Goal: Task Accomplishment & Management: Manage account settings

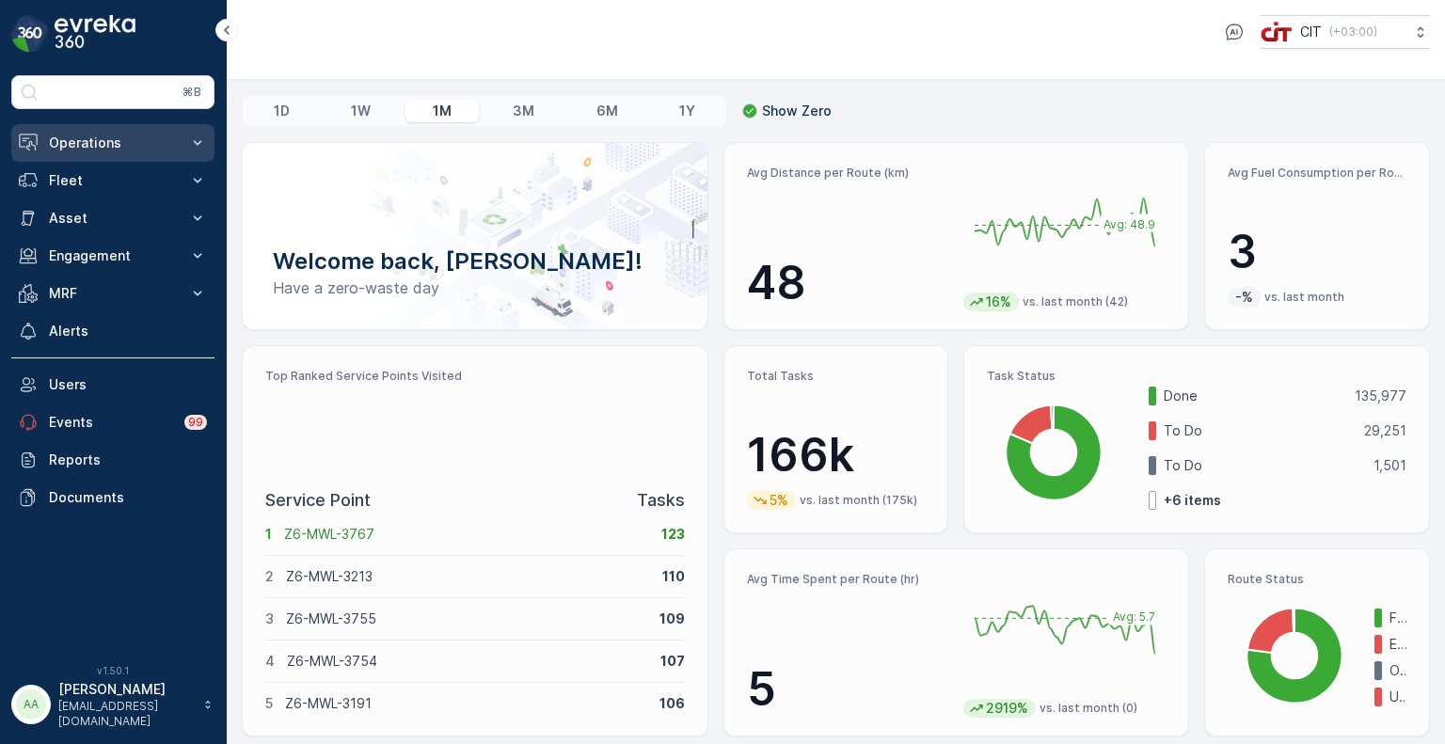
click at [108, 142] on p "Operations" at bounding box center [113, 143] width 128 height 19
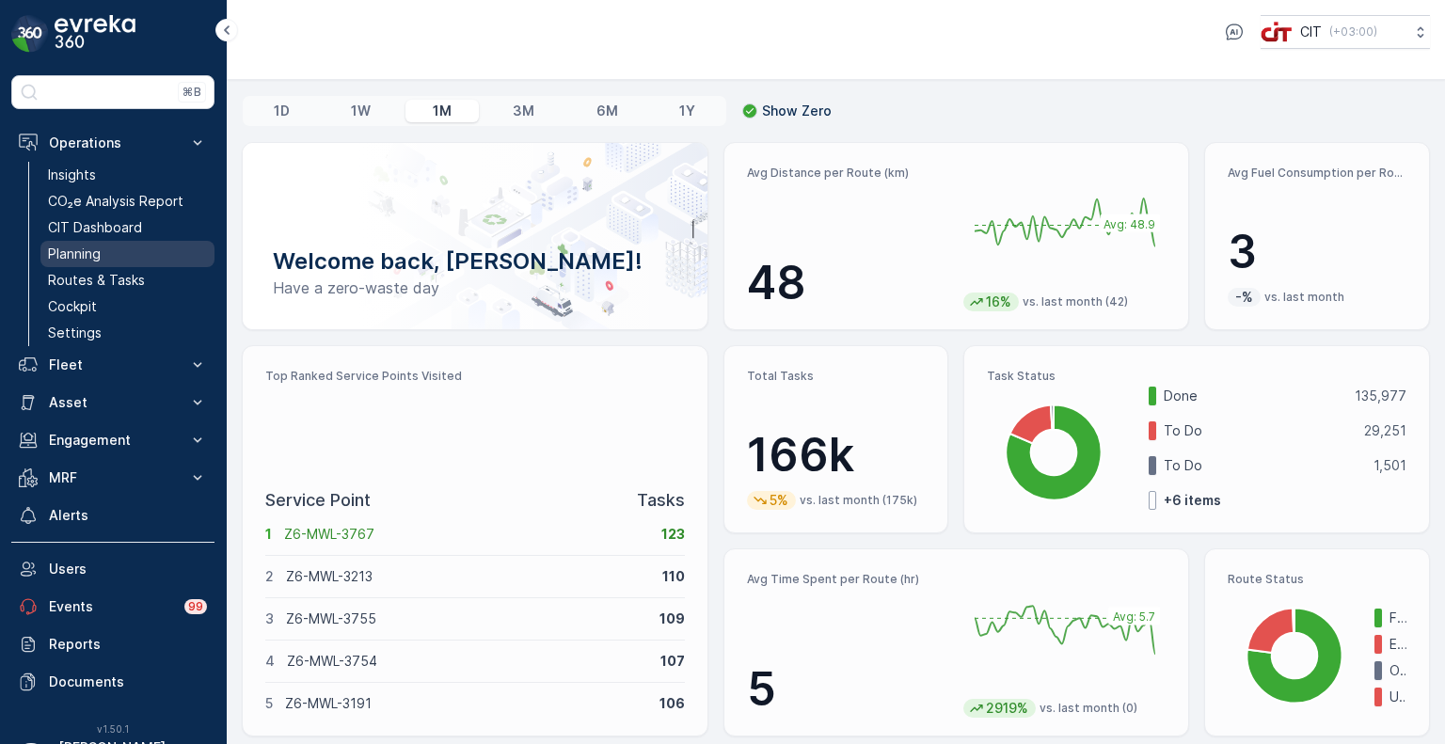
click at [87, 254] on p "Planning" at bounding box center [74, 254] width 53 height 19
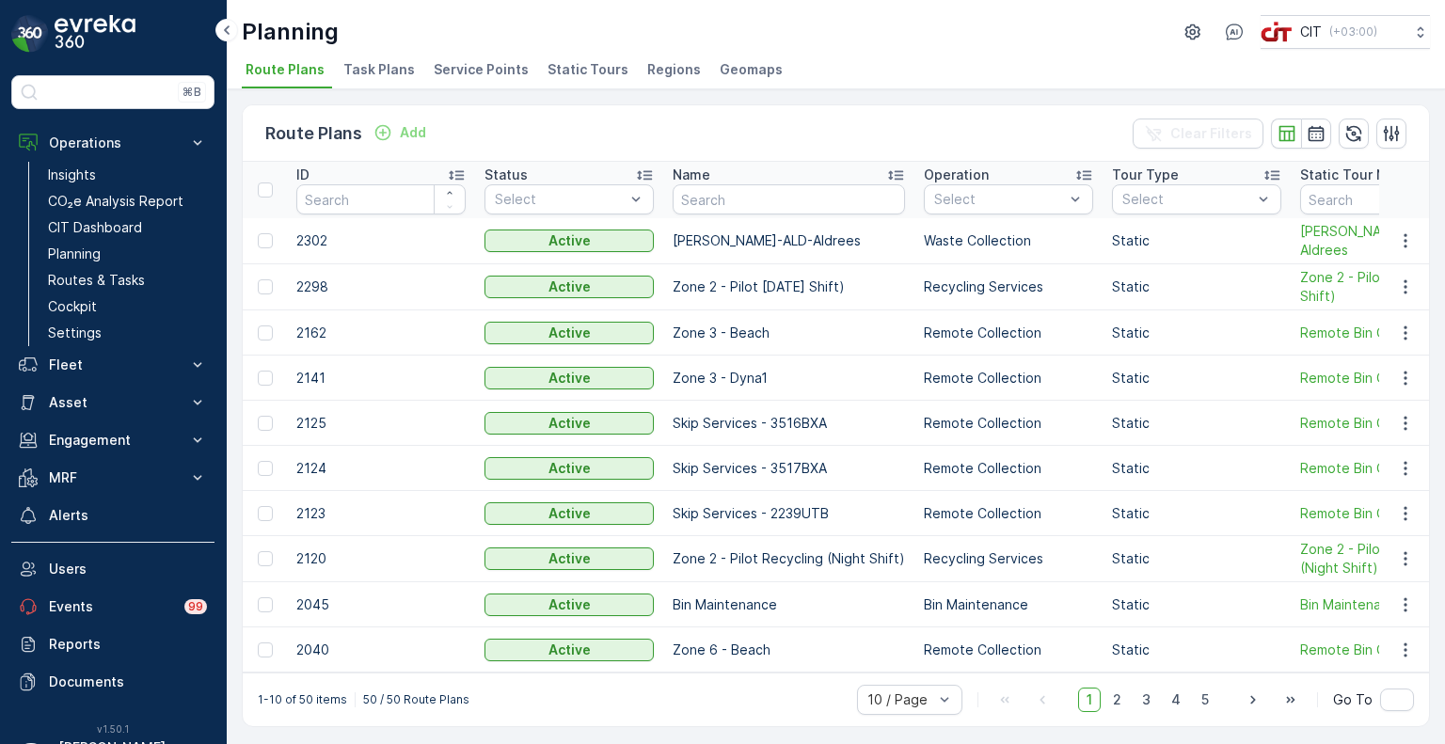
click at [470, 73] on span "Service Points" at bounding box center [481, 69] width 95 height 19
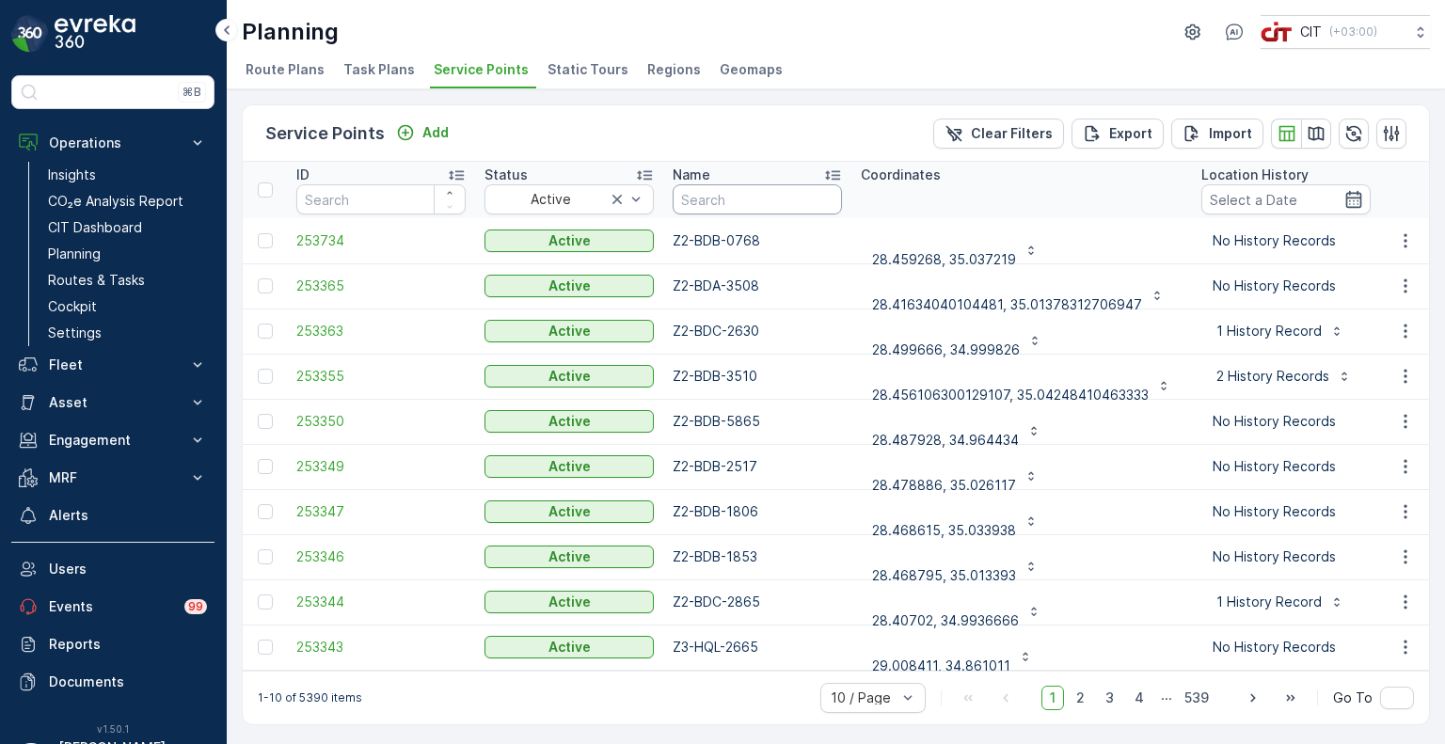
click at [723, 199] on input "text" at bounding box center [757, 199] width 169 height 30
paste input "4163"
type input "4163"
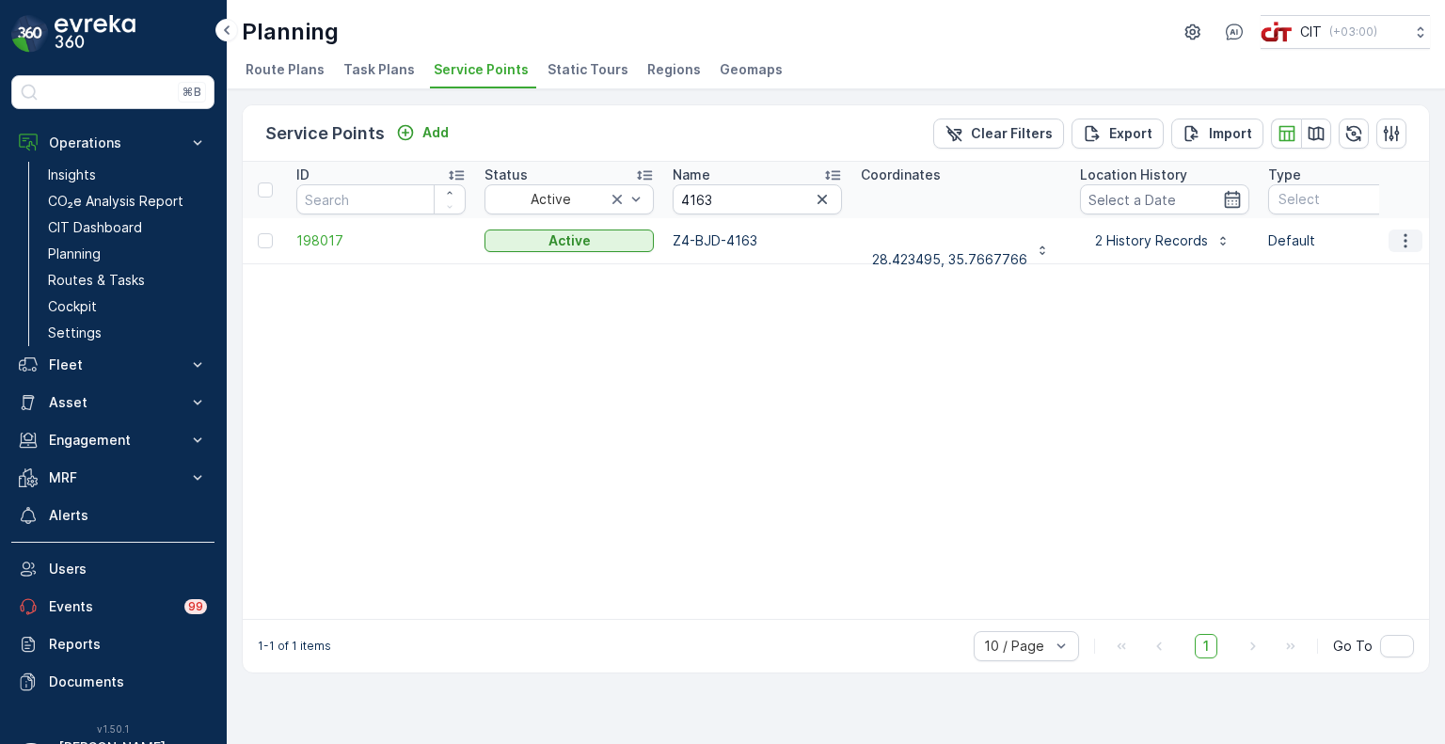
click at [1402, 241] on icon "button" at bounding box center [1405, 240] width 19 height 19
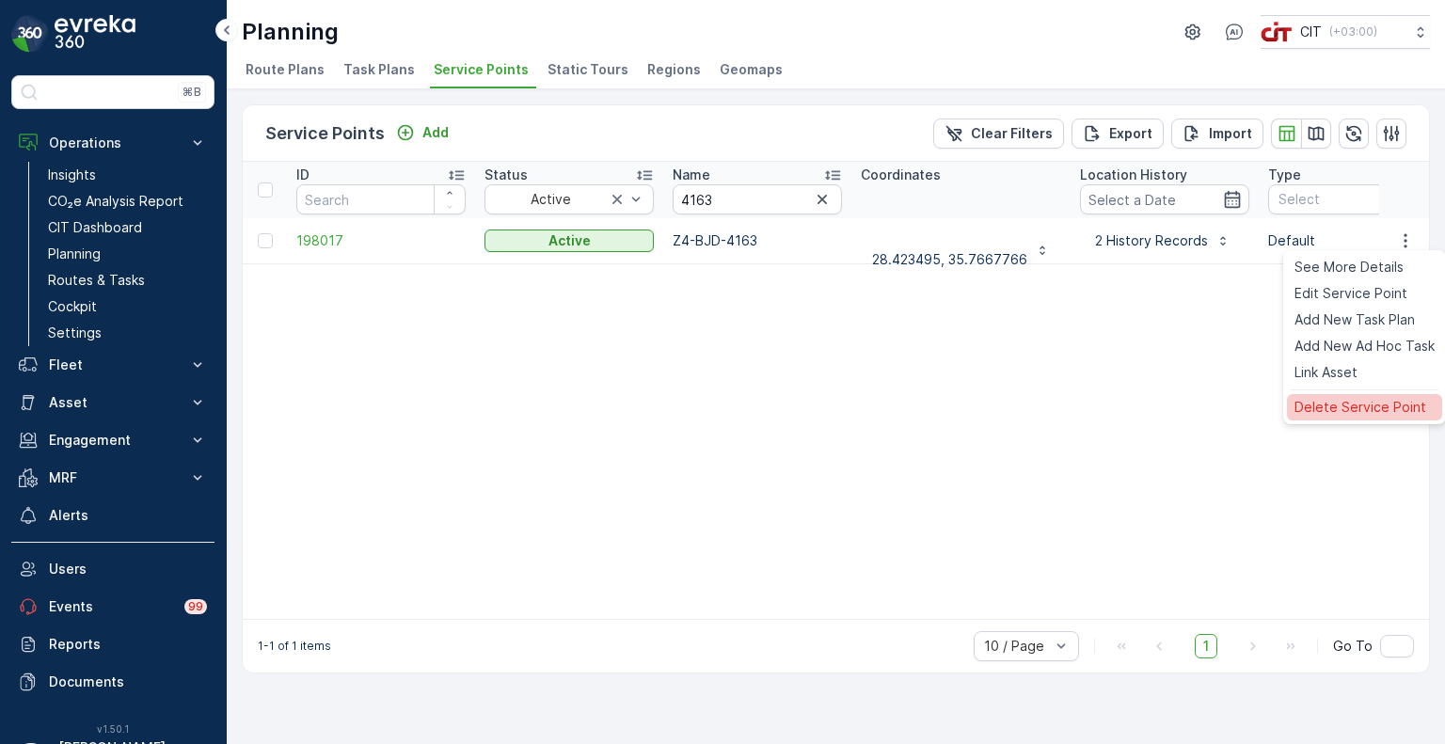
click at [1336, 402] on span "Delete Service Point" at bounding box center [1361, 407] width 132 height 19
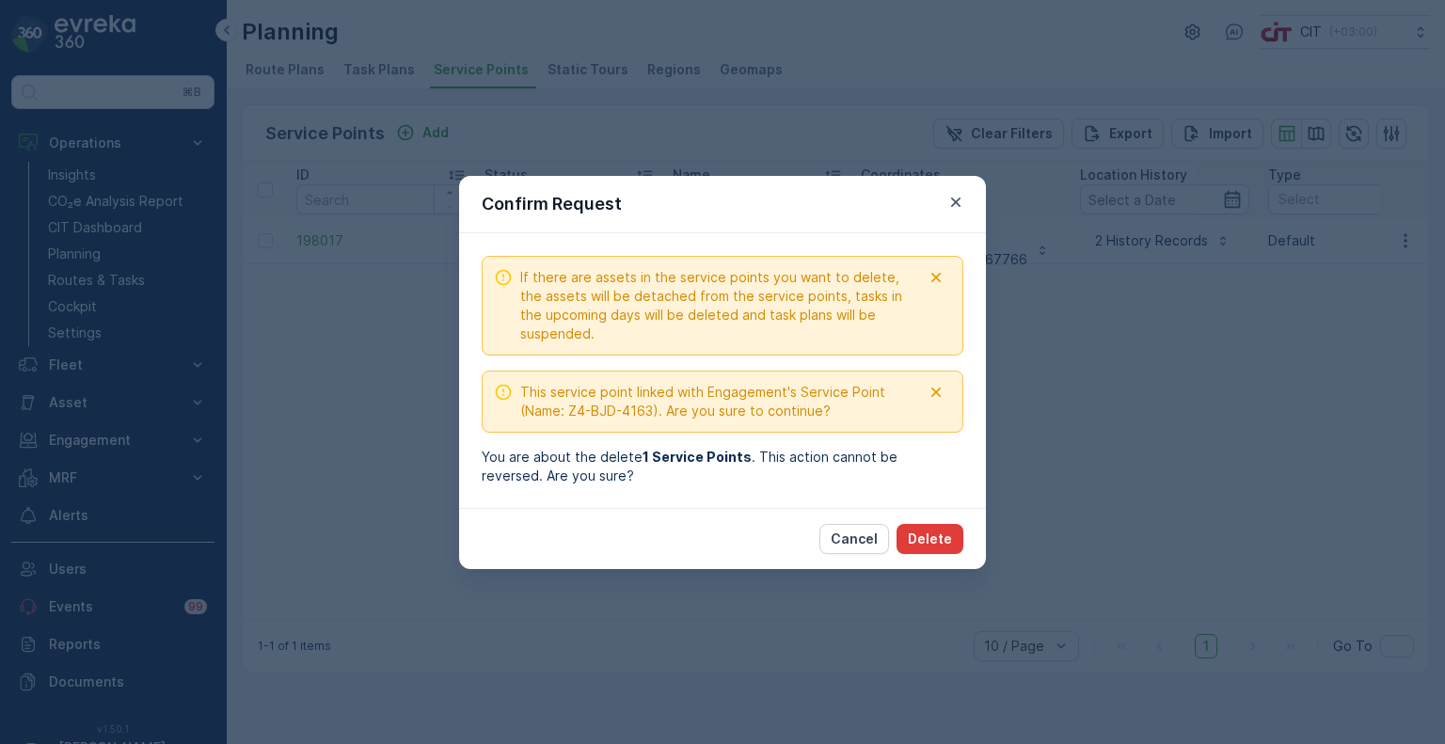
click at [937, 543] on p "Delete" at bounding box center [930, 539] width 44 height 19
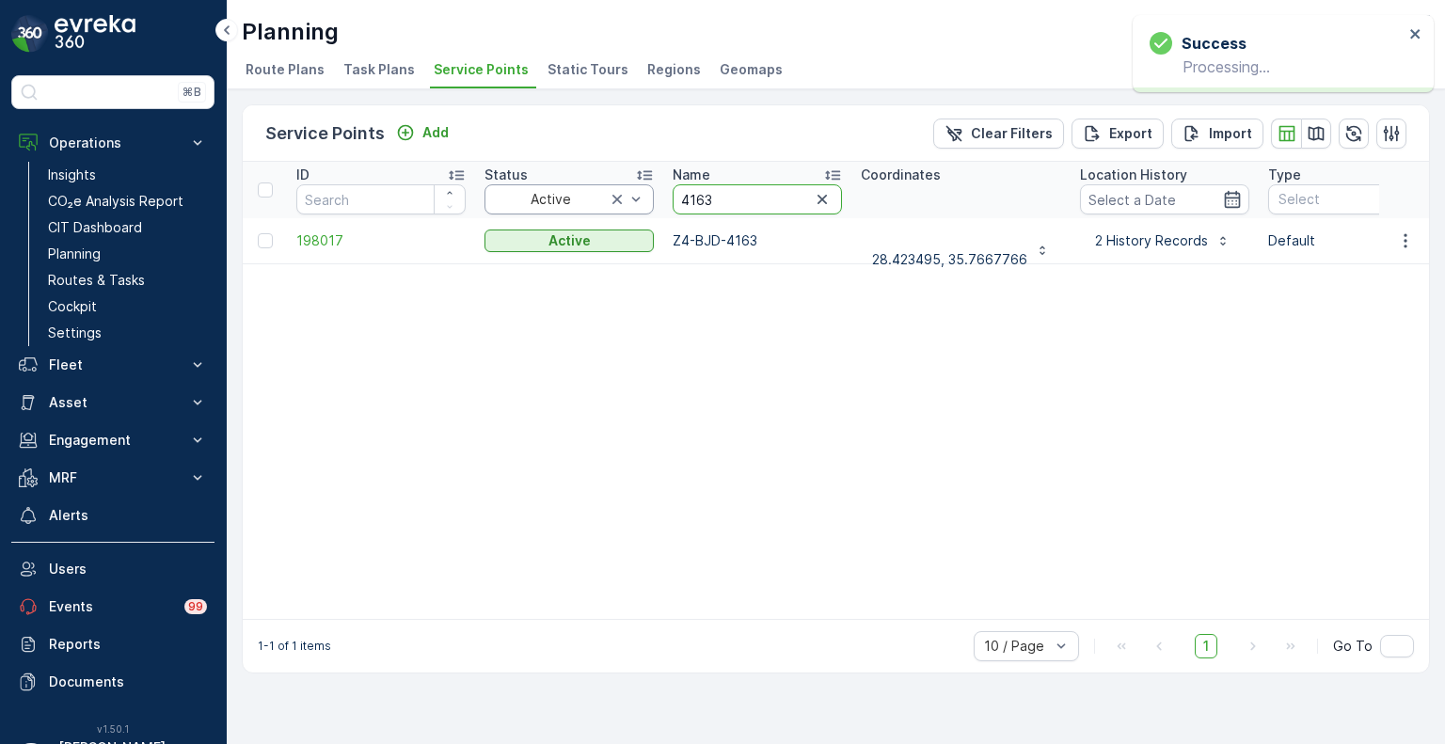
drag, startPoint x: 725, startPoint y: 198, endPoint x: 644, endPoint y: 188, distance: 81.5
paste input "3554"
type input "3554"
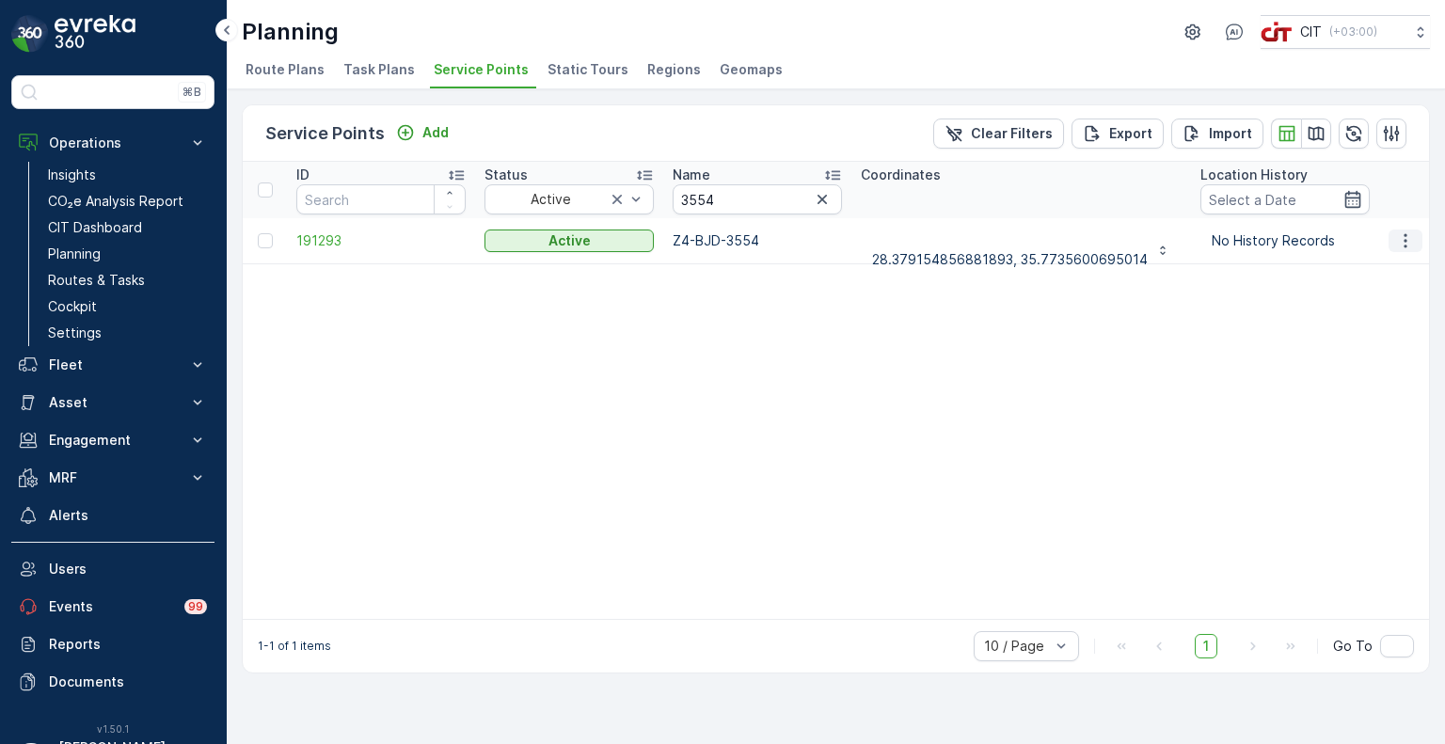
click at [1411, 237] on icon "button" at bounding box center [1405, 240] width 19 height 19
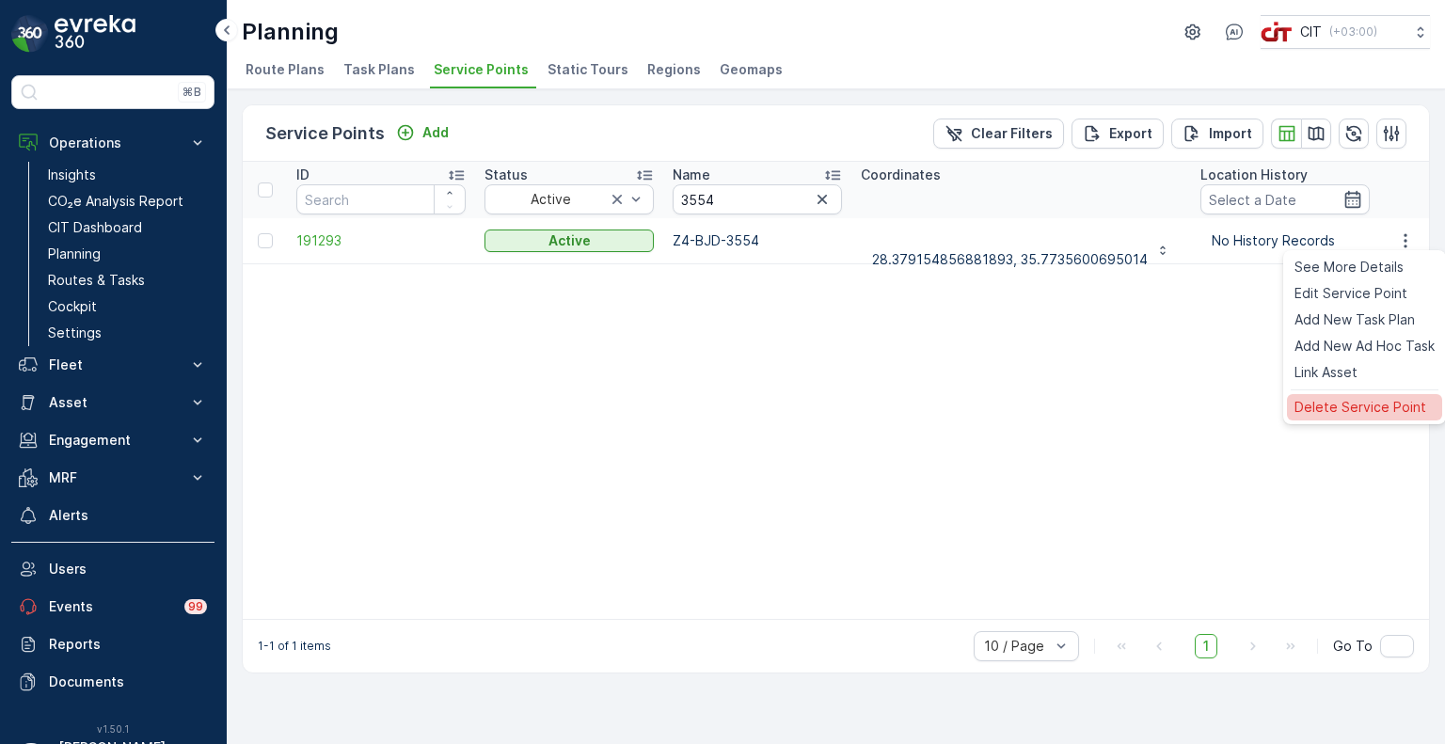
click at [1351, 404] on span "Delete Service Point" at bounding box center [1361, 407] width 132 height 19
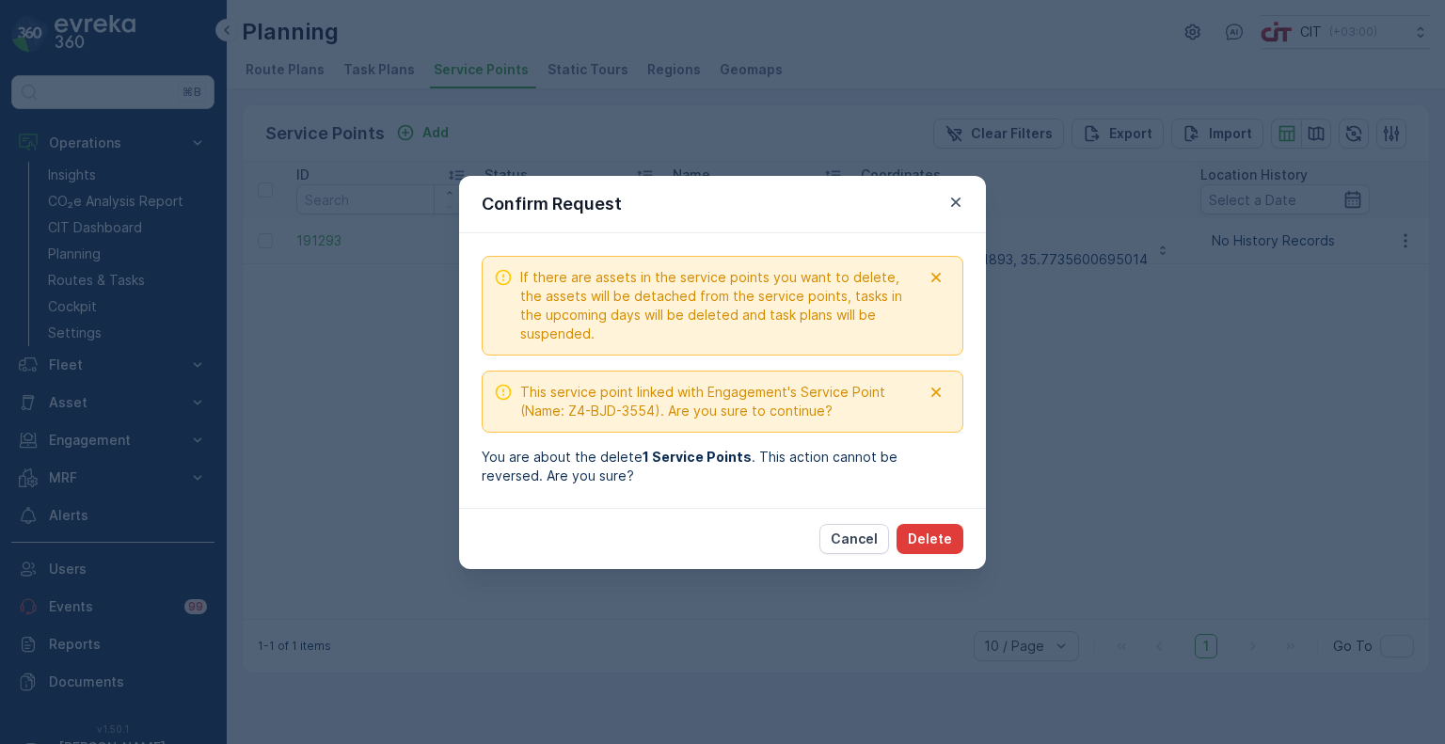
click at [941, 536] on p "Delete" at bounding box center [930, 539] width 44 height 19
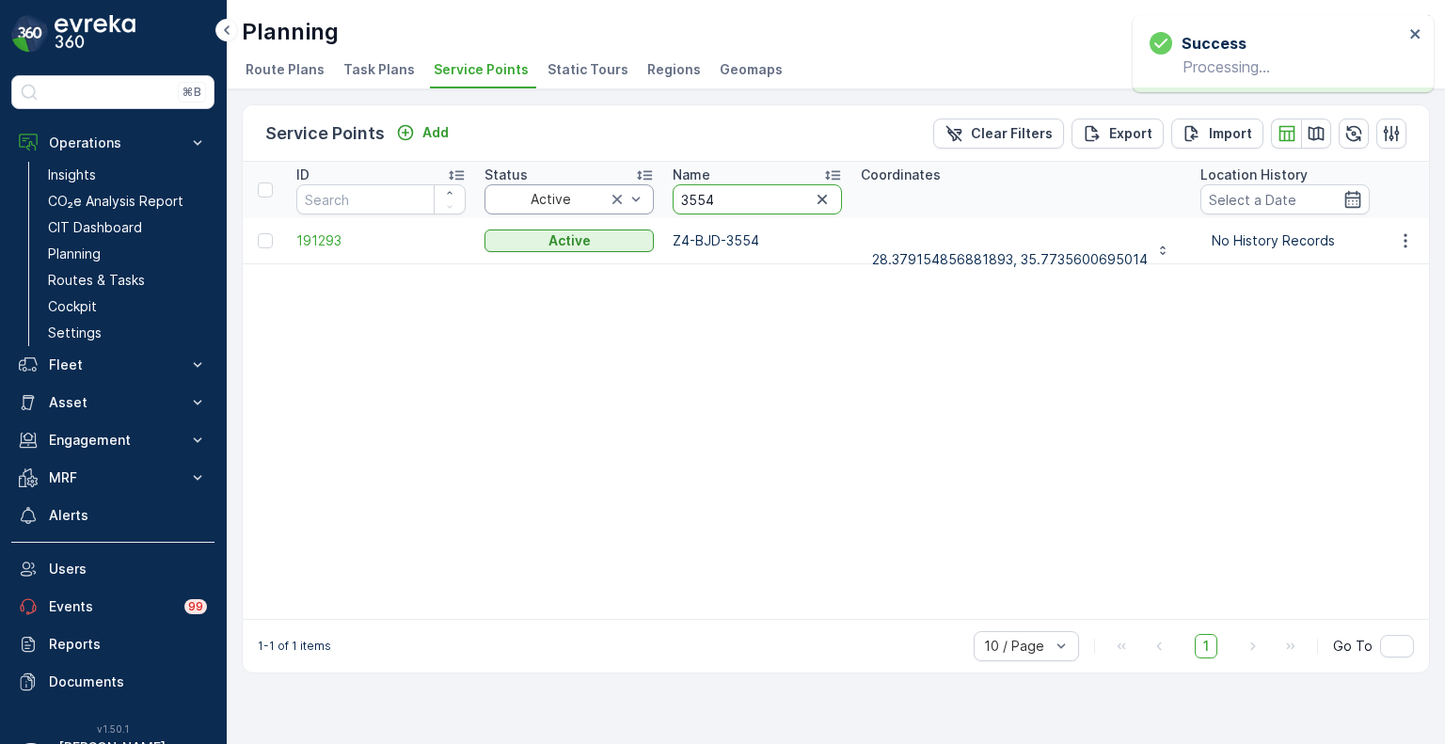
drag, startPoint x: 723, startPoint y: 206, endPoint x: 649, endPoint y: 202, distance: 74.4
paste input "4068"
type input "4068"
click at [1398, 236] on icon "button" at bounding box center [1405, 240] width 19 height 19
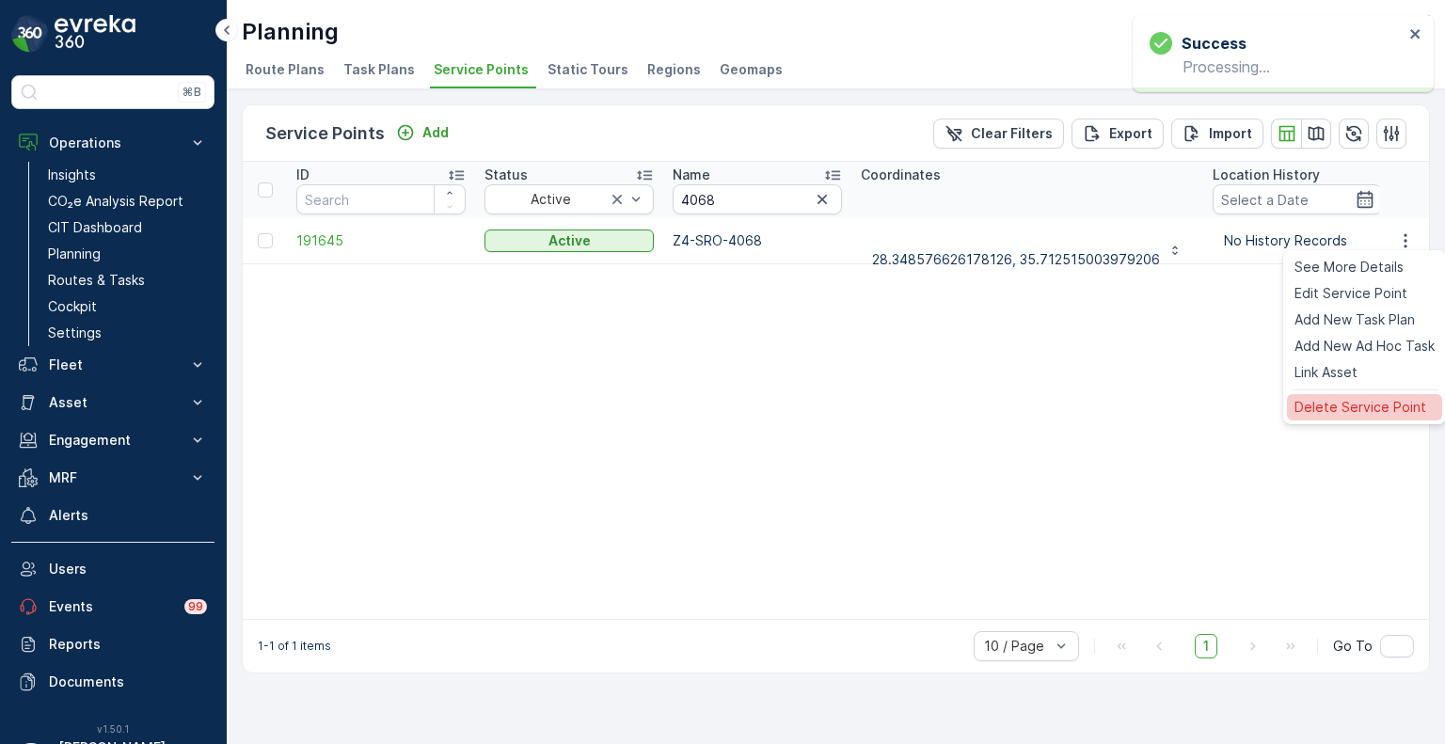
click at [1343, 403] on span "Delete Service Point" at bounding box center [1361, 407] width 132 height 19
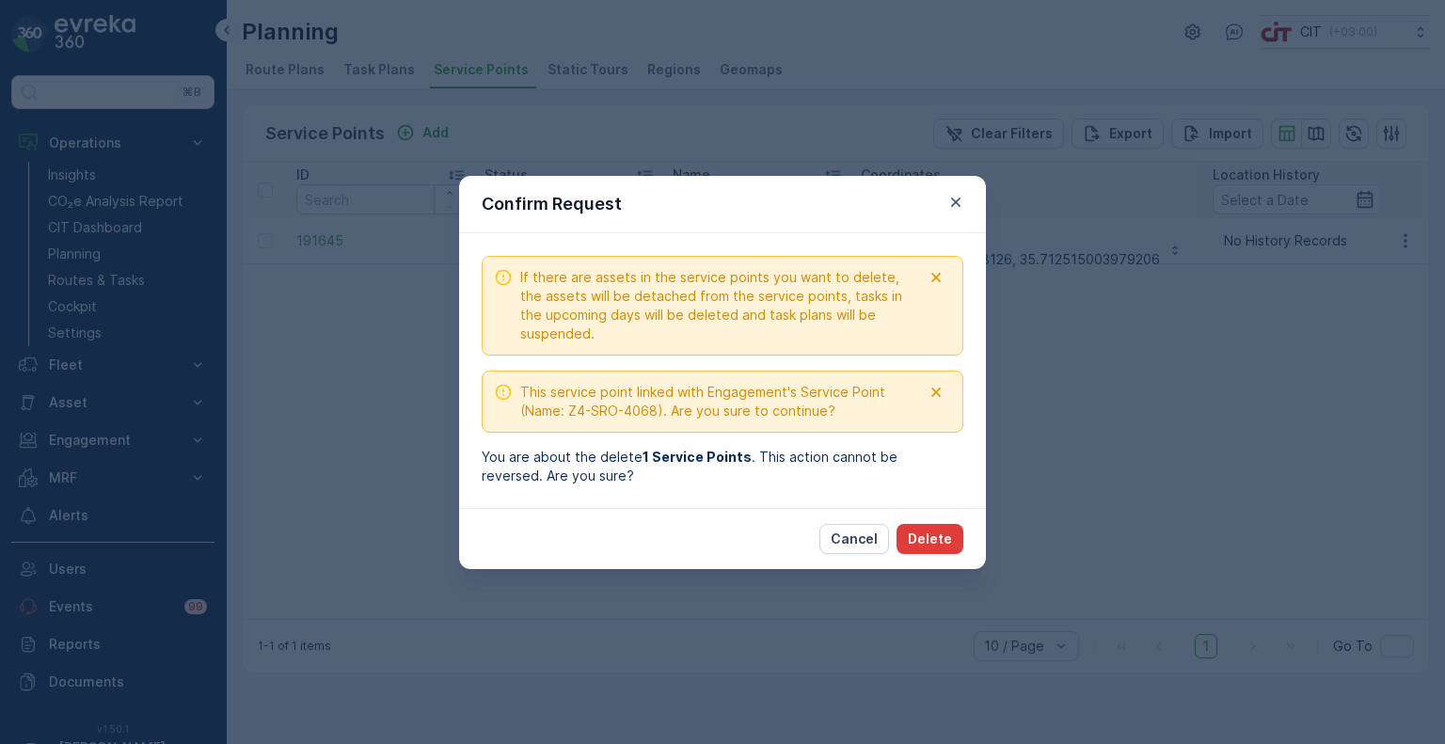
click at [938, 543] on p "Delete" at bounding box center [930, 539] width 44 height 19
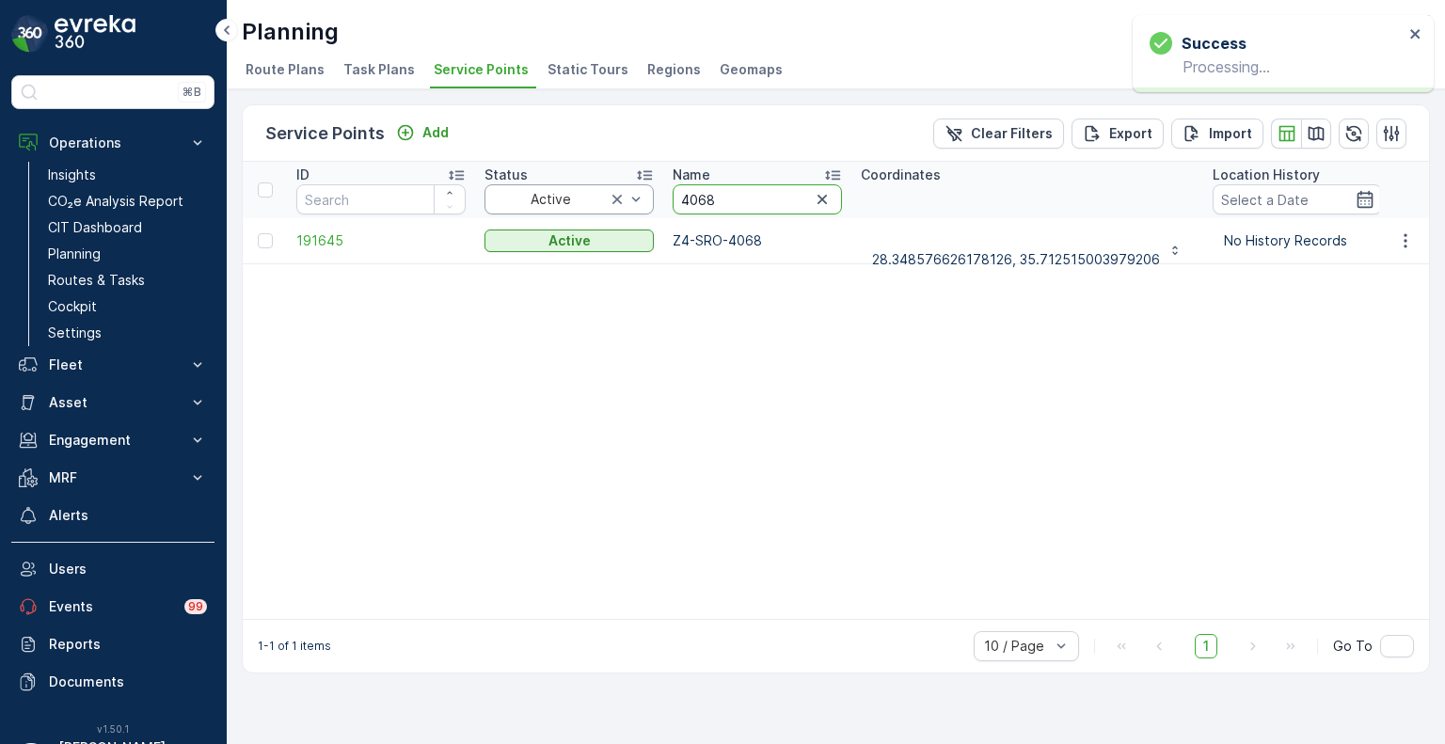
drag, startPoint x: 739, startPoint y: 198, endPoint x: 628, endPoint y: 193, distance: 112.1
paste input "79"
type input "4079"
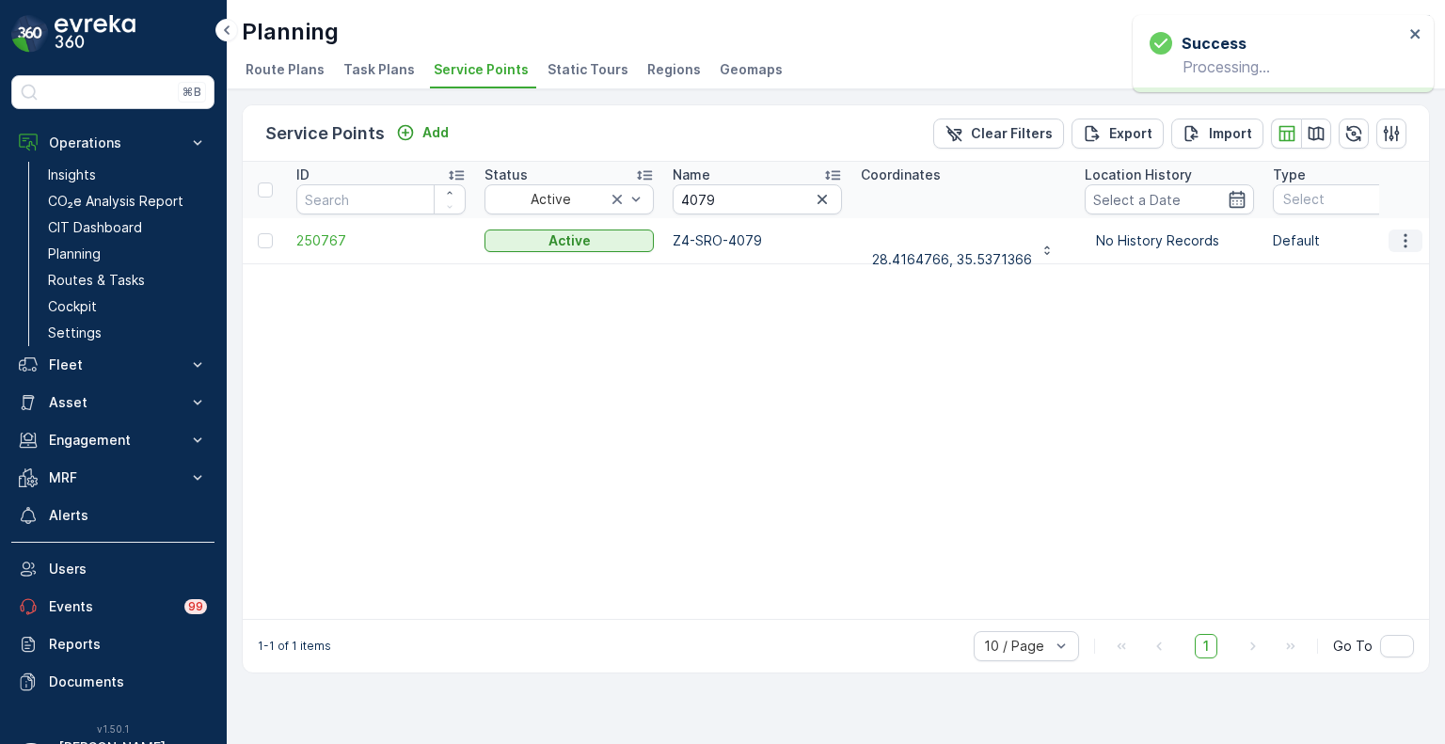
click at [1409, 236] on icon "button" at bounding box center [1405, 240] width 19 height 19
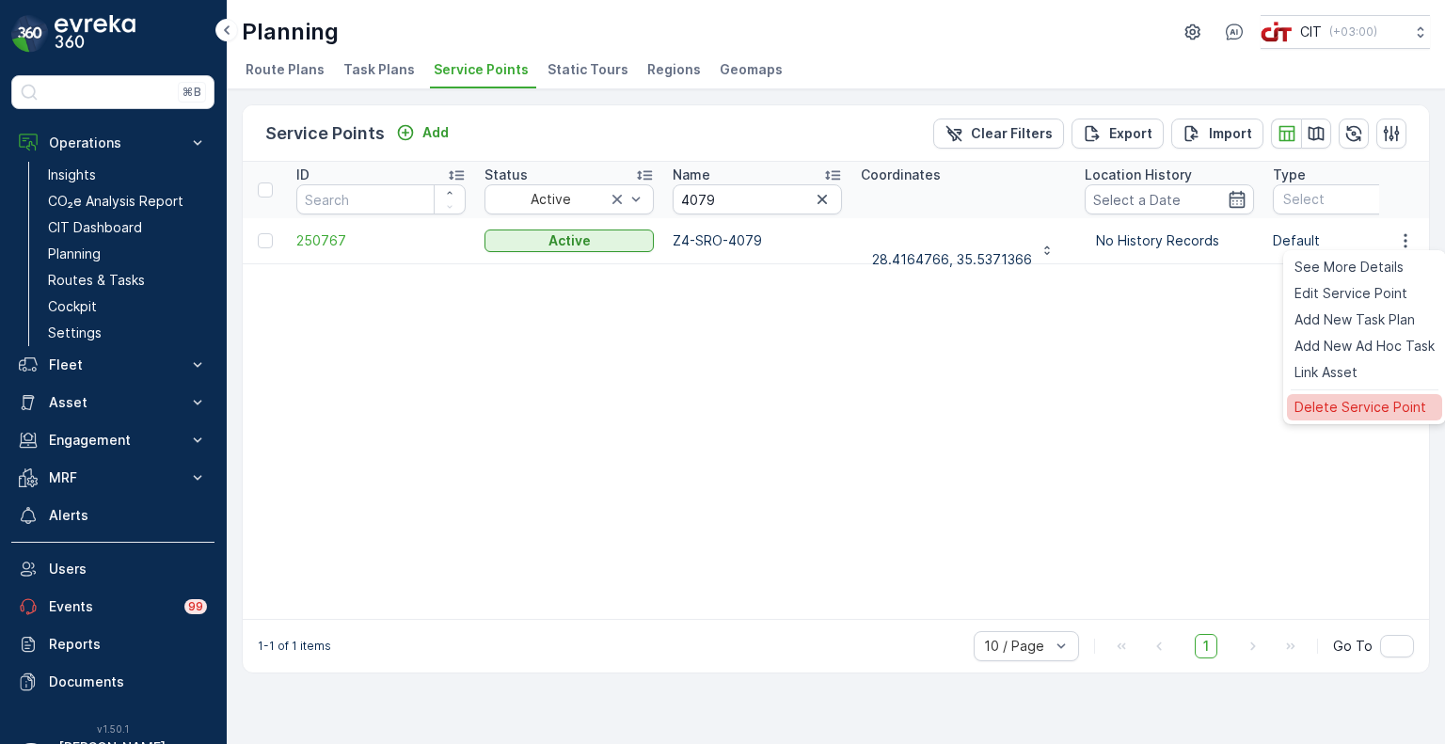
click at [1355, 402] on span "Delete Service Point" at bounding box center [1361, 407] width 132 height 19
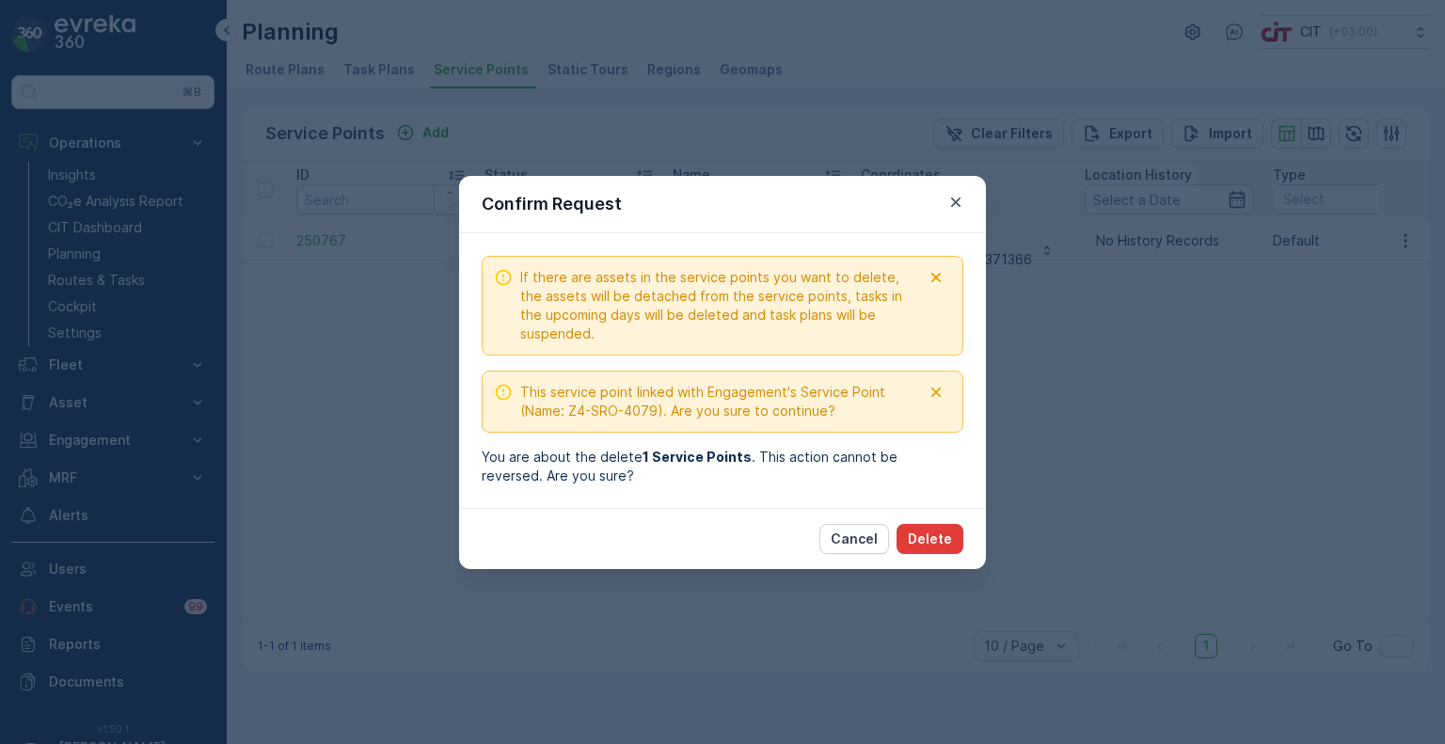
click at [941, 536] on p "Delete" at bounding box center [930, 539] width 44 height 19
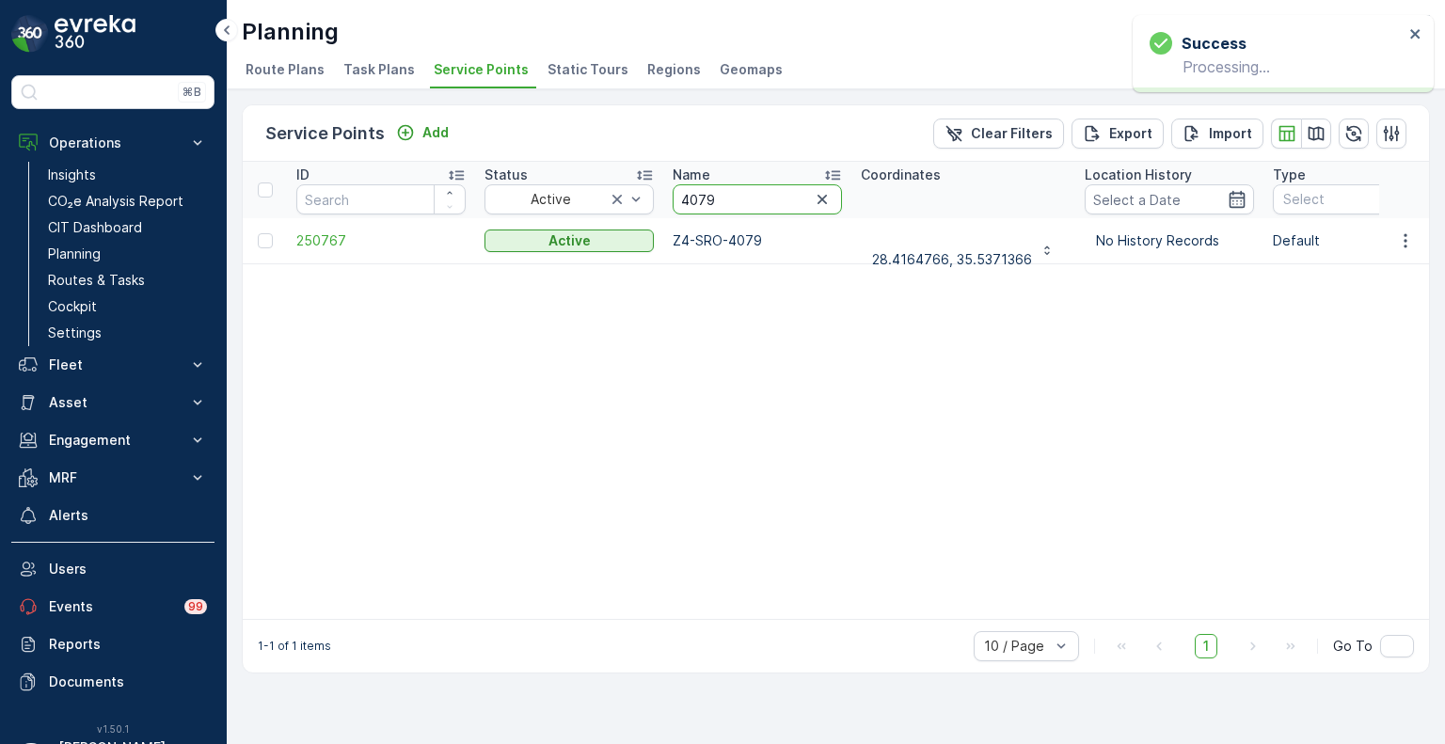
click at [674, 195] on input "4079" at bounding box center [757, 199] width 169 height 30
paste input "1250"
type input "1250"
click at [1407, 236] on icon "button" at bounding box center [1405, 240] width 19 height 19
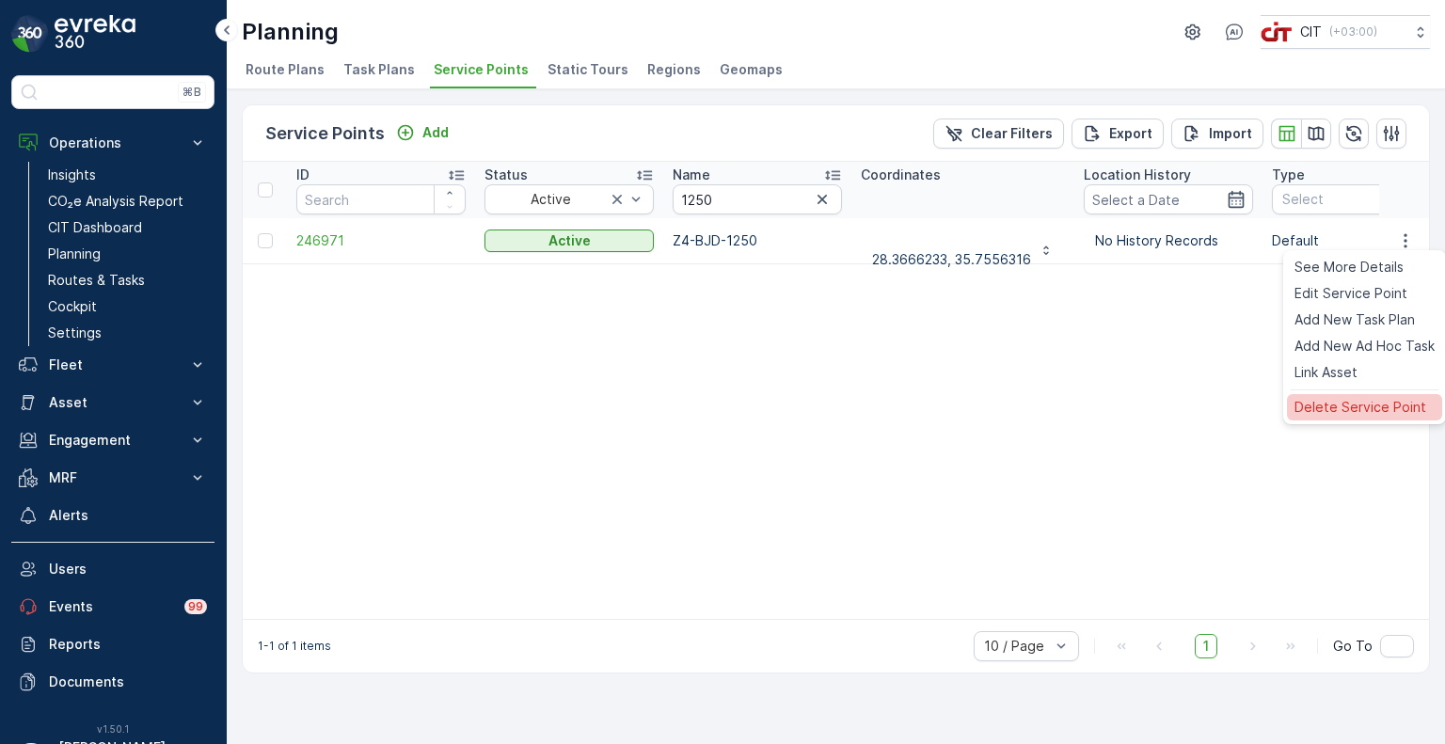
click at [1346, 406] on span "Delete Service Point" at bounding box center [1361, 407] width 132 height 19
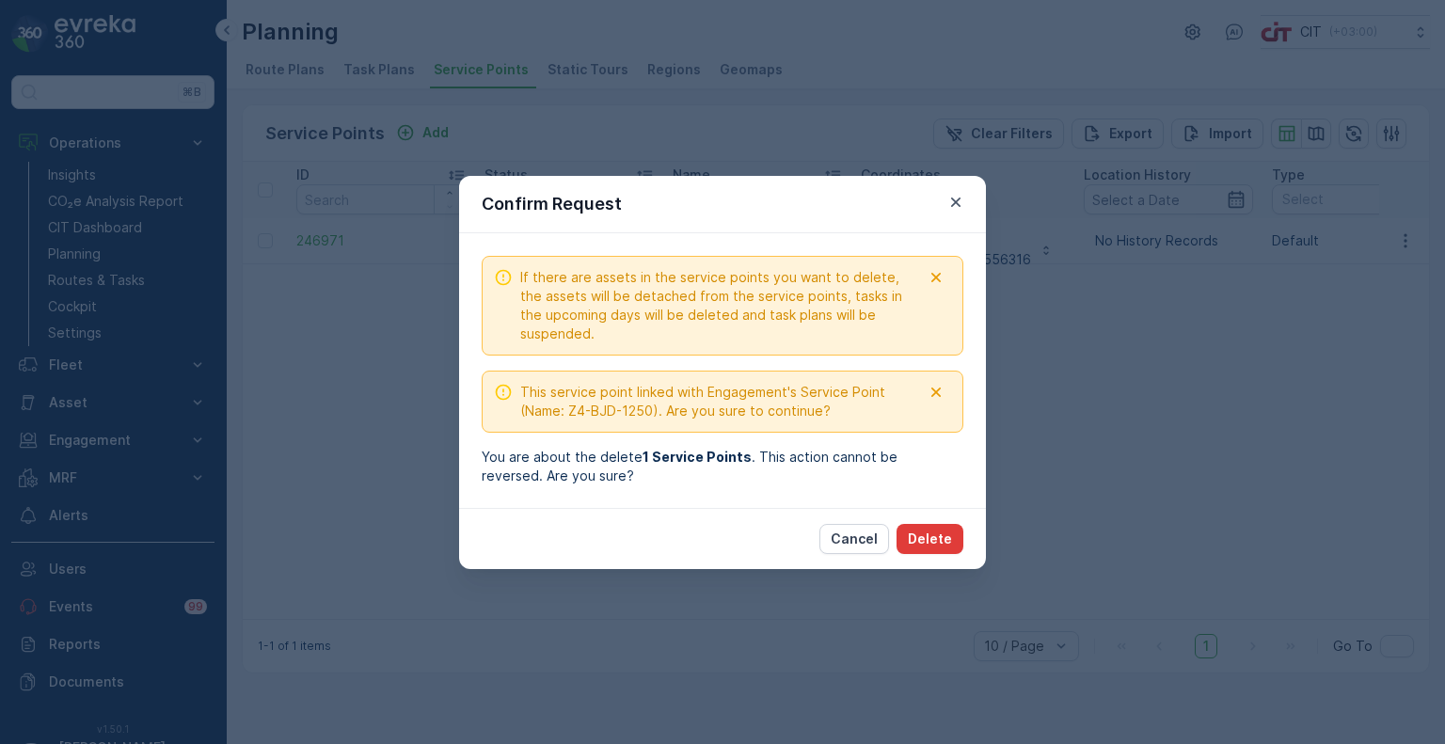
click at [944, 531] on p "Delete" at bounding box center [930, 539] width 44 height 19
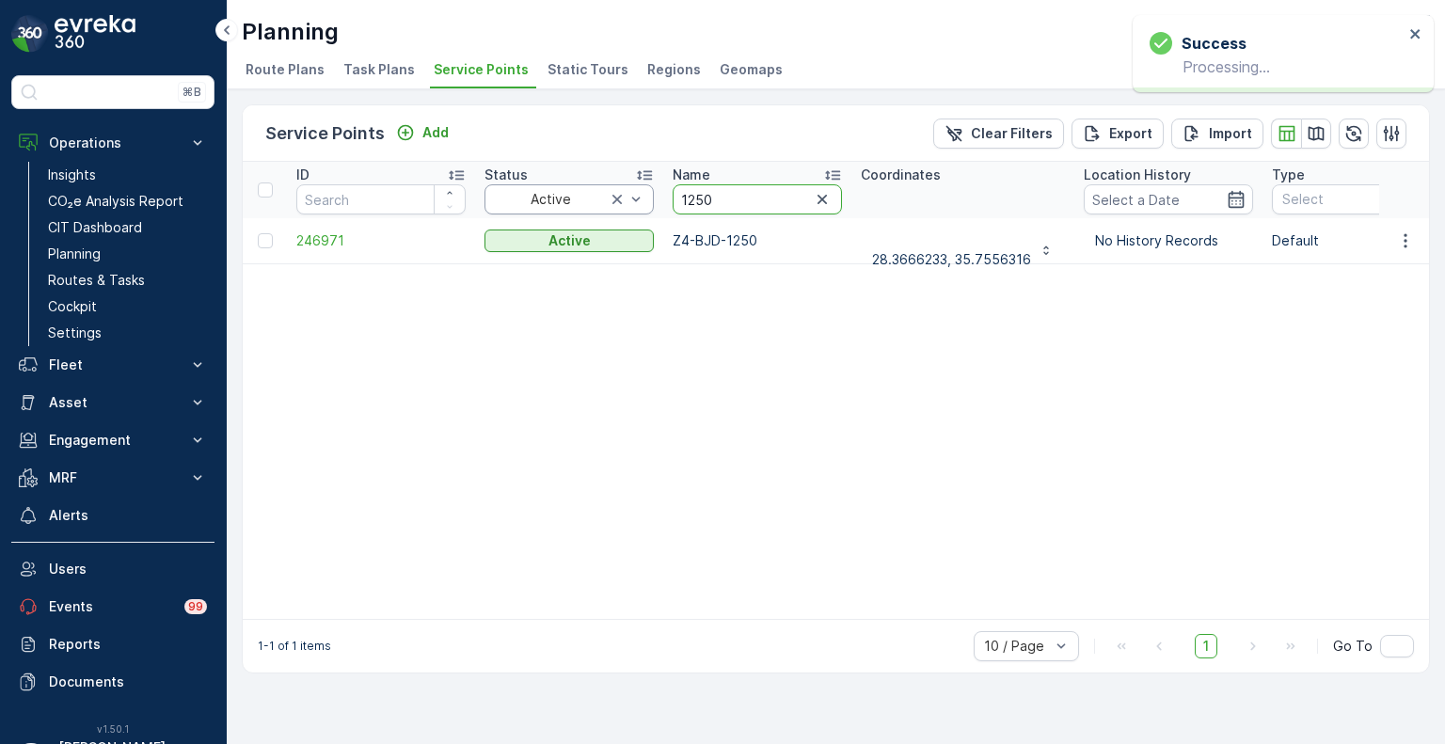
drag, startPoint x: 743, startPoint y: 195, endPoint x: 643, endPoint y: 192, distance: 100.7
paste input "4287"
type input "4287"
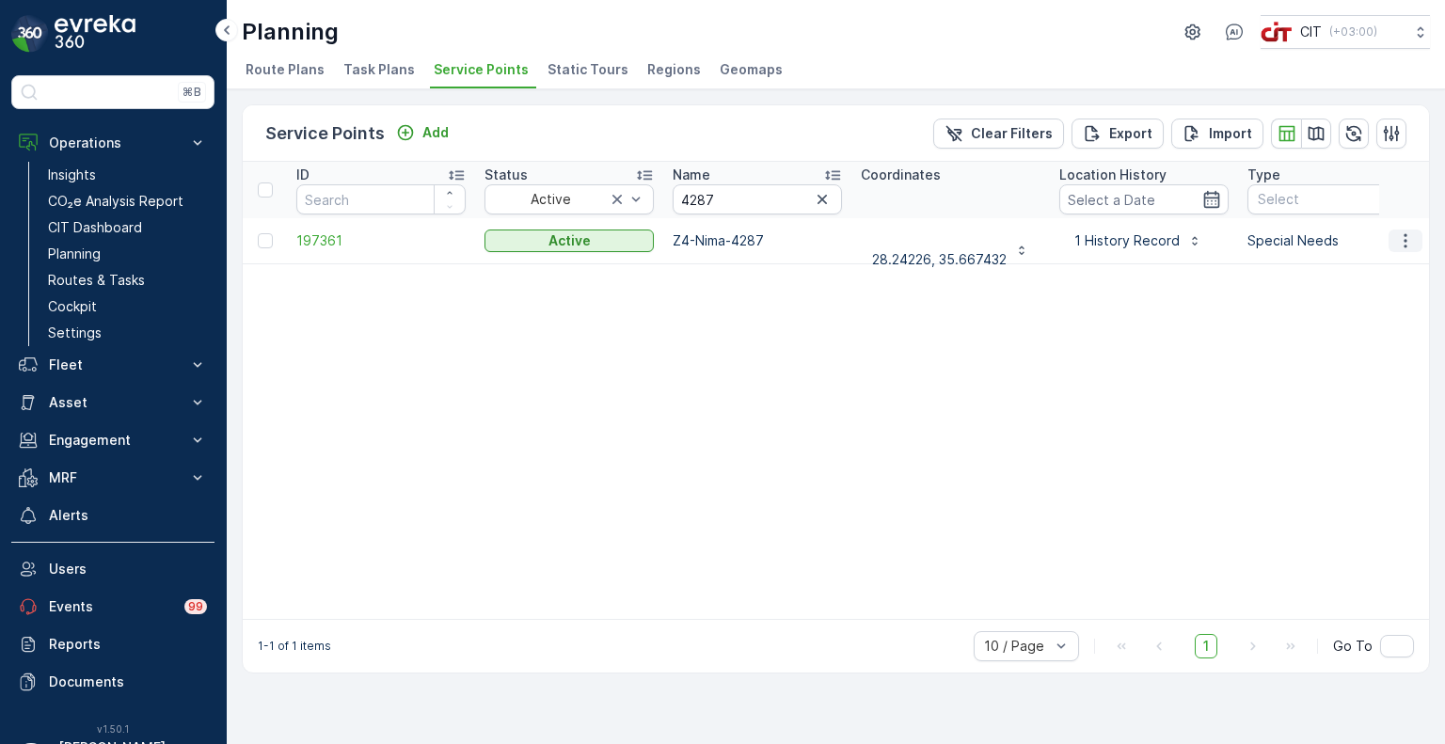
click at [1406, 245] on icon "button" at bounding box center [1405, 240] width 3 height 14
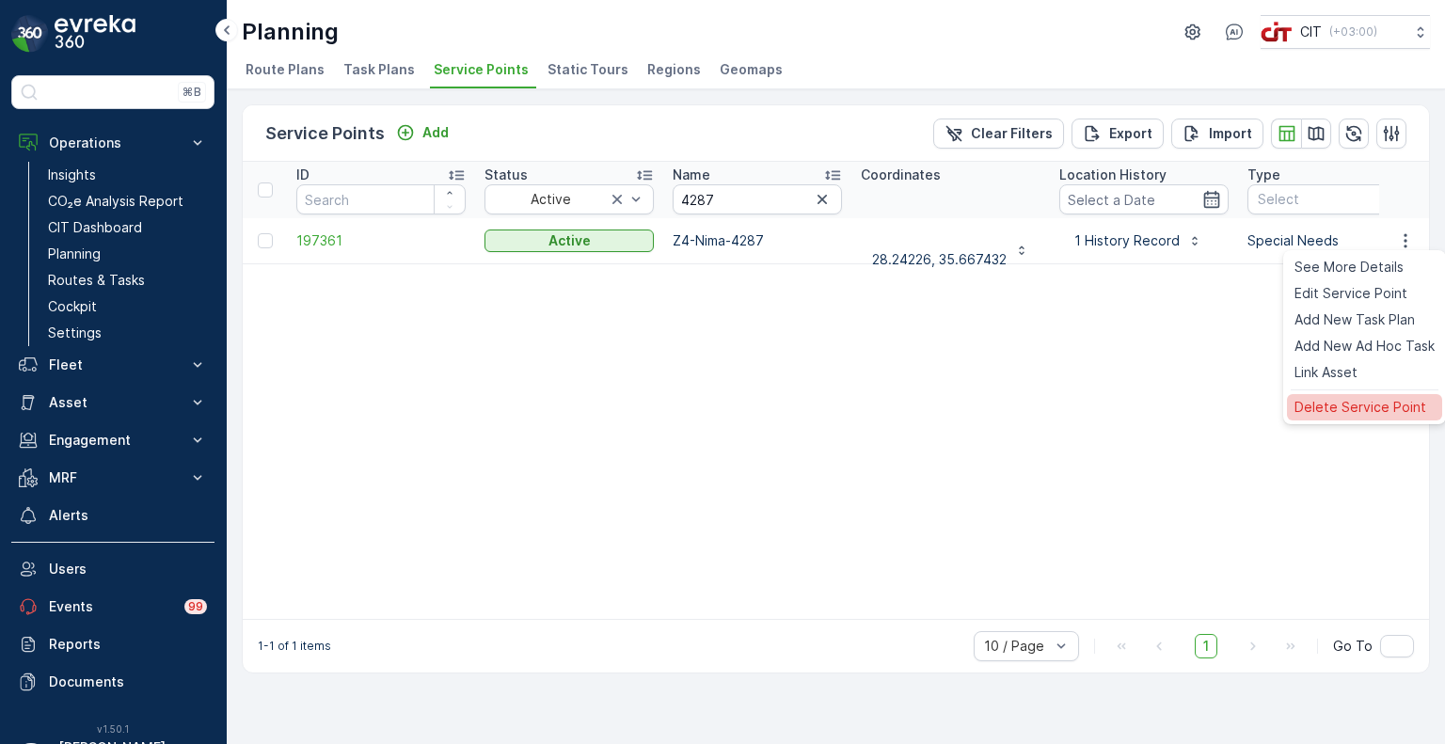
click at [1335, 398] on span "Delete Service Point" at bounding box center [1361, 407] width 132 height 19
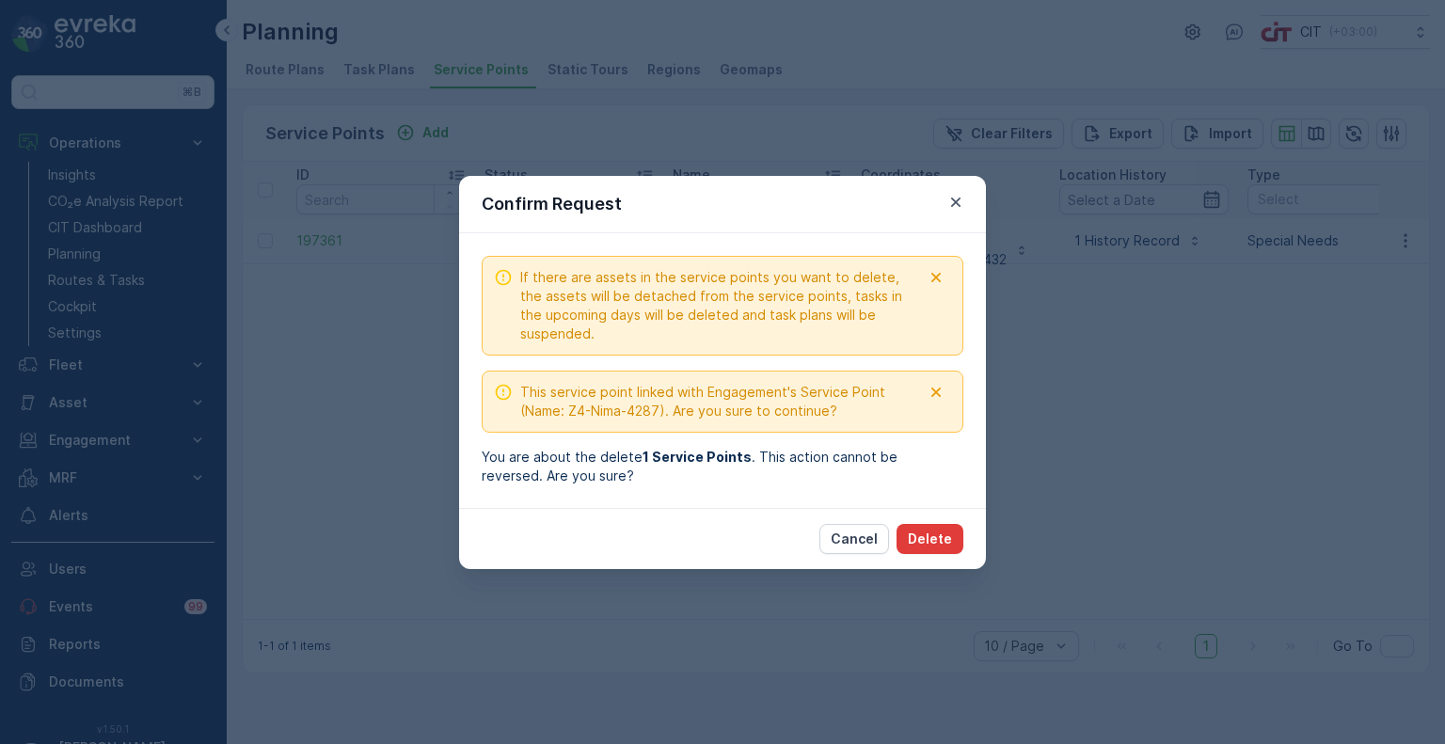
click at [937, 540] on p "Delete" at bounding box center [930, 539] width 44 height 19
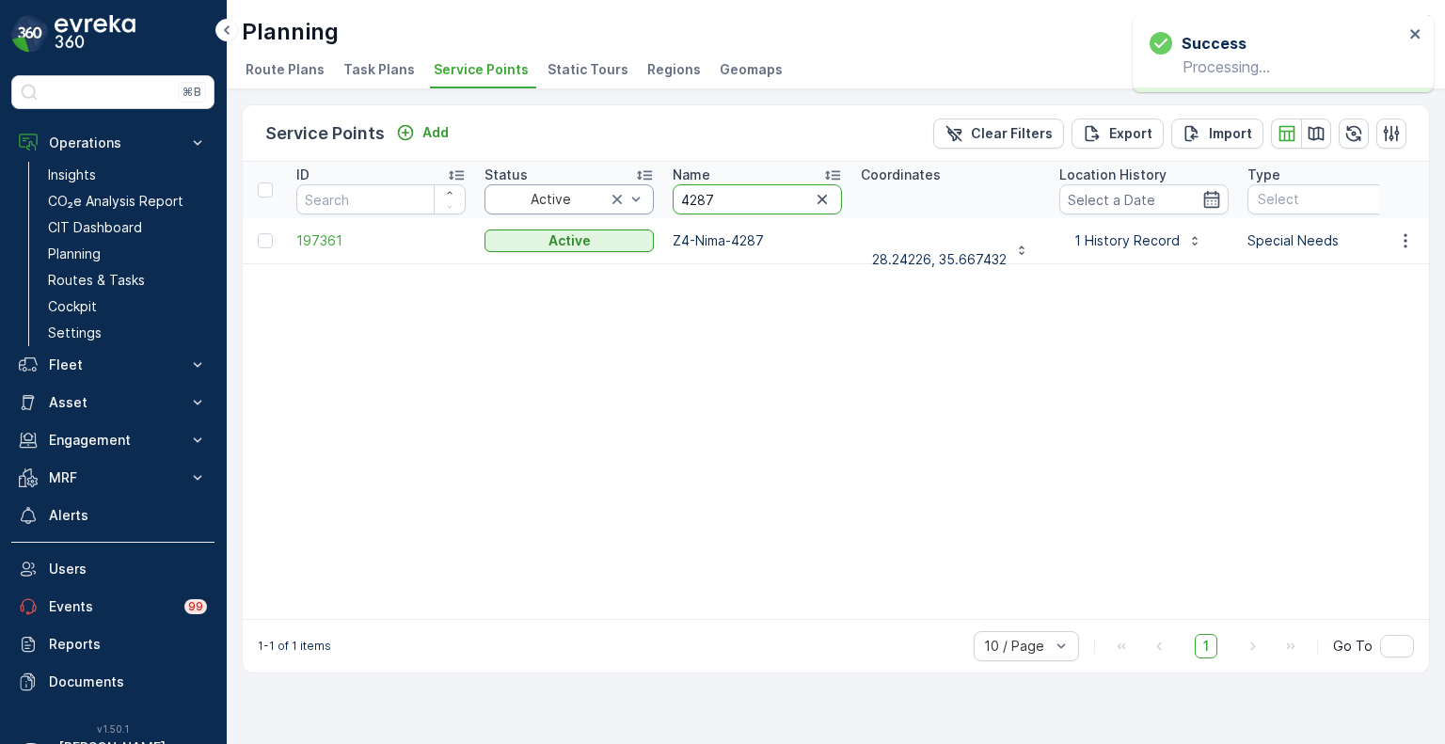
drag, startPoint x: 727, startPoint y: 196, endPoint x: 627, endPoint y: 191, distance: 100.8
paste input "39"
type input "4239"
click at [1419, 247] on button "button" at bounding box center [1406, 241] width 34 height 23
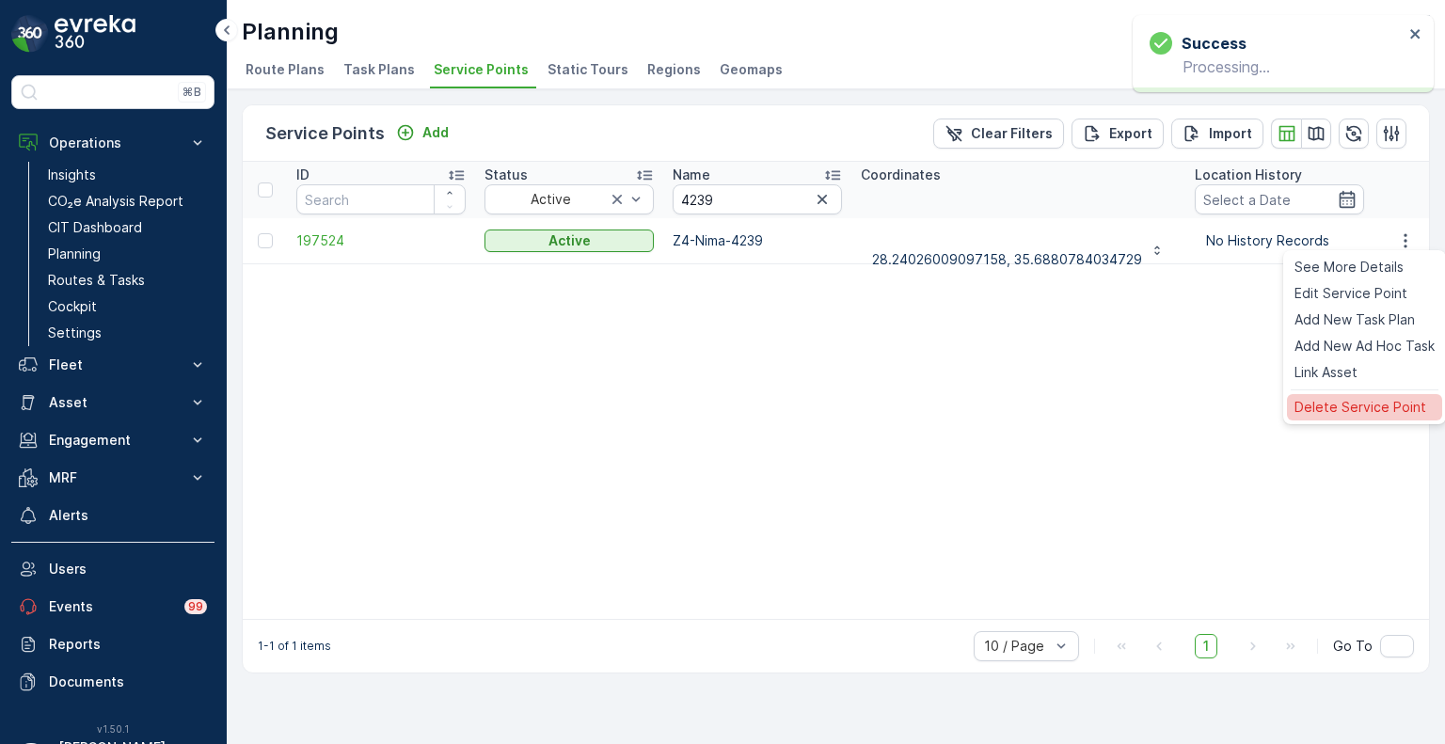
click at [1318, 407] on span "Delete Service Point" at bounding box center [1361, 407] width 132 height 19
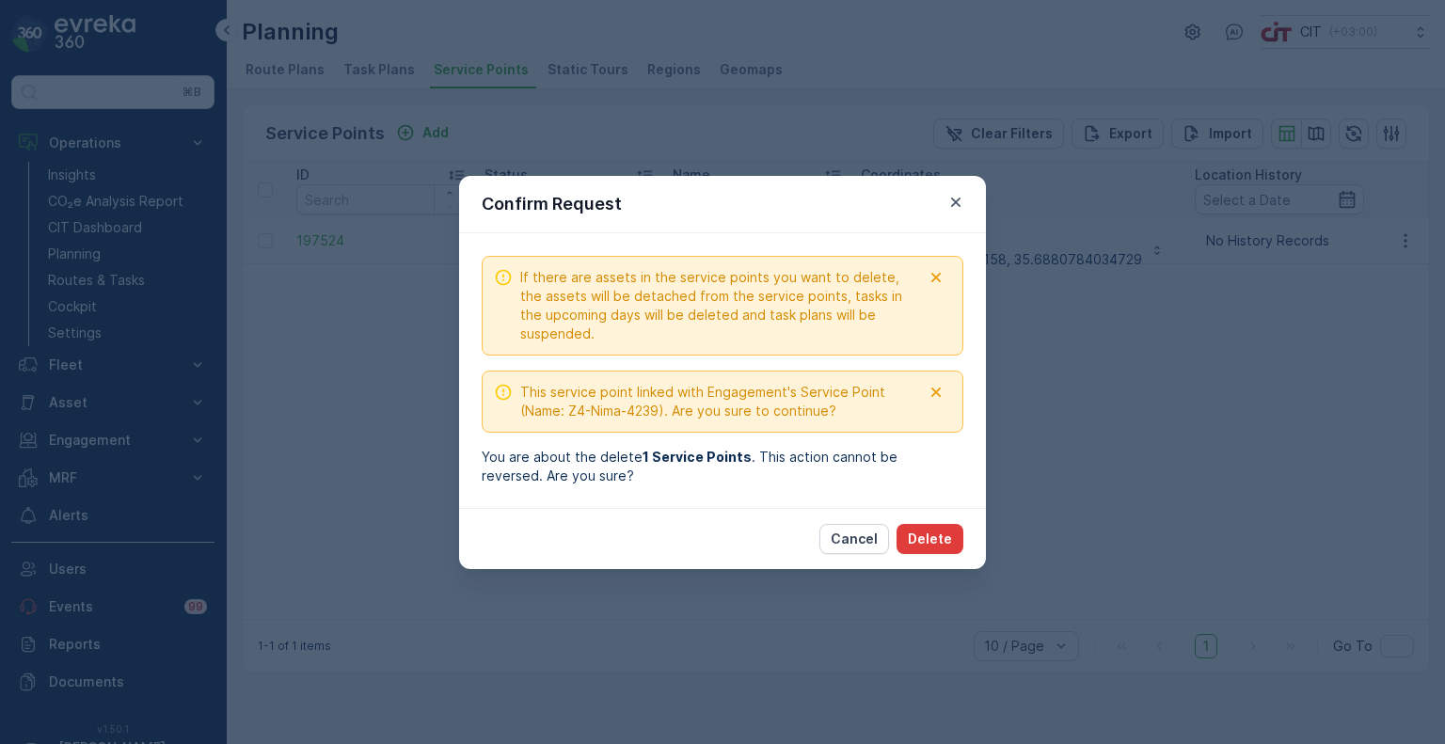
click at [939, 526] on button "Delete" at bounding box center [930, 539] width 67 height 30
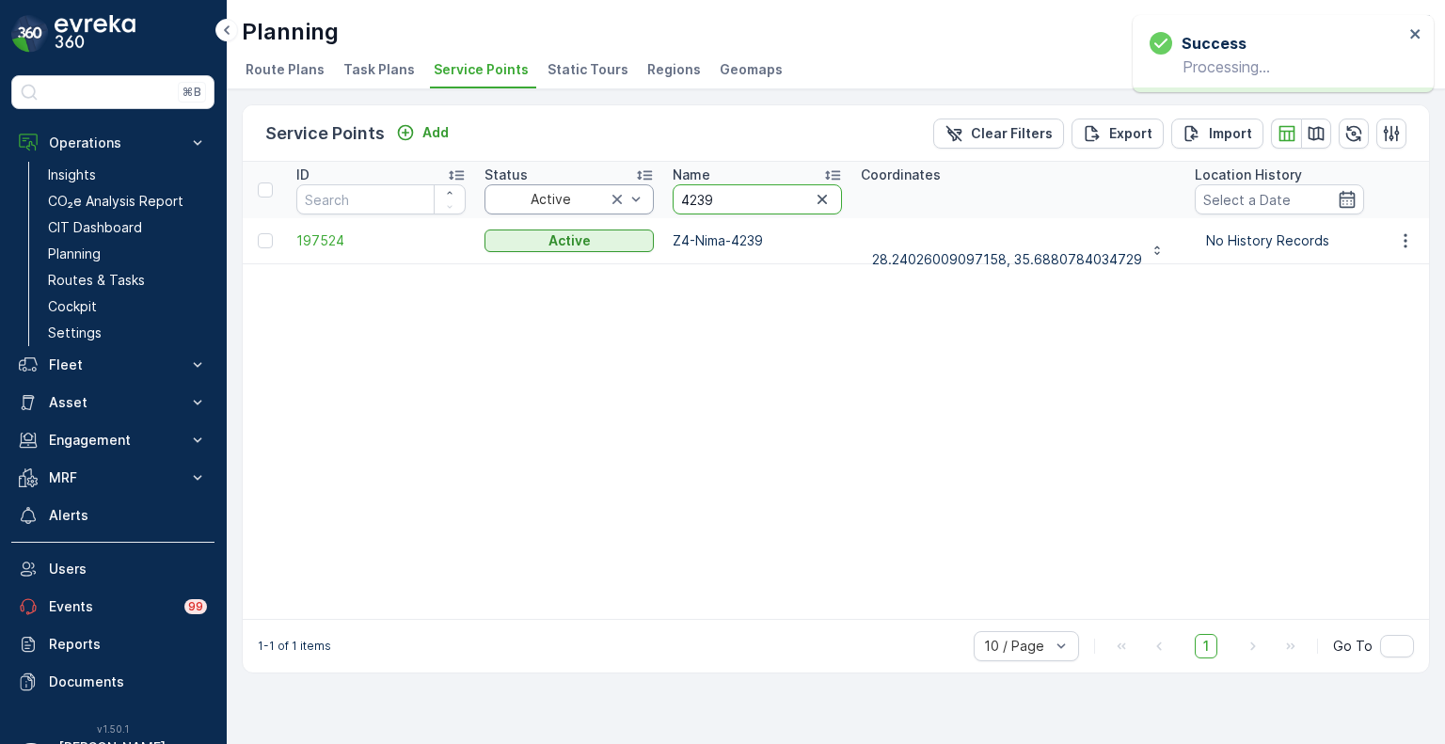
drag, startPoint x: 739, startPoint y: 200, endPoint x: 651, endPoint y: 197, distance: 88.5
paste input "084"
type input "4084"
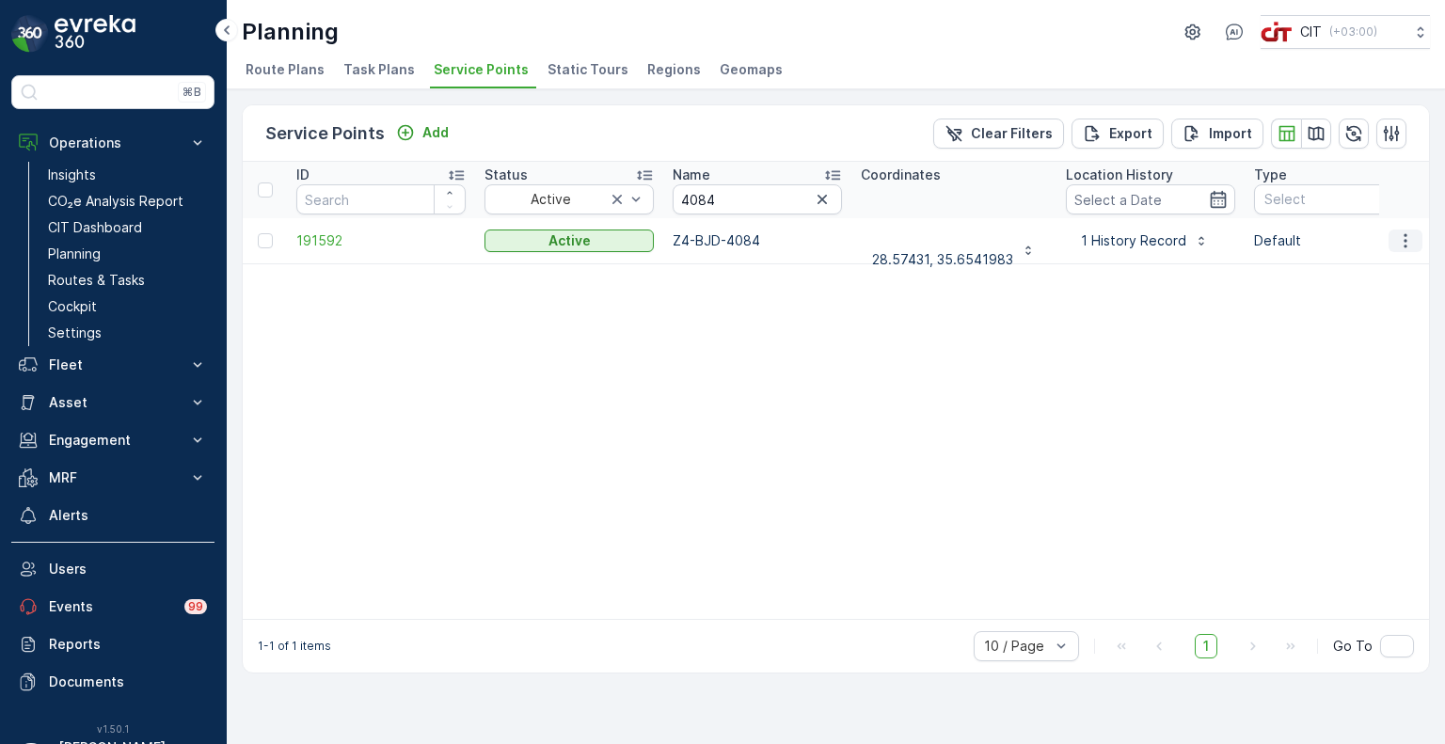
click at [1402, 231] on icon "button" at bounding box center [1405, 240] width 19 height 19
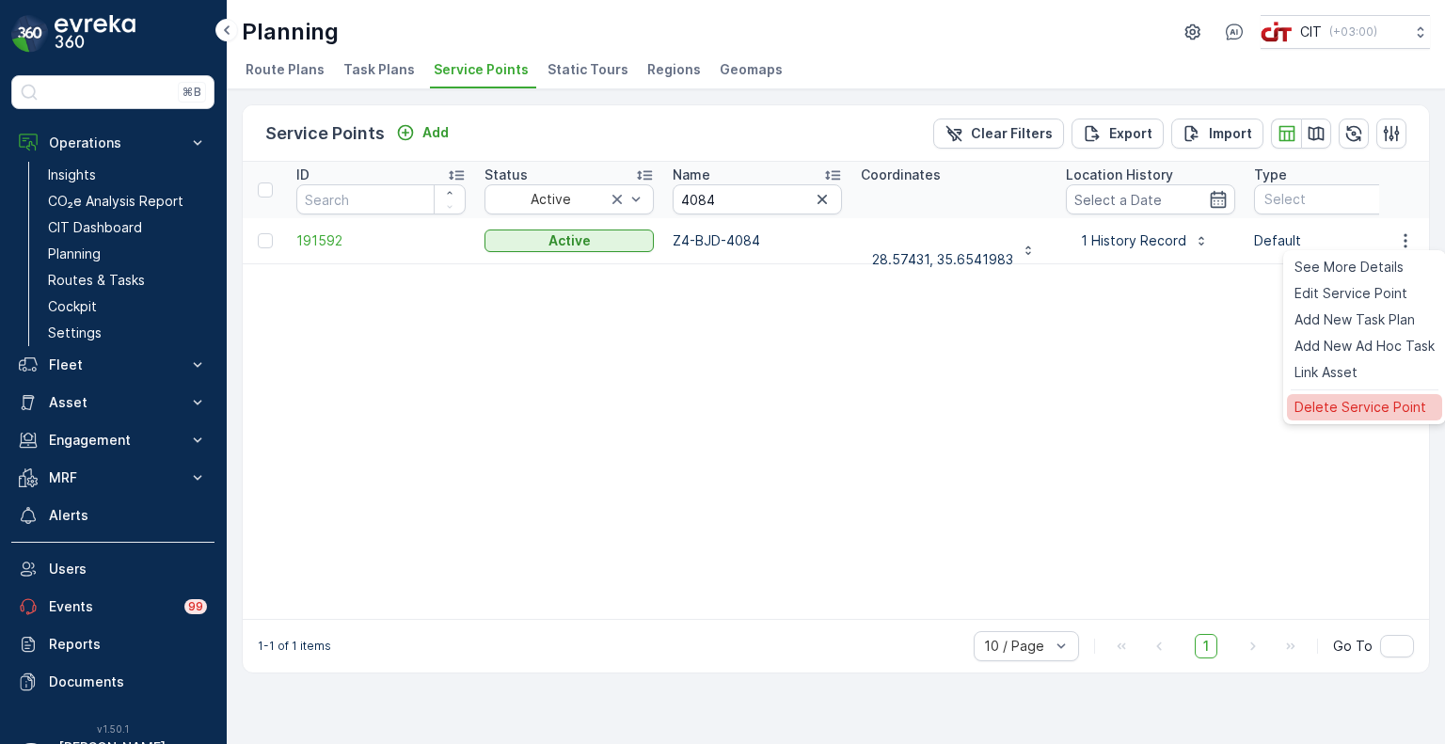
click at [1340, 413] on span "Delete Service Point" at bounding box center [1361, 407] width 132 height 19
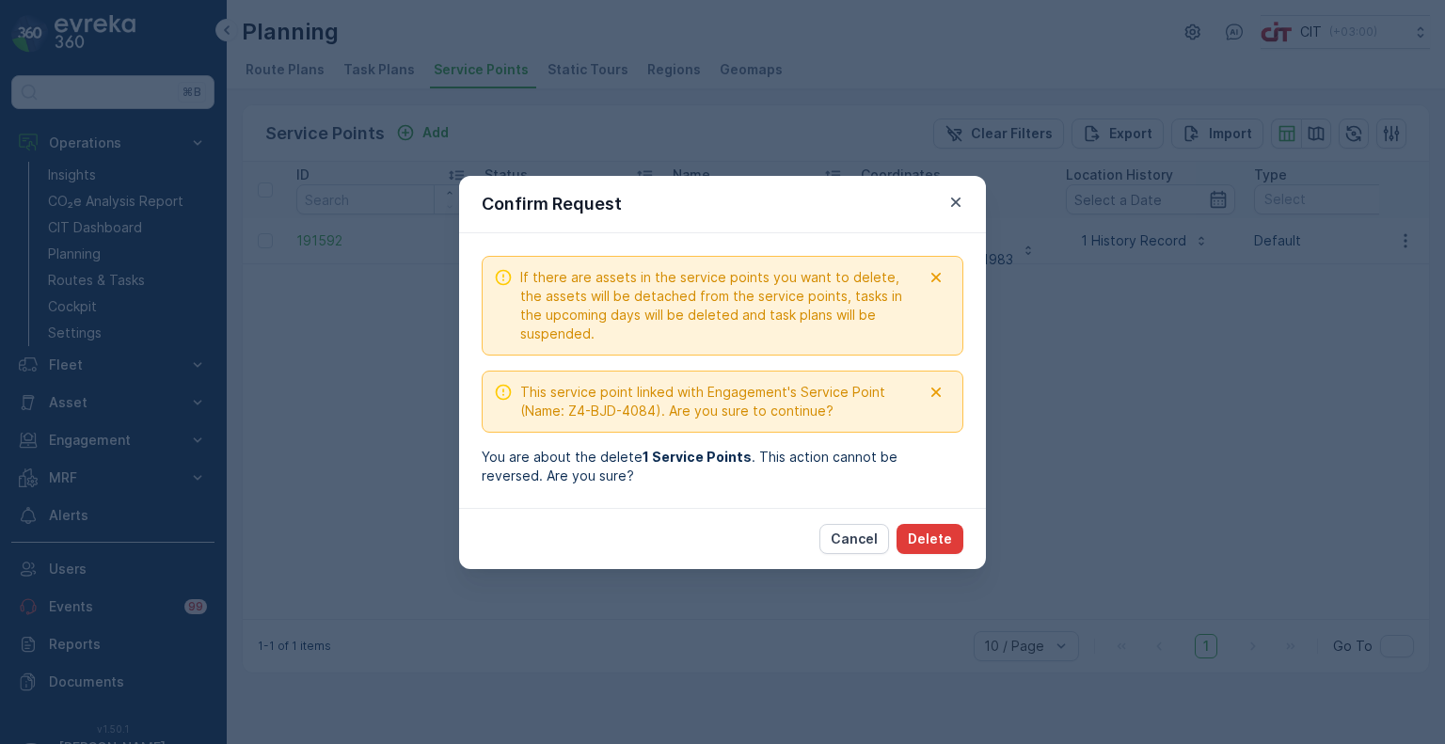
click at [938, 537] on p "Delete" at bounding box center [930, 539] width 44 height 19
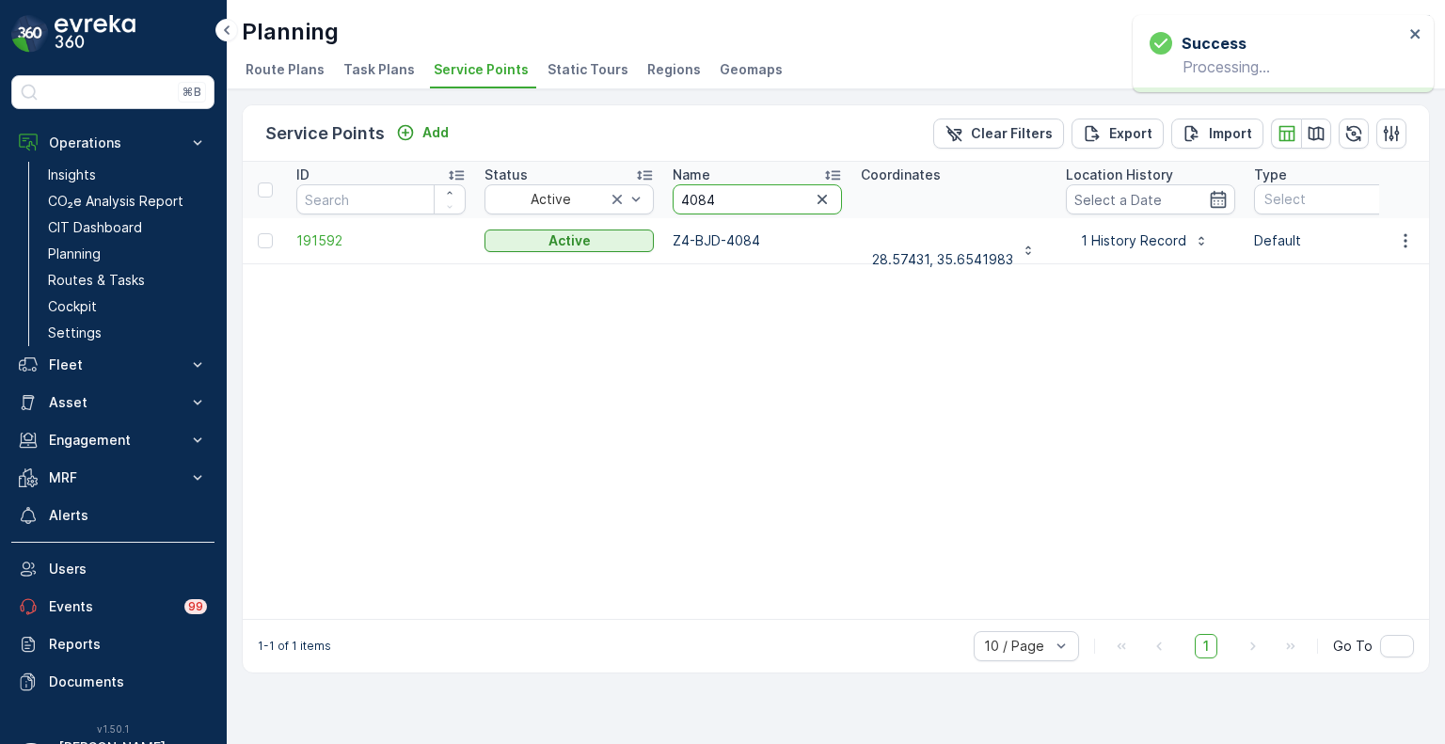
drag, startPoint x: 717, startPoint y: 195, endPoint x: 662, endPoint y: 194, distance: 54.6
paste input "5748"
type input "5748"
click at [1400, 241] on icon "button" at bounding box center [1405, 240] width 19 height 19
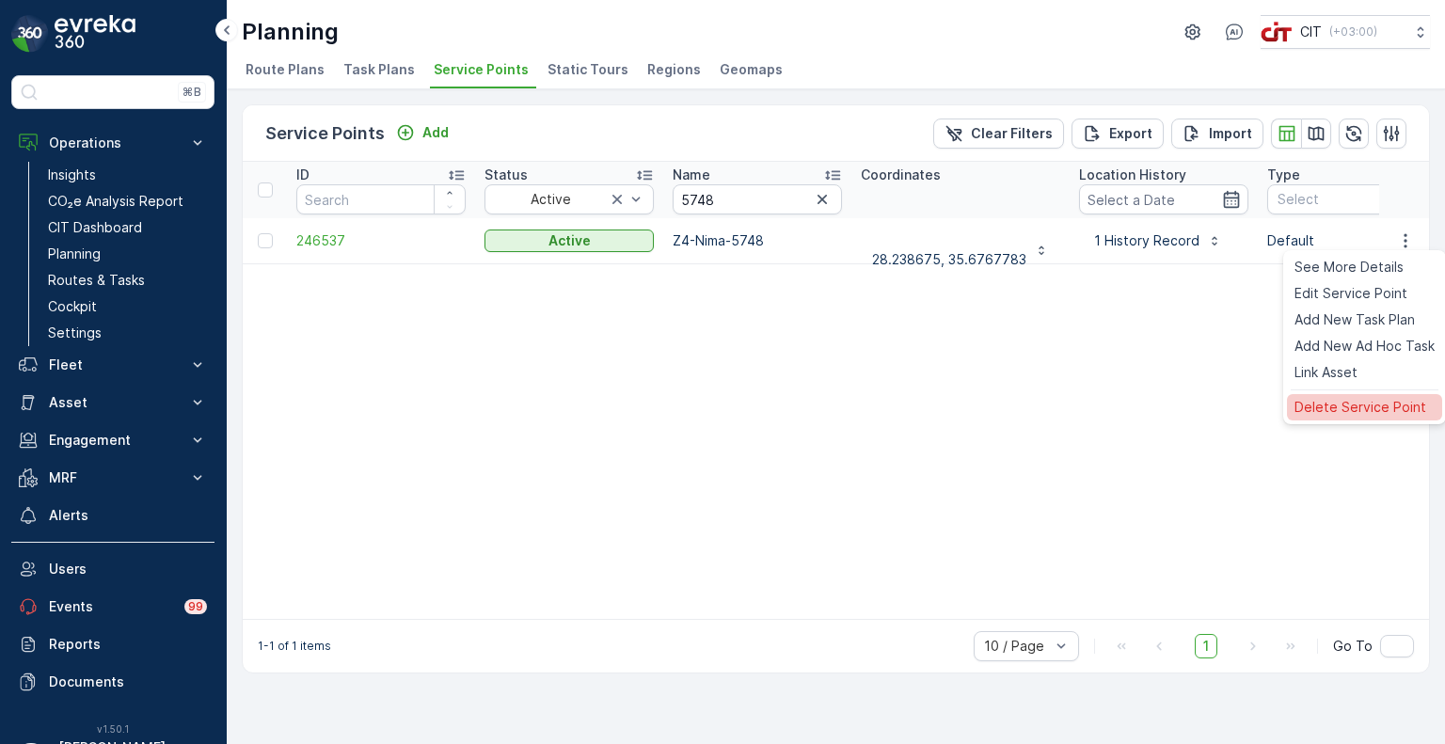
click at [1318, 413] on span "Delete Service Point" at bounding box center [1361, 407] width 132 height 19
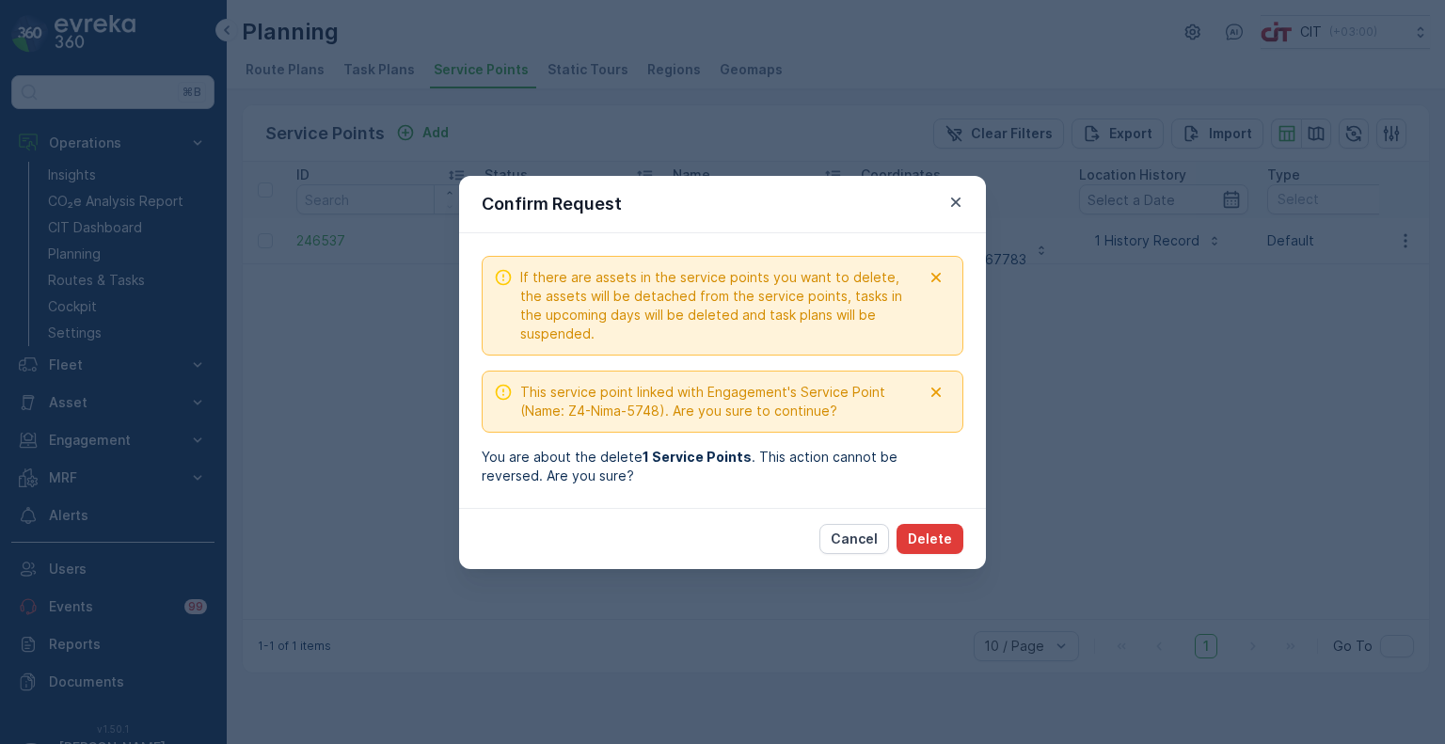
click at [933, 533] on p "Delete" at bounding box center [930, 539] width 44 height 19
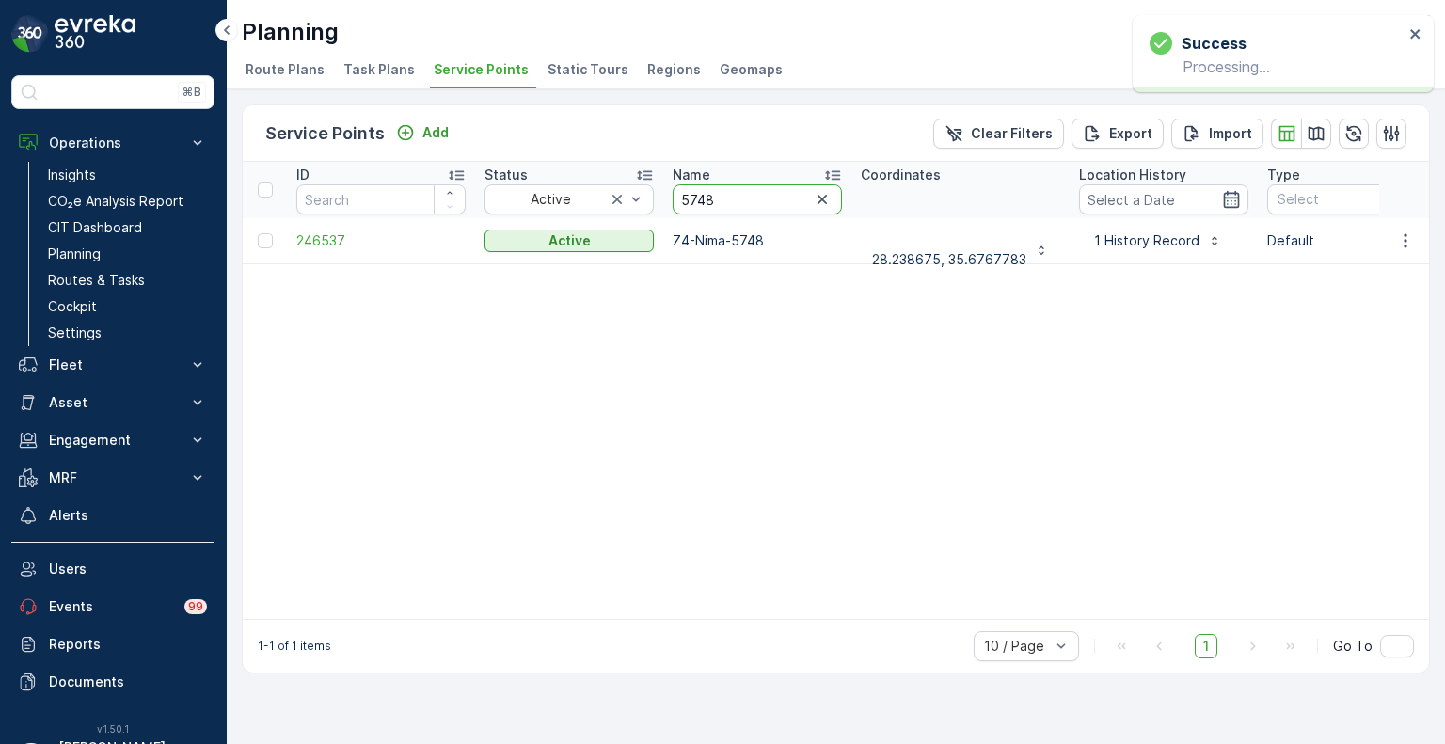
drag, startPoint x: 735, startPoint y: 187, endPoint x: 664, endPoint y: 185, distance: 70.6
click at [664, 185] on th "Name 5748" at bounding box center [757, 190] width 188 height 56
paste input "3960"
type input "3960"
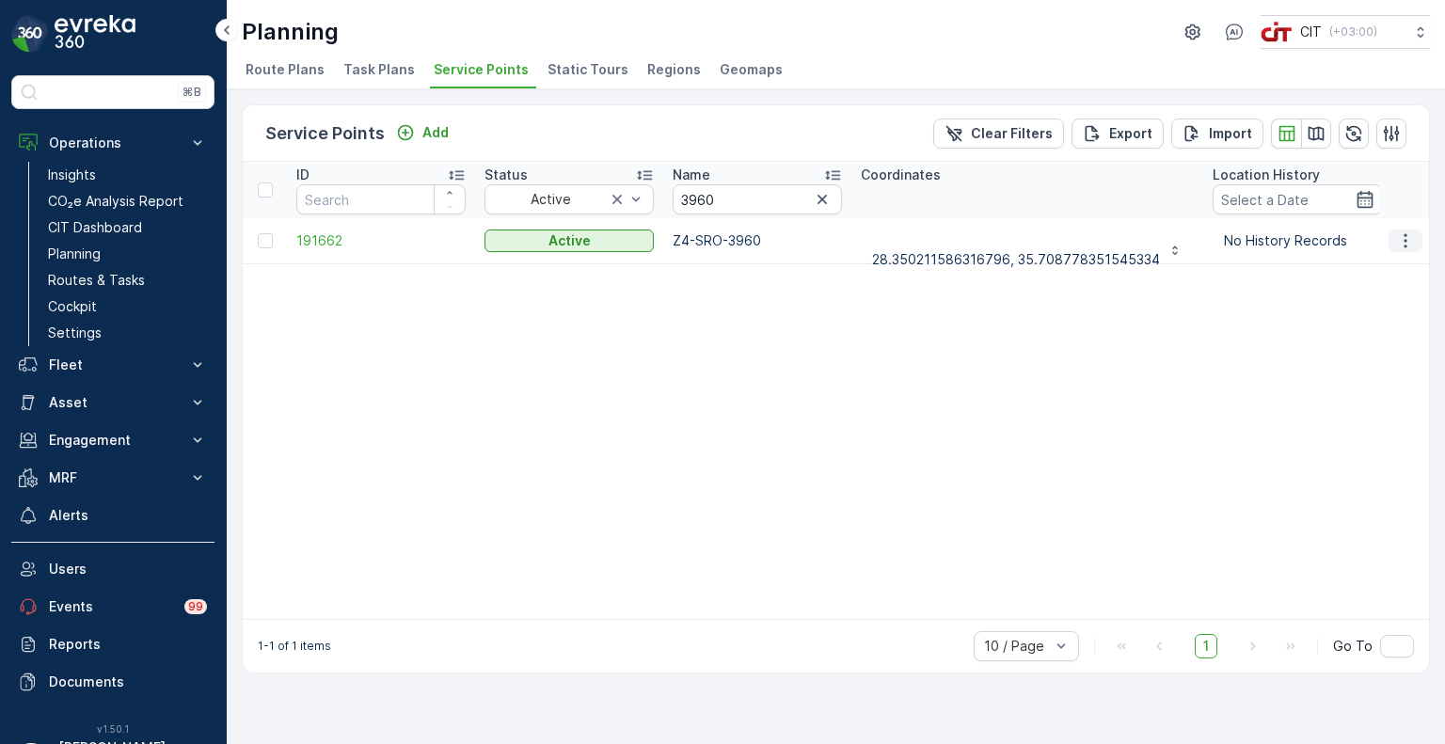
click at [1407, 236] on icon "button" at bounding box center [1405, 240] width 19 height 19
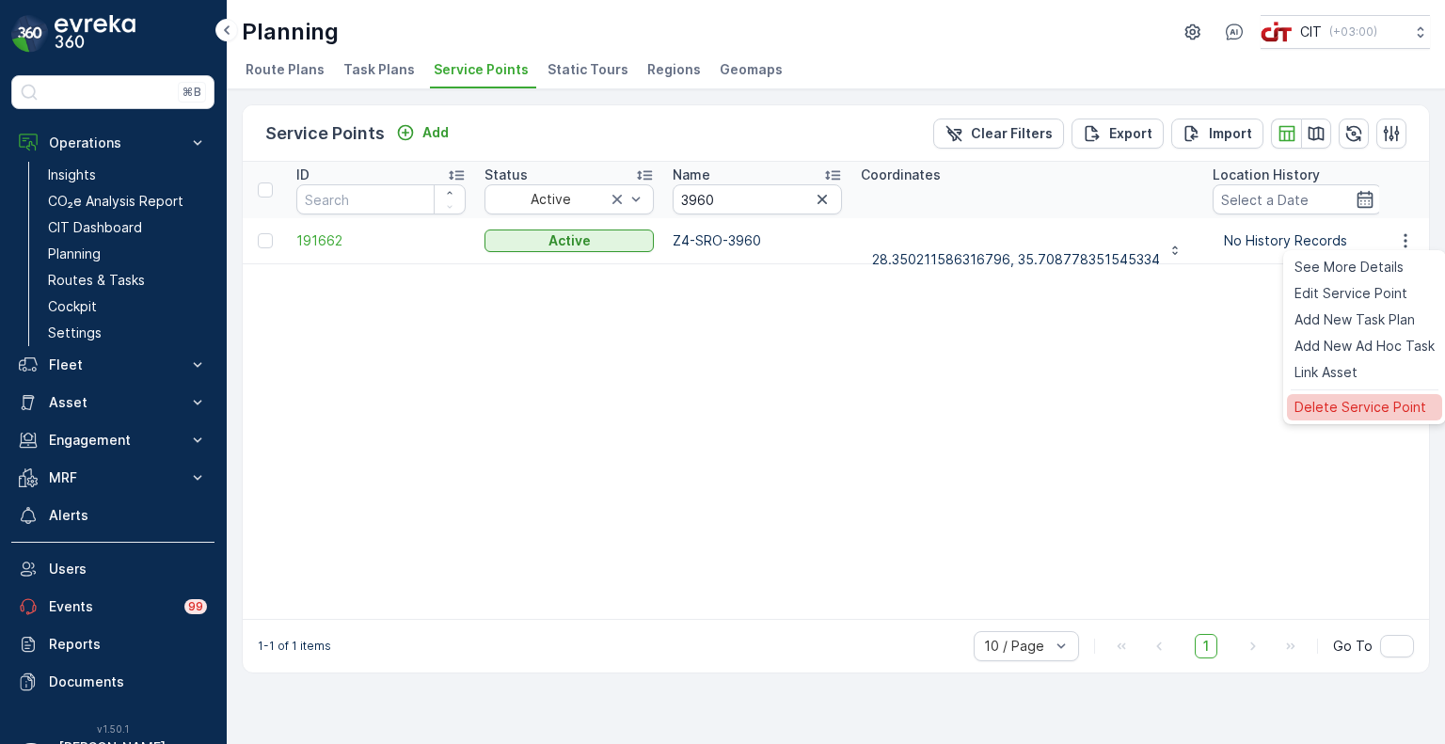
click at [1336, 398] on span "Delete Service Point" at bounding box center [1361, 407] width 132 height 19
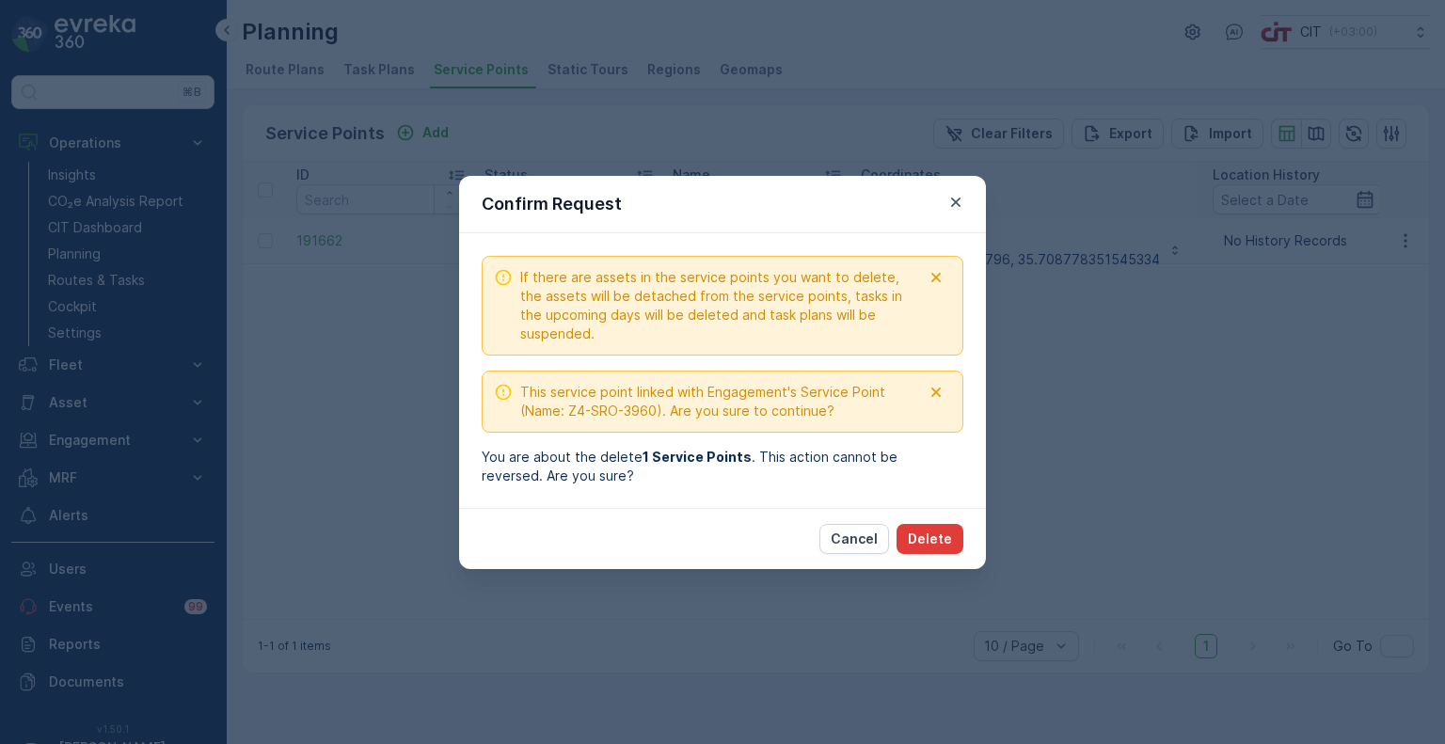
click at [947, 541] on p "Delete" at bounding box center [930, 539] width 44 height 19
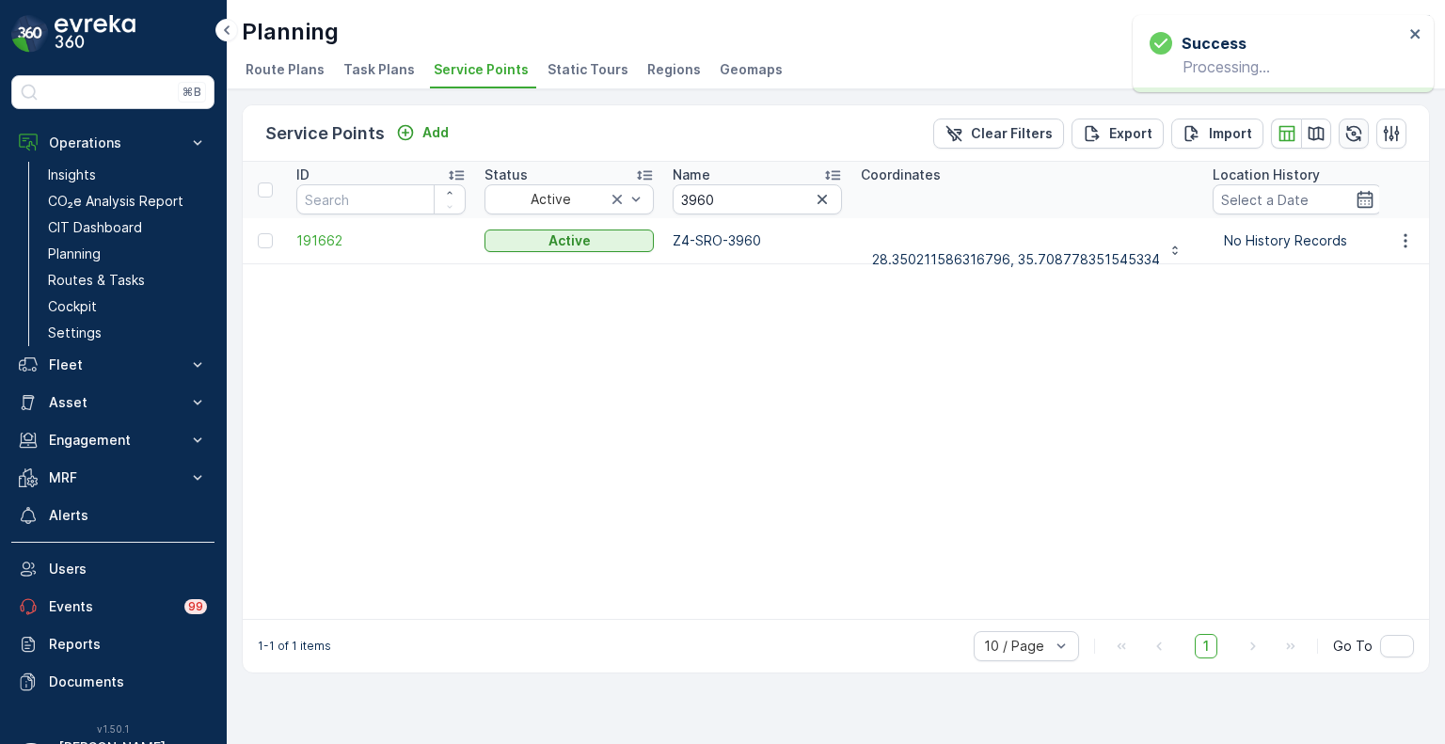
click at [1343, 132] on button "button" at bounding box center [1354, 134] width 30 height 30
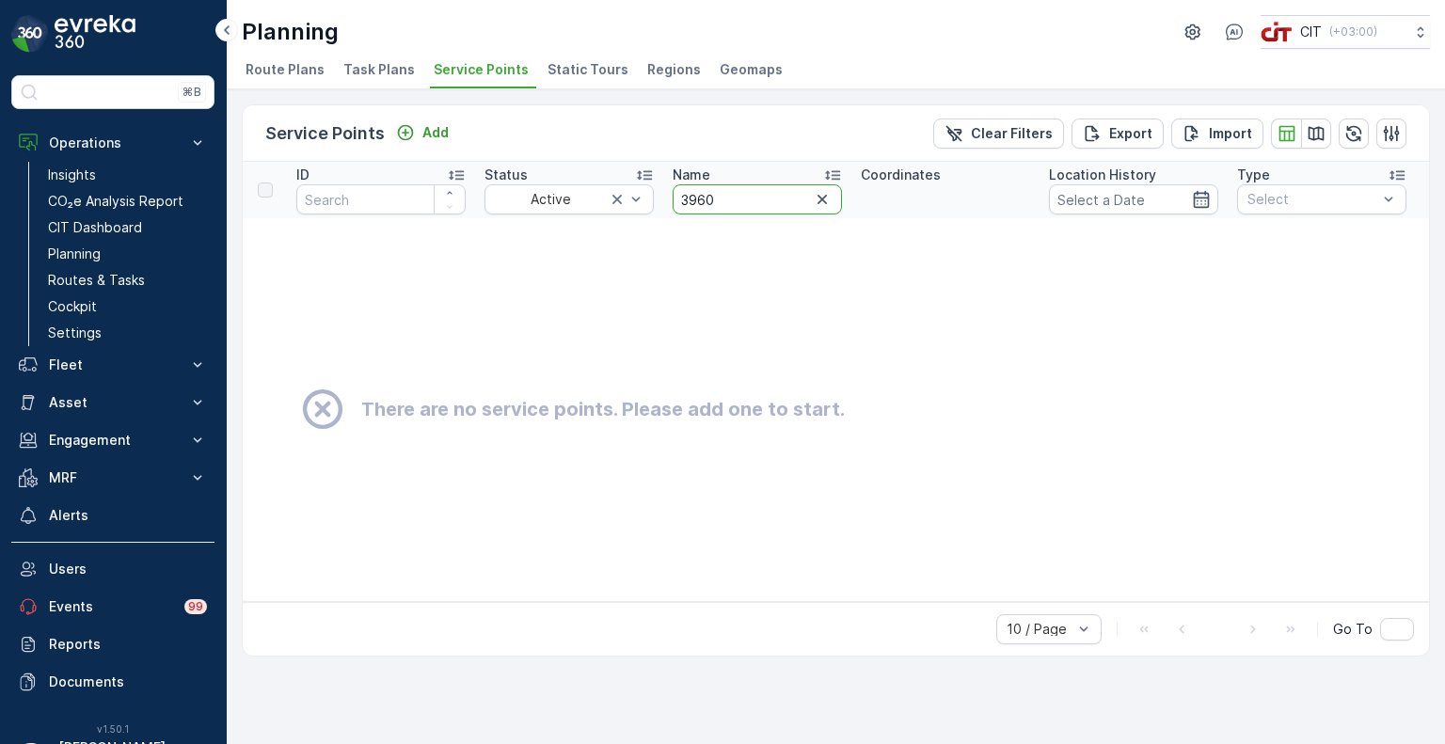
drag, startPoint x: 720, startPoint y: 202, endPoint x: 670, endPoint y: 200, distance: 49.9
click at [670, 200] on th "Name 3960" at bounding box center [757, 190] width 188 height 56
paste input "4491"
type input "4491"
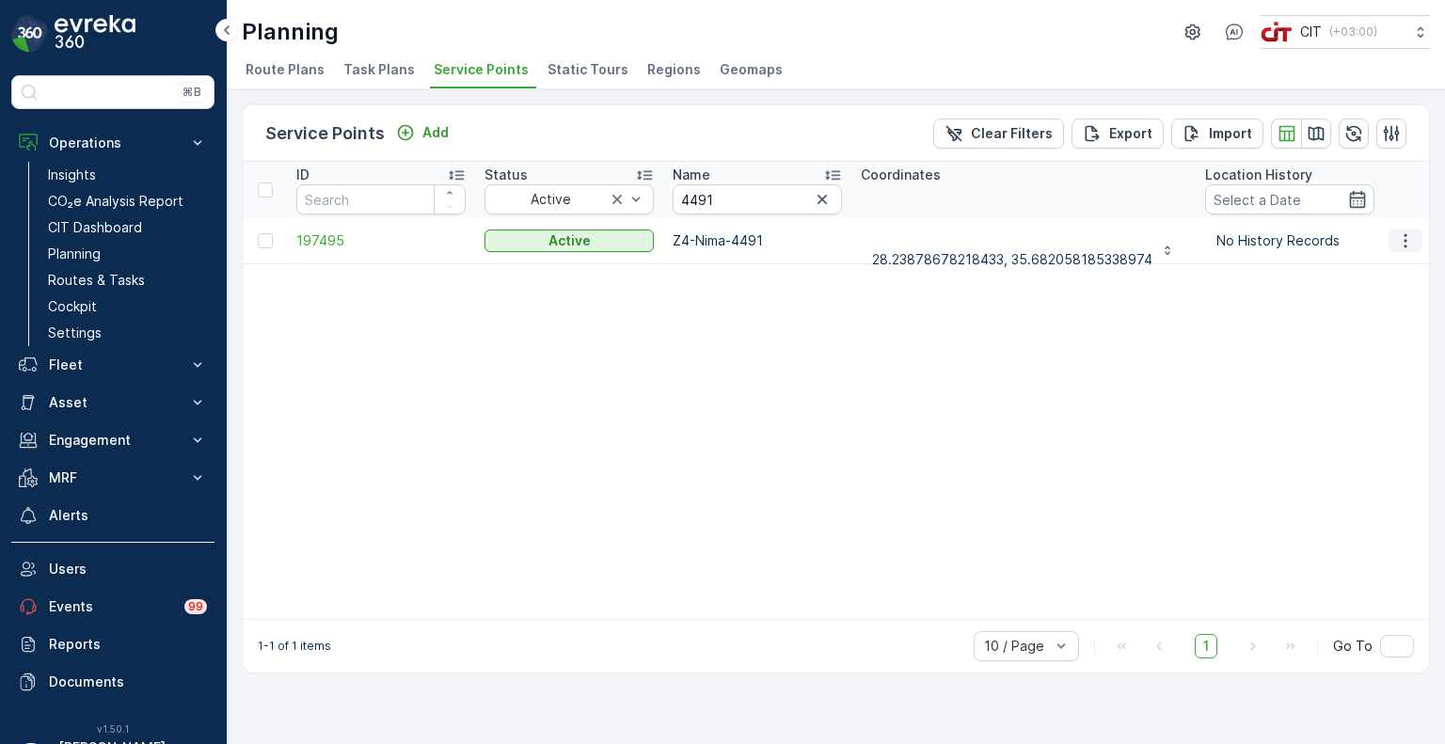
click at [1405, 238] on icon "button" at bounding box center [1405, 240] width 3 height 14
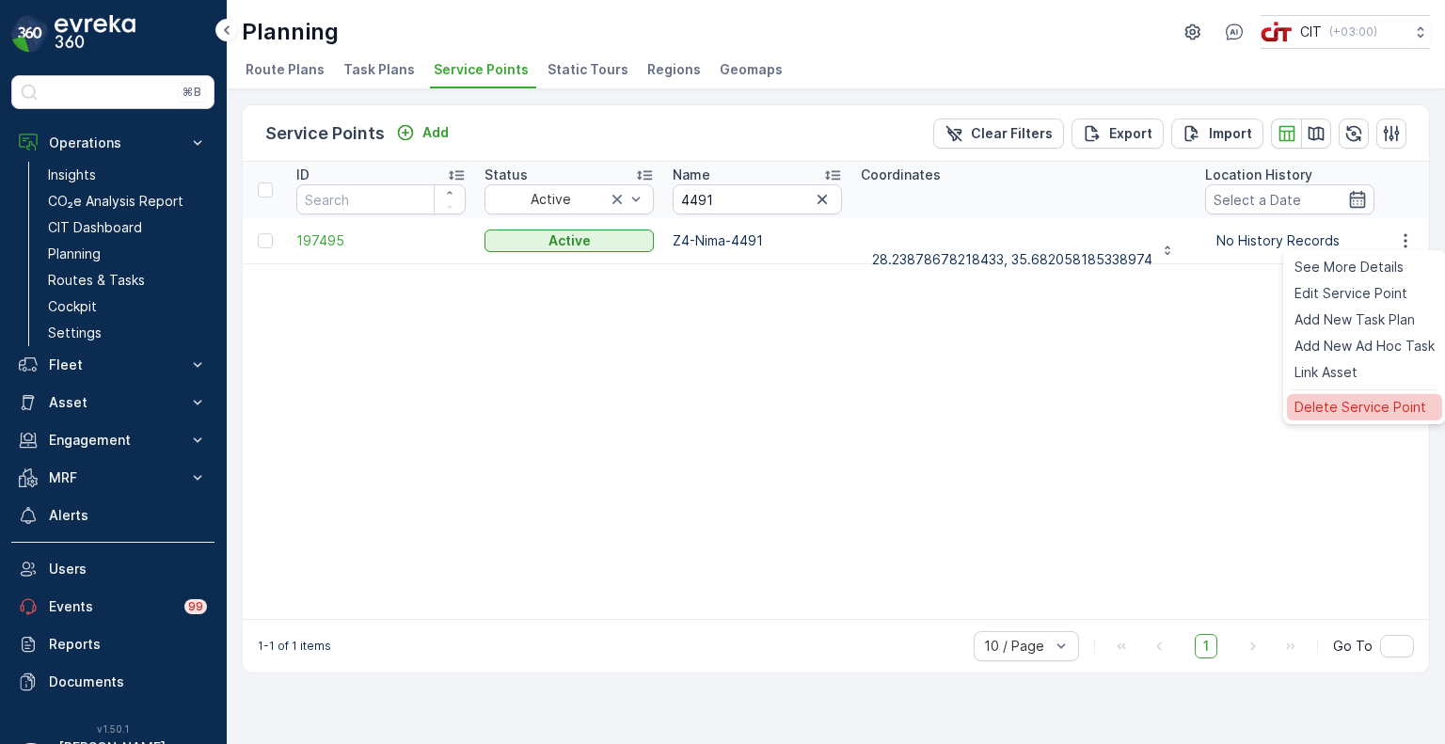
click at [1327, 410] on span "Delete Service Point" at bounding box center [1361, 407] width 132 height 19
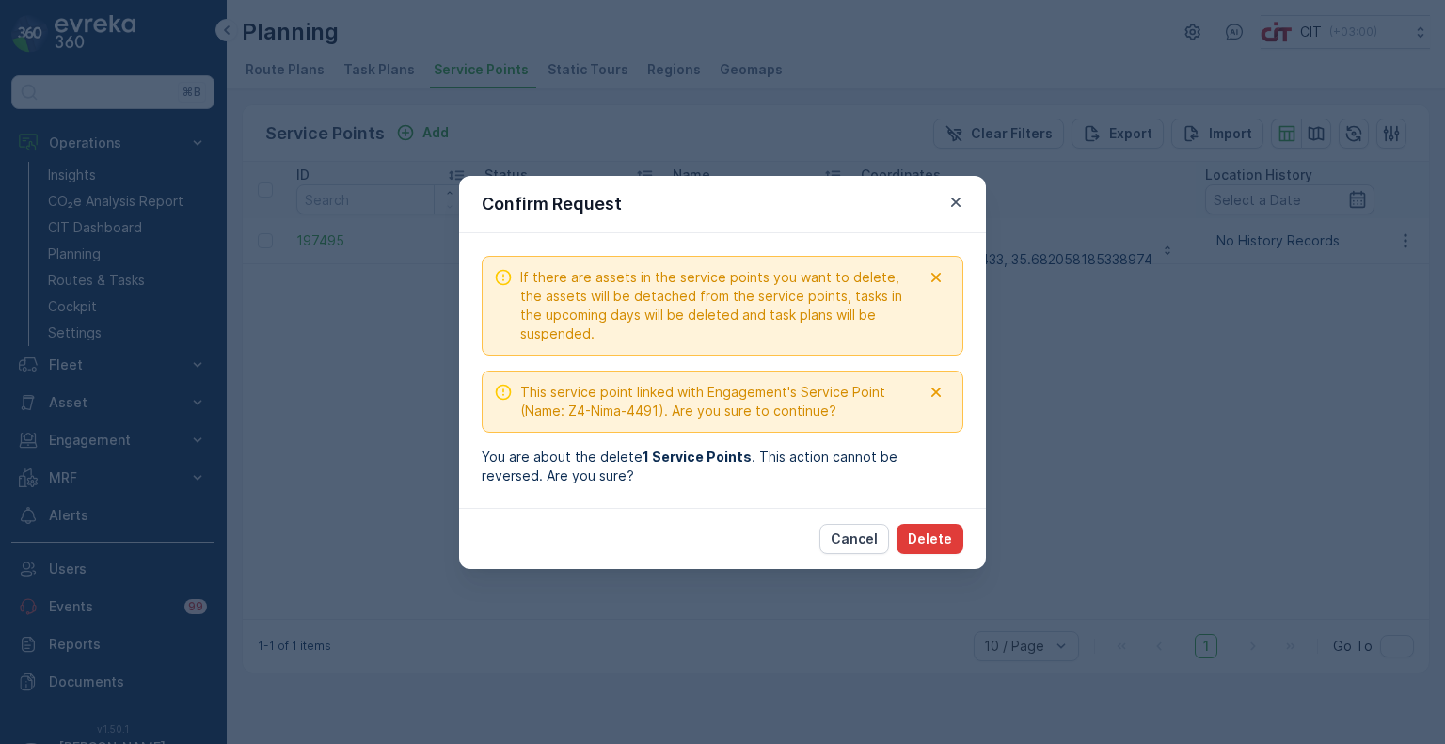
click at [932, 541] on p "Delete" at bounding box center [930, 539] width 44 height 19
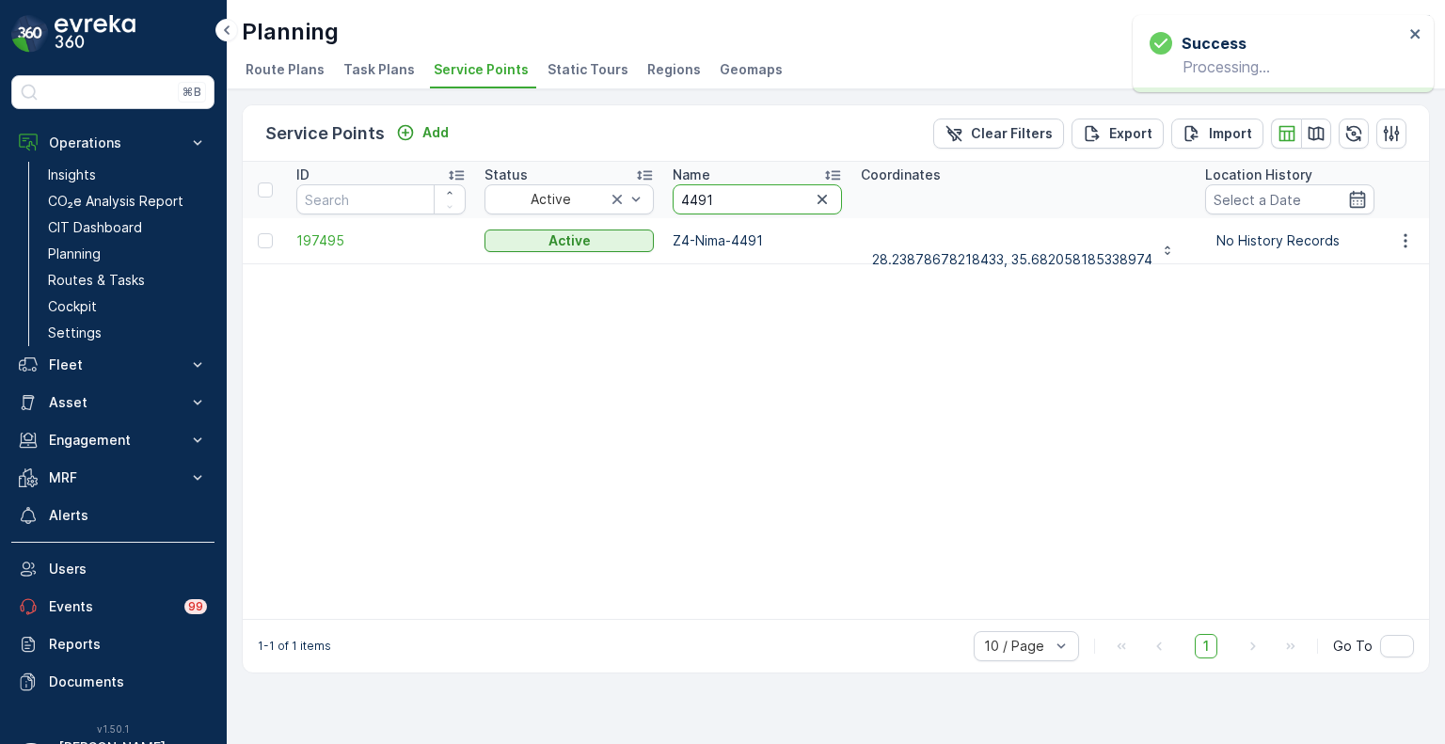
drag, startPoint x: 728, startPoint y: 197, endPoint x: 666, endPoint y: 197, distance: 62.1
click at [666, 197] on th "Name 4491" at bounding box center [757, 190] width 188 height 56
paste input "086"
type input "4086"
click at [1407, 235] on icon "button" at bounding box center [1405, 240] width 19 height 19
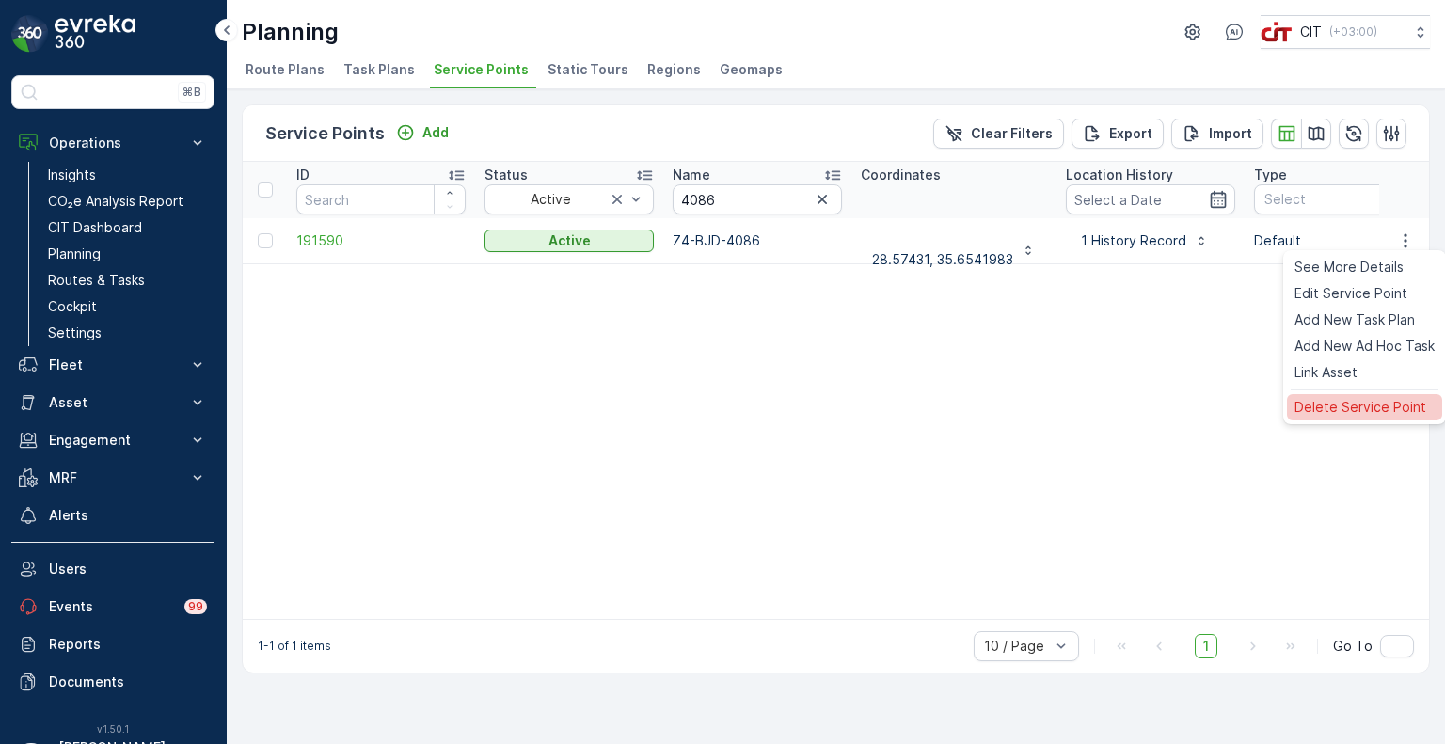
click at [1323, 406] on span "Delete Service Point" at bounding box center [1361, 407] width 132 height 19
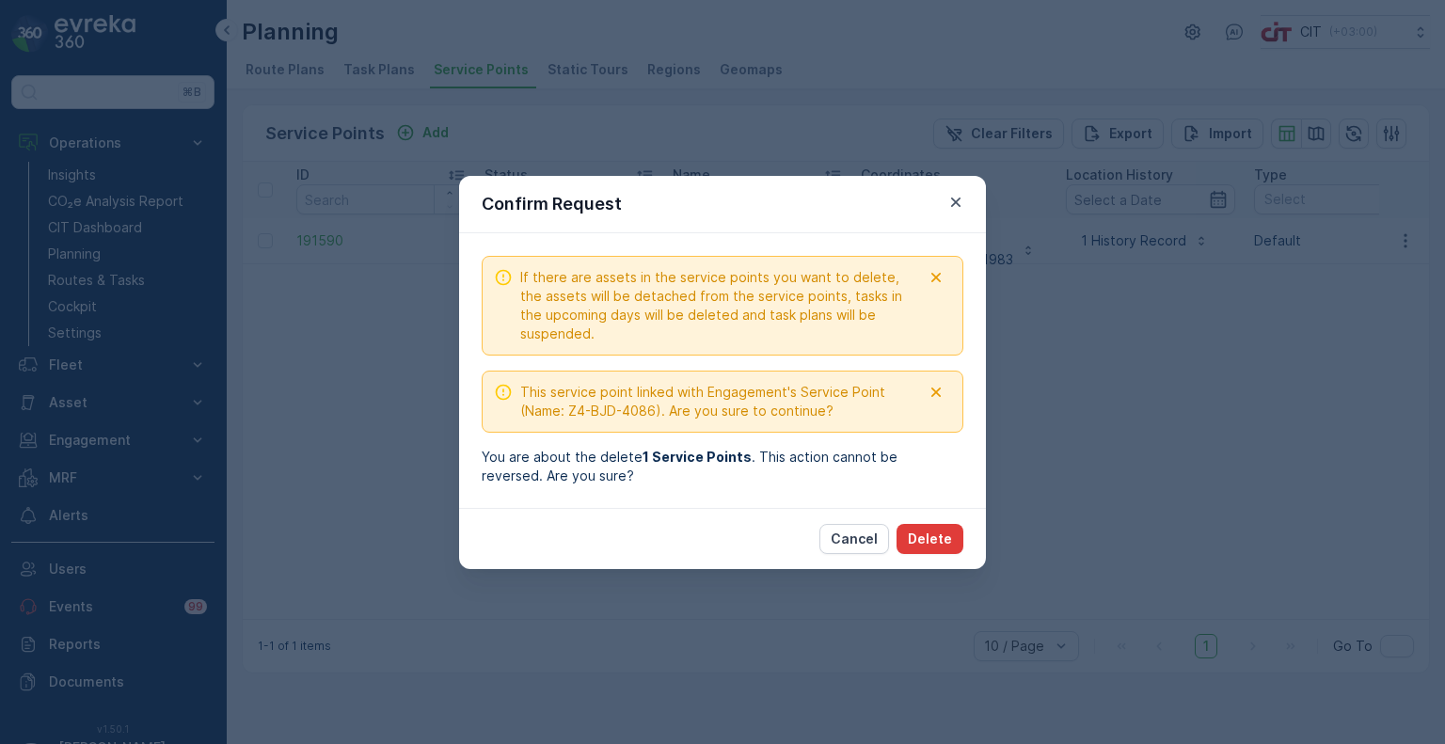
click at [940, 541] on p "Delete" at bounding box center [930, 539] width 44 height 19
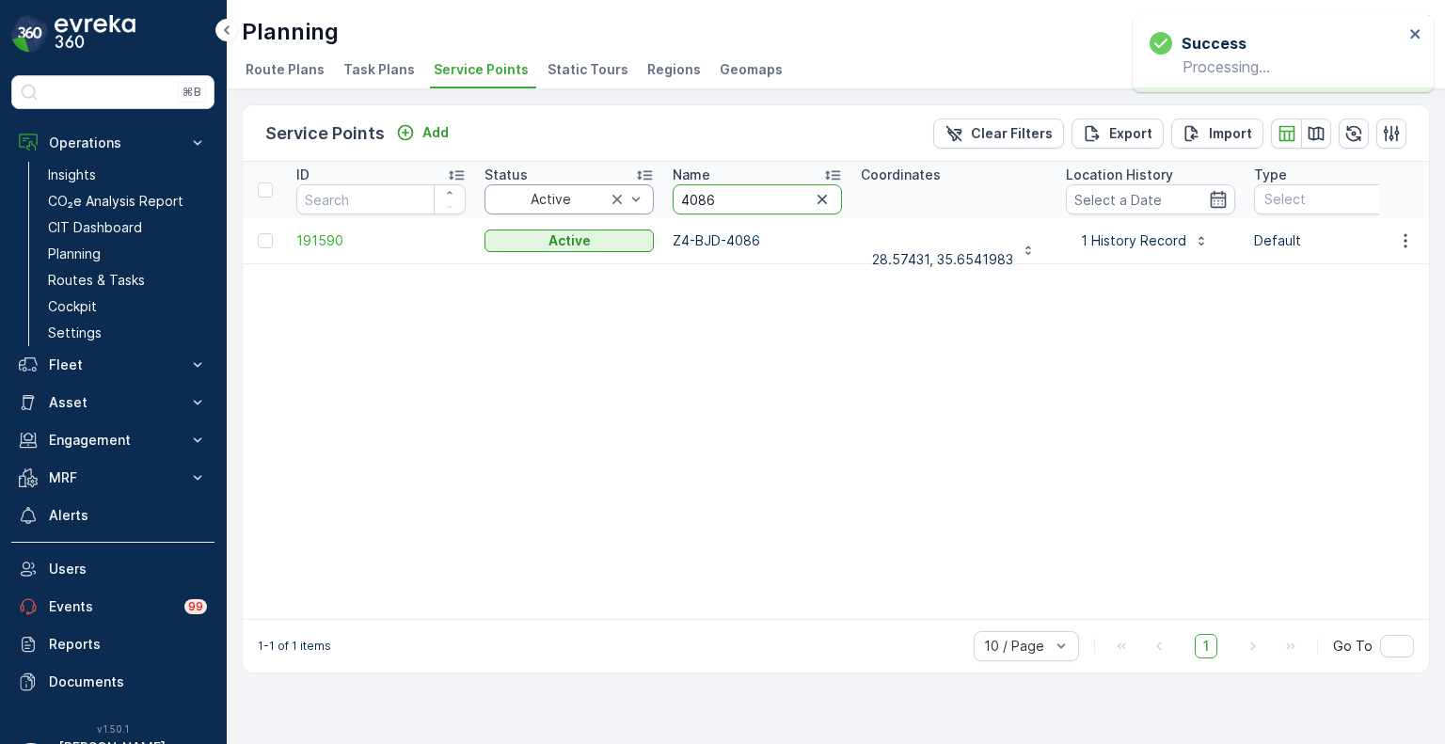
drag, startPoint x: 717, startPoint y: 199, endPoint x: 637, endPoint y: 195, distance: 80.1
paste input "445"
type input "4445"
click at [1407, 236] on icon "button" at bounding box center [1405, 240] width 19 height 19
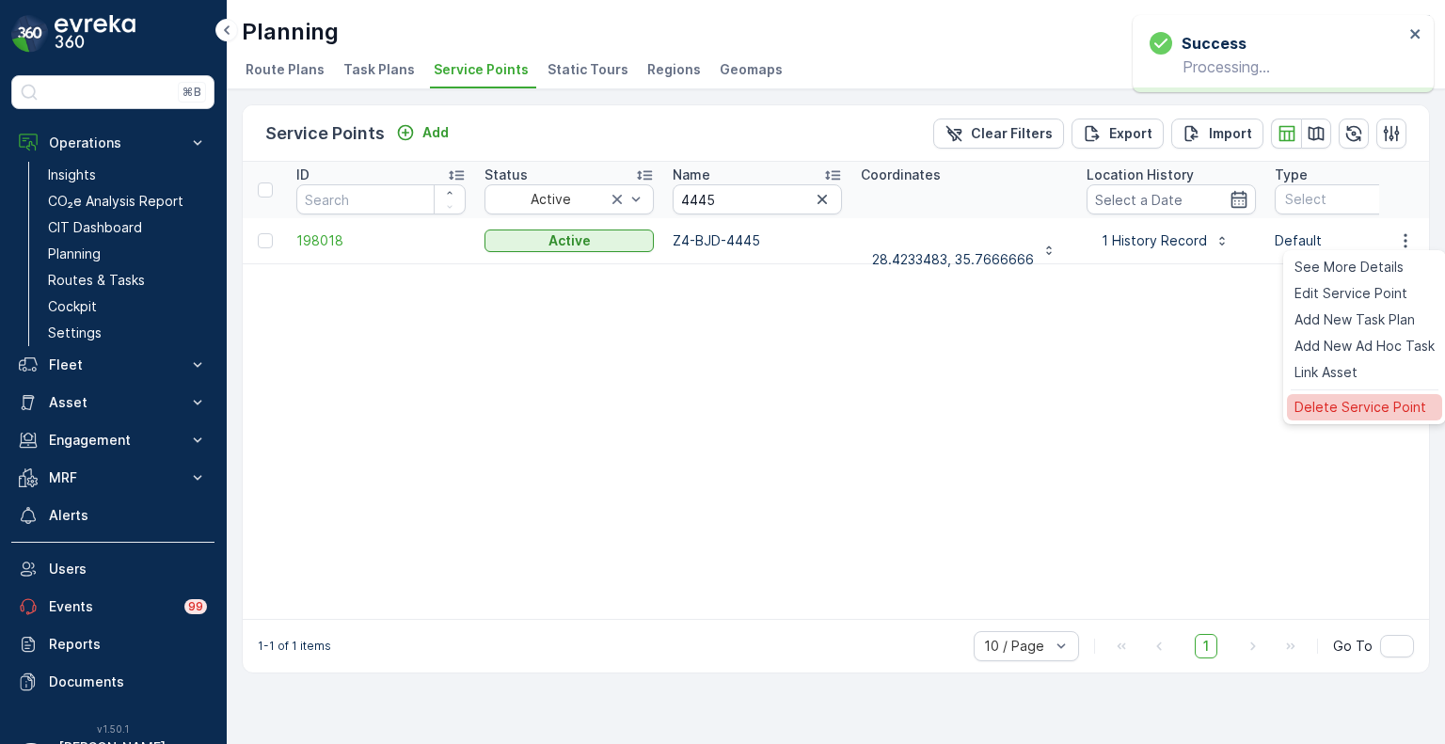
click at [1349, 405] on span "Delete Service Point" at bounding box center [1361, 407] width 132 height 19
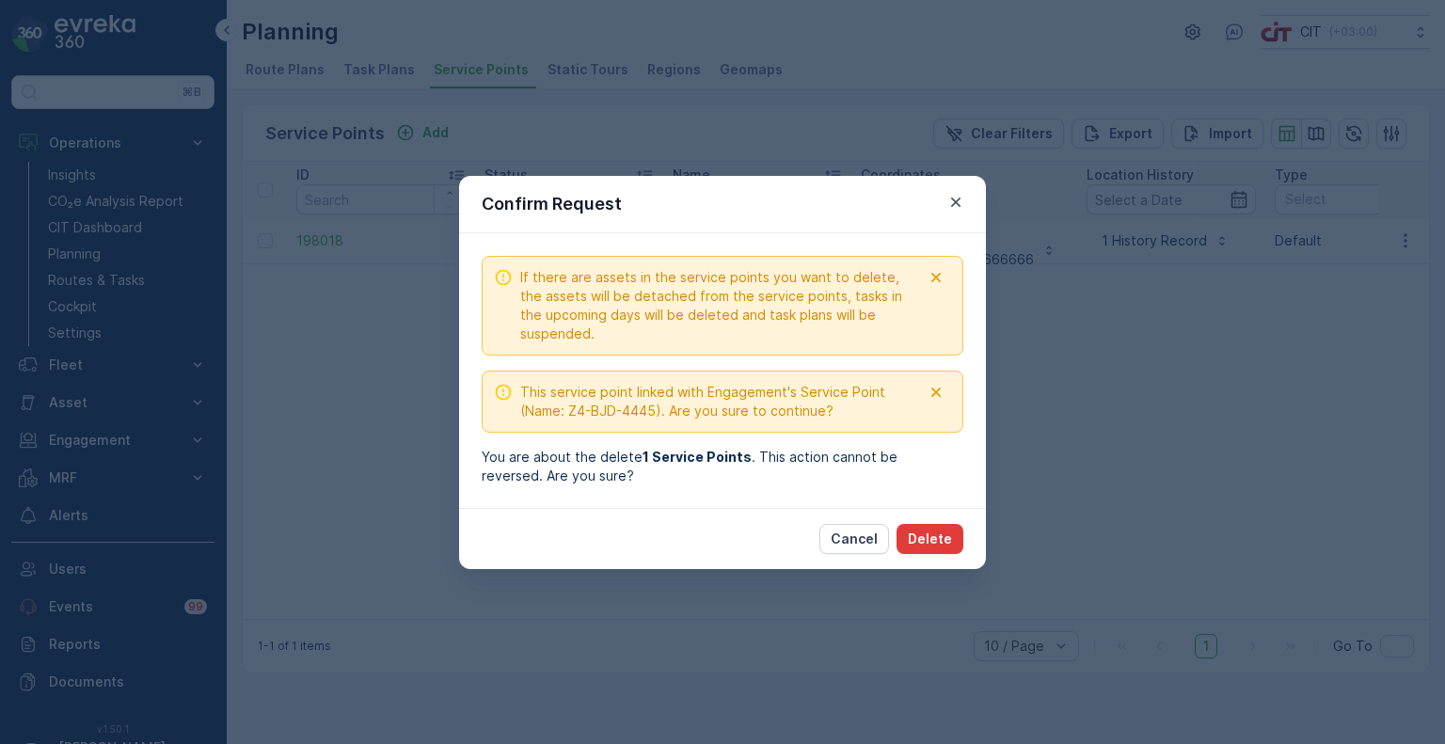
click at [950, 542] on p "Delete" at bounding box center [930, 539] width 44 height 19
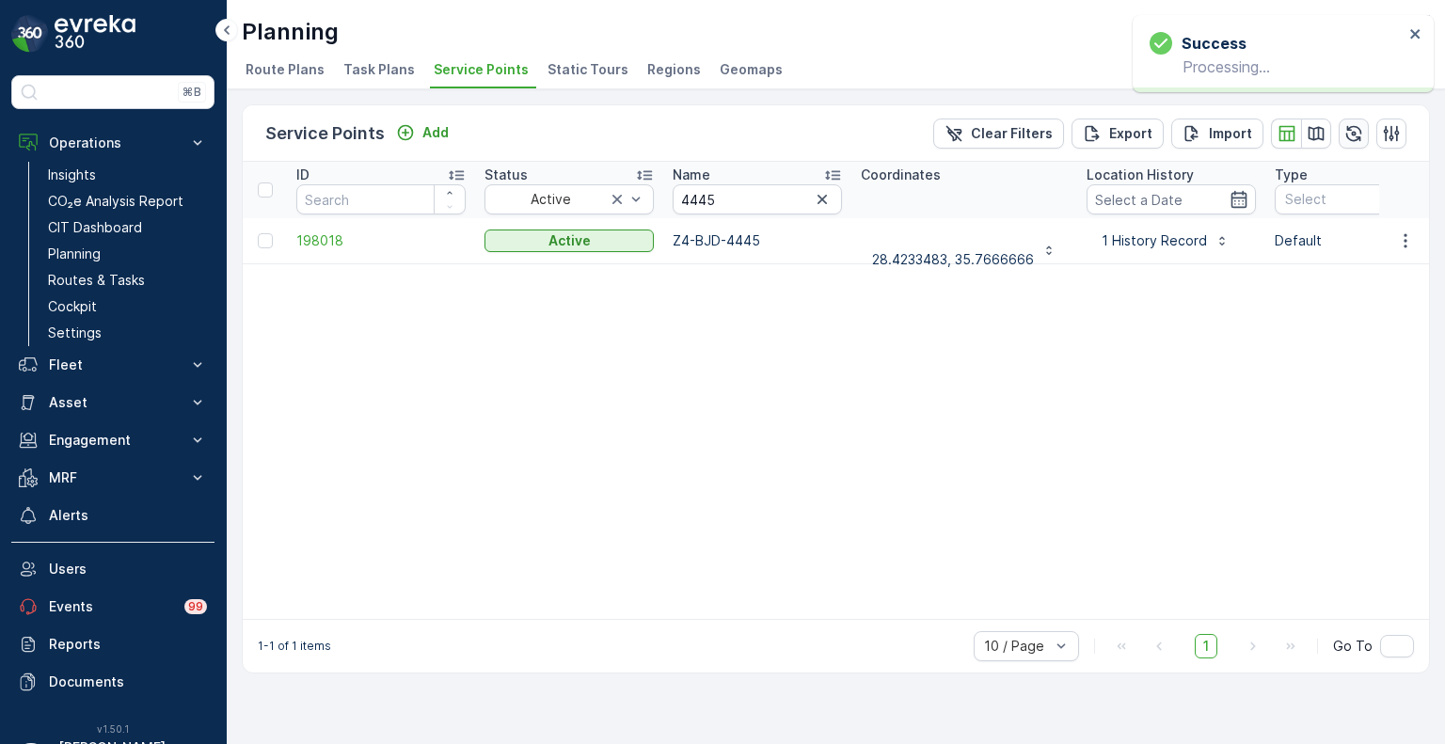
click at [1356, 128] on icon "button" at bounding box center [1353, 133] width 19 height 19
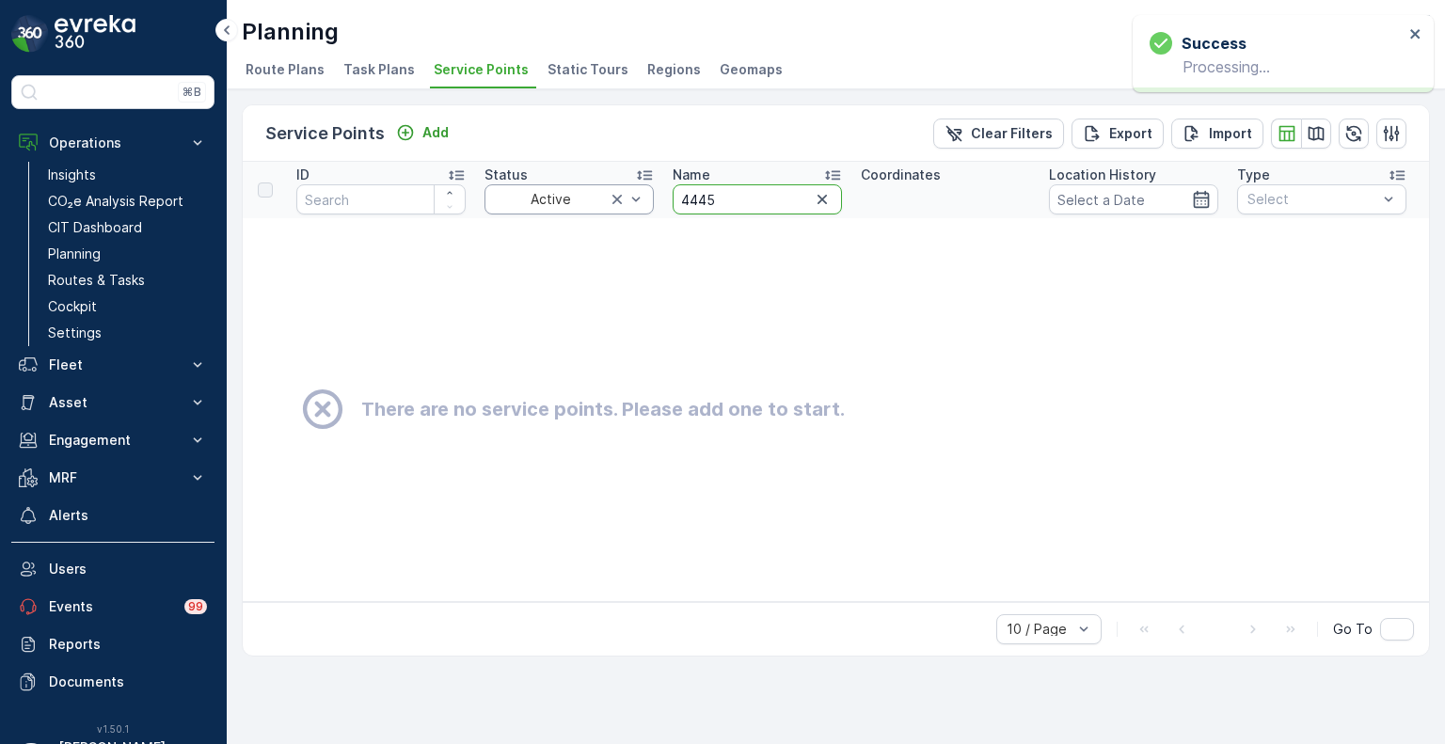
drag, startPoint x: 720, startPoint y: 199, endPoint x: 641, endPoint y: 195, distance: 79.1
paste input "357"
type input "3575"
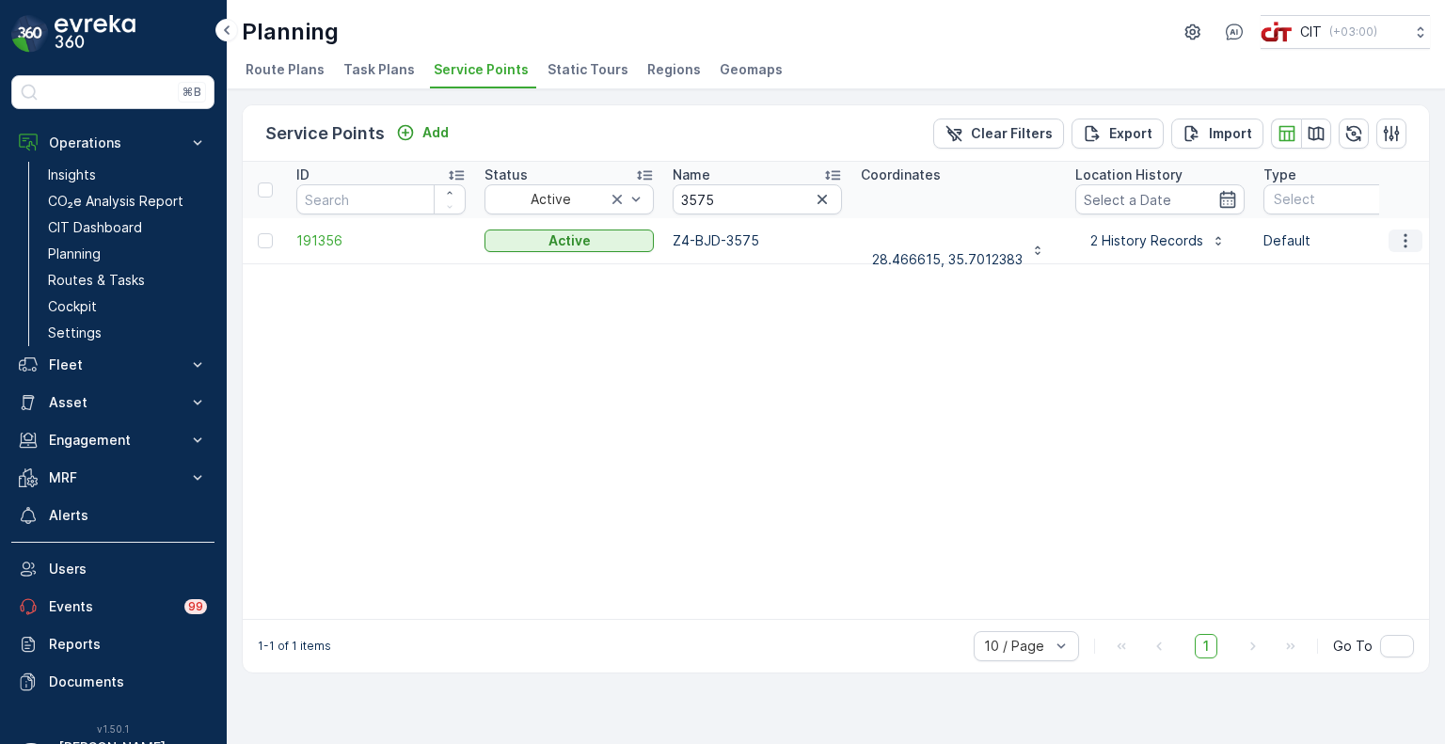
click at [1405, 244] on icon "button" at bounding box center [1405, 240] width 3 height 14
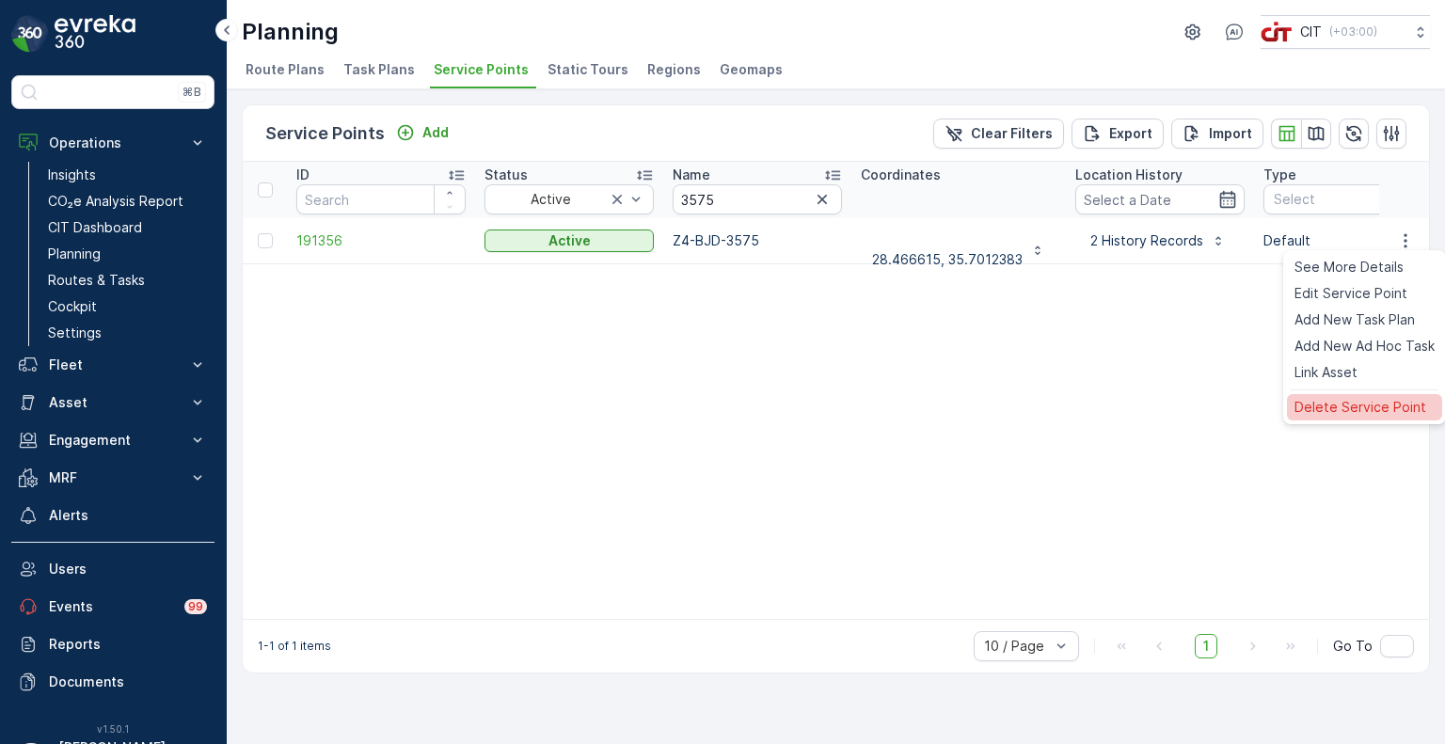
click at [1341, 412] on span "Delete Service Point" at bounding box center [1361, 407] width 132 height 19
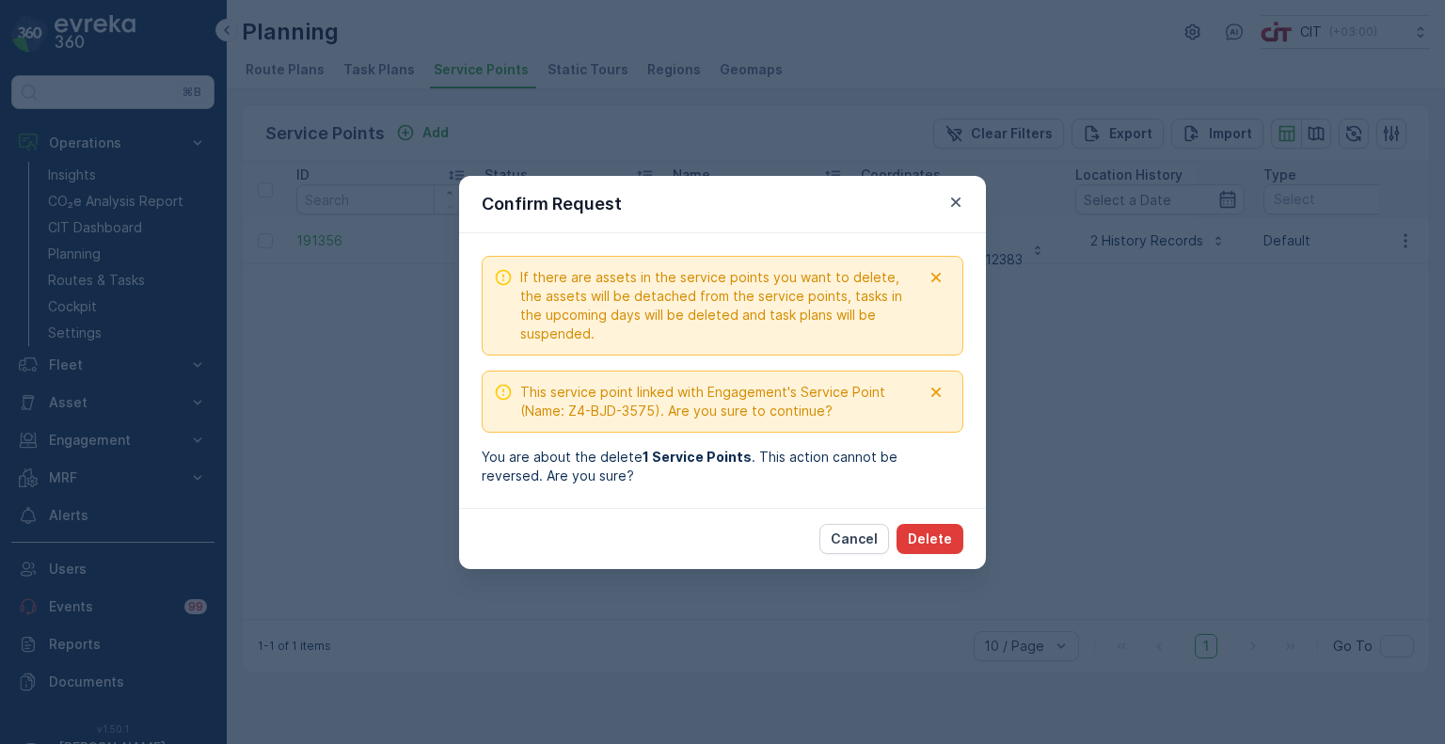
click at [937, 542] on p "Delete" at bounding box center [930, 539] width 44 height 19
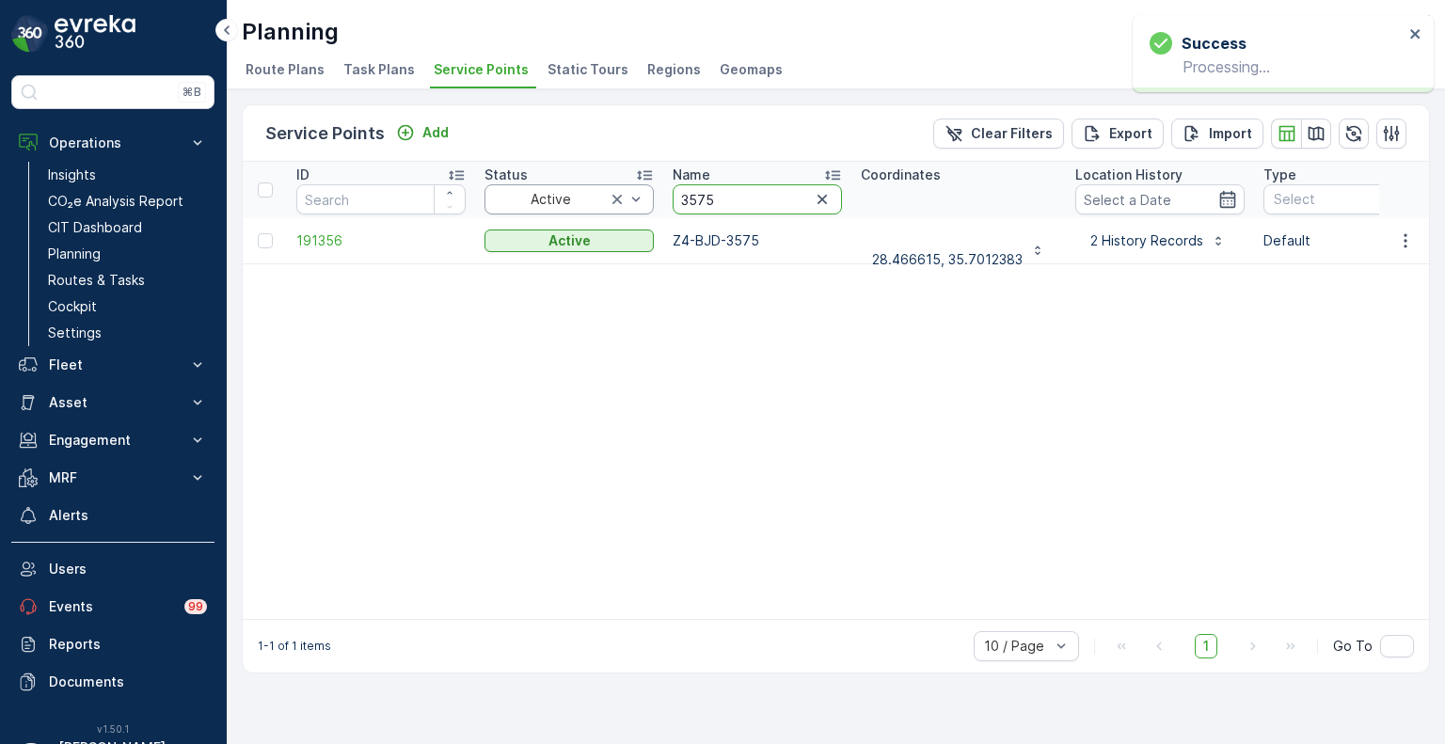
drag, startPoint x: 721, startPoint y: 199, endPoint x: 645, endPoint y: 199, distance: 75.3
paste input "4457"
type input "4457"
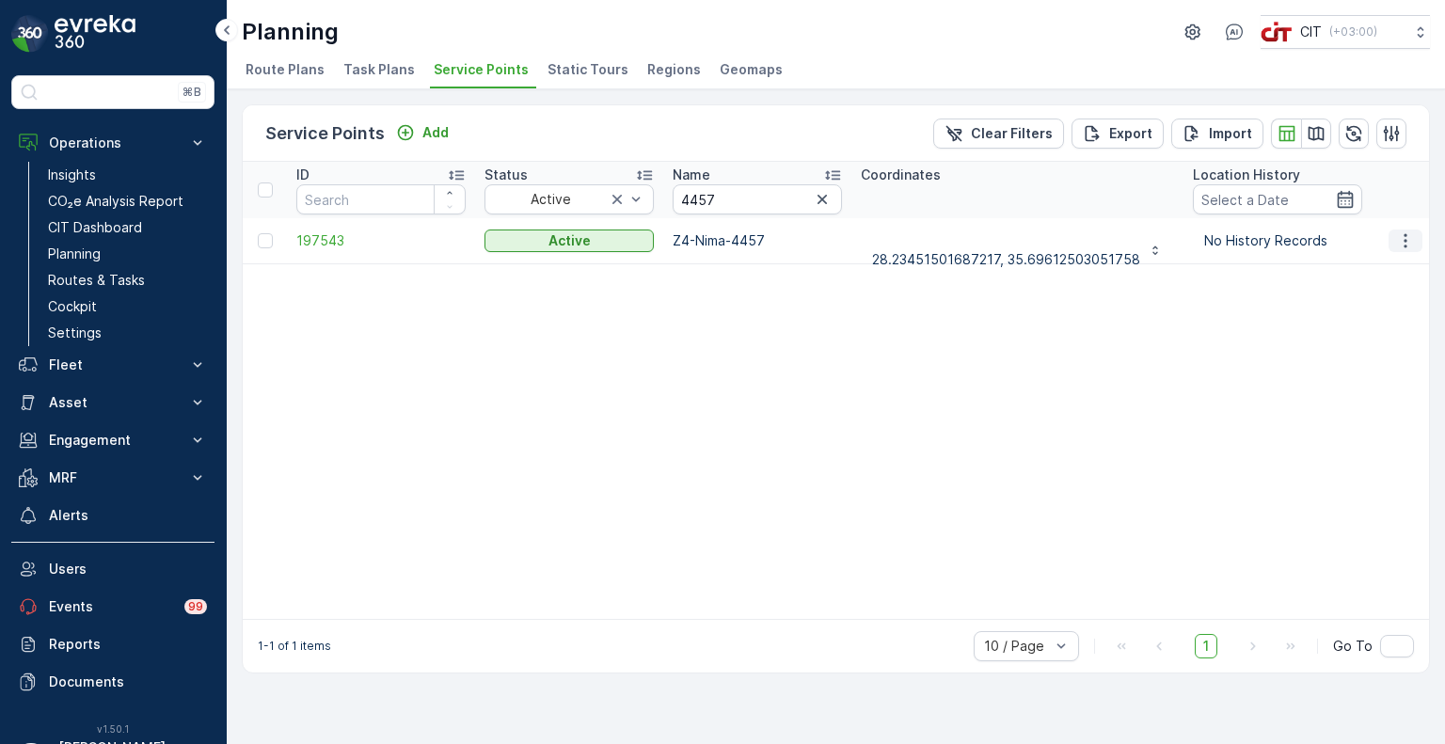
click at [1413, 241] on icon "button" at bounding box center [1405, 240] width 19 height 19
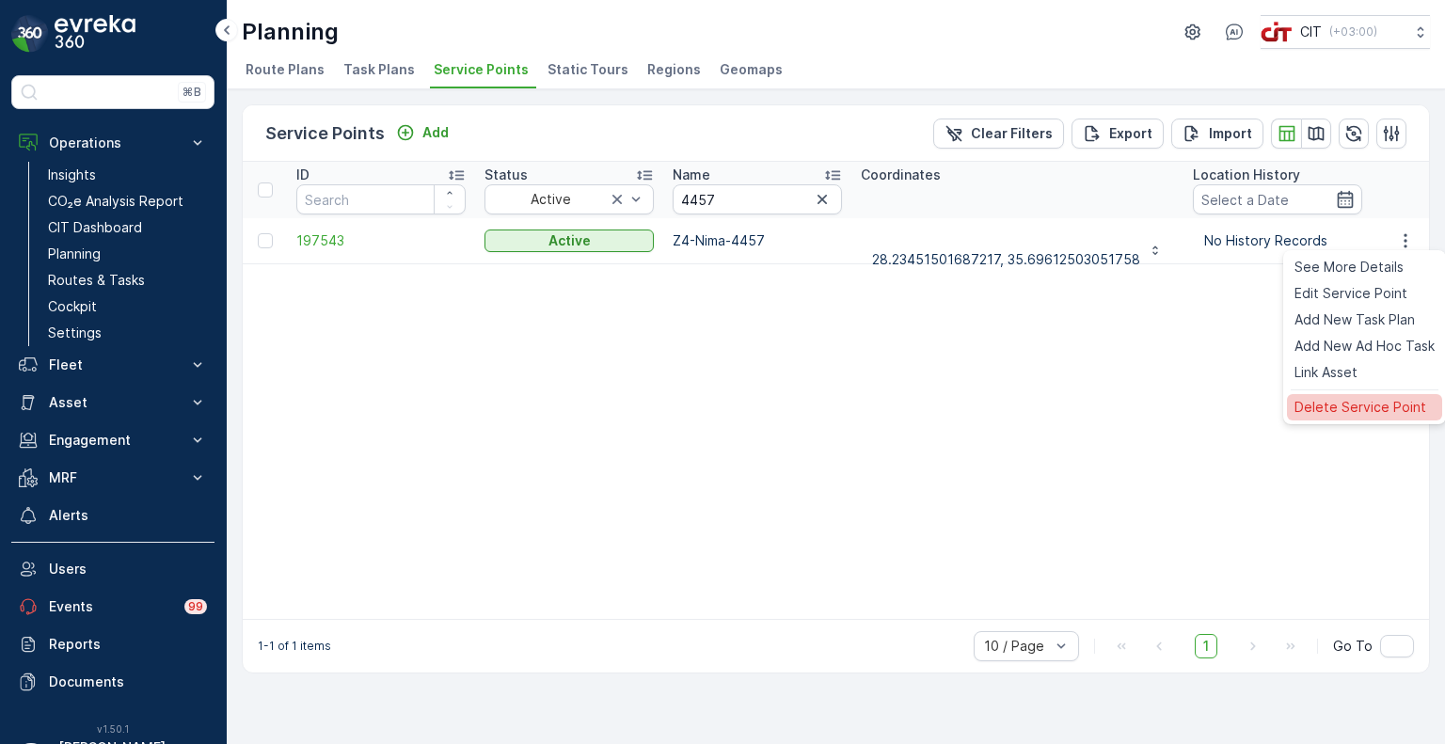
click at [1358, 408] on span "Delete Service Point" at bounding box center [1361, 407] width 132 height 19
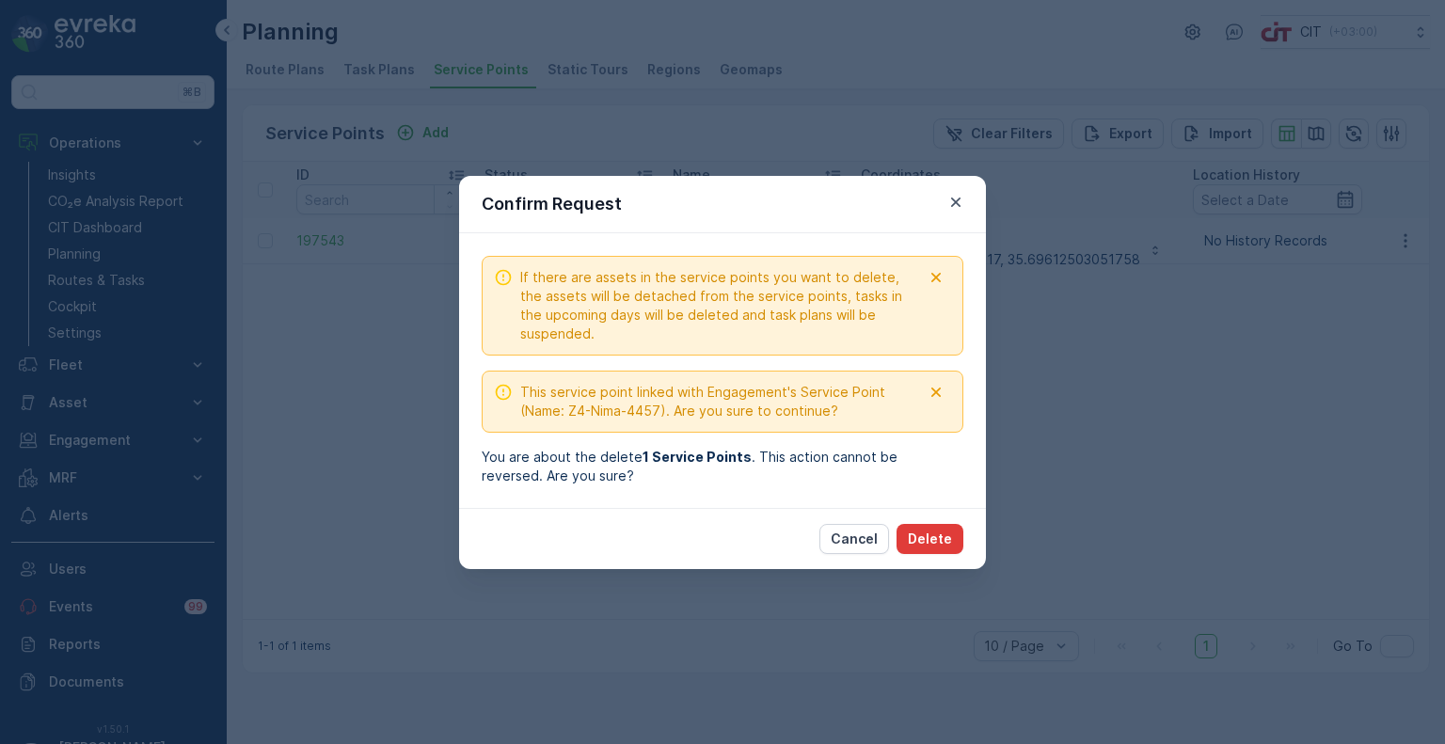
click at [943, 533] on p "Delete" at bounding box center [930, 539] width 44 height 19
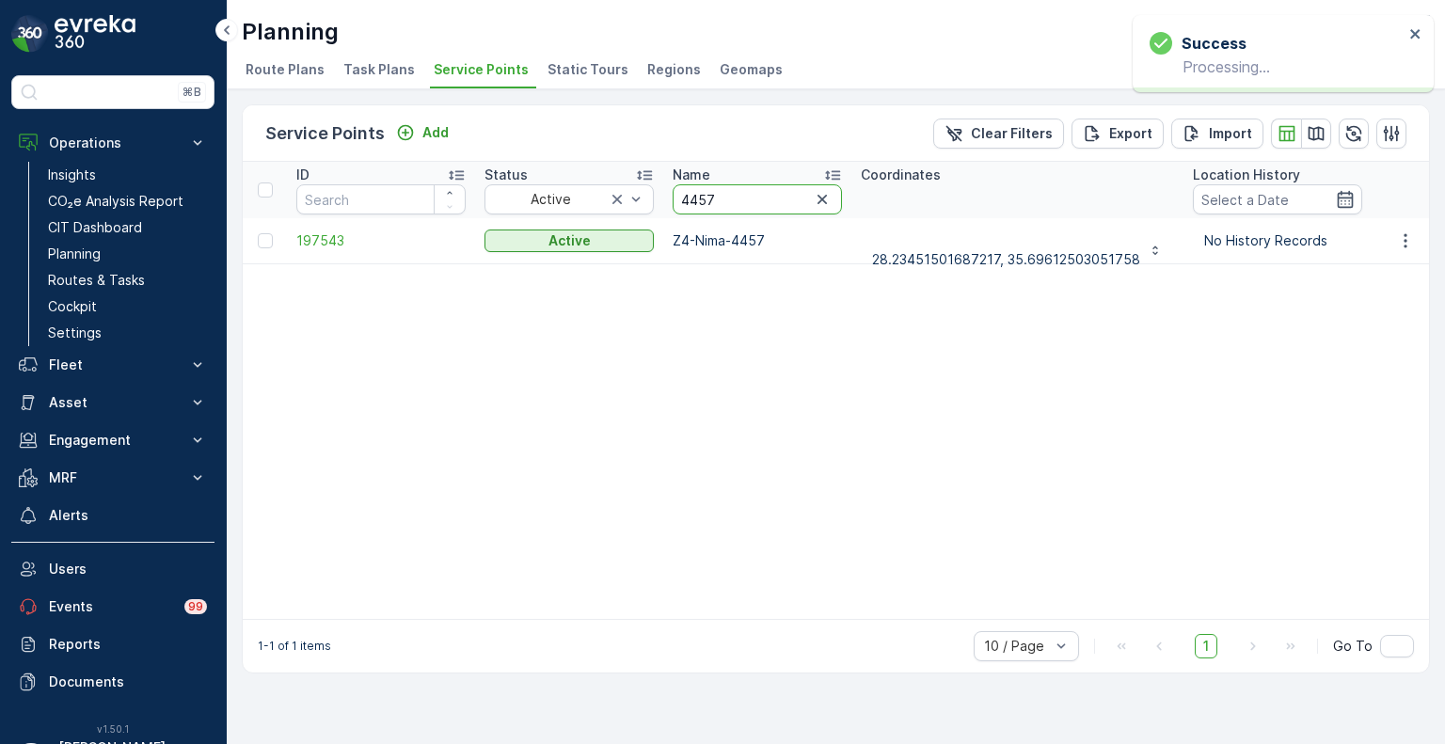
drag, startPoint x: 726, startPoint y: 199, endPoint x: 661, endPoint y: 198, distance: 64.9
paste input "3560"
type input "3560"
click at [1411, 238] on icon "button" at bounding box center [1405, 240] width 19 height 19
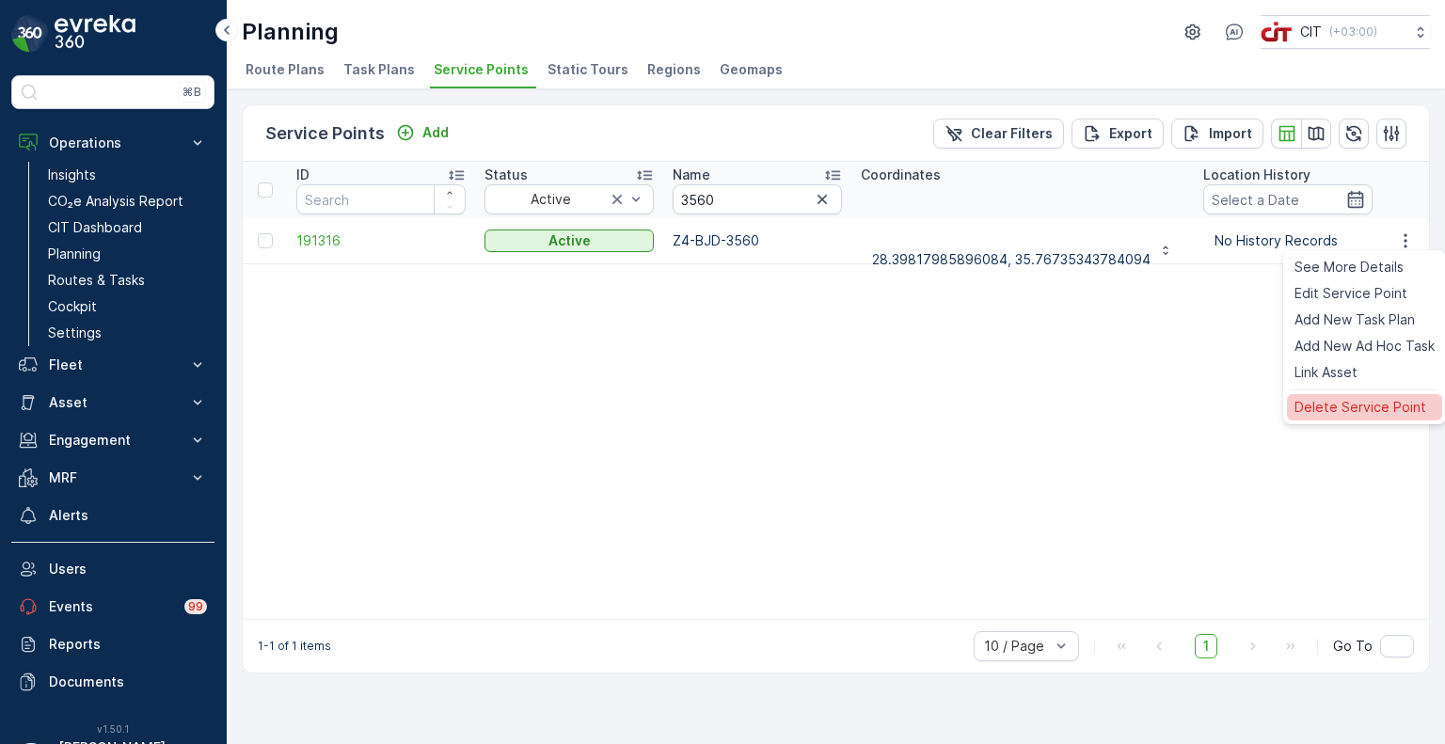
click at [1359, 396] on div "Delete Service Point" at bounding box center [1364, 407] width 155 height 26
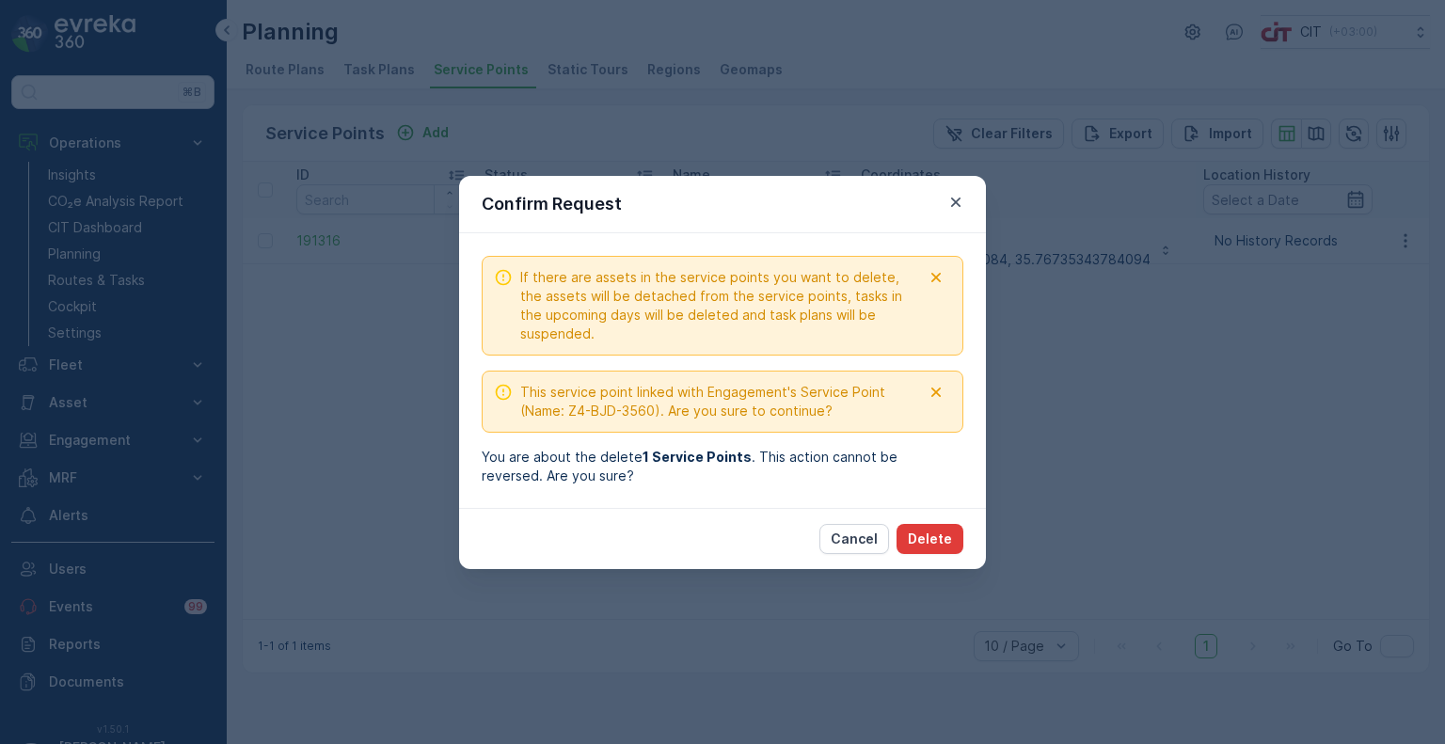
click at [942, 541] on p "Delete" at bounding box center [930, 539] width 44 height 19
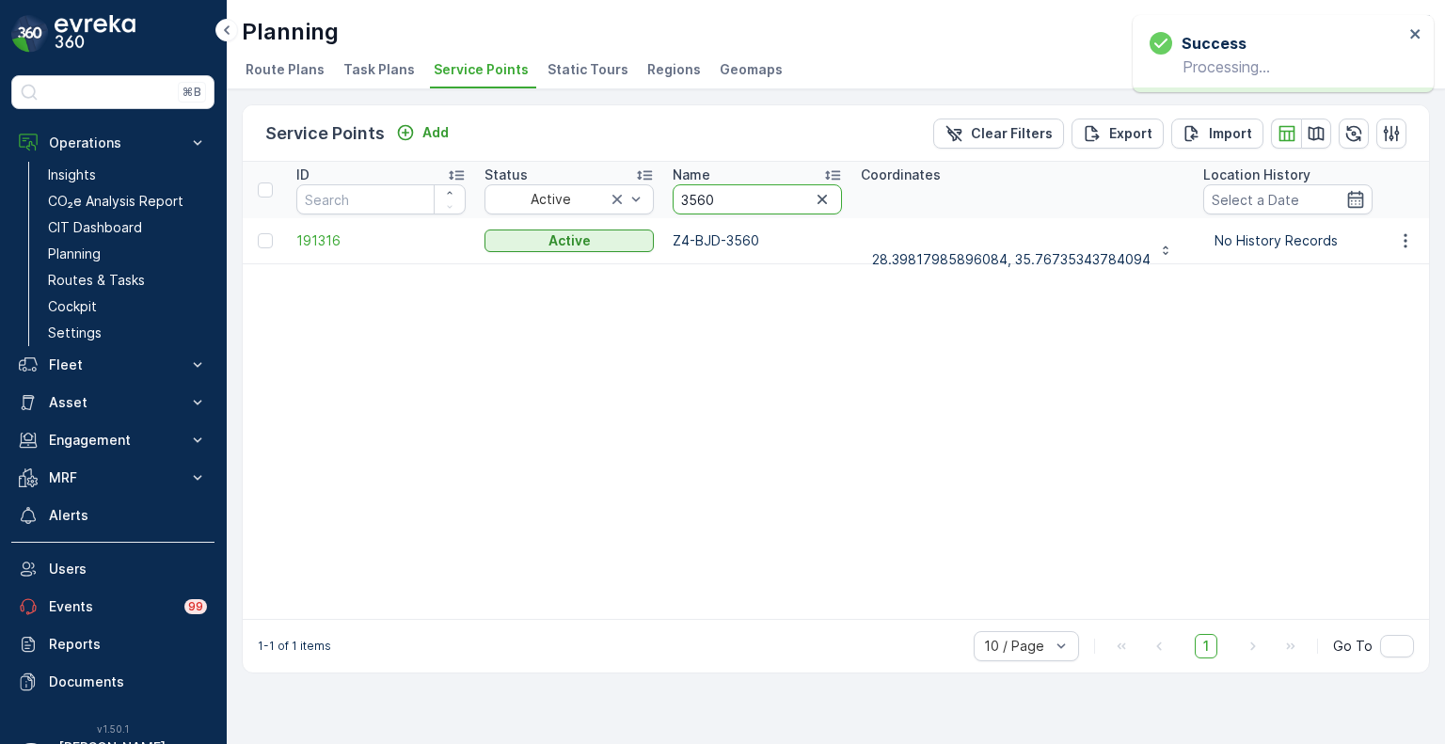
drag, startPoint x: 738, startPoint y: 195, endPoint x: 672, endPoint y: 195, distance: 65.9
click at [673, 195] on input "3560" at bounding box center [757, 199] width 169 height 30
paste input "4085"
type input "4085"
click at [1415, 241] on button "button" at bounding box center [1406, 241] width 34 height 23
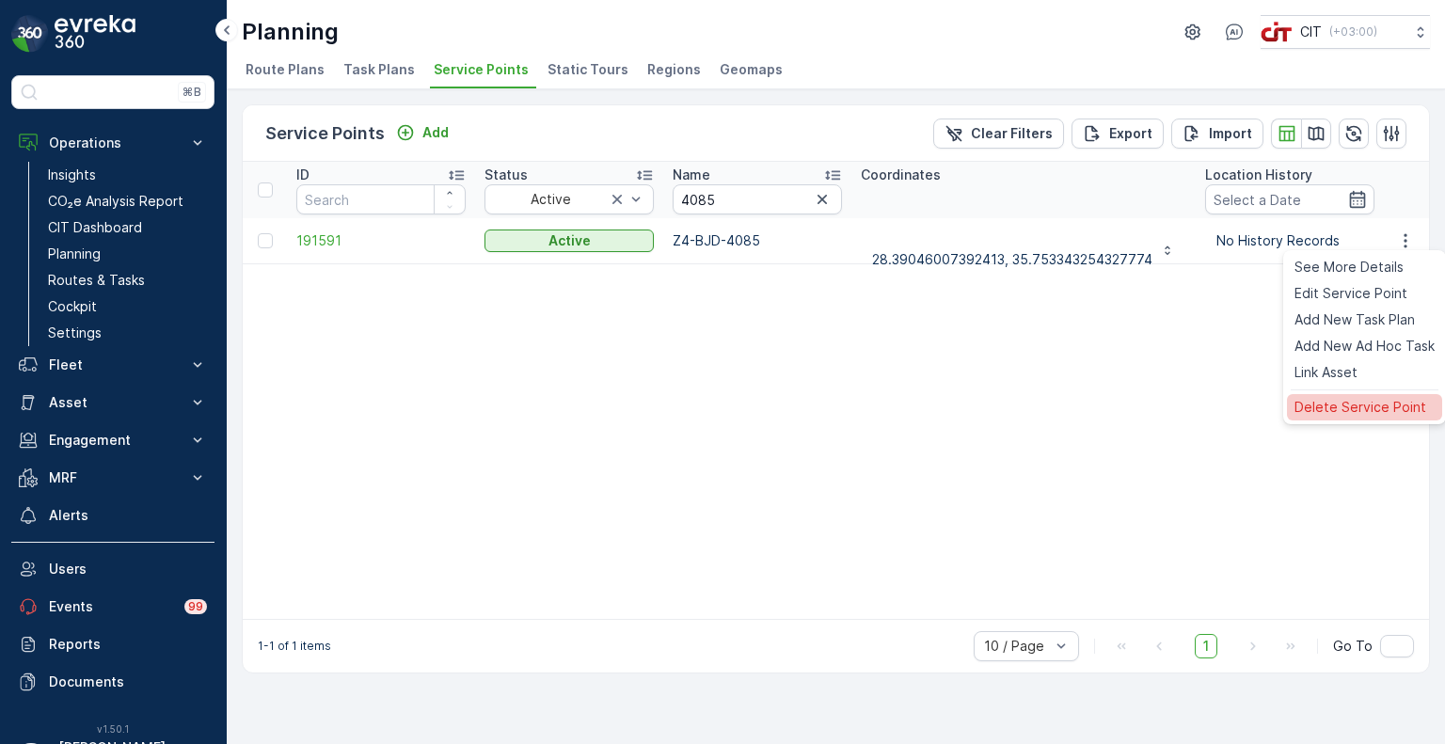
click at [1332, 409] on span "Delete Service Point" at bounding box center [1361, 407] width 132 height 19
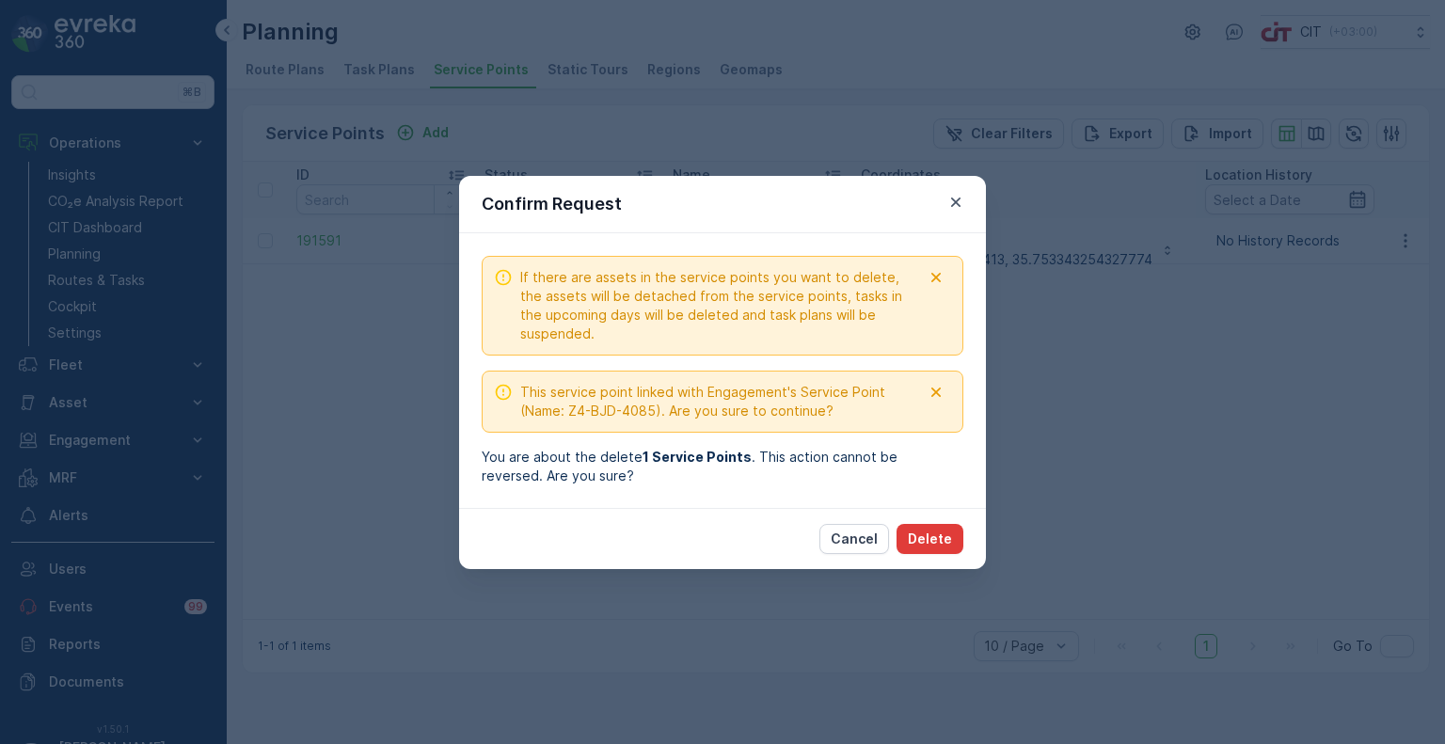
click at [941, 542] on p "Delete" at bounding box center [930, 539] width 44 height 19
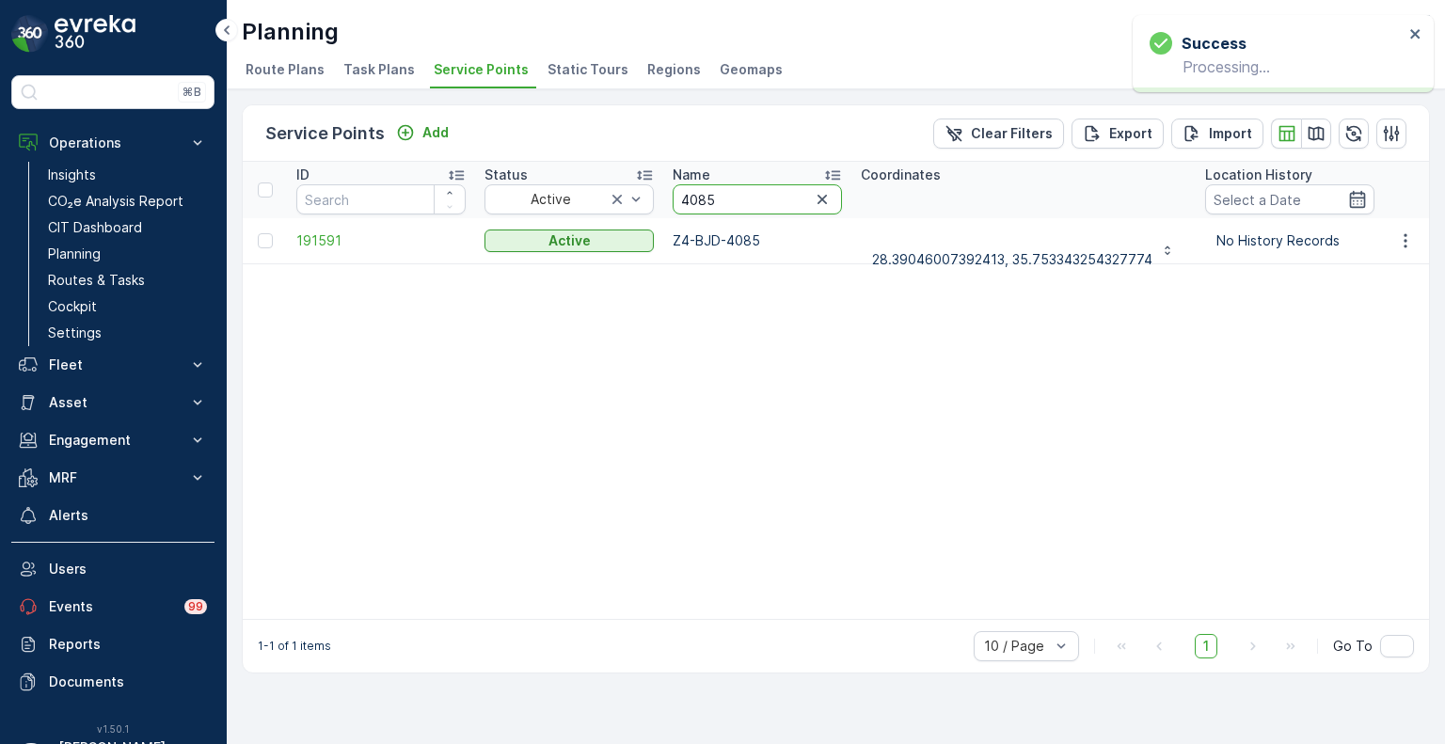
drag, startPoint x: 719, startPoint y: 203, endPoint x: 669, endPoint y: 200, distance: 49.9
click at [669, 200] on th "Name 4085" at bounding box center [757, 190] width 188 height 56
paste input "72"
type input "4072"
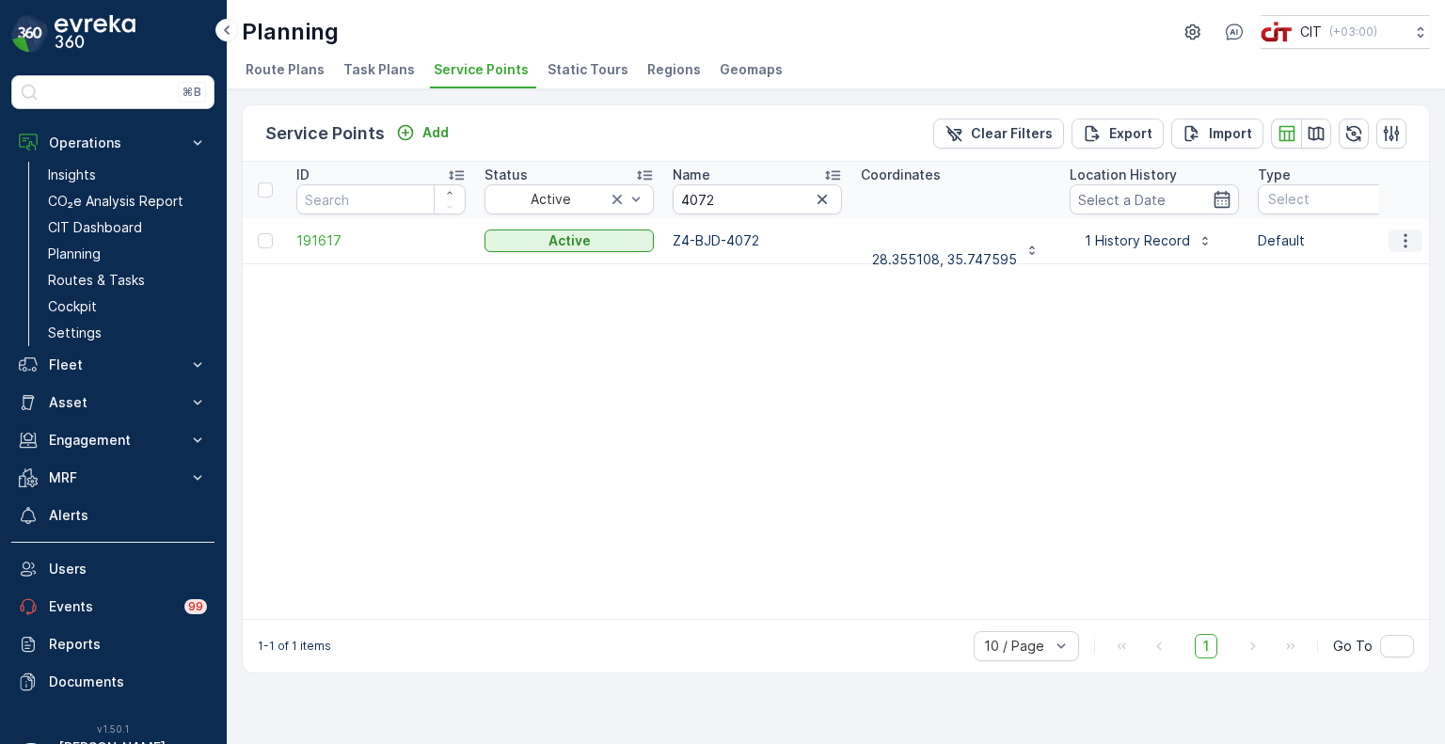
click at [1411, 240] on icon "button" at bounding box center [1405, 240] width 19 height 19
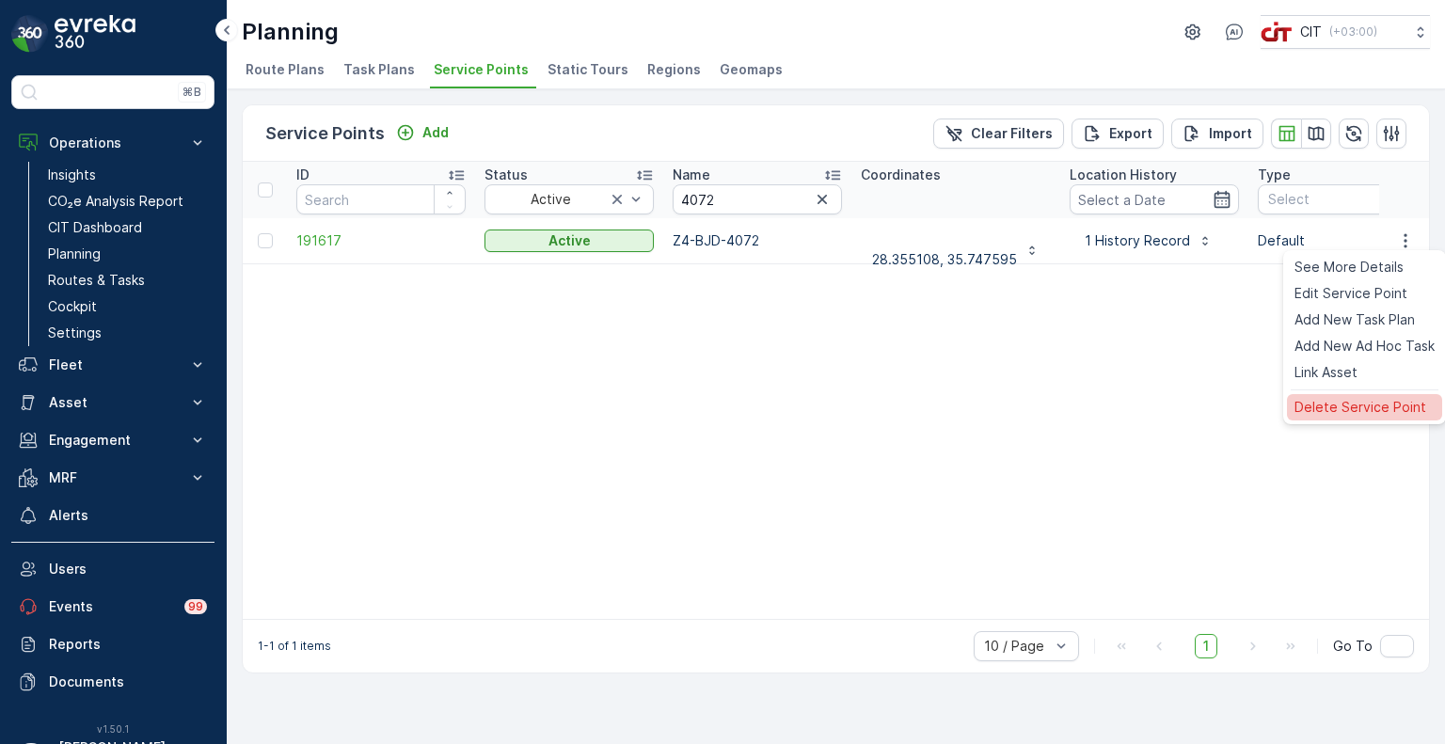
click at [1337, 401] on span "Delete Service Point" at bounding box center [1361, 407] width 132 height 19
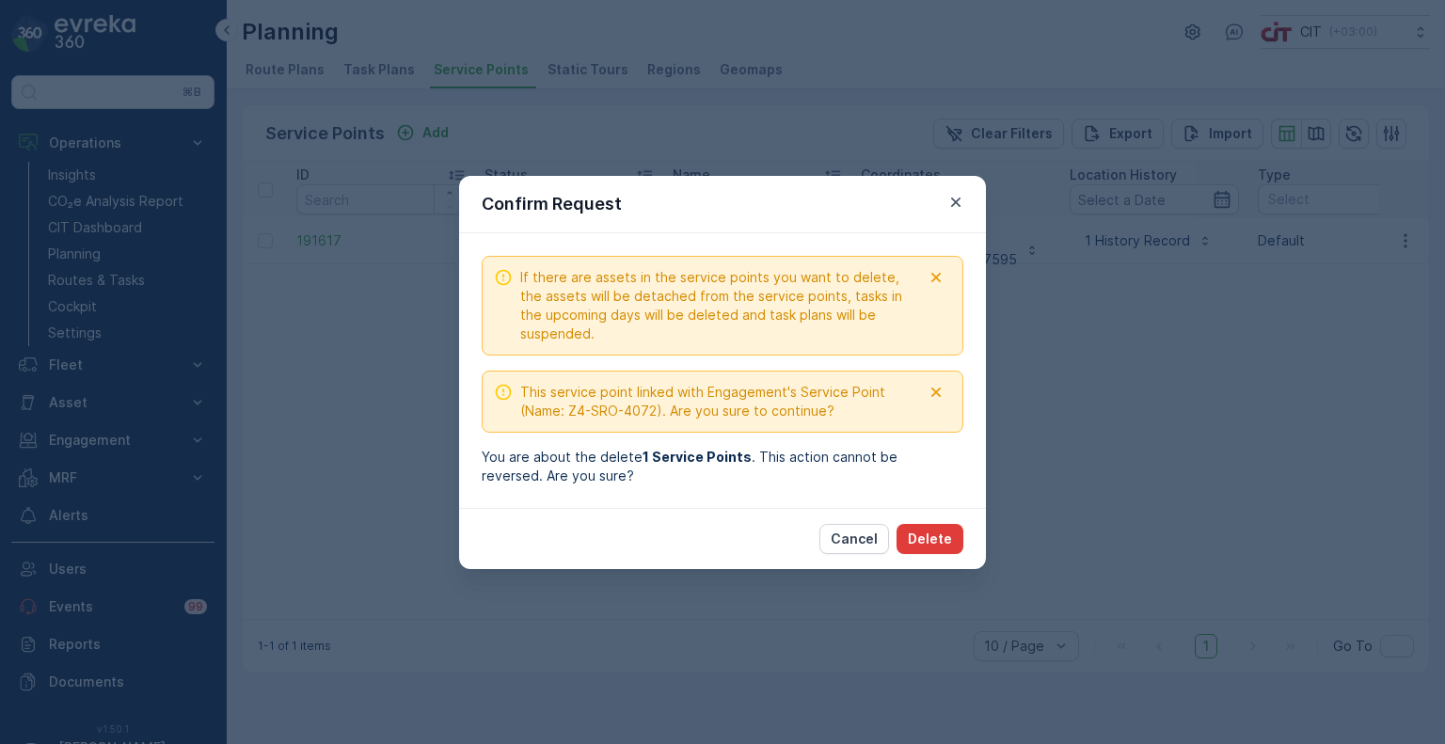
click at [944, 535] on p "Delete" at bounding box center [930, 539] width 44 height 19
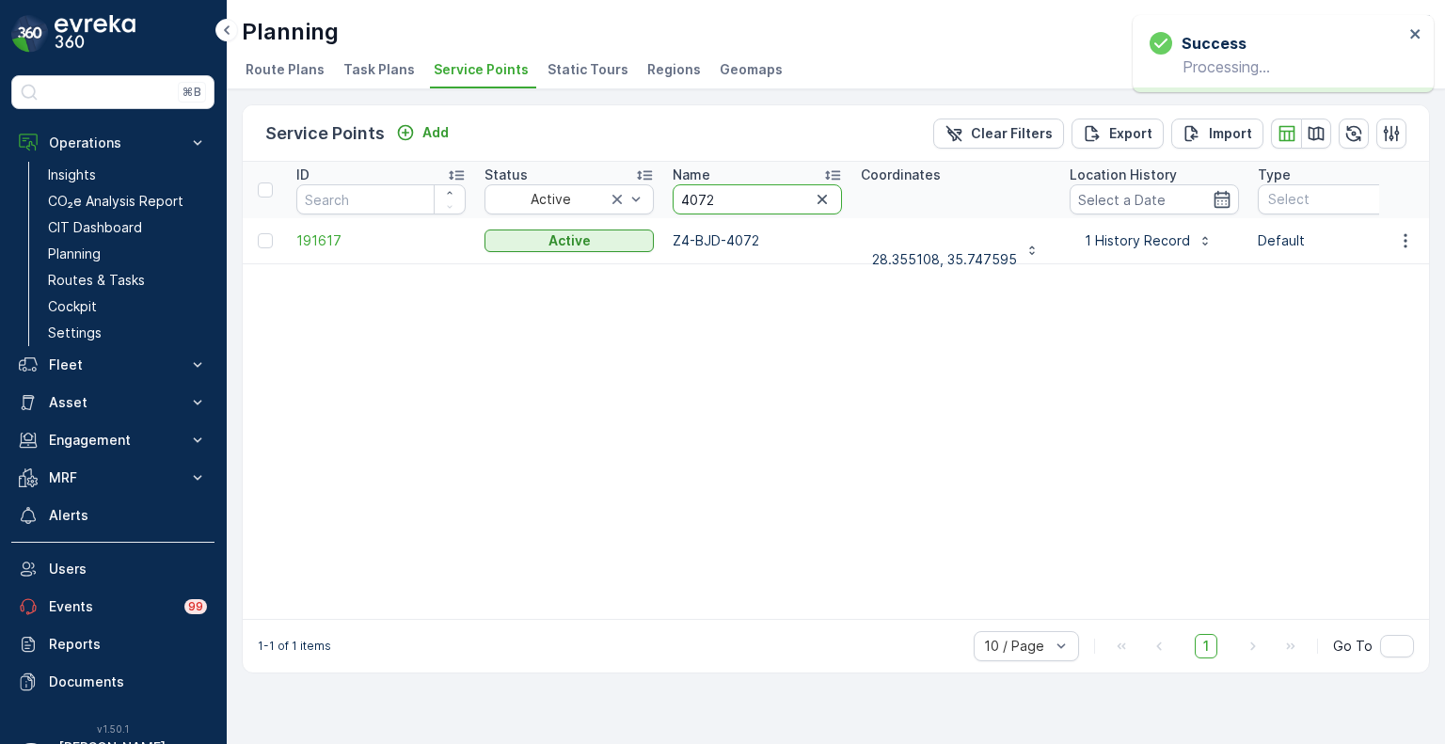
drag, startPoint x: 734, startPoint y: 199, endPoint x: 647, endPoint y: 182, distance: 88.2
paste input "3576"
type input "3576"
click at [1410, 240] on icon "button" at bounding box center [1405, 240] width 19 height 19
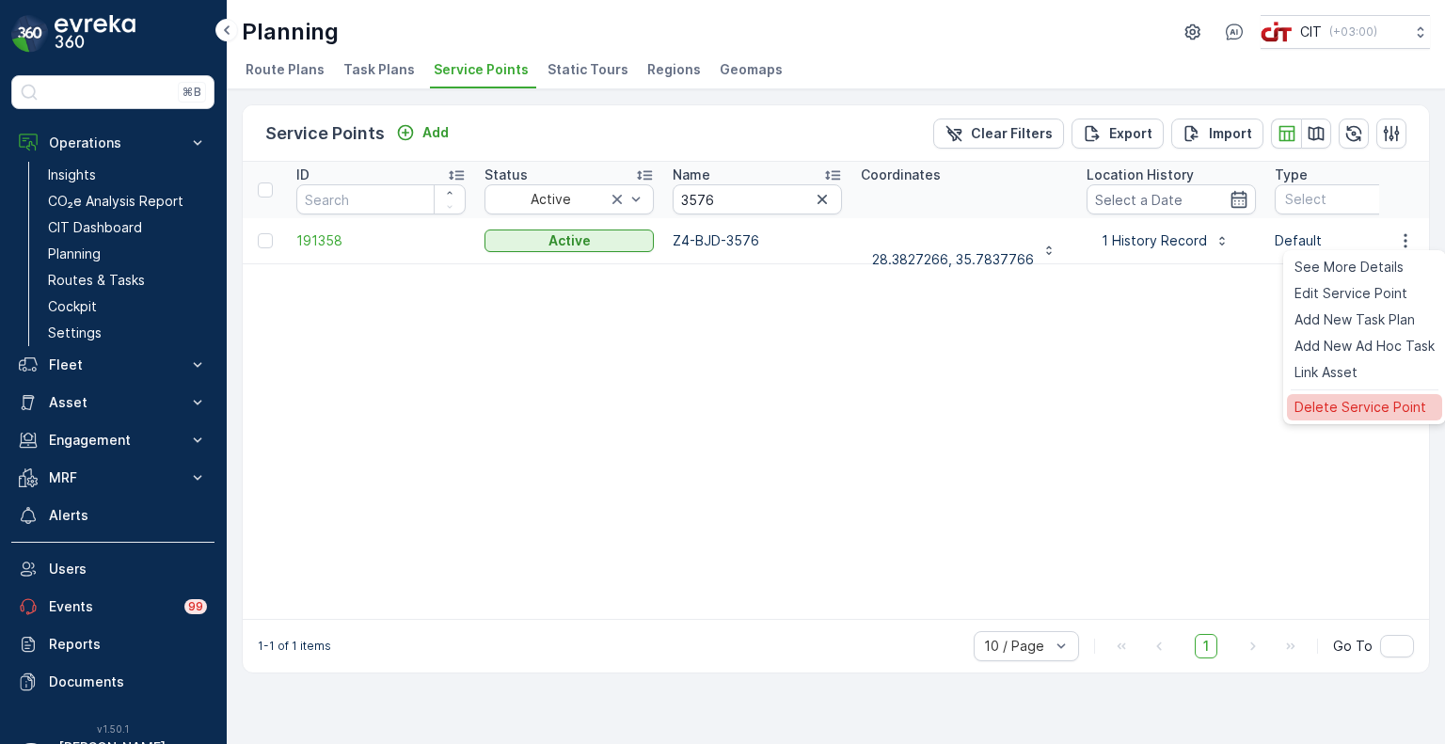
click at [1348, 402] on span "Delete Service Point" at bounding box center [1361, 407] width 132 height 19
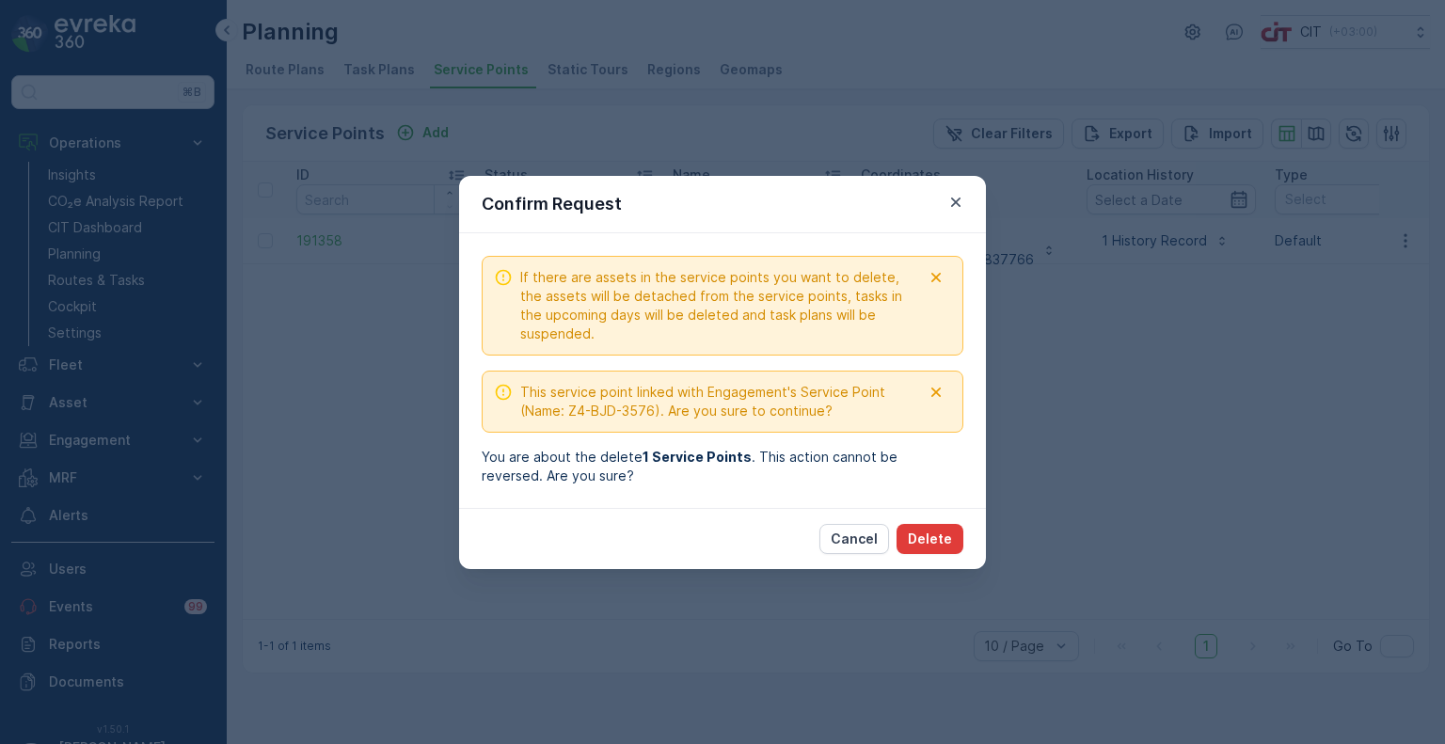
click at [937, 535] on p "Delete" at bounding box center [930, 539] width 44 height 19
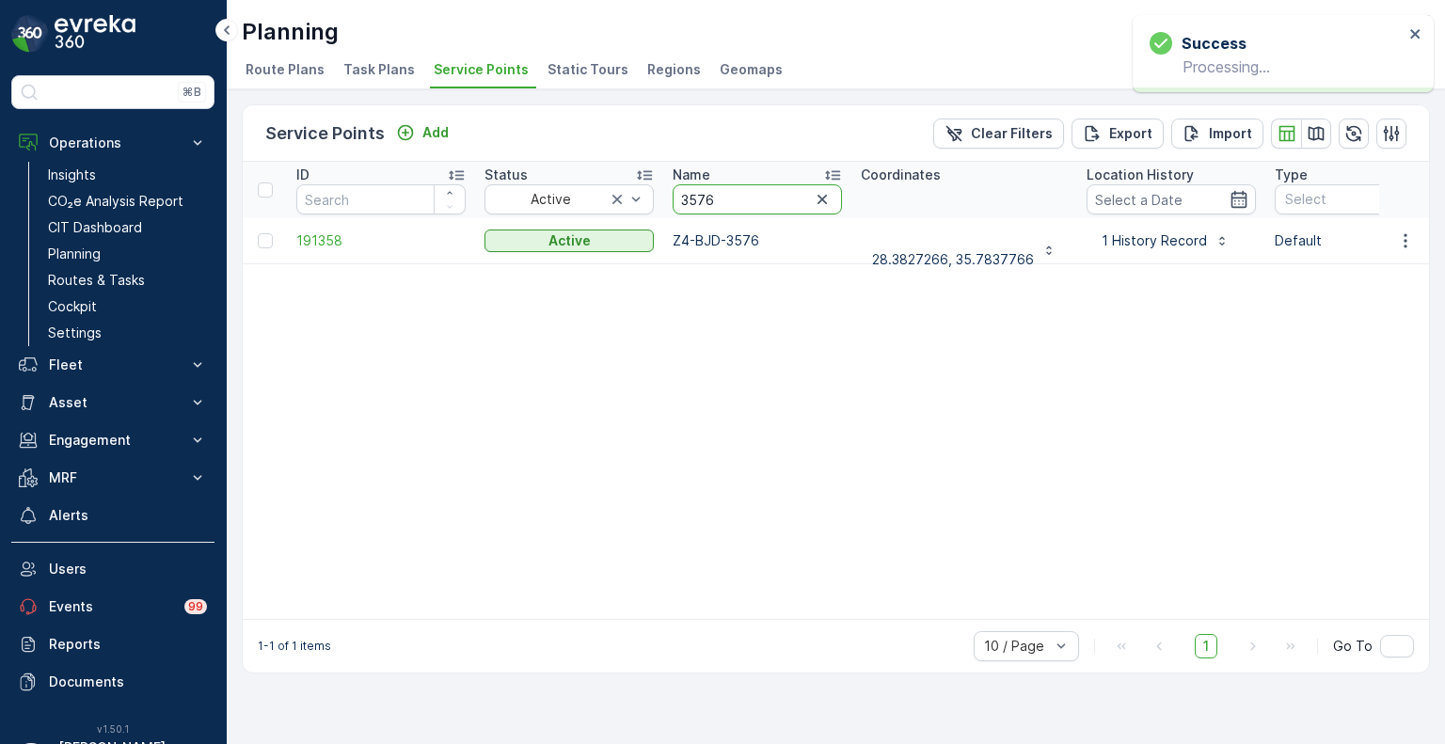
drag, startPoint x: 723, startPoint y: 200, endPoint x: 590, endPoint y: 137, distance: 146.9
click at [590, 137] on div "Service Points Add Clear Filters Export Import ID Status Active Name 3576 Coord…" at bounding box center [836, 388] width 1188 height 569
paste input "4280"
type input "4280"
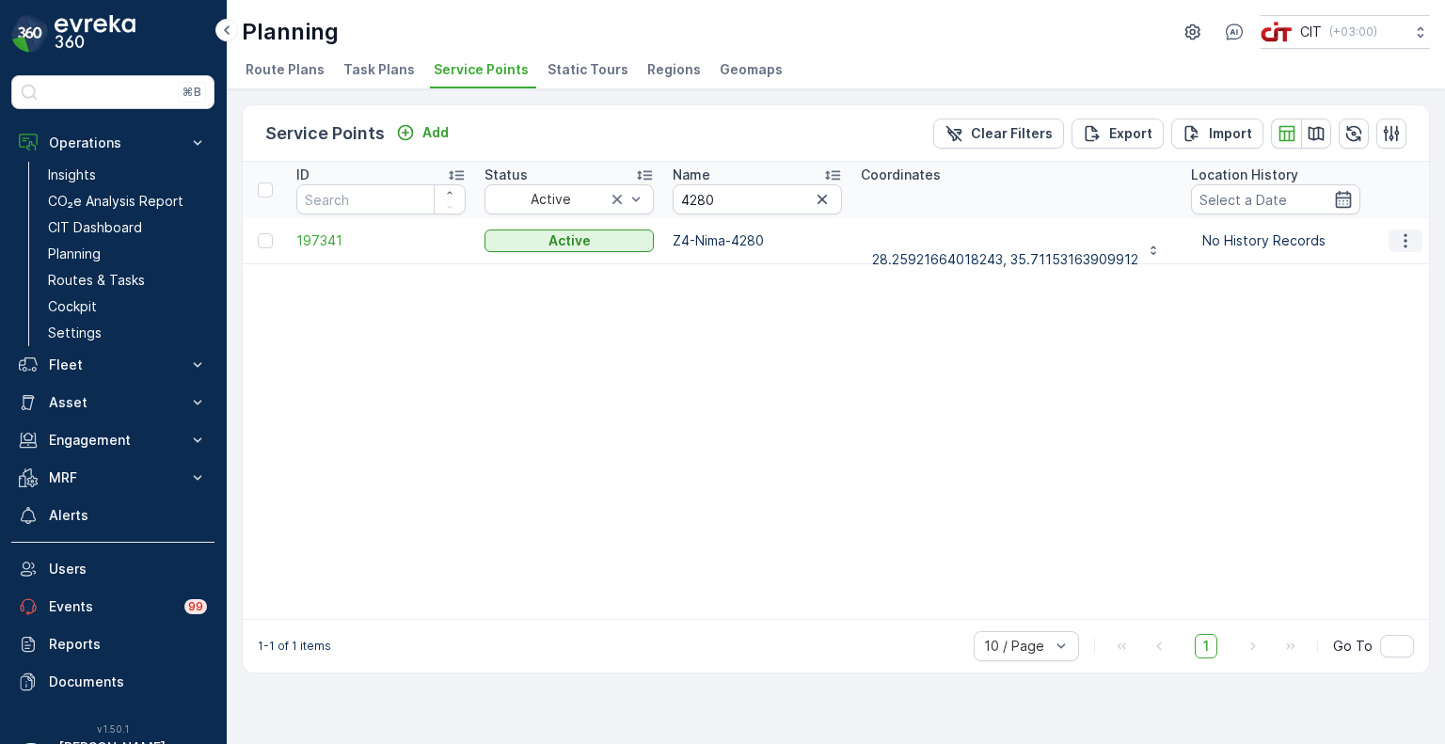
click at [1412, 239] on icon "button" at bounding box center [1405, 240] width 19 height 19
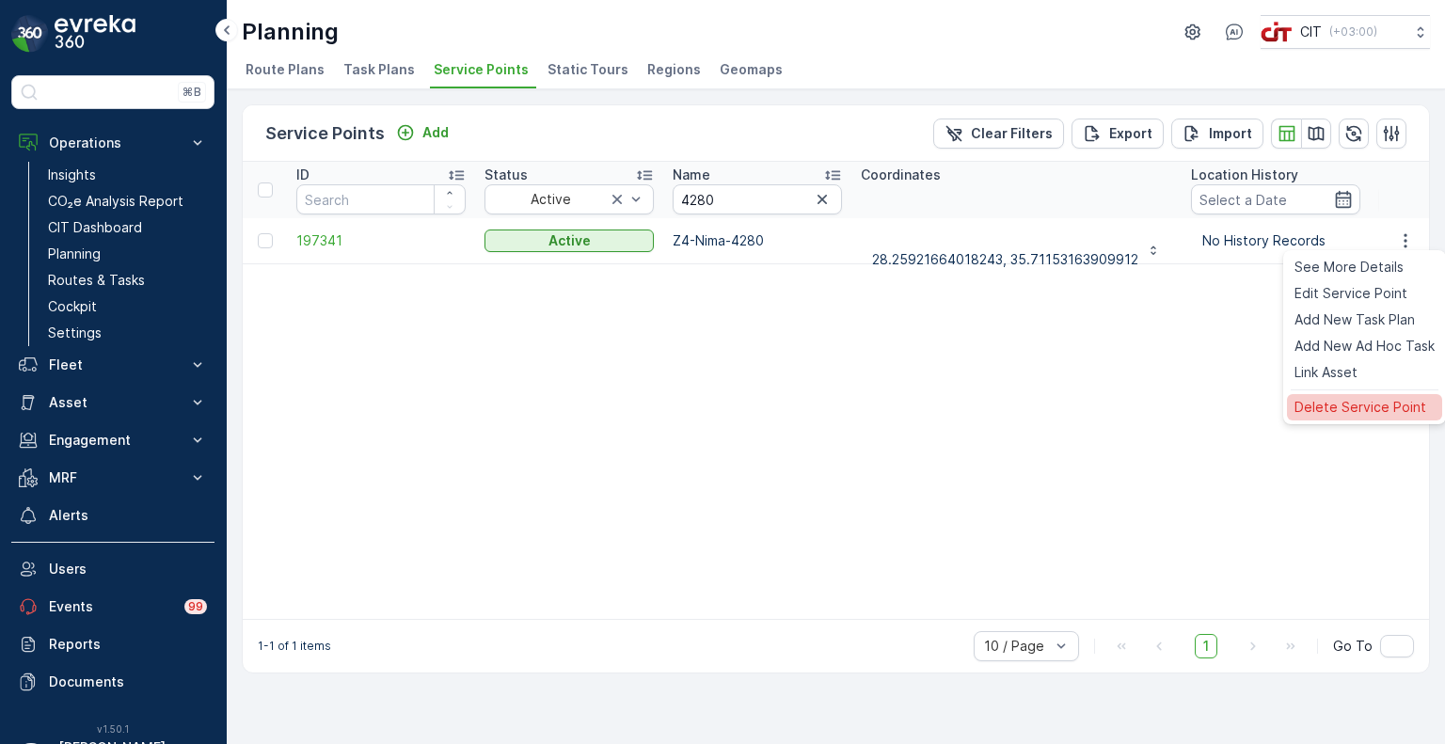
click at [1343, 405] on span "Delete Service Point" at bounding box center [1361, 407] width 132 height 19
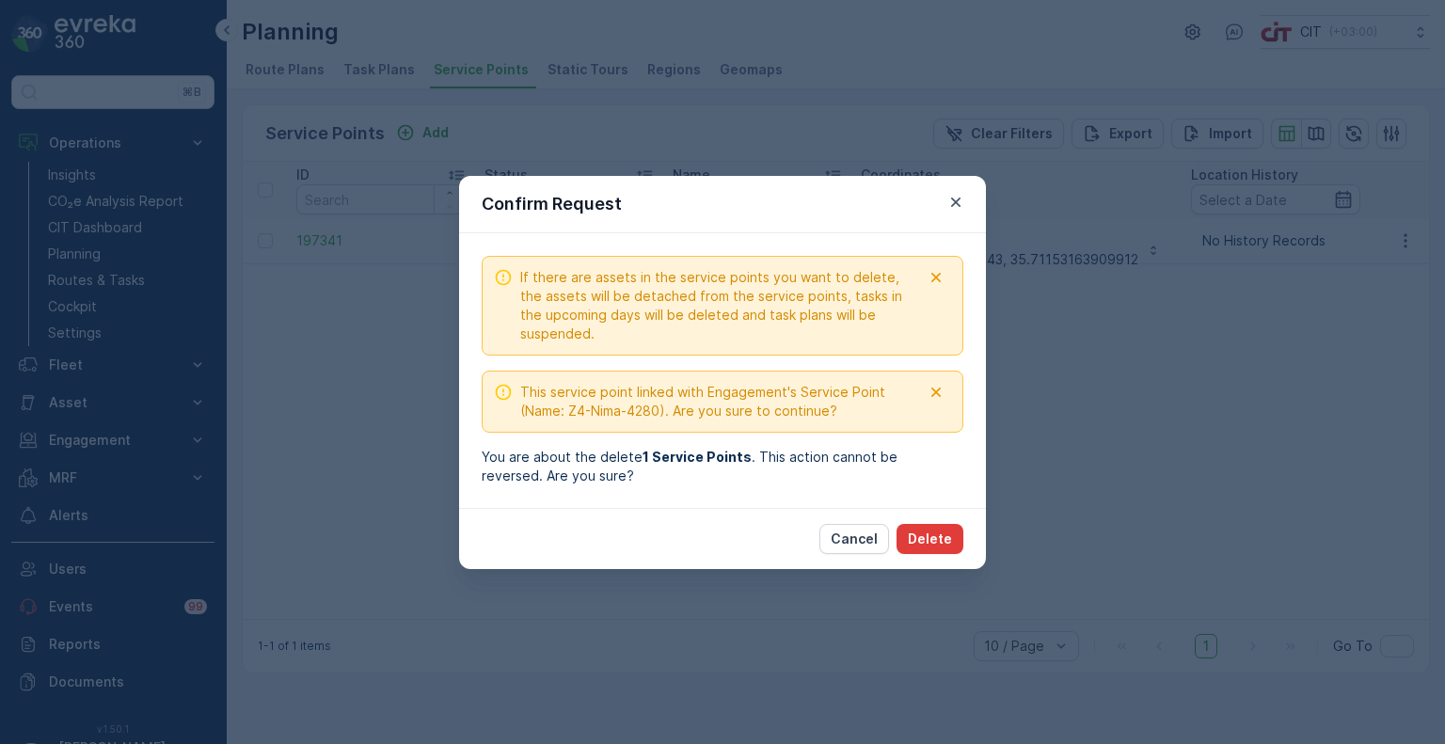
click at [945, 545] on p "Delete" at bounding box center [930, 539] width 44 height 19
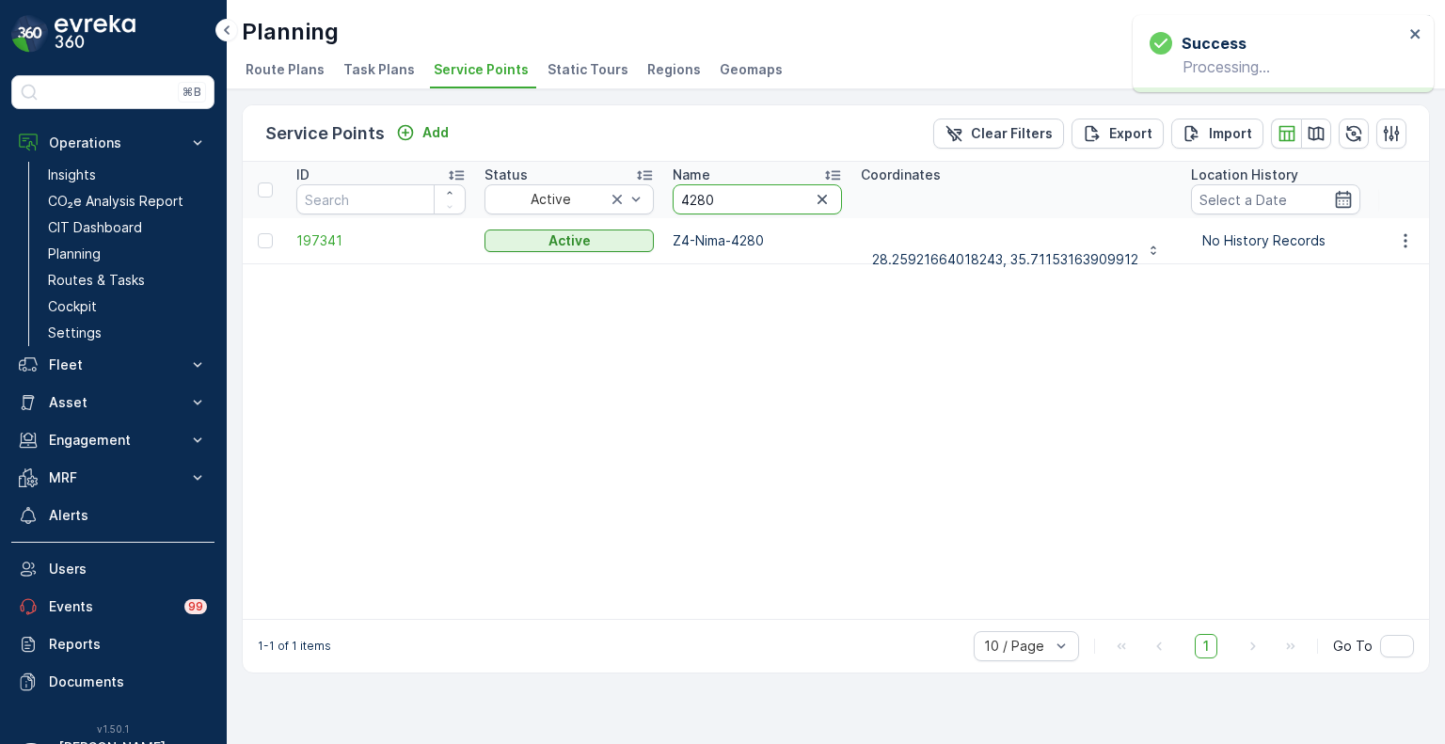
drag, startPoint x: 717, startPoint y: 200, endPoint x: 667, endPoint y: 197, distance: 50.0
click at [667, 197] on th "Name 4280" at bounding box center [757, 190] width 188 height 56
paste input "14"
type input "4214"
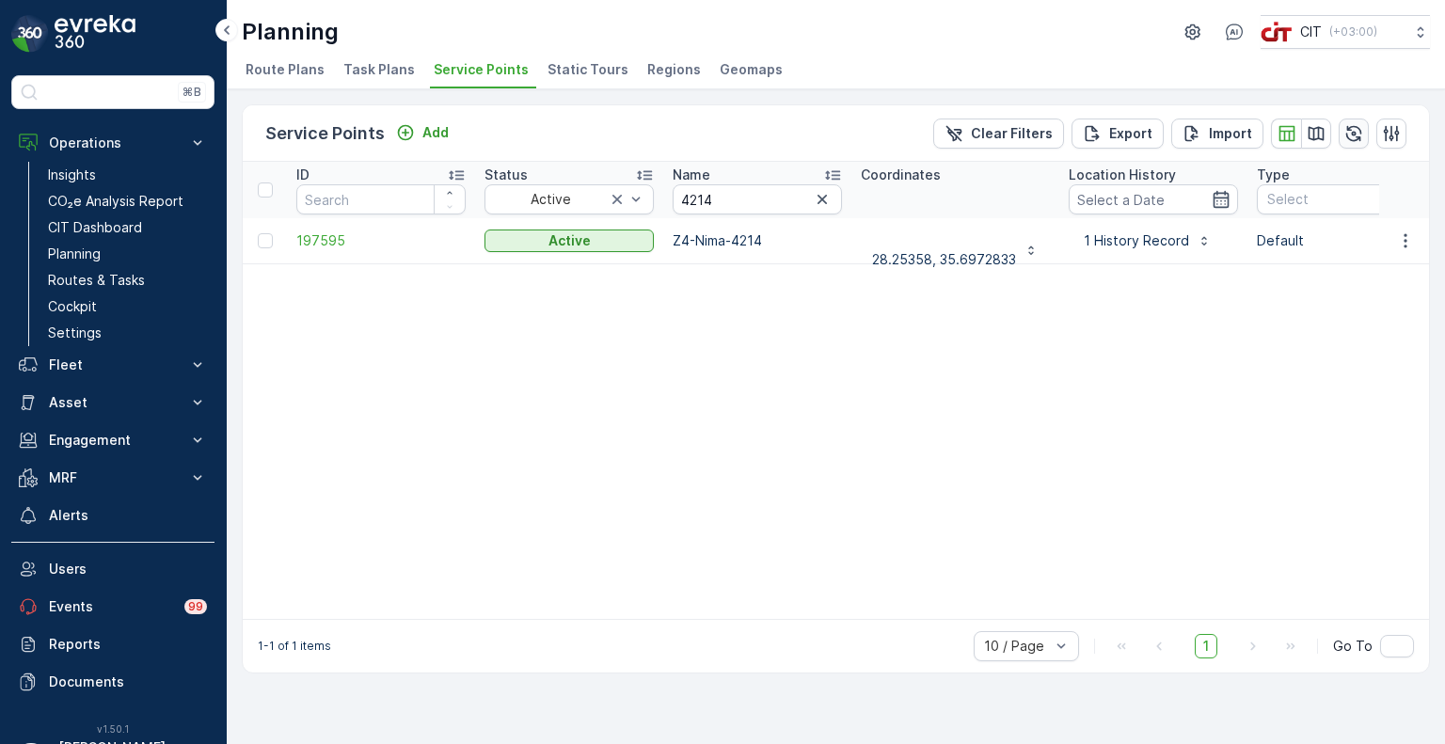
click at [1355, 130] on icon "button" at bounding box center [1353, 133] width 19 height 19
click at [1406, 237] on icon "button" at bounding box center [1405, 240] width 19 height 19
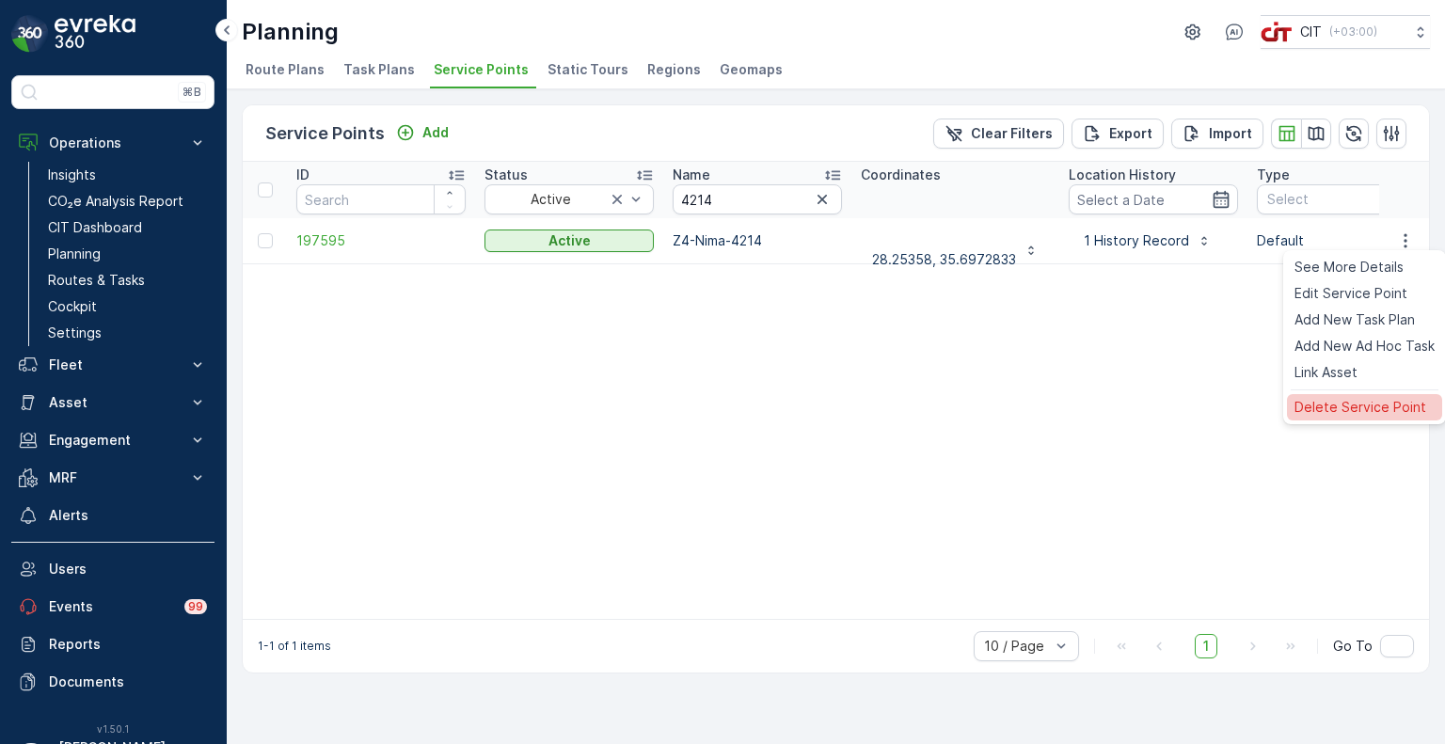
click at [1343, 405] on span "Delete Service Point" at bounding box center [1361, 407] width 132 height 19
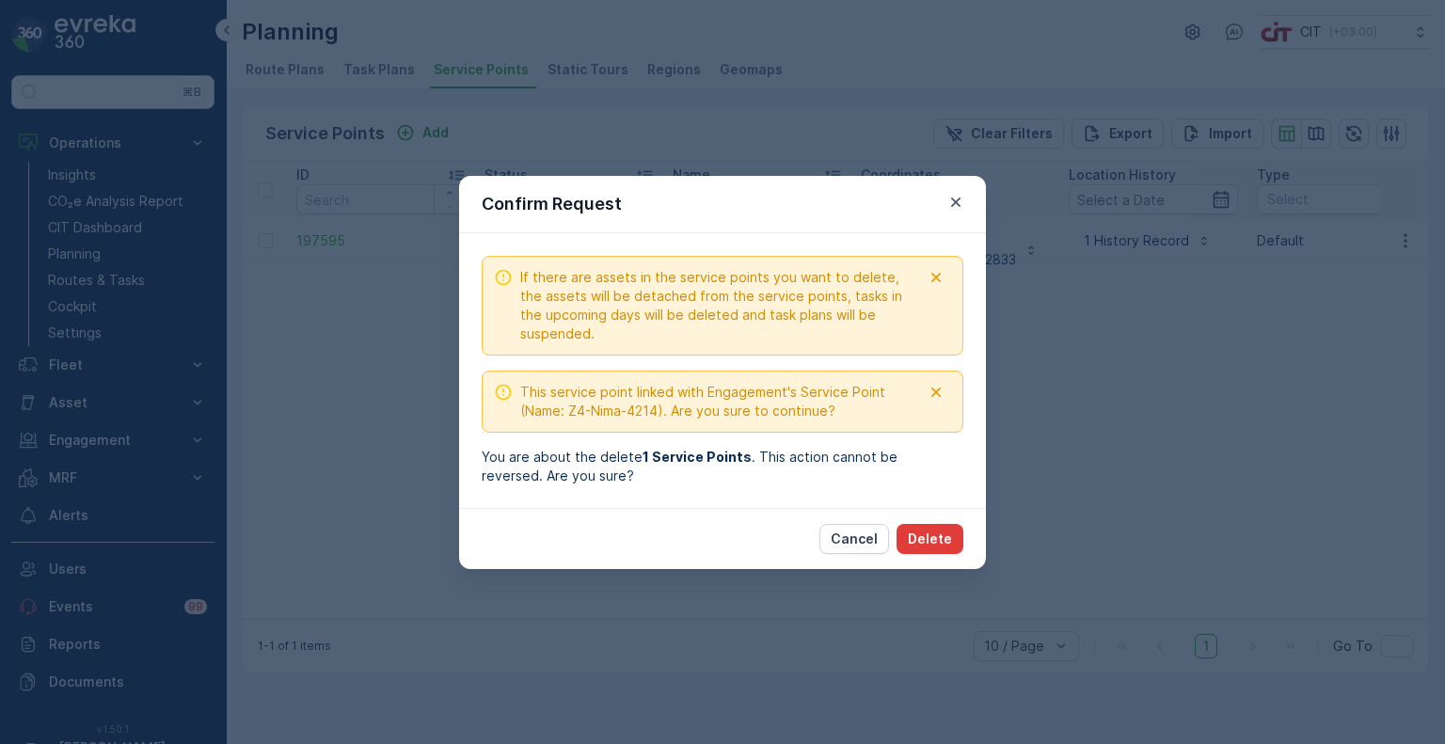
click at [944, 530] on p "Delete" at bounding box center [930, 539] width 44 height 19
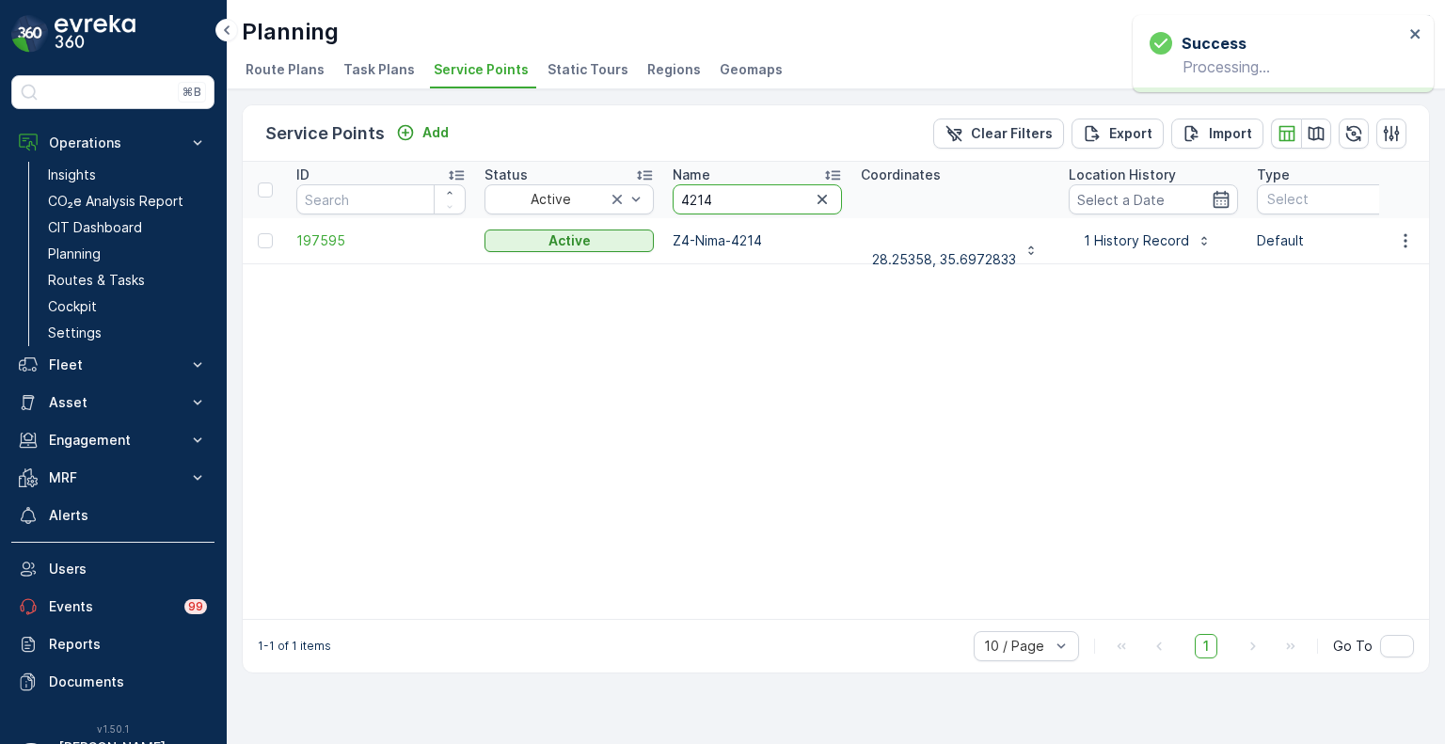
drag, startPoint x: 725, startPoint y: 199, endPoint x: 672, endPoint y: 191, distance: 54.3
click at [673, 191] on input "4214" at bounding box center [757, 199] width 169 height 30
paste input "83"
type input "4283"
click at [1407, 237] on icon "button" at bounding box center [1405, 240] width 19 height 19
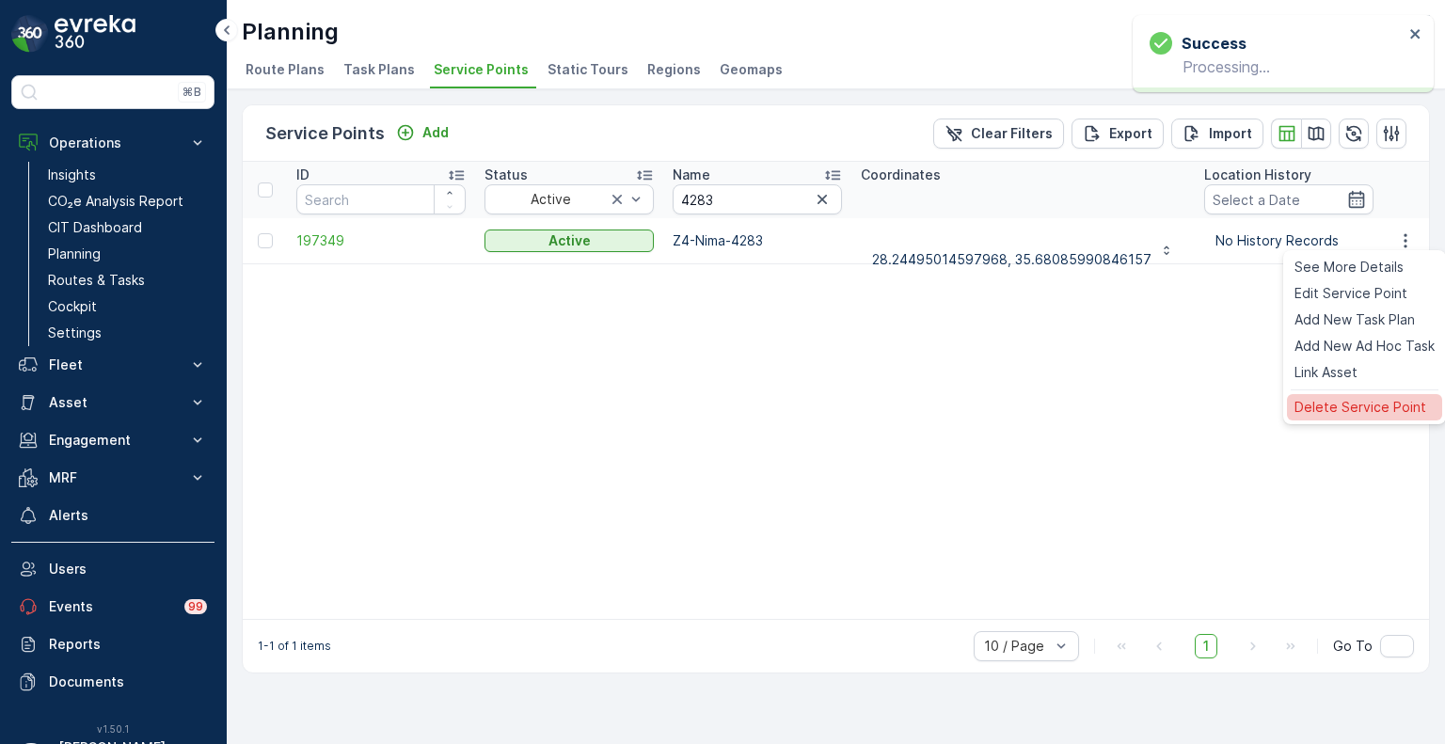
click at [1317, 398] on span "Delete Service Point" at bounding box center [1361, 407] width 132 height 19
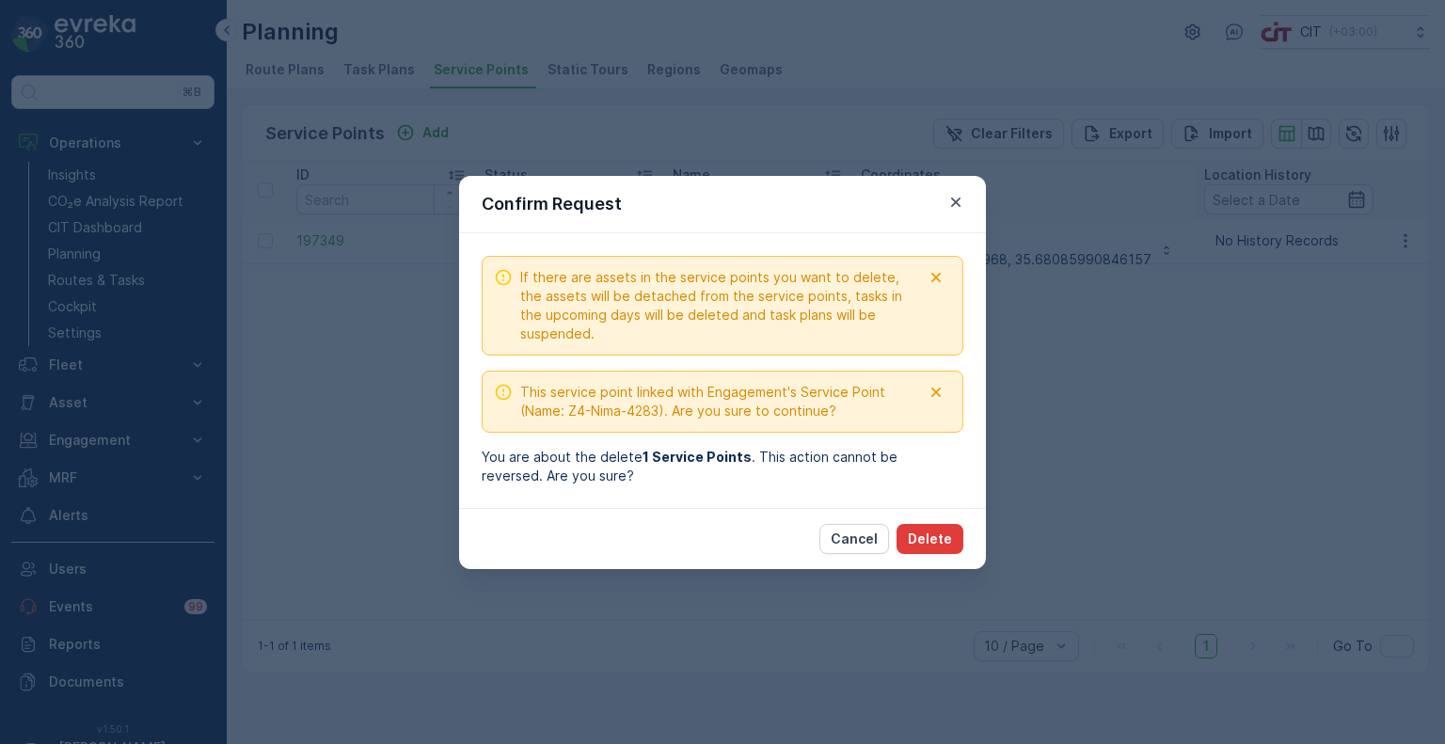
click at [945, 541] on p "Delete" at bounding box center [930, 539] width 44 height 19
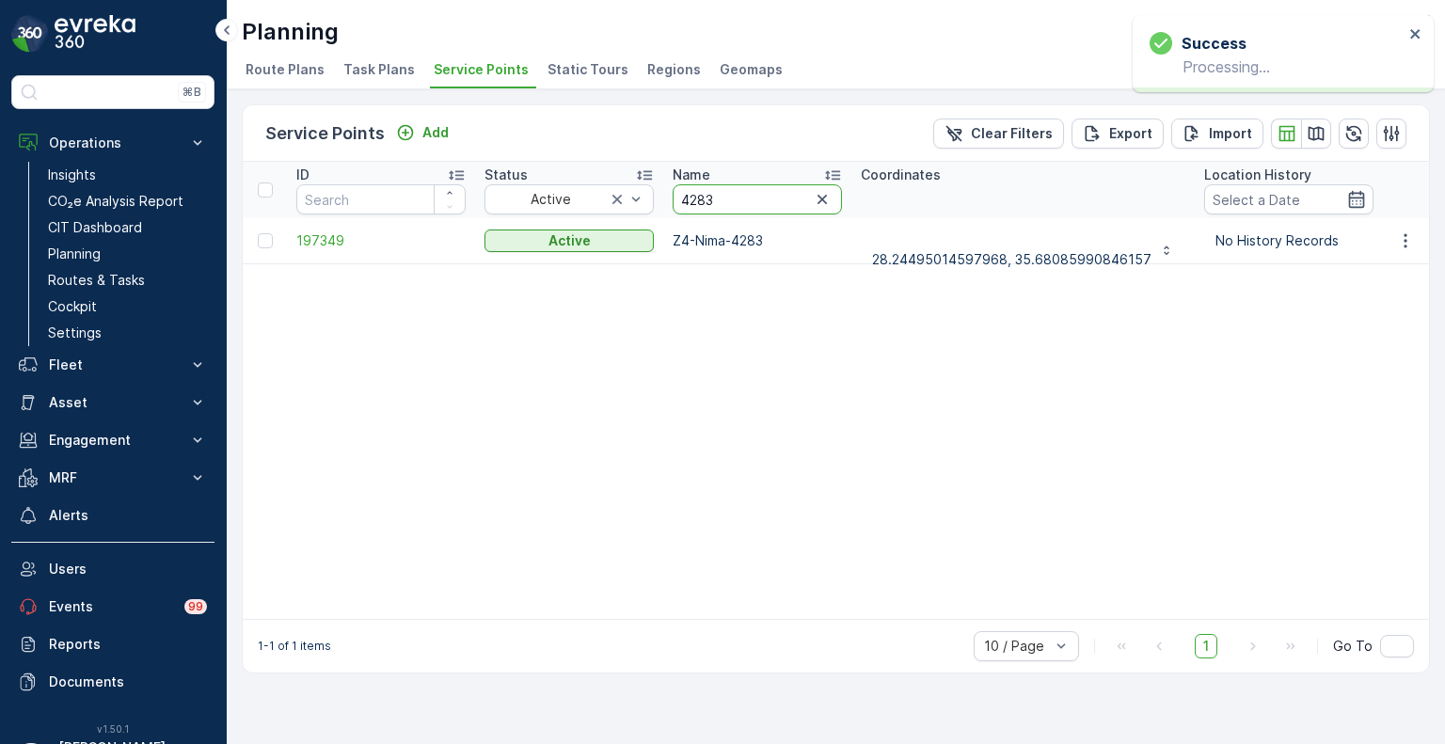
drag, startPoint x: 666, startPoint y: 199, endPoint x: 656, endPoint y: 199, distance: 10.3
paste input "324"
type input "4324"
click at [1399, 238] on icon "button" at bounding box center [1405, 240] width 19 height 19
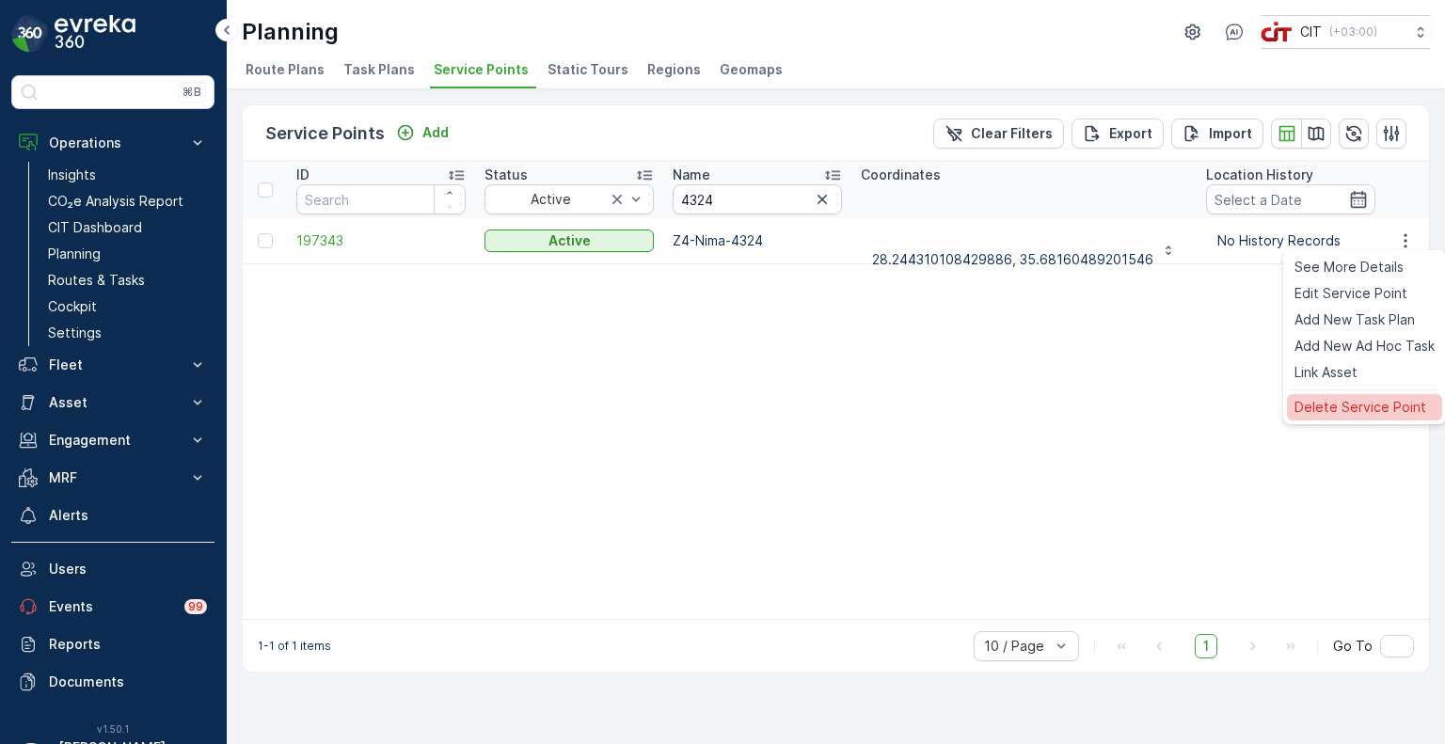
click at [1385, 413] on span "Delete Service Point" at bounding box center [1361, 407] width 132 height 19
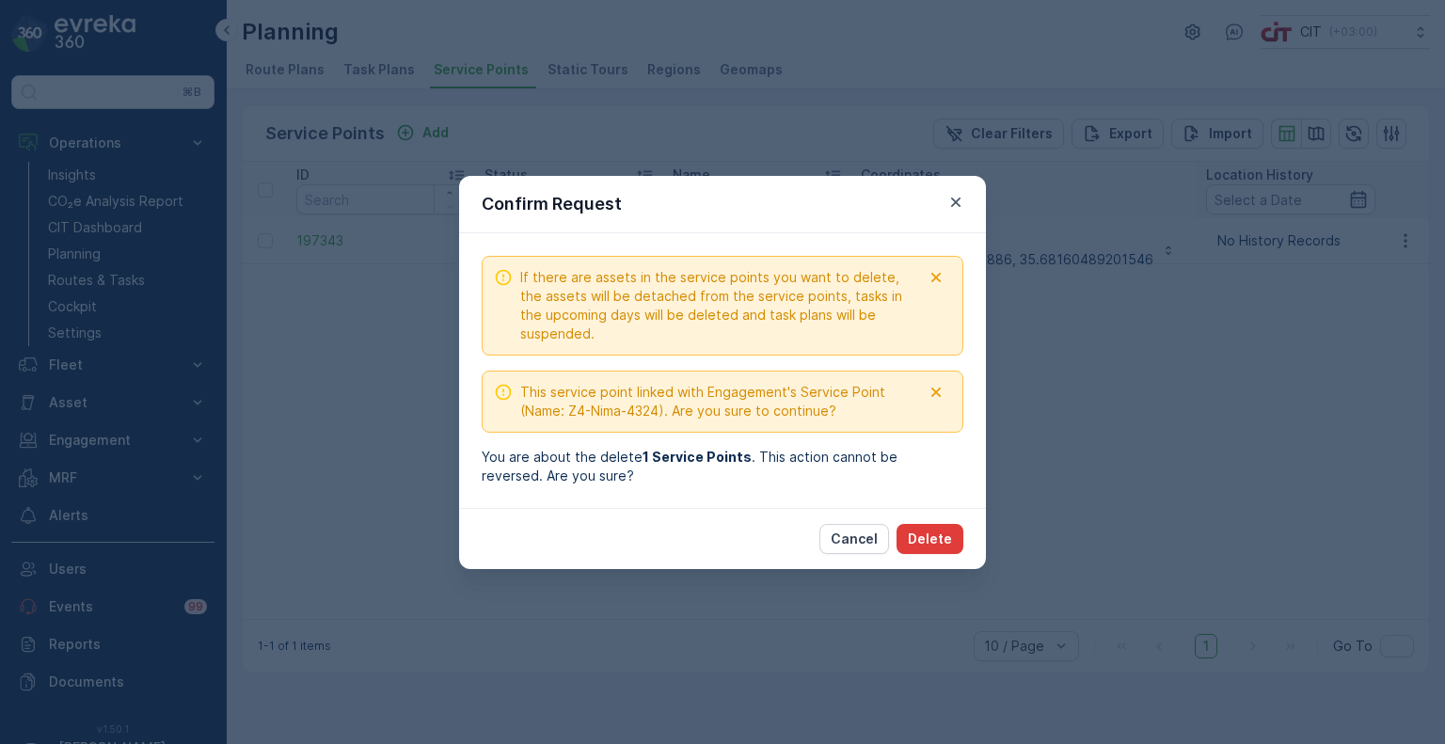
click at [941, 547] on p "Delete" at bounding box center [930, 539] width 44 height 19
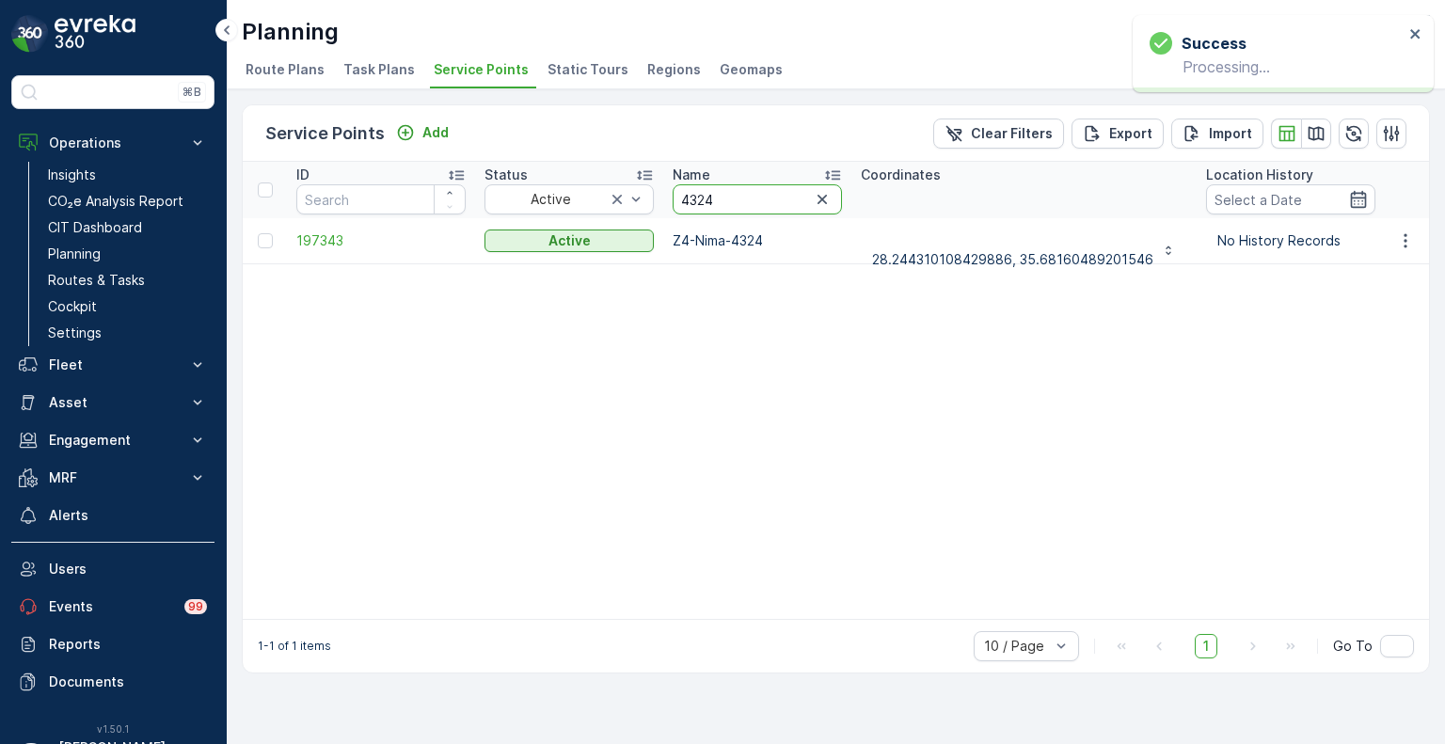
drag, startPoint x: 709, startPoint y: 196, endPoint x: 665, endPoint y: 197, distance: 44.2
click at [665, 197] on th "Name 4324" at bounding box center [757, 190] width 188 height 56
paste input "3956"
type input "3956"
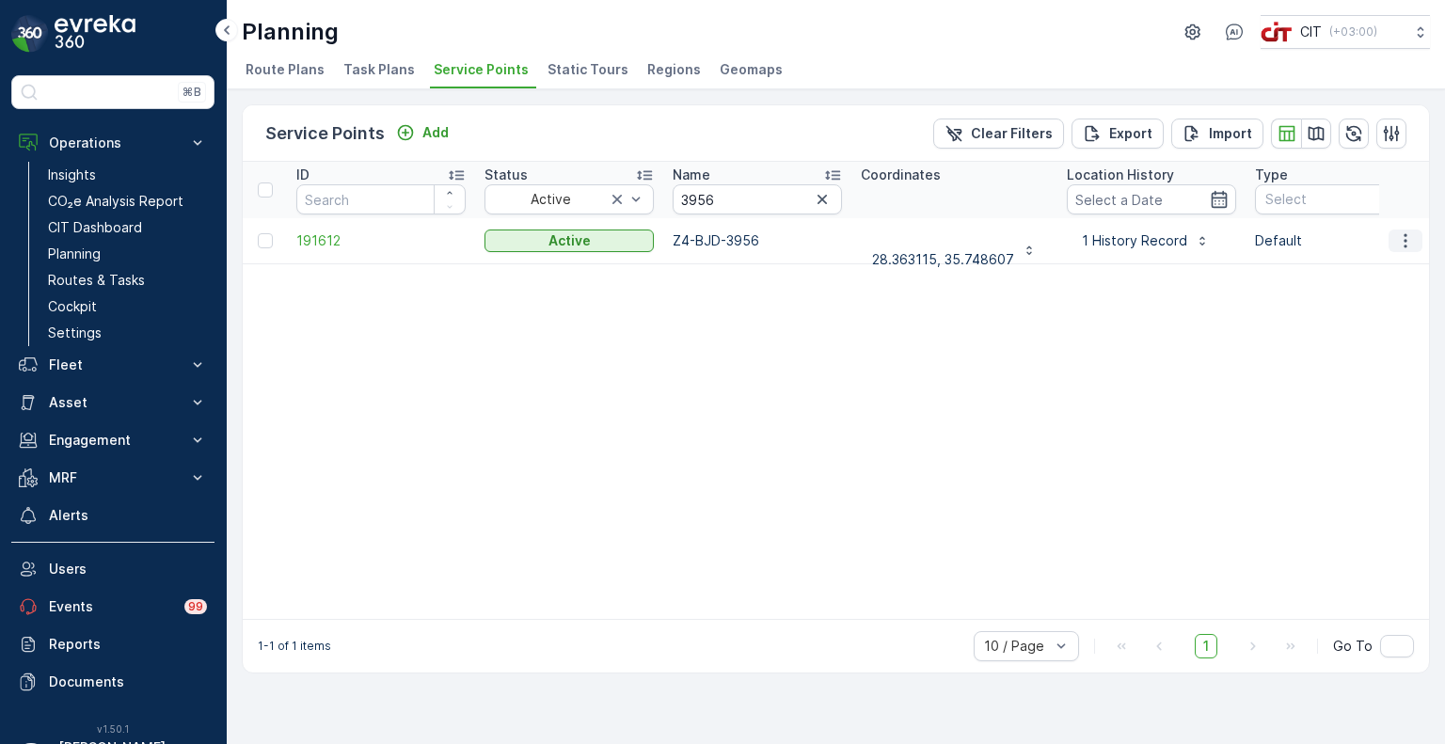
click at [1411, 233] on icon "button" at bounding box center [1405, 240] width 19 height 19
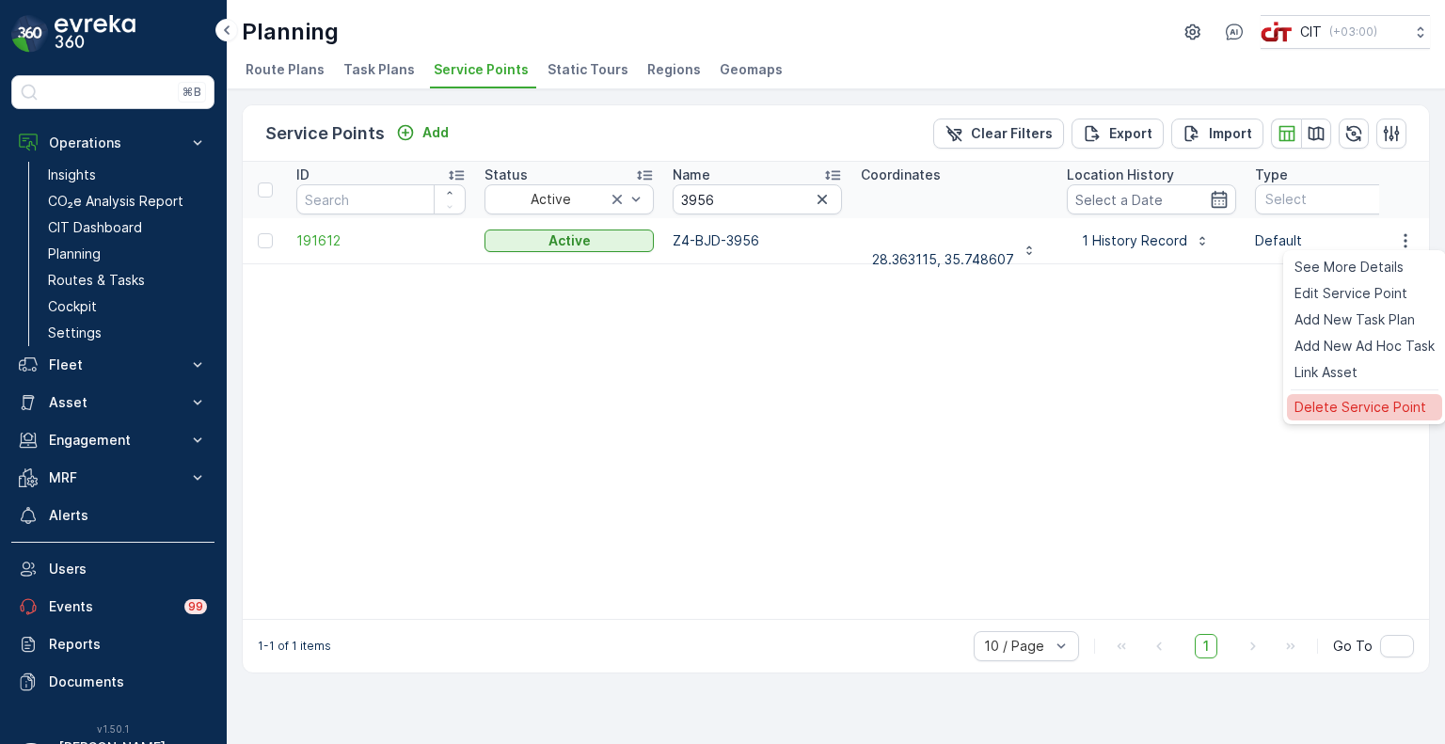
click at [1355, 409] on span "Delete Service Point" at bounding box center [1361, 407] width 132 height 19
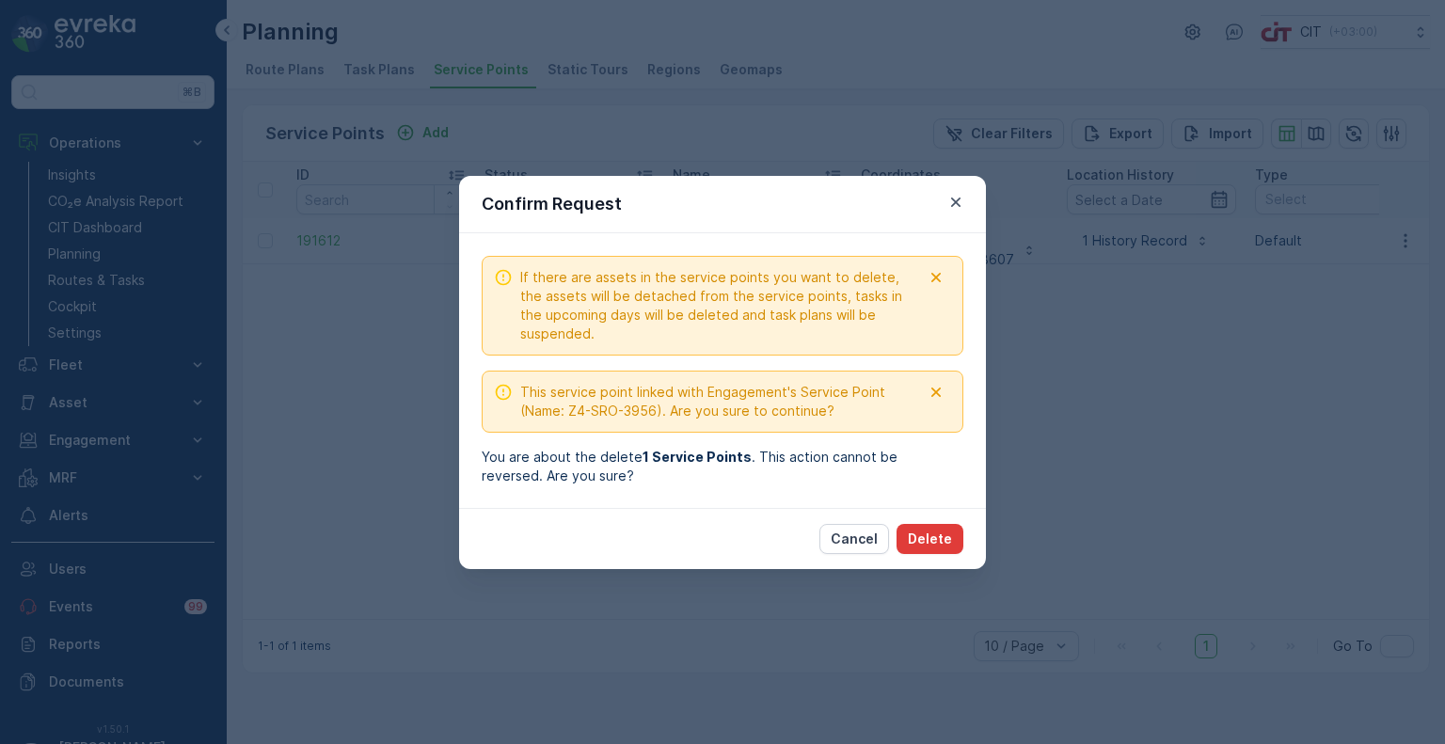
click at [928, 531] on p "Delete" at bounding box center [930, 539] width 44 height 19
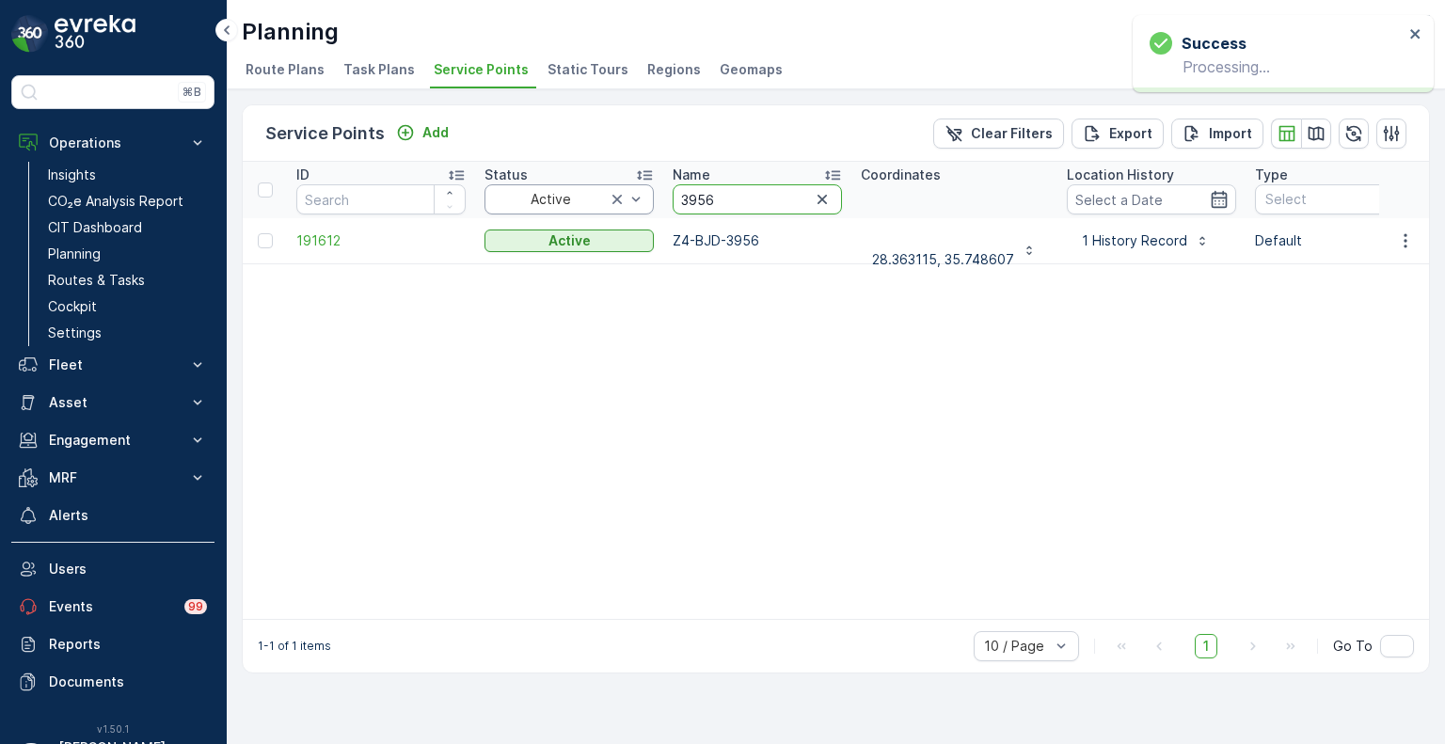
drag, startPoint x: 752, startPoint y: 202, endPoint x: 632, endPoint y: 197, distance: 119.6
paste input "669"
type input "3669"
click at [1400, 235] on icon "button" at bounding box center [1405, 240] width 19 height 19
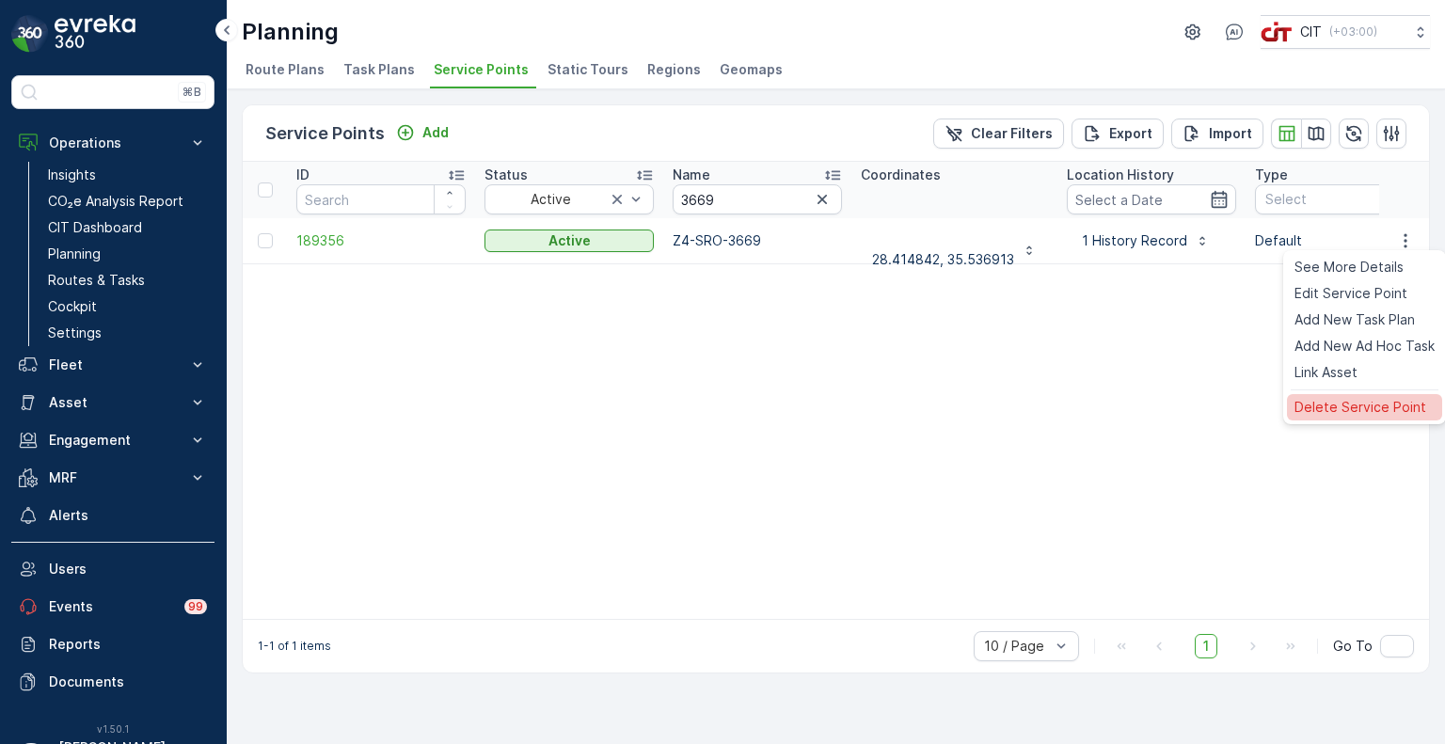
click at [1330, 401] on span "Delete Service Point" at bounding box center [1361, 407] width 132 height 19
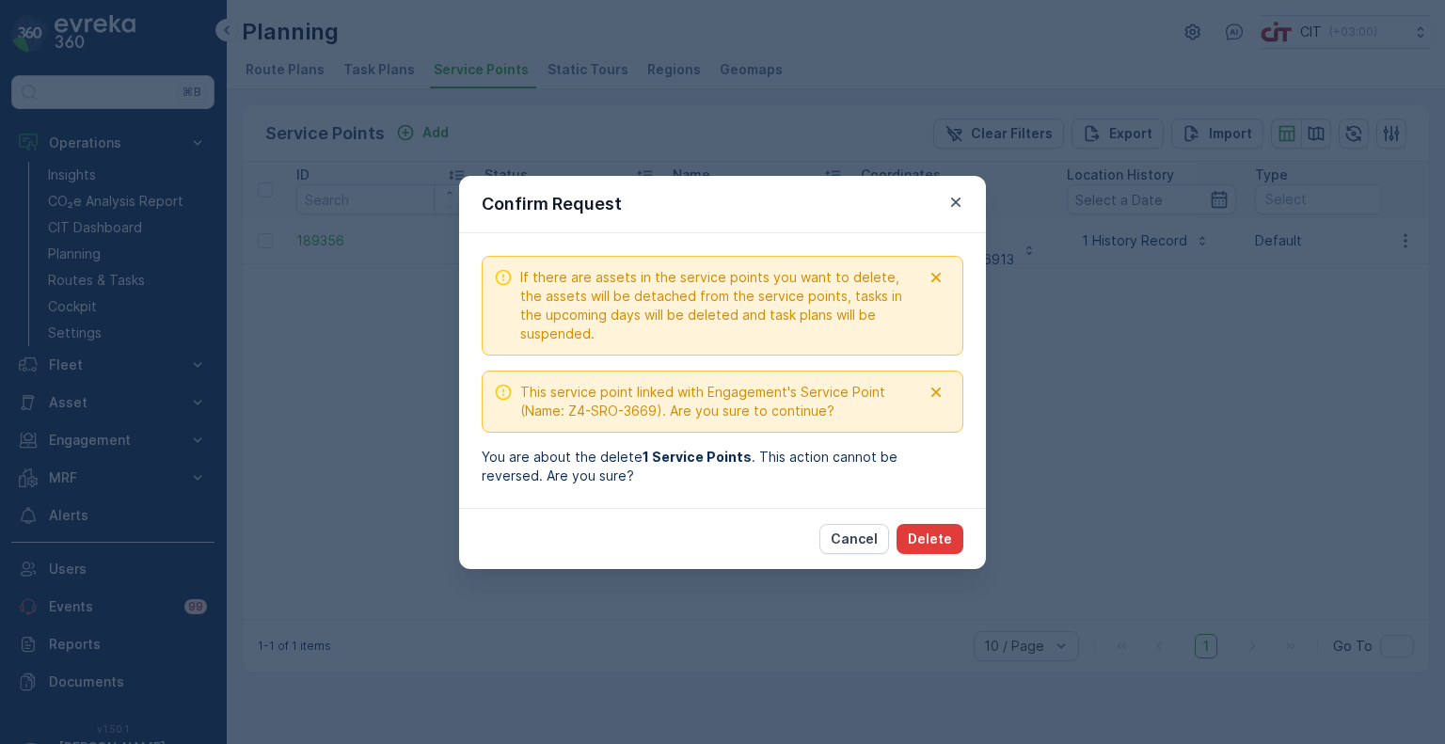
click at [933, 534] on p "Delete" at bounding box center [930, 539] width 44 height 19
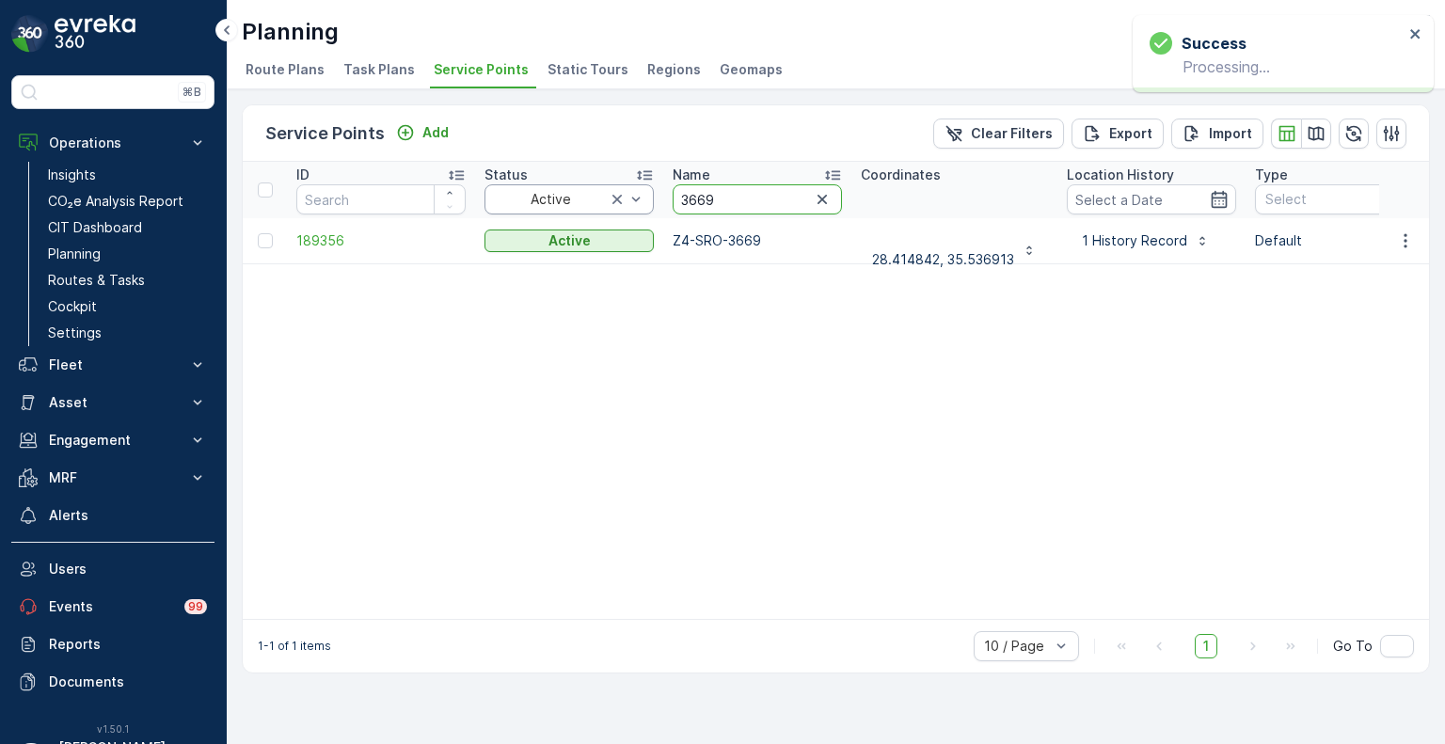
drag, startPoint x: 721, startPoint y: 197, endPoint x: 639, endPoint y: 191, distance: 82.0
paste input "4078"
type input "4078"
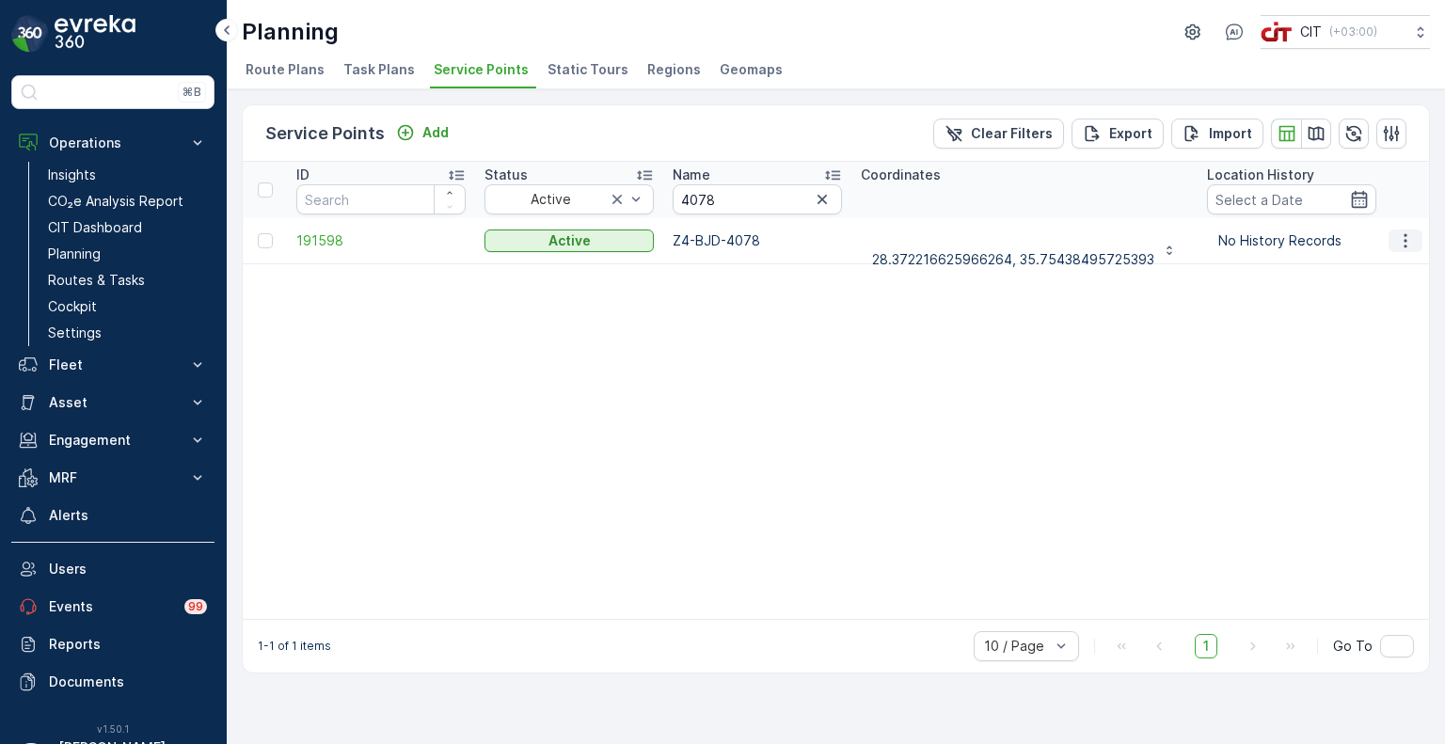
click at [1409, 241] on icon "button" at bounding box center [1405, 240] width 19 height 19
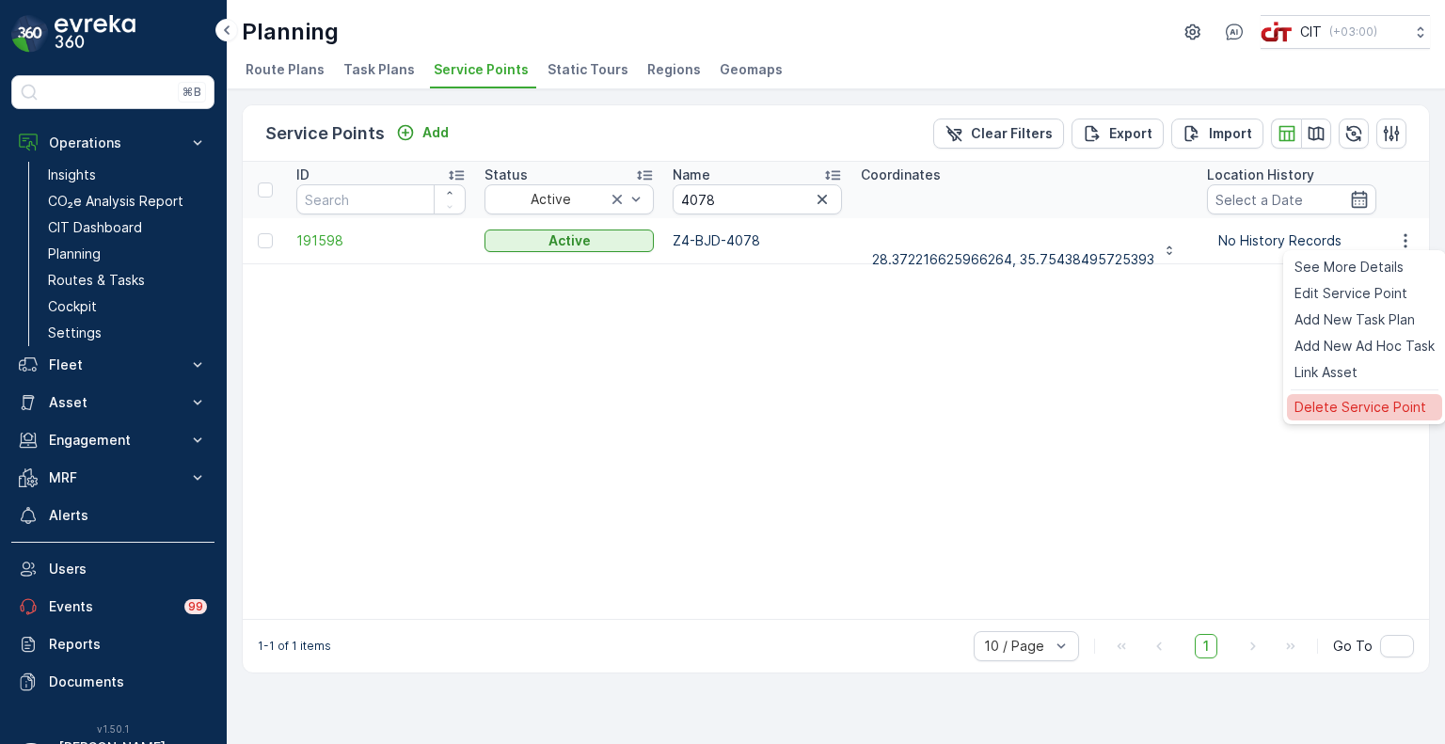
click at [1325, 403] on span "Delete Service Point" at bounding box center [1361, 407] width 132 height 19
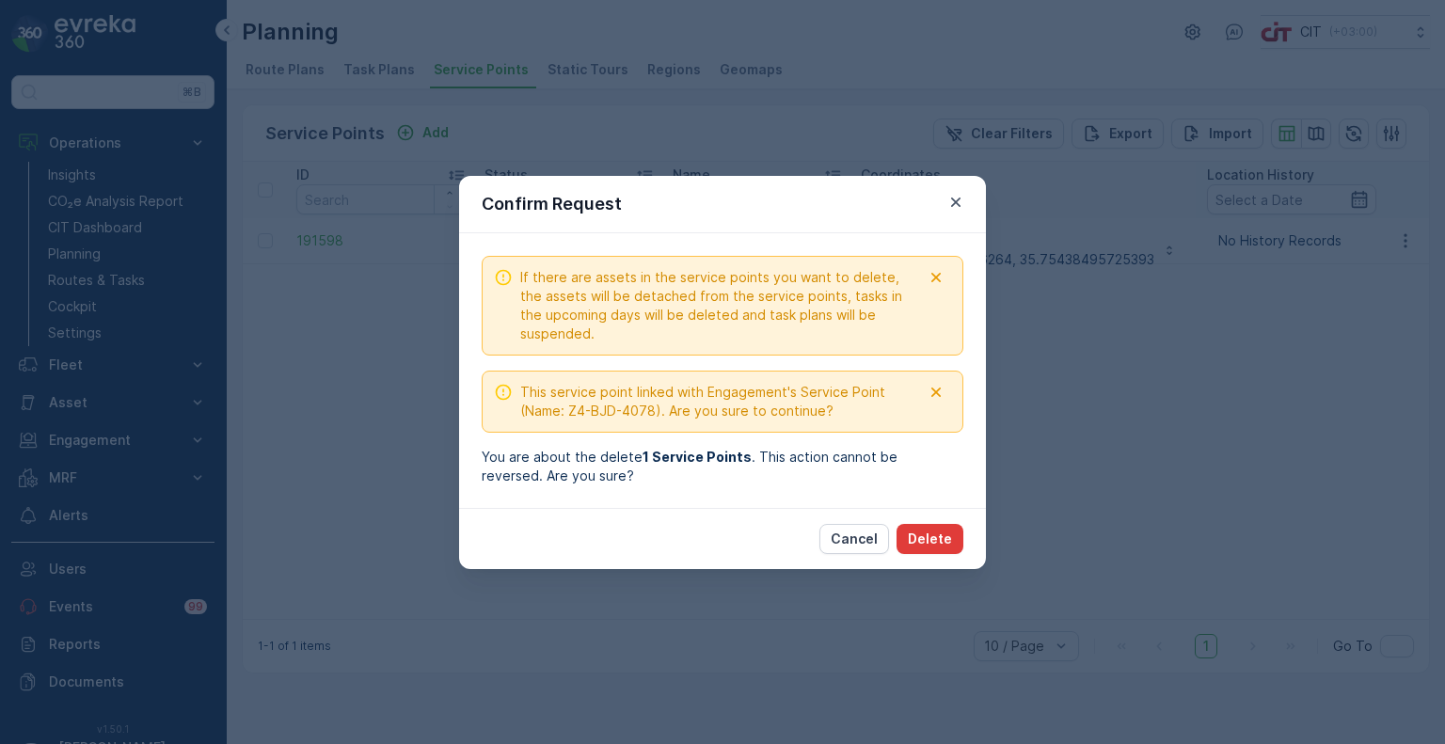
click at [933, 538] on p "Delete" at bounding box center [930, 539] width 44 height 19
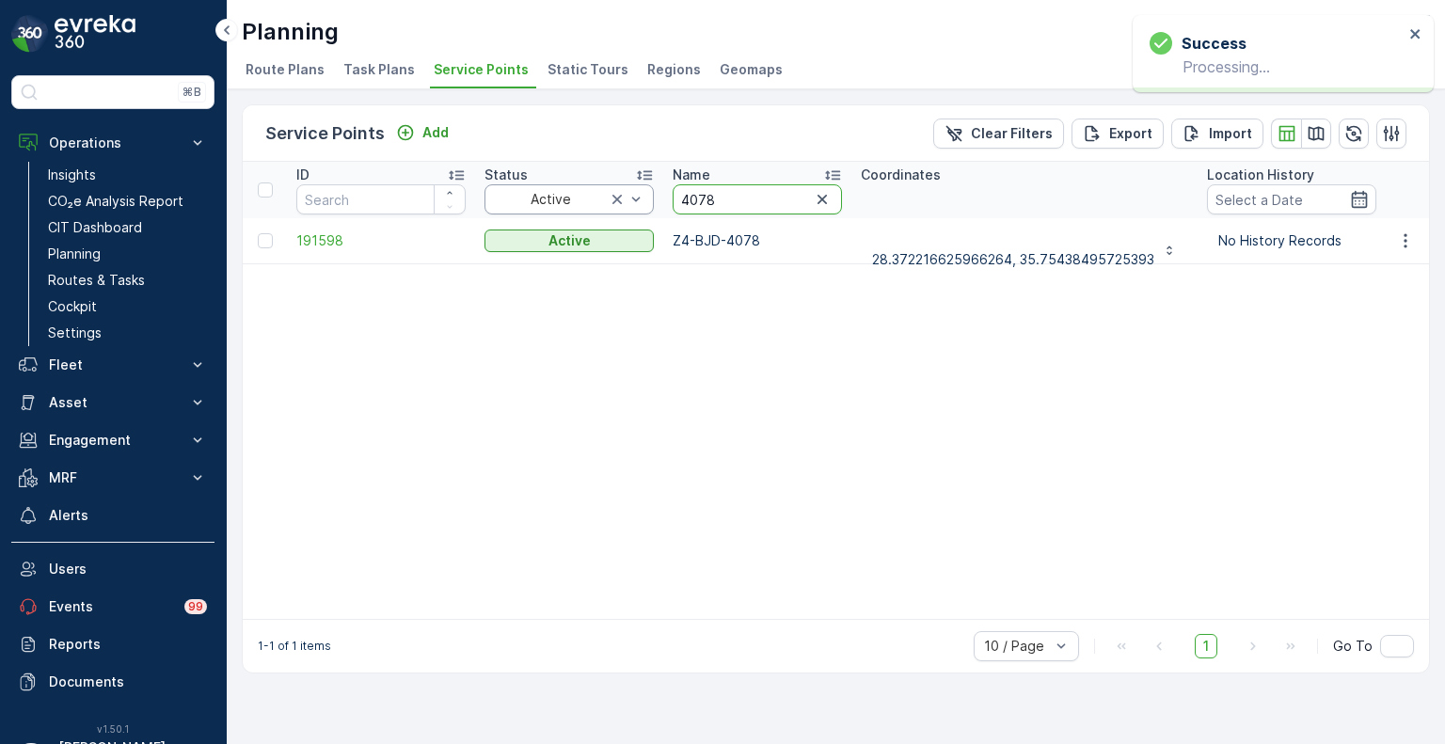
drag, startPoint x: 740, startPoint y: 203, endPoint x: 652, endPoint y: 195, distance: 88.8
paste input "3561"
type input "3561"
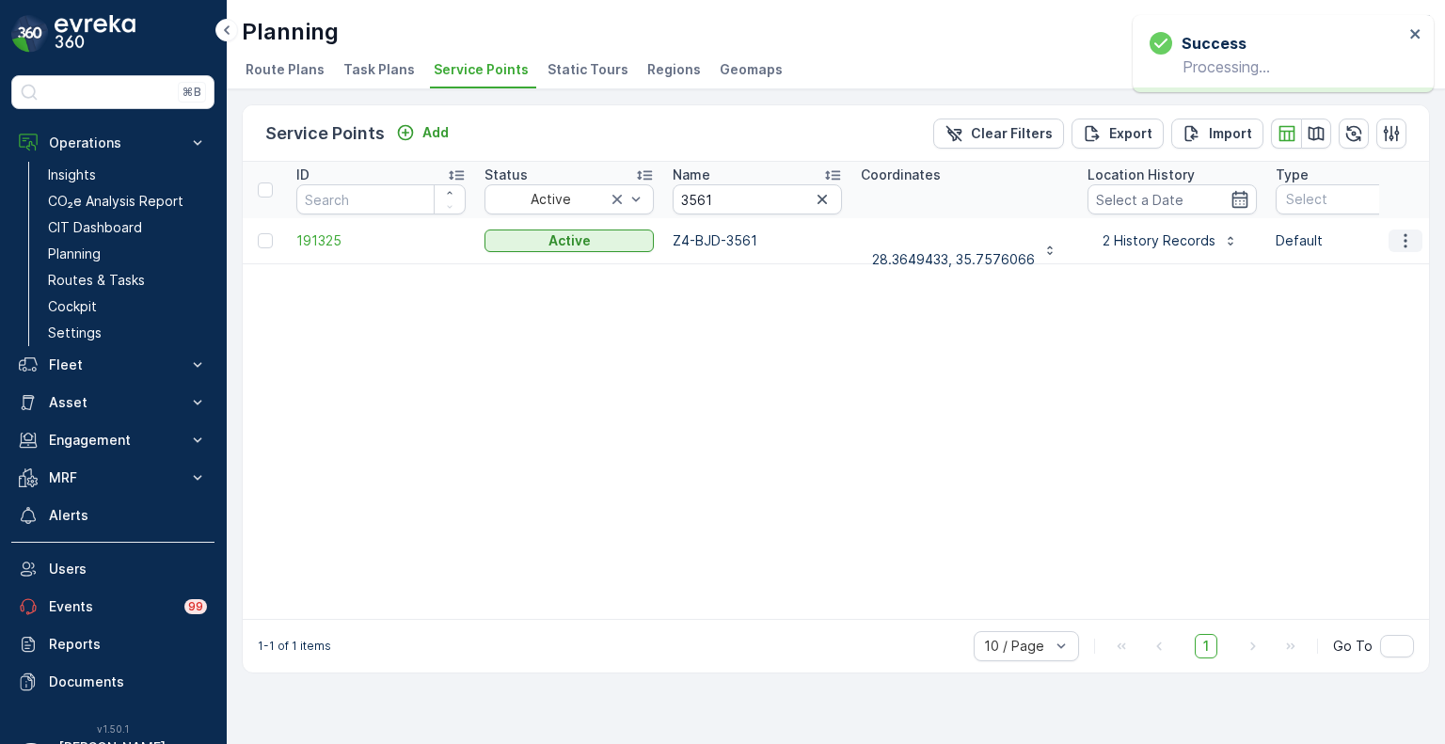
click at [1407, 245] on icon "button" at bounding box center [1405, 240] width 19 height 19
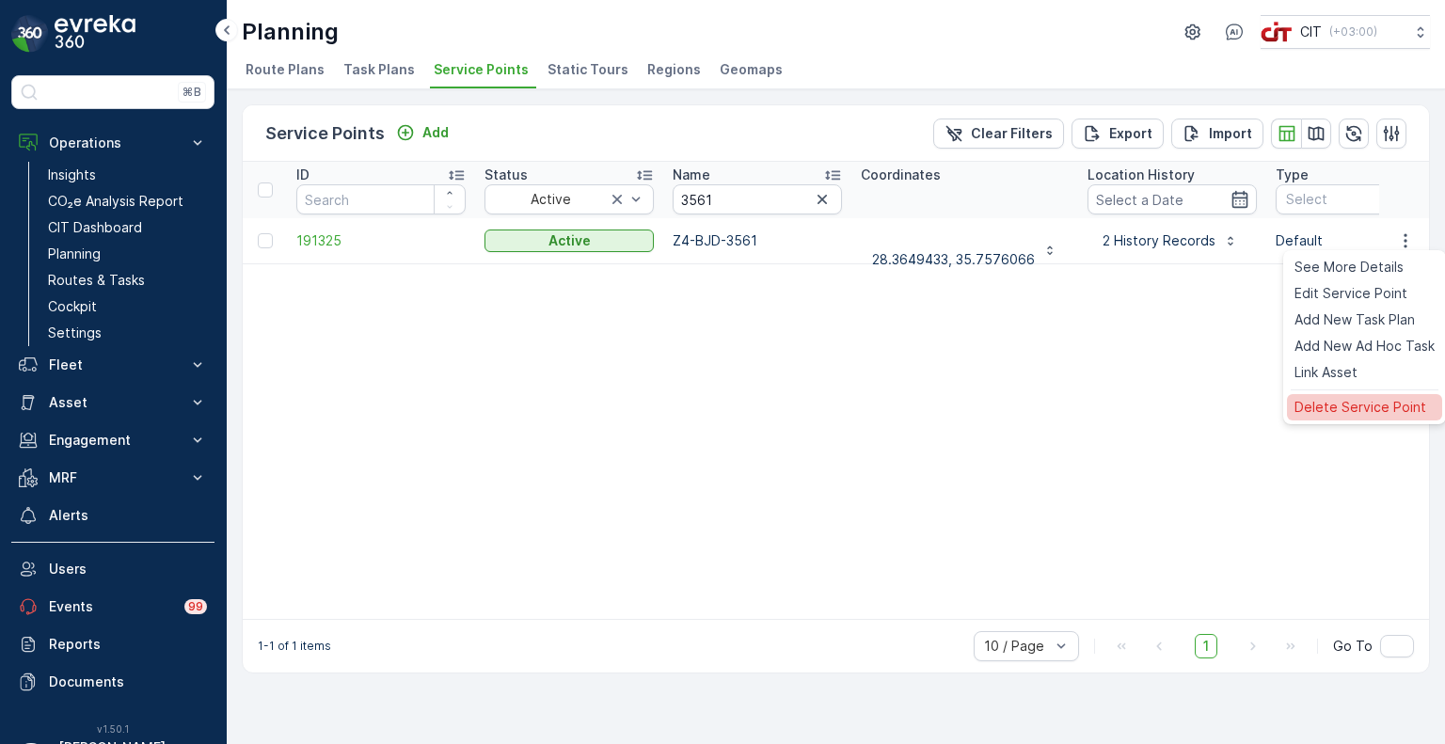
click at [1363, 405] on span "Delete Service Point" at bounding box center [1361, 407] width 132 height 19
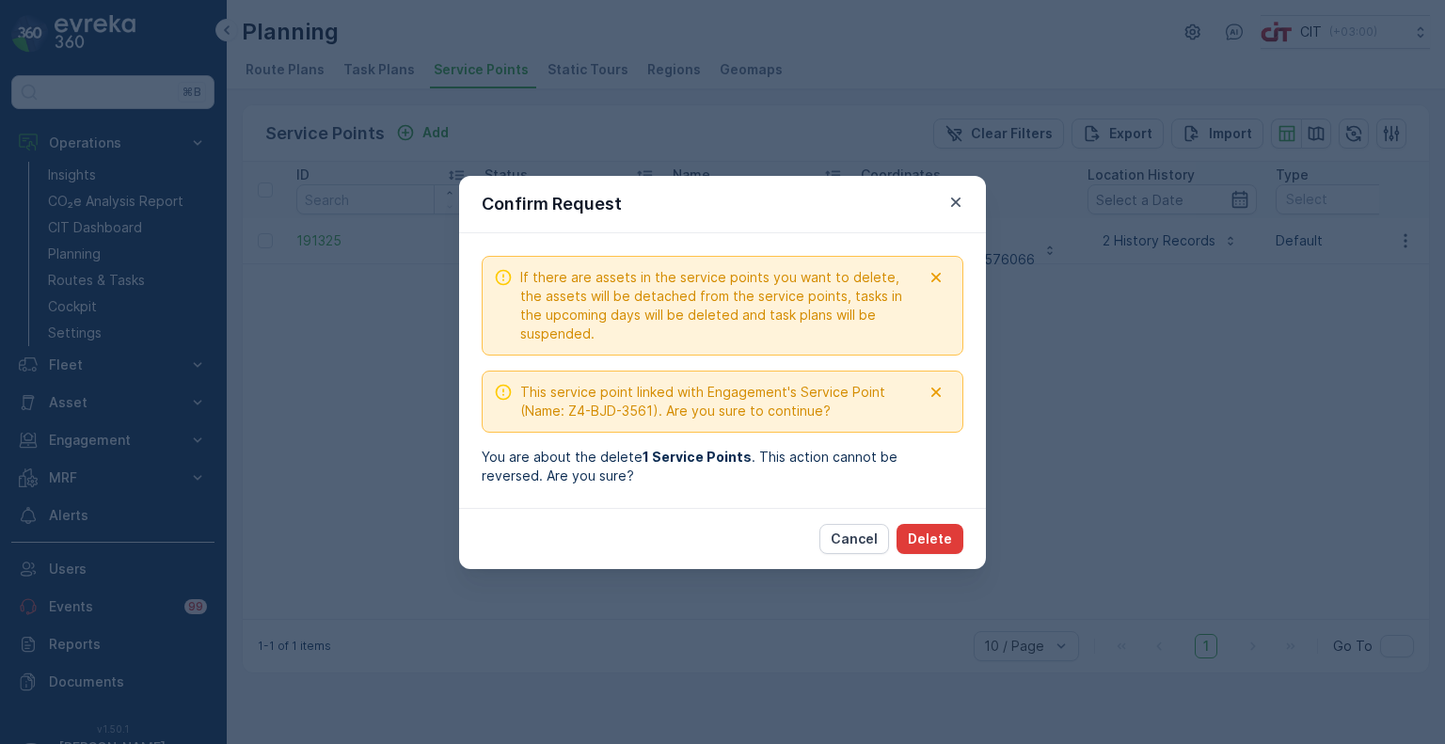
click at [937, 543] on p "Delete" at bounding box center [930, 539] width 44 height 19
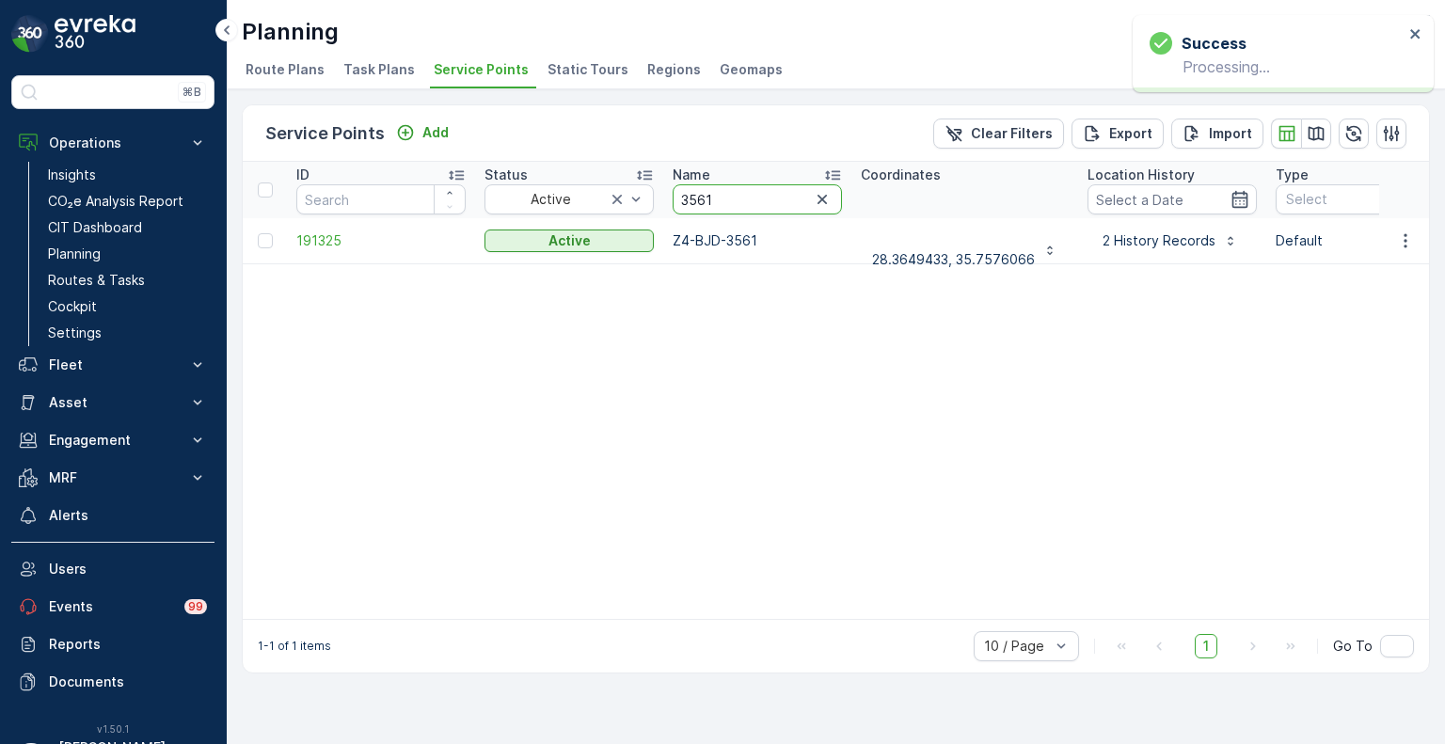
drag, startPoint x: 723, startPoint y: 199, endPoint x: 661, endPoint y: 197, distance: 62.2
paste input "5723"
type input "5723"
click at [1429, 247] on div "Service Points Add Clear Filters Export Import ID Status Active Name 5723 Coord…" at bounding box center [836, 388] width 1188 height 569
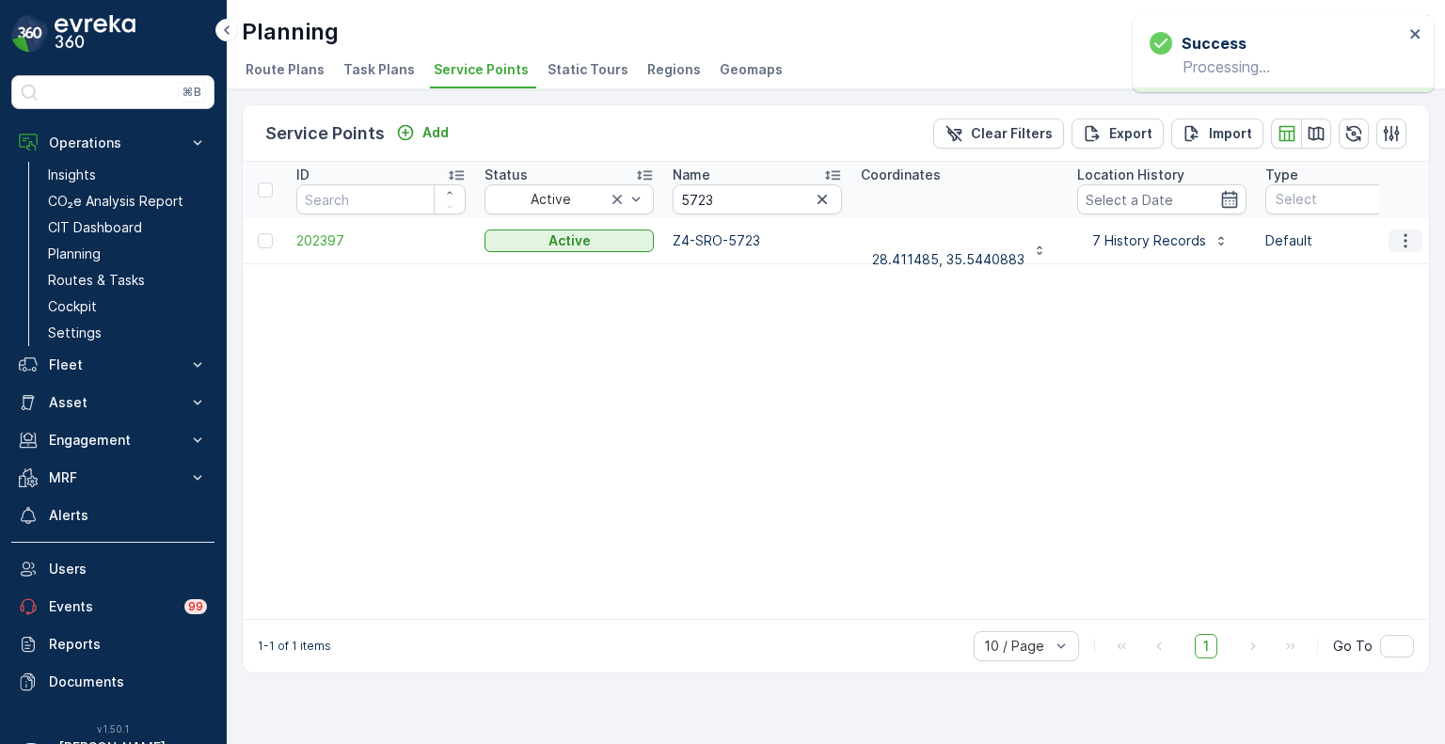
click at [1404, 240] on icon "button" at bounding box center [1405, 240] width 19 height 19
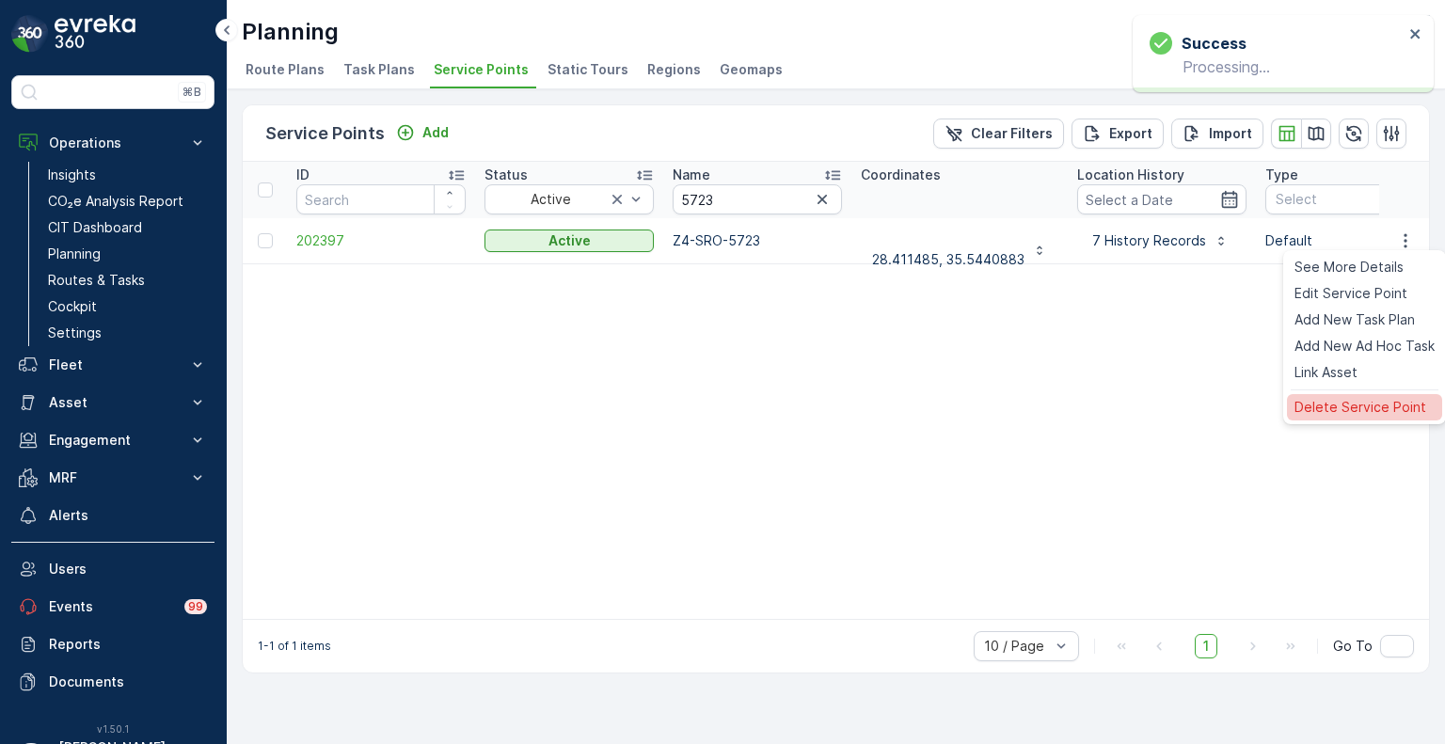
click at [1332, 402] on span "Delete Service Point" at bounding box center [1361, 407] width 132 height 19
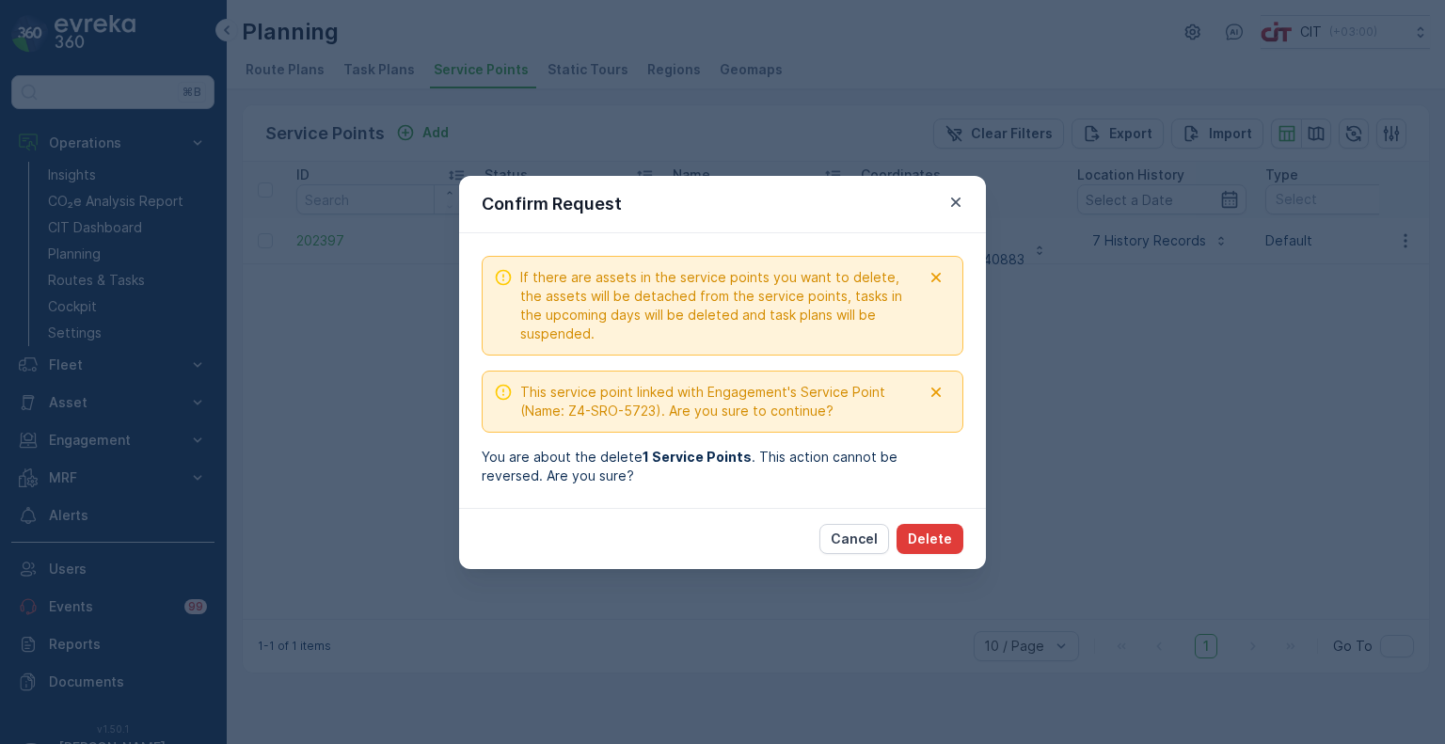
click at [930, 530] on p "Delete" at bounding box center [930, 539] width 44 height 19
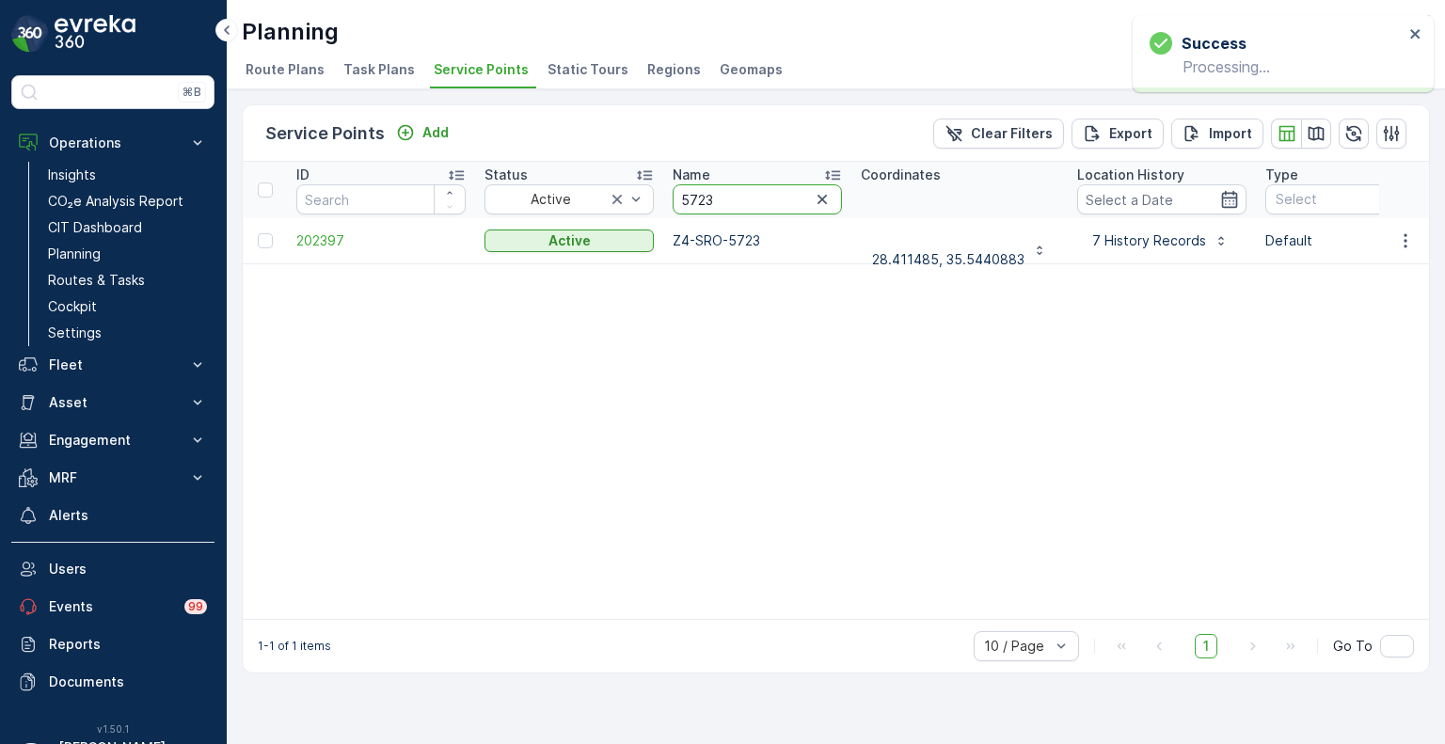
drag, startPoint x: 716, startPoint y: 186, endPoint x: 656, endPoint y: 186, distance: 60.2
paste input "3694"
type input "3694"
click at [1403, 240] on icon "button" at bounding box center [1405, 240] width 19 height 19
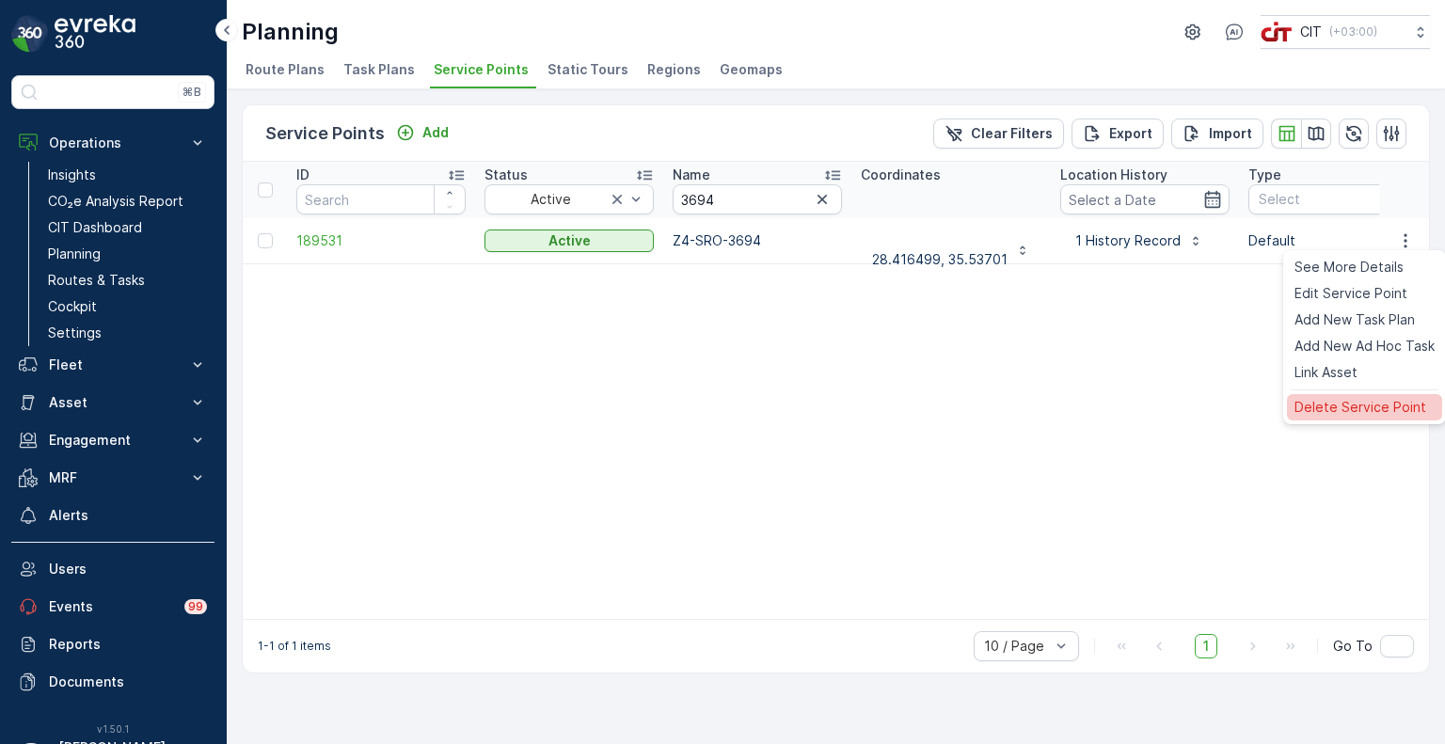
click at [1325, 399] on span "Delete Service Point" at bounding box center [1361, 407] width 132 height 19
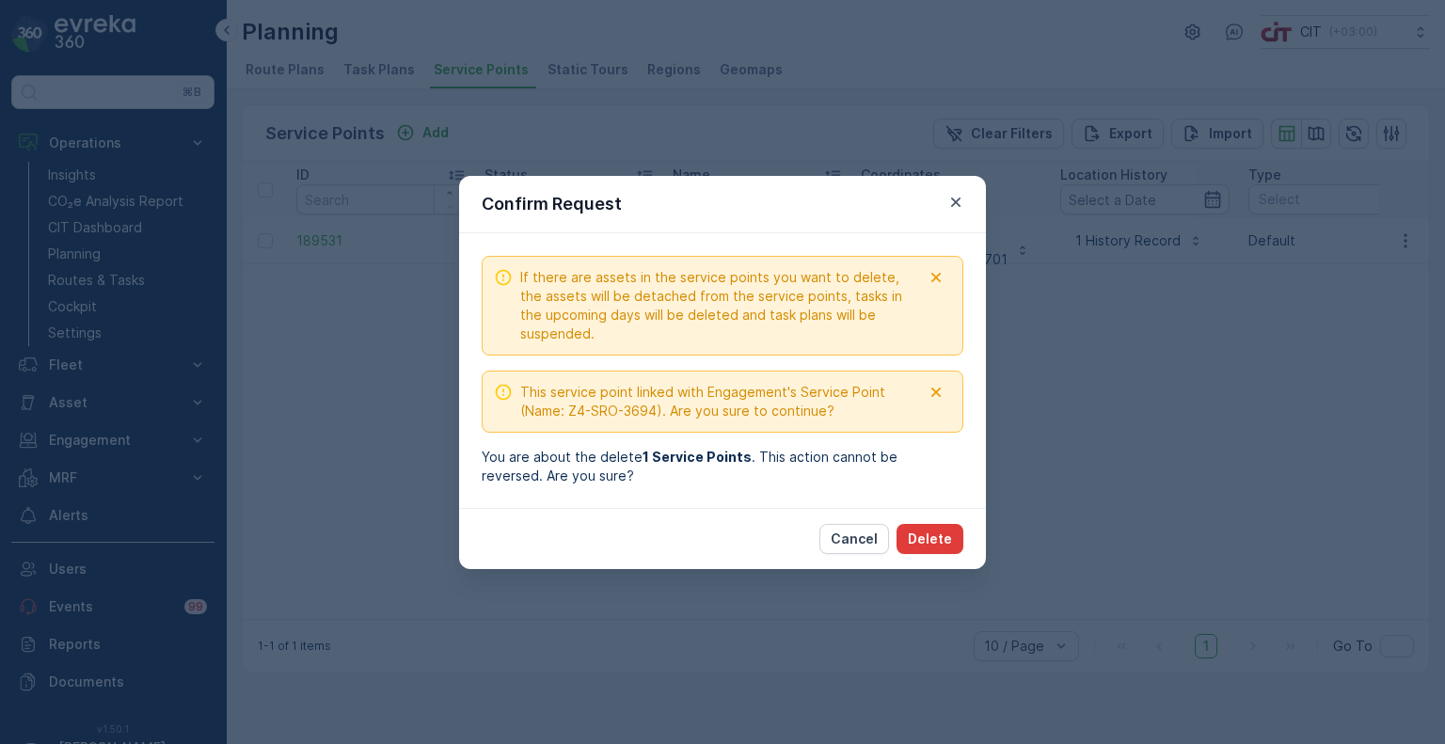
click at [946, 548] on button "Delete" at bounding box center [930, 539] width 67 height 30
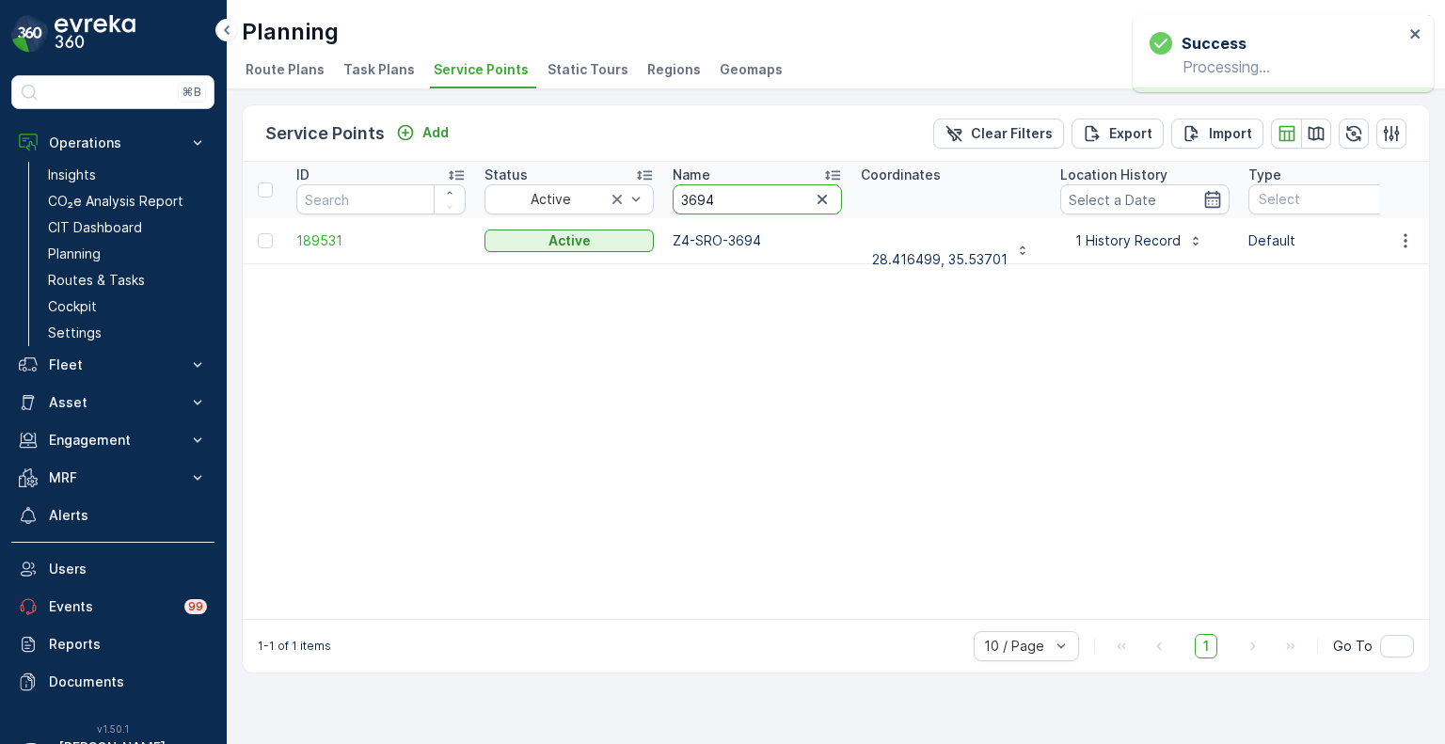
drag, startPoint x: 720, startPoint y: 197, endPoint x: 682, endPoint y: 190, distance: 38.2
click at [682, 190] on input "3694" at bounding box center [757, 199] width 169 height 30
paste input "4070"
type input "4070"
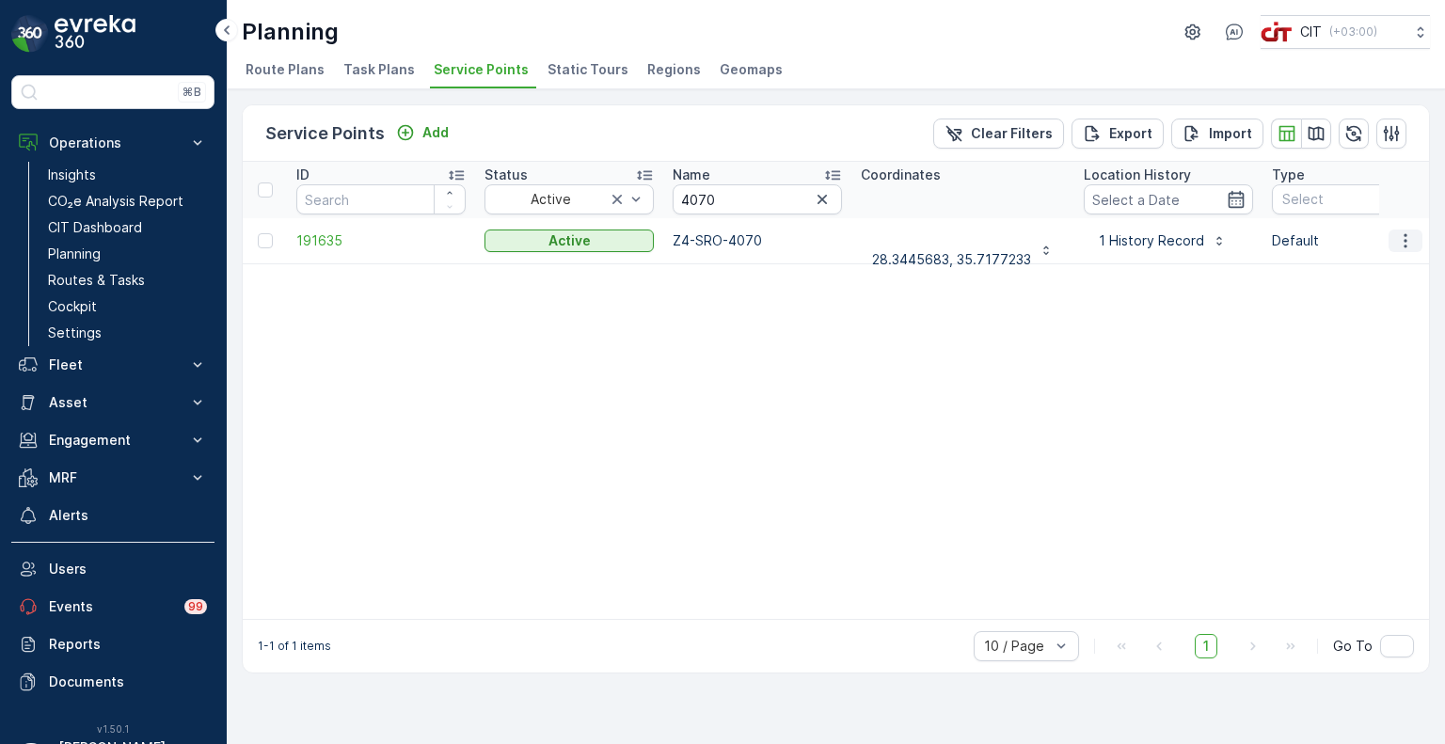
click at [1407, 243] on icon "button" at bounding box center [1405, 240] width 19 height 19
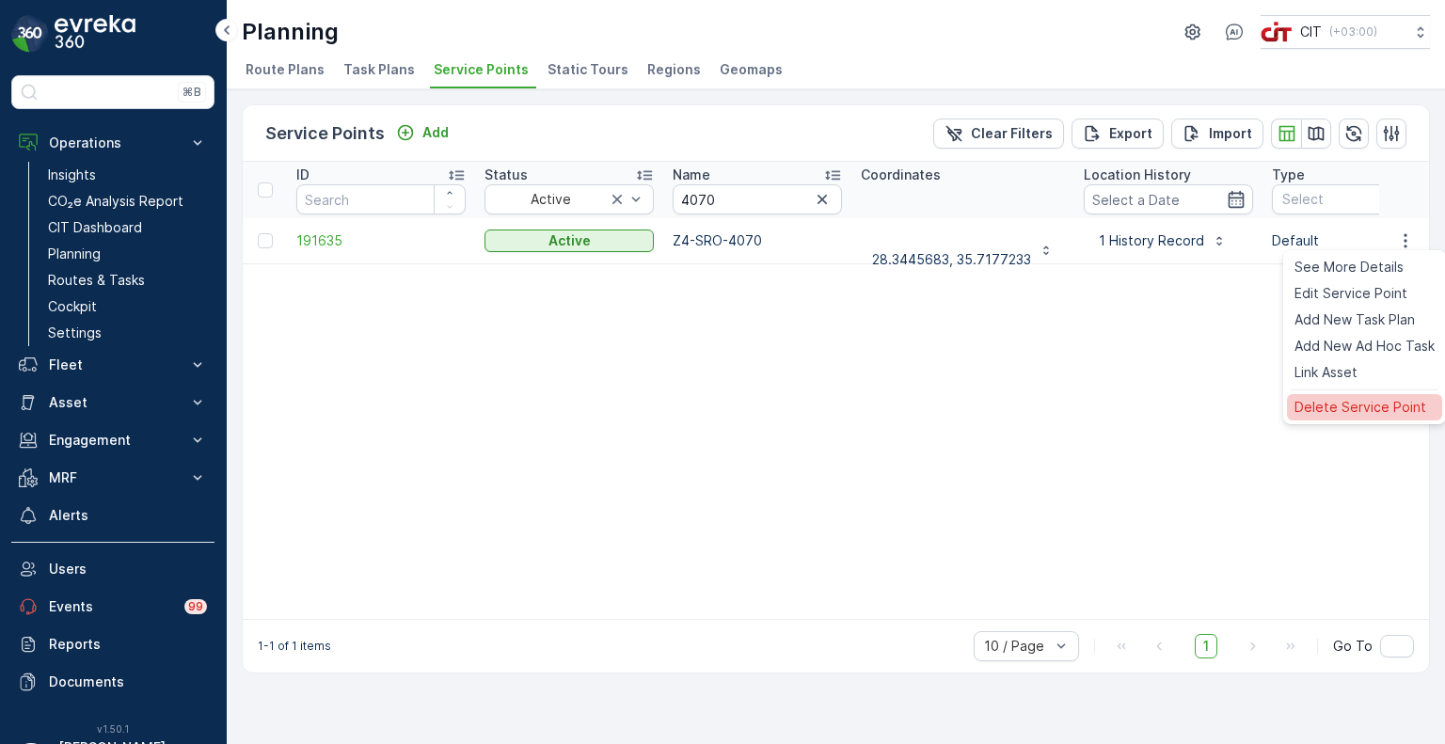
click at [1354, 412] on span "Delete Service Point" at bounding box center [1361, 407] width 132 height 19
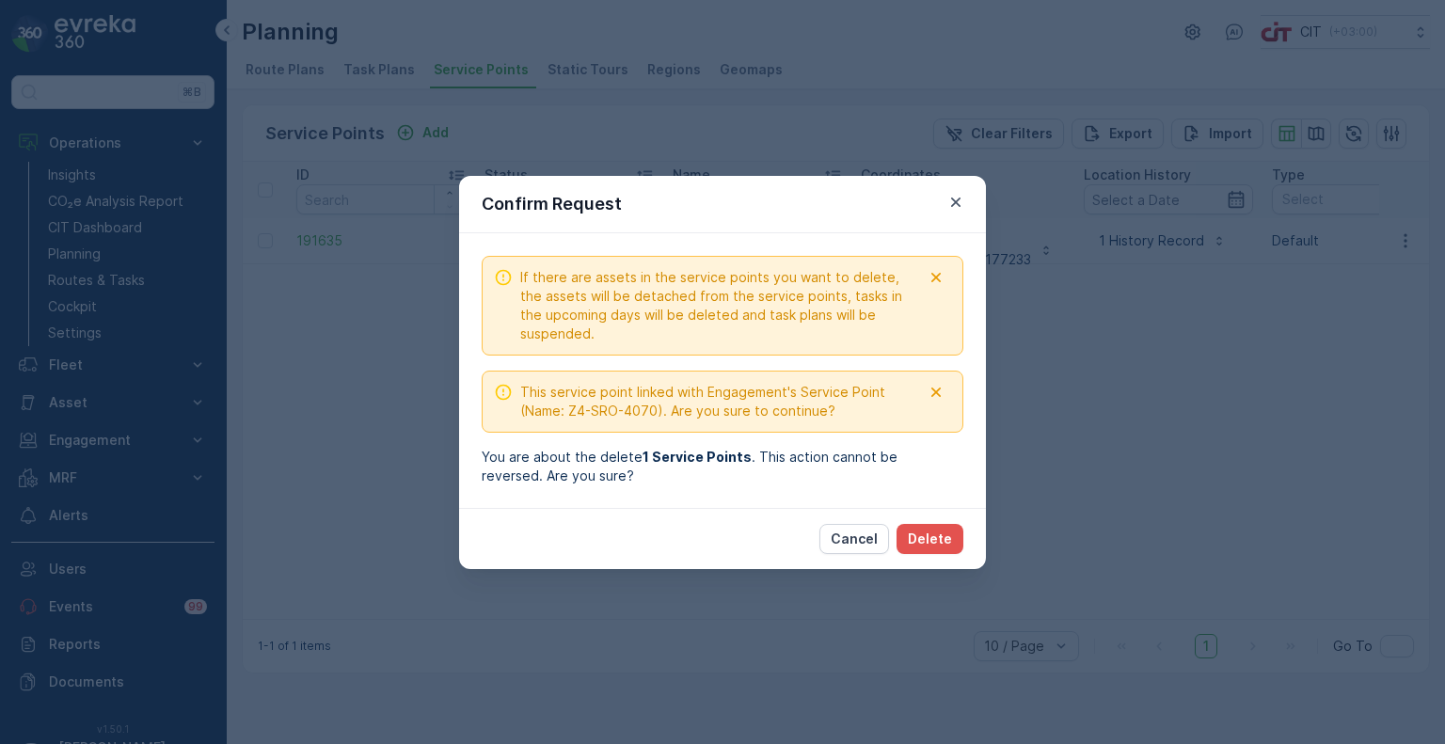
click at [934, 524] on button "Delete" at bounding box center [930, 539] width 67 height 30
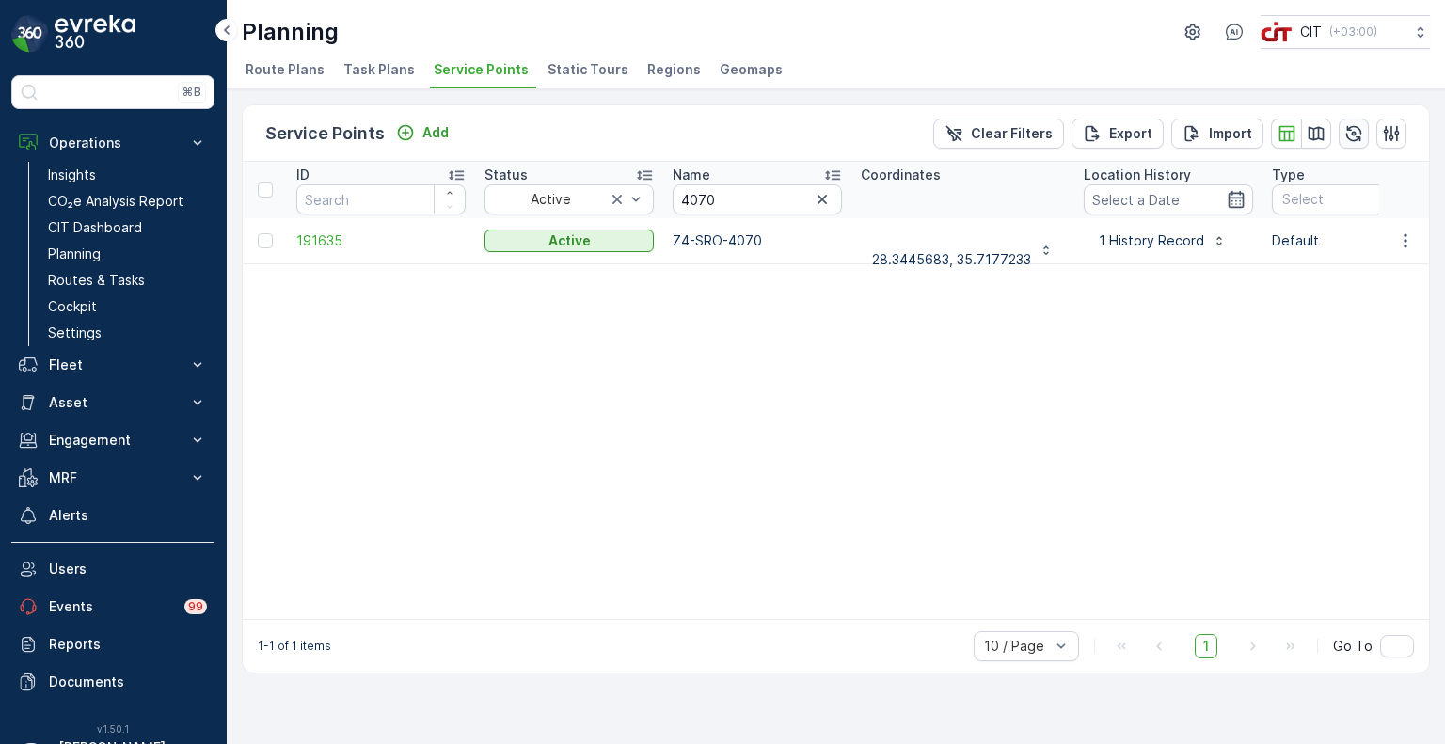
click at [1351, 138] on icon "button" at bounding box center [1354, 133] width 16 height 16
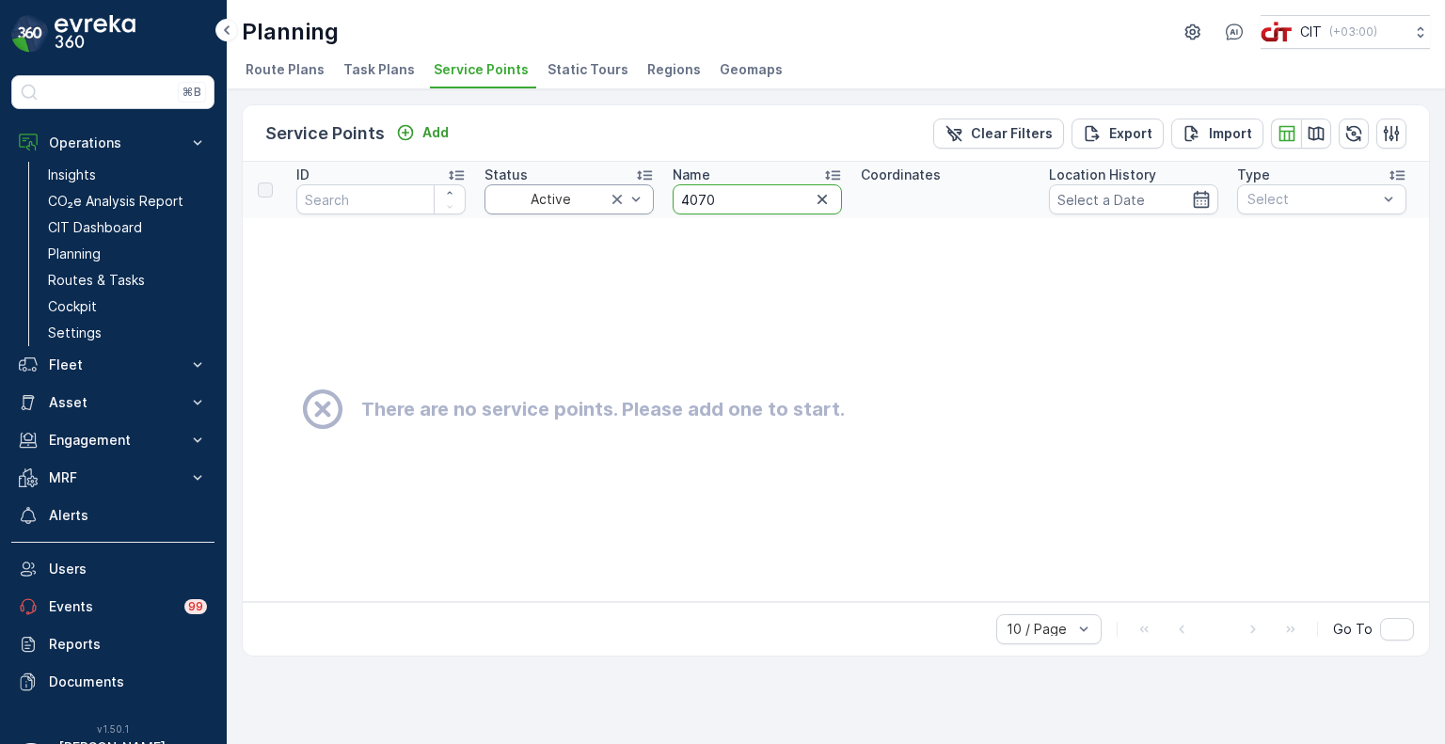
drag, startPoint x: 737, startPoint y: 202, endPoint x: 652, endPoint y: 195, distance: 85.0
paste input "289"
type input "4289"
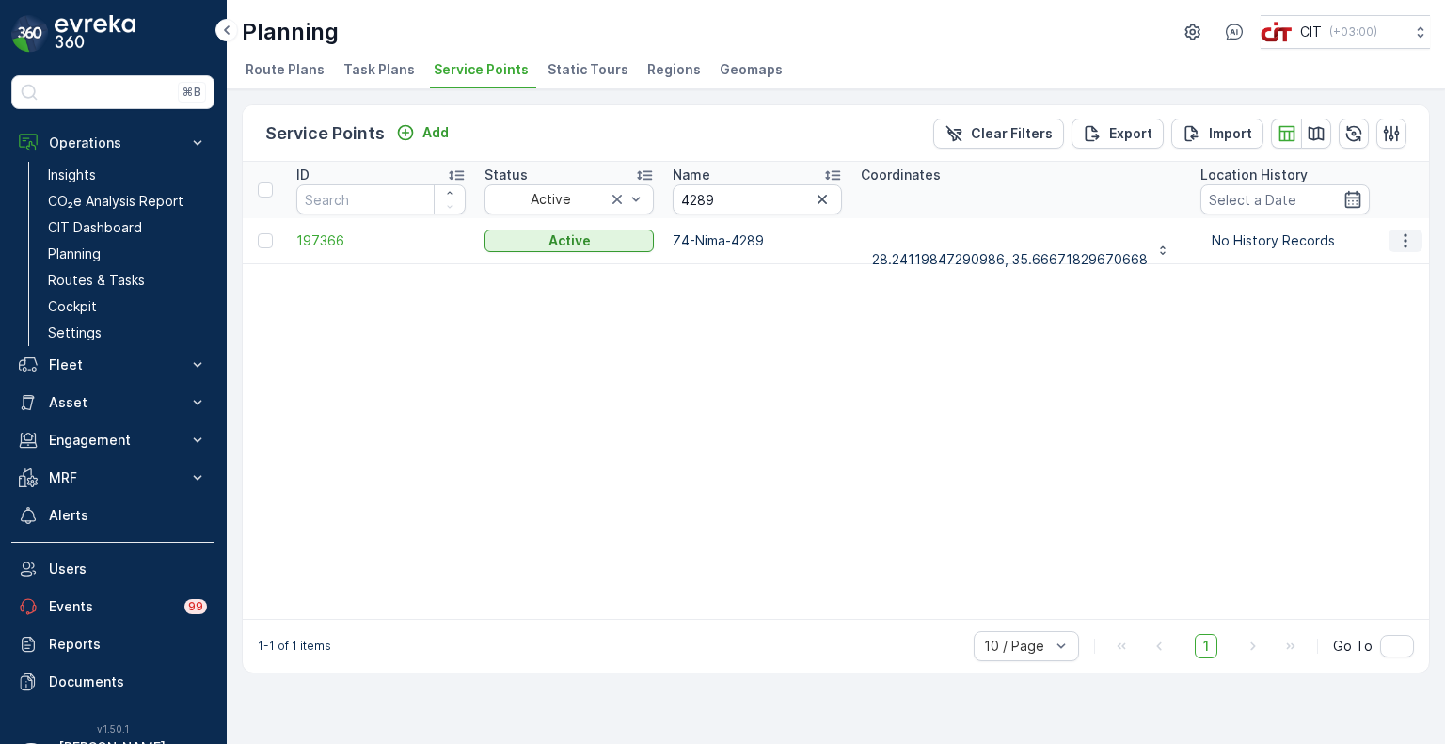
click at [1413, 214] on th at bounding box center [1404, 190] width 51 height 56
click at [1399, 238] on icon "button" at bounding box center [1405, 240] width 19 height 19
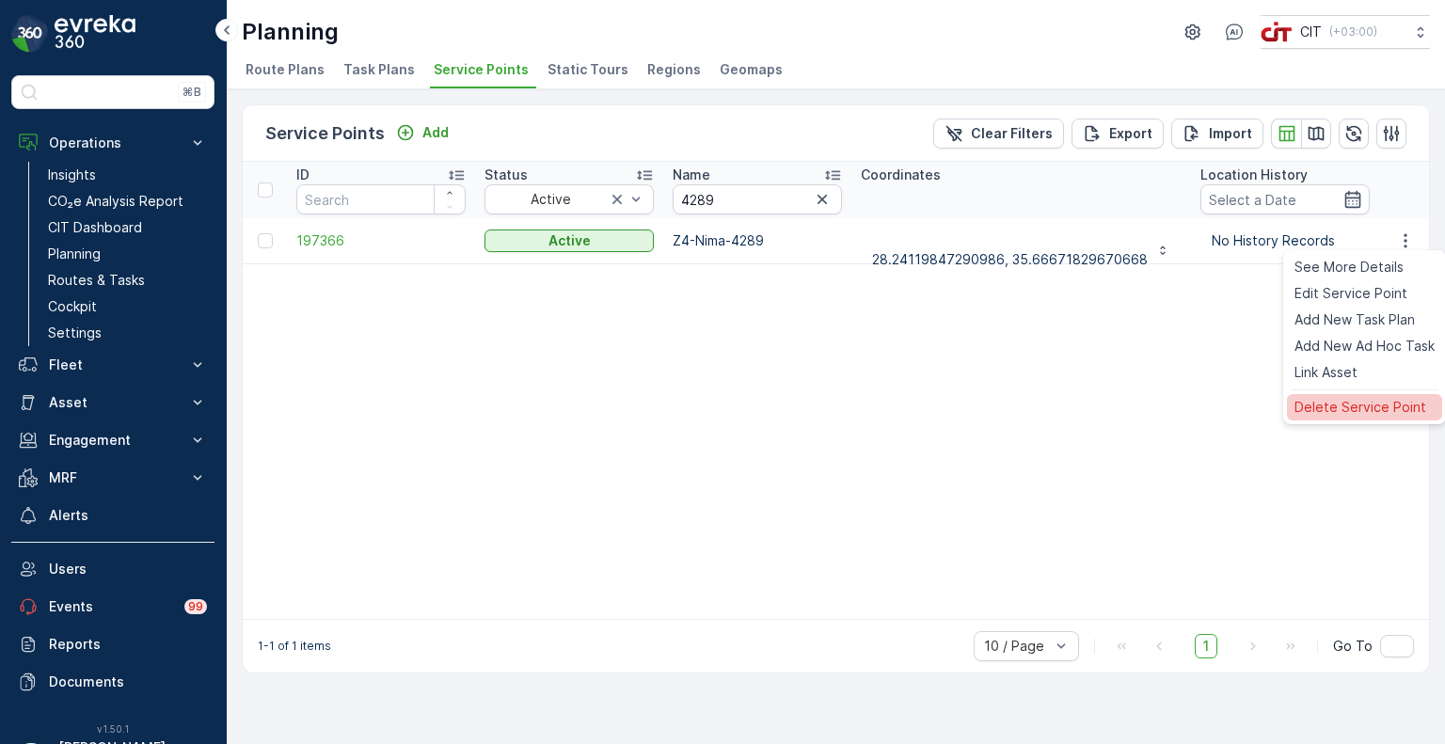
click at [1329, 405] on span "Delete Service Point" at bounding box center [1361, 407] width 132 height 19
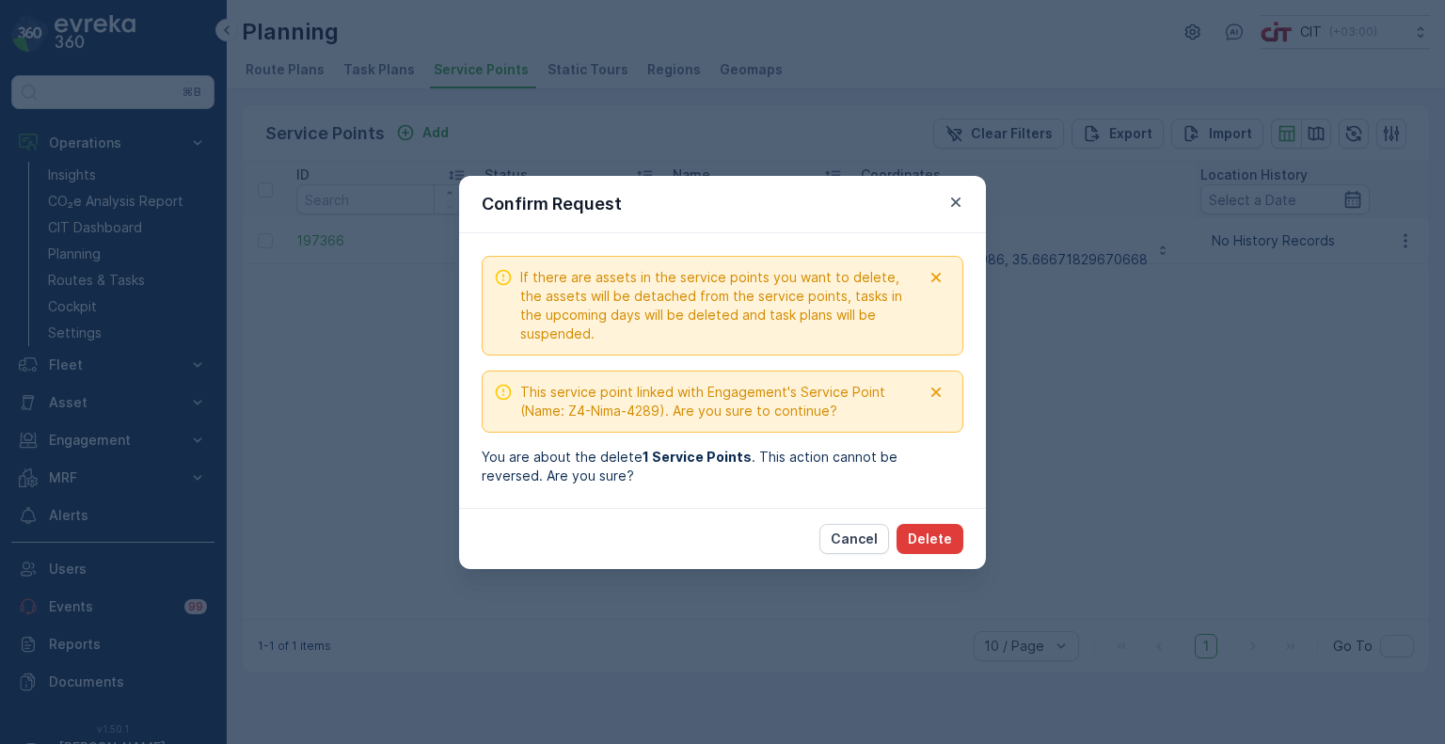
click at [950, 538] on p "Delete" at bounding box center [930, 539] width 44 height 19
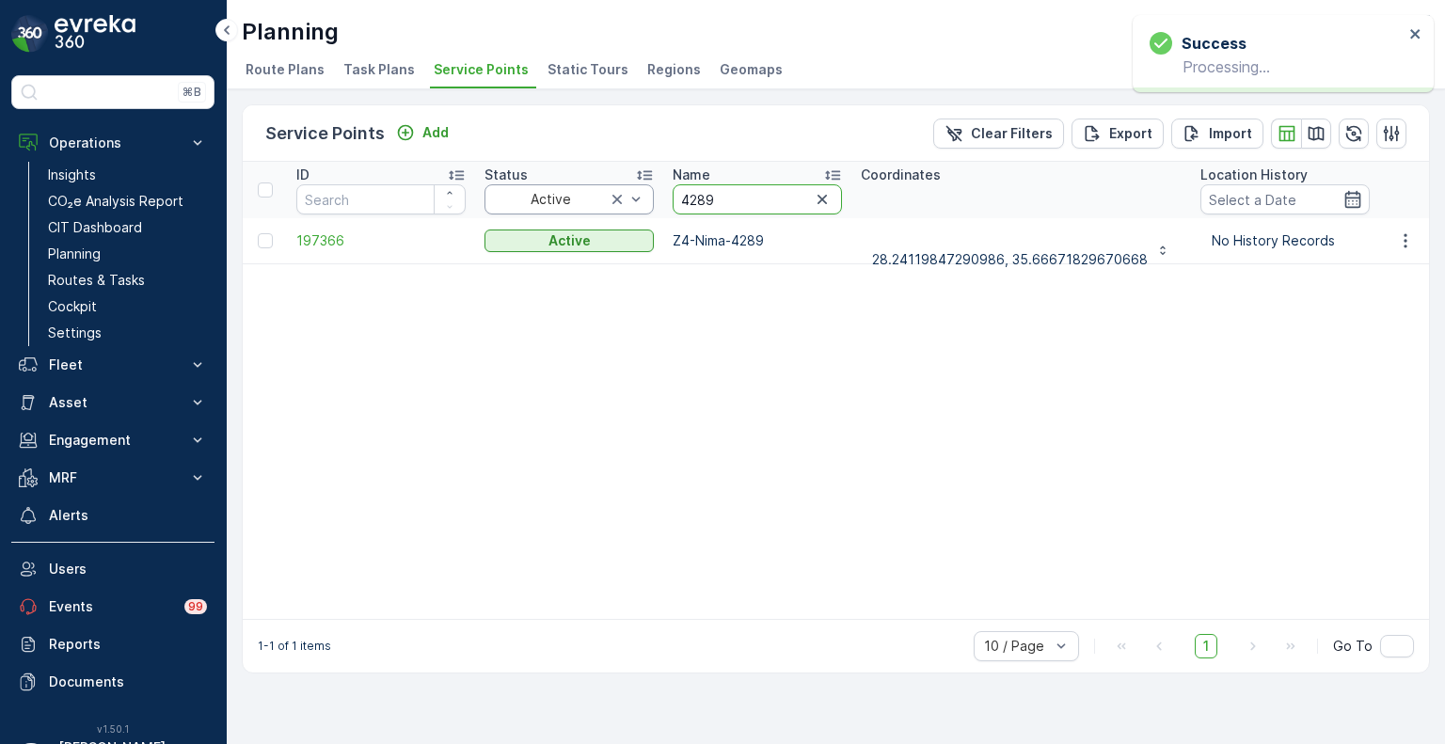
drag, startPoint x: 723, startPoint y: 201, endPoint x: 644, endPoint y: 195, distance: 79.3
paste input "452"
type input "4452"
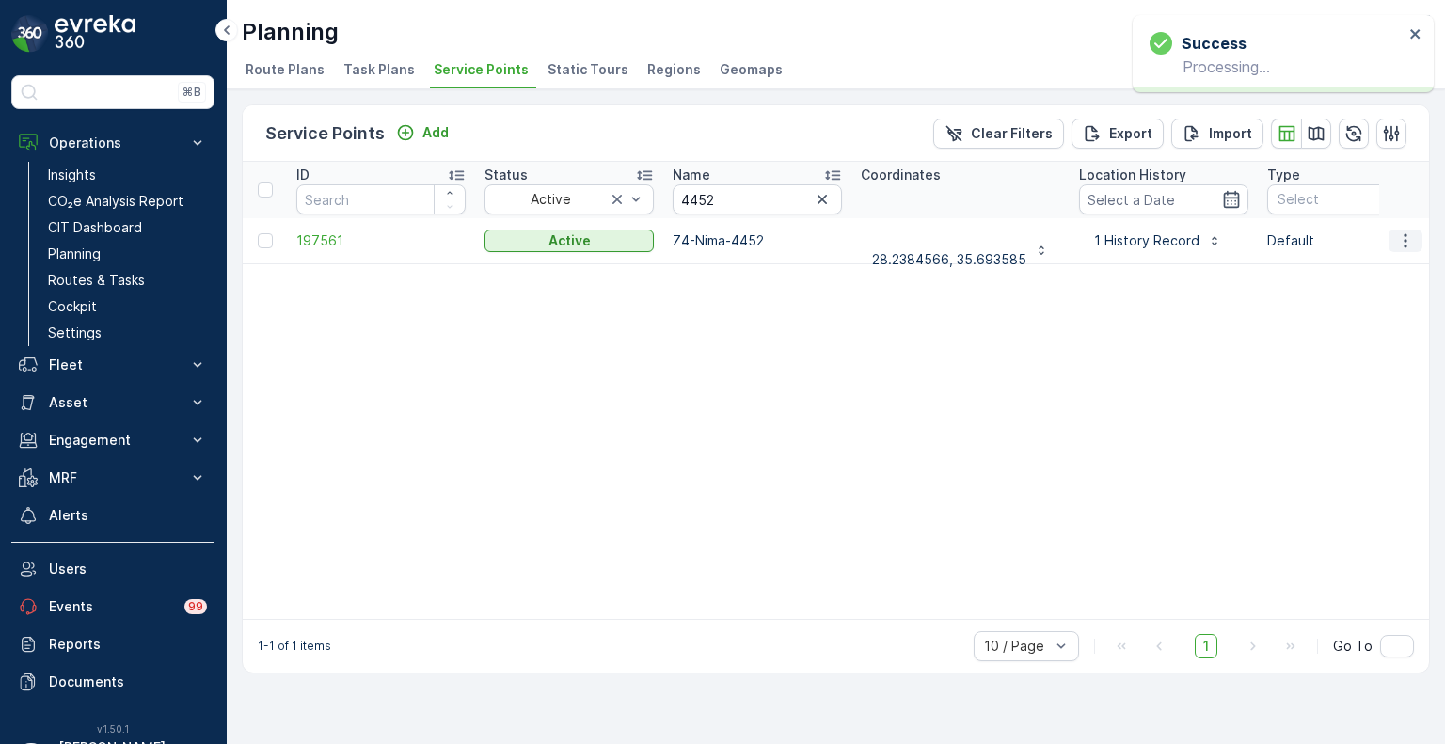
click at [1397, 230] on button "button" at bounding box center [1406, 241] width 34 height 23
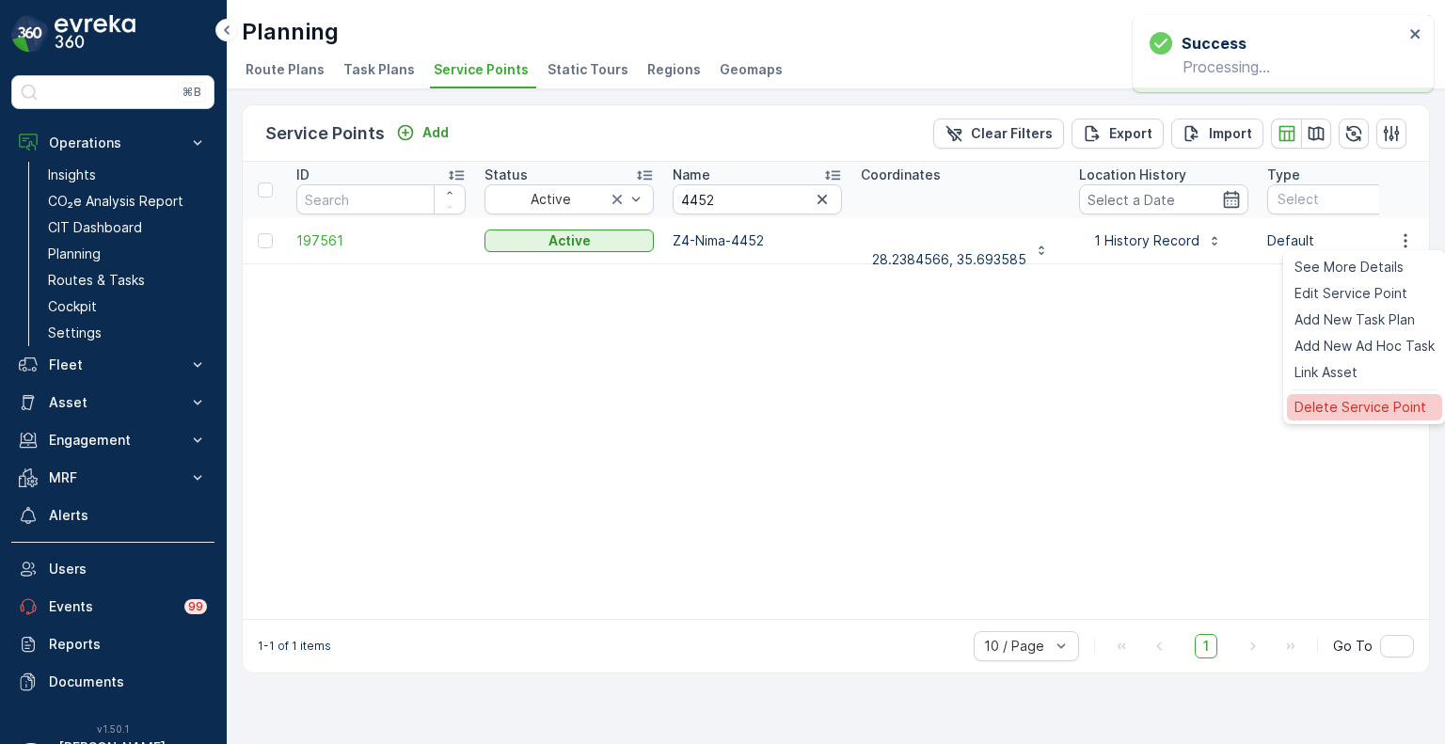
click at [1355, 413] on span "Delete Service Point" at bounding box center [1361, 407] width 132 height 19
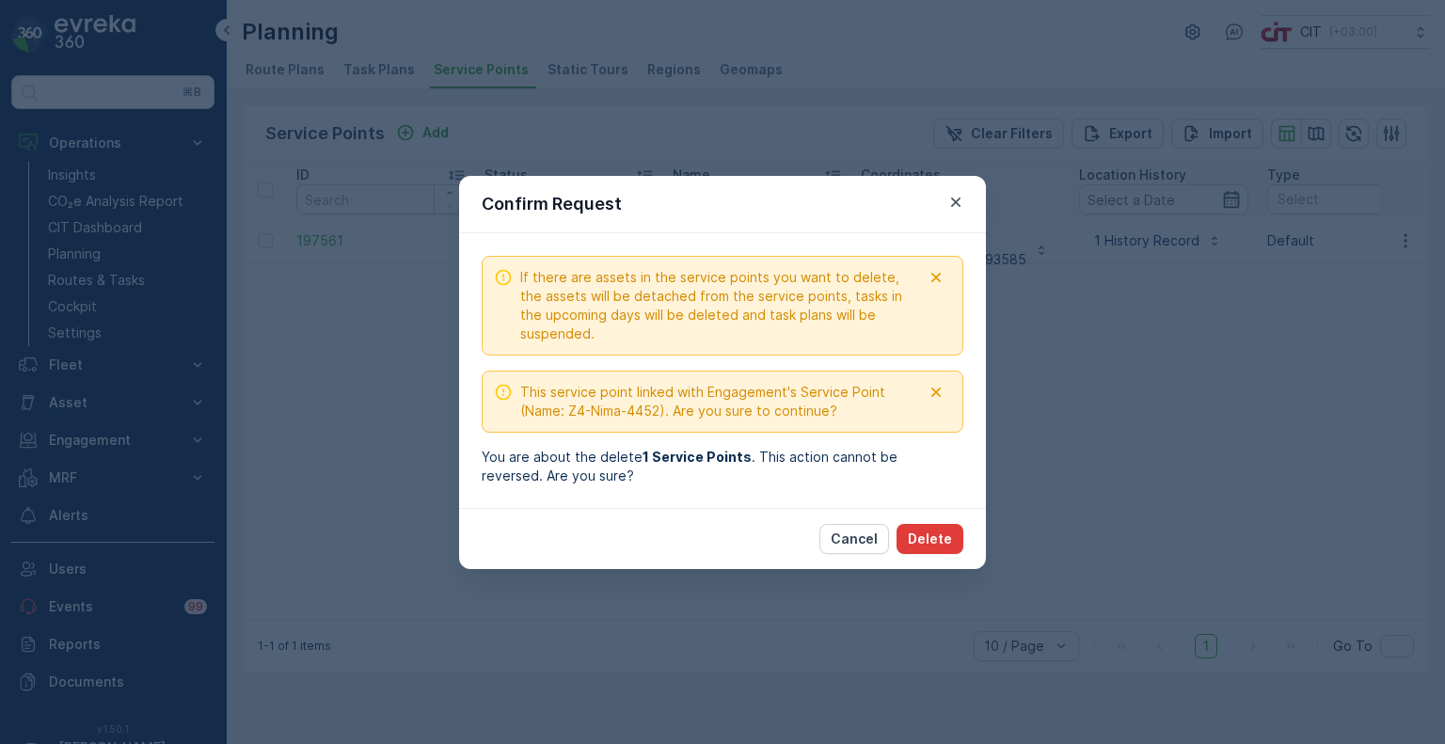
click at [932, 542] on p "Delete" at bounding box center [930, 539] width 44 height 19
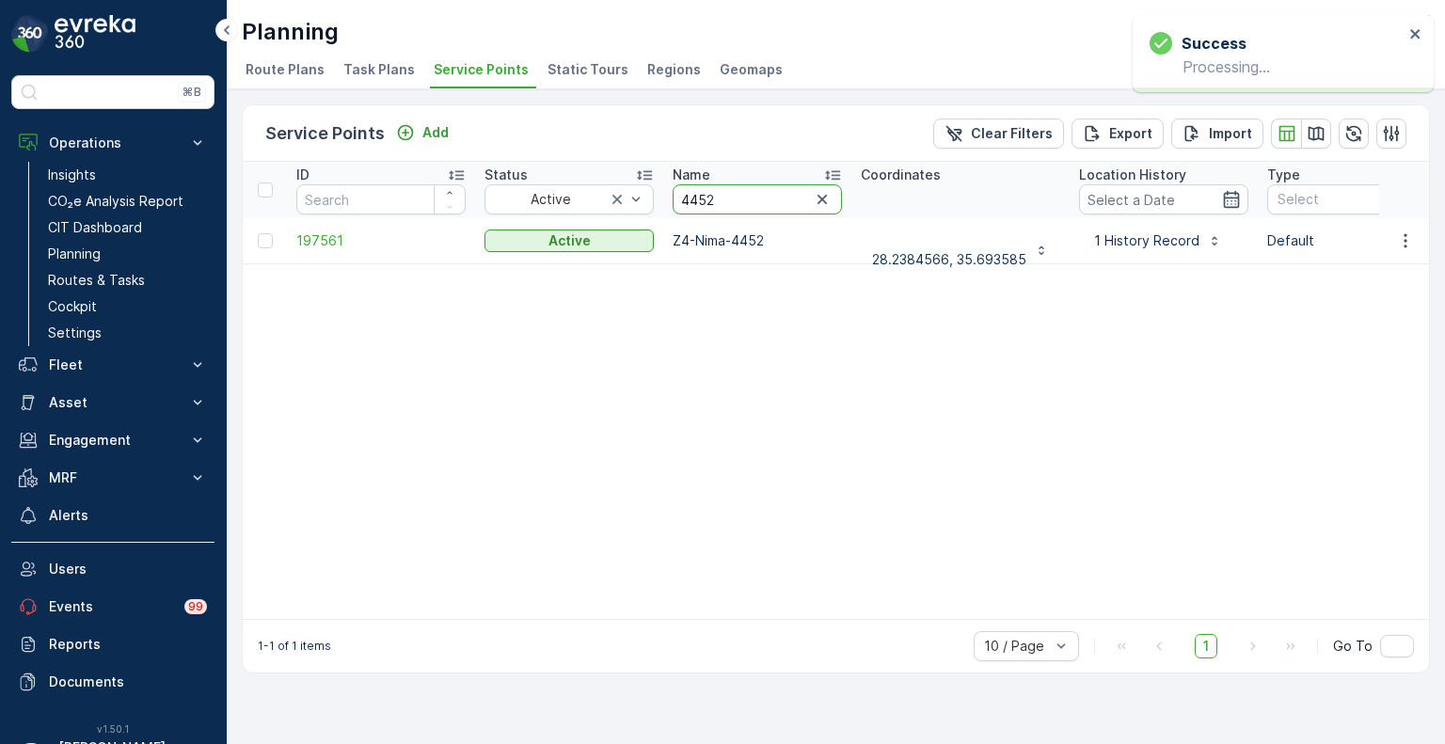
drag, startPoint x: 732, startPoint y: 201, endPoint x: 662, endPoint y: 200, distance: 69.6
paste input "281"
type input "4281"
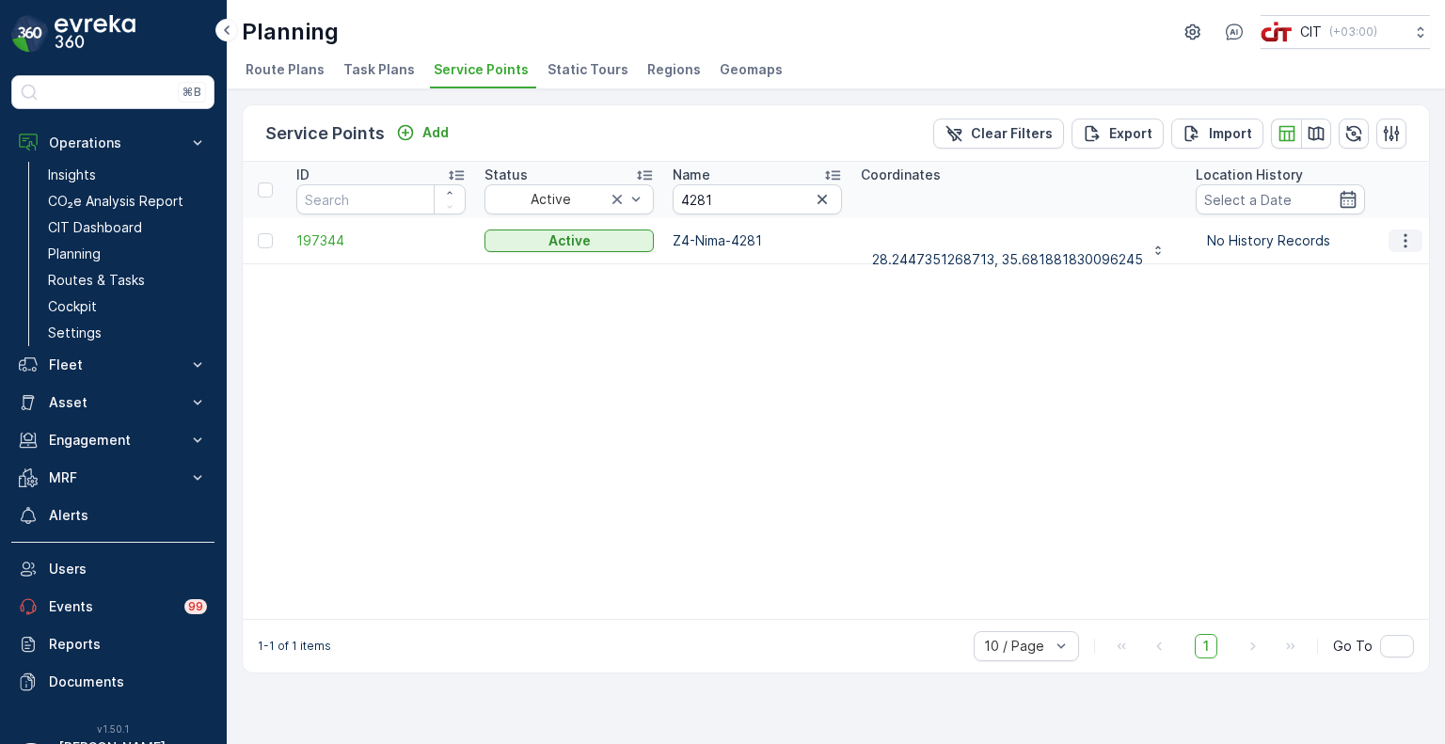
click at [1409, 246] on icon "button" at bounding box center [1405, 240] width 19 height 19
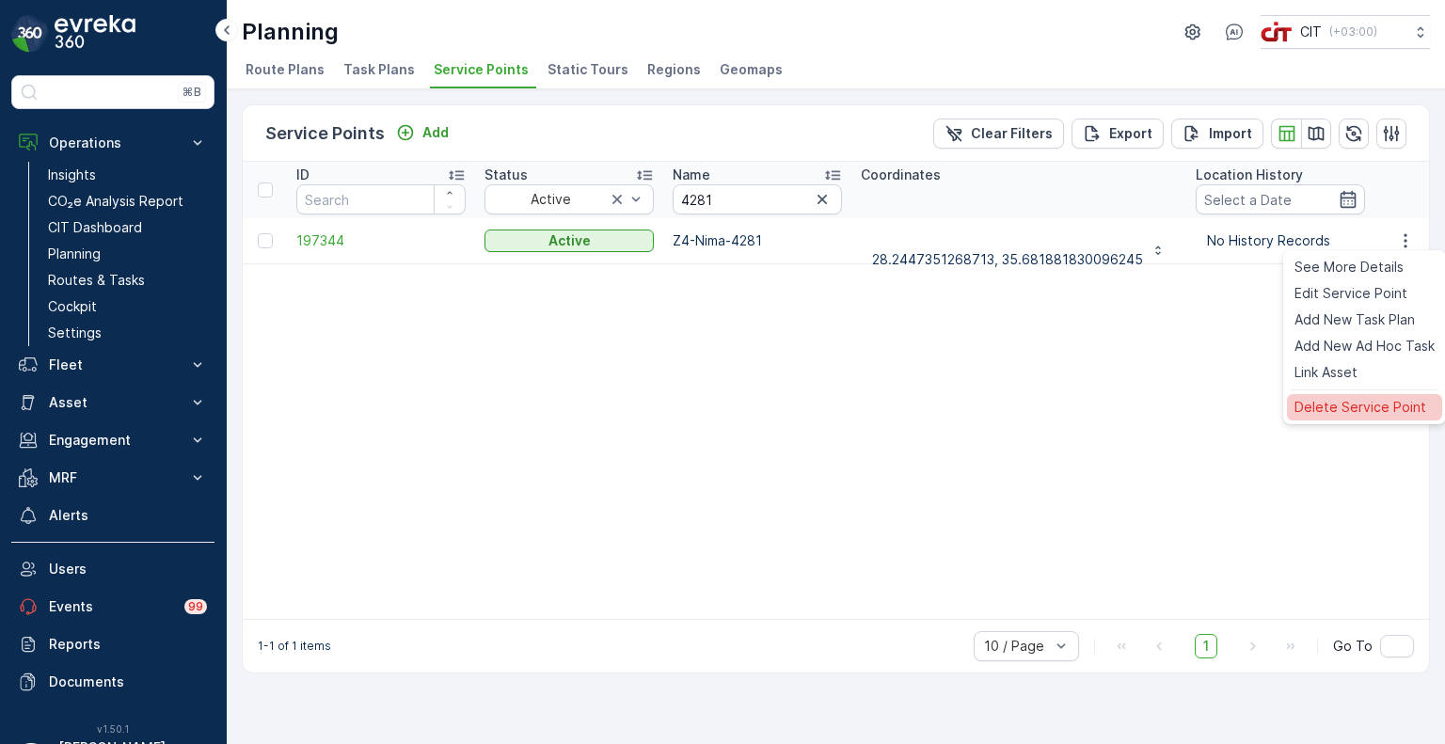
click at [1336, 402] on span "Delete Service Point" at bounding box center [1361, 407] width 132 height 19
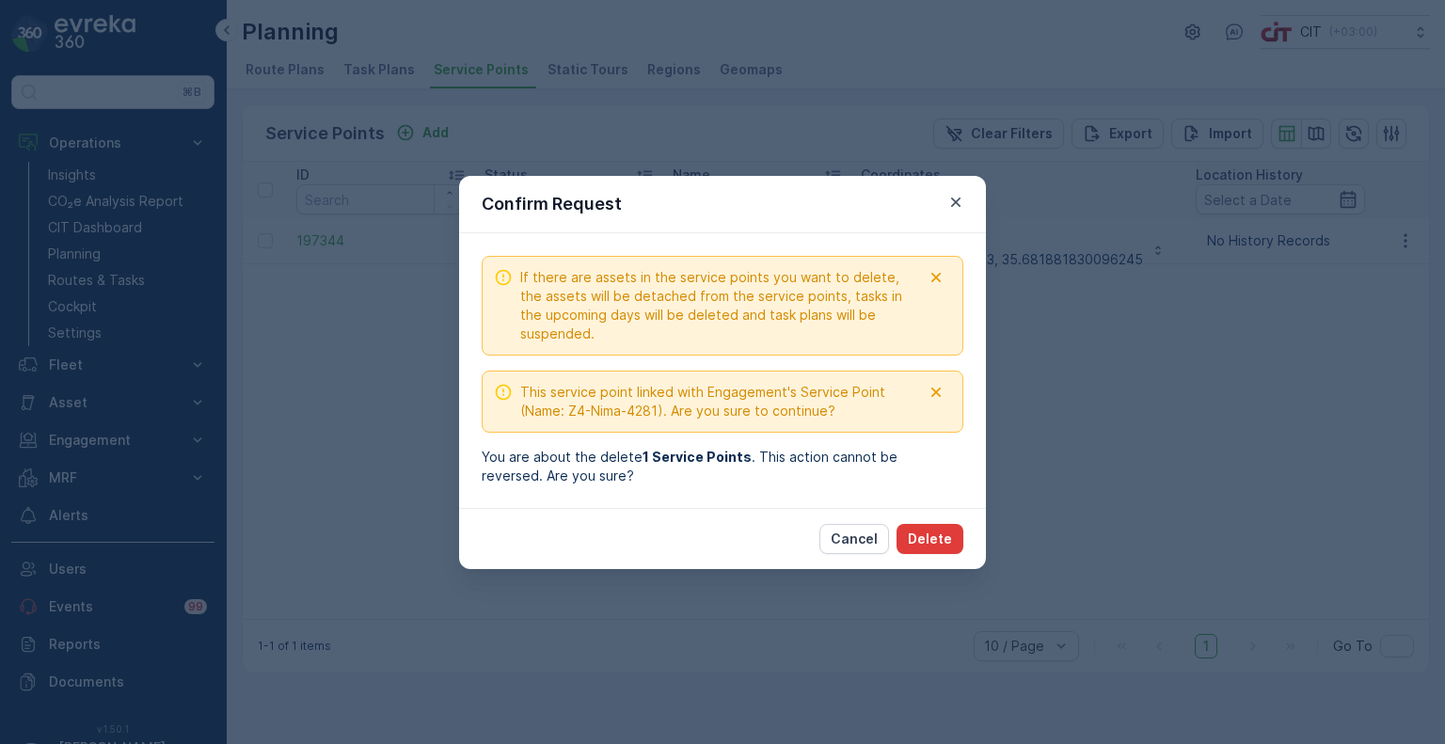
click at [935, 531] on p "Delete" at bounding box center [930, 539] width 44 height 19
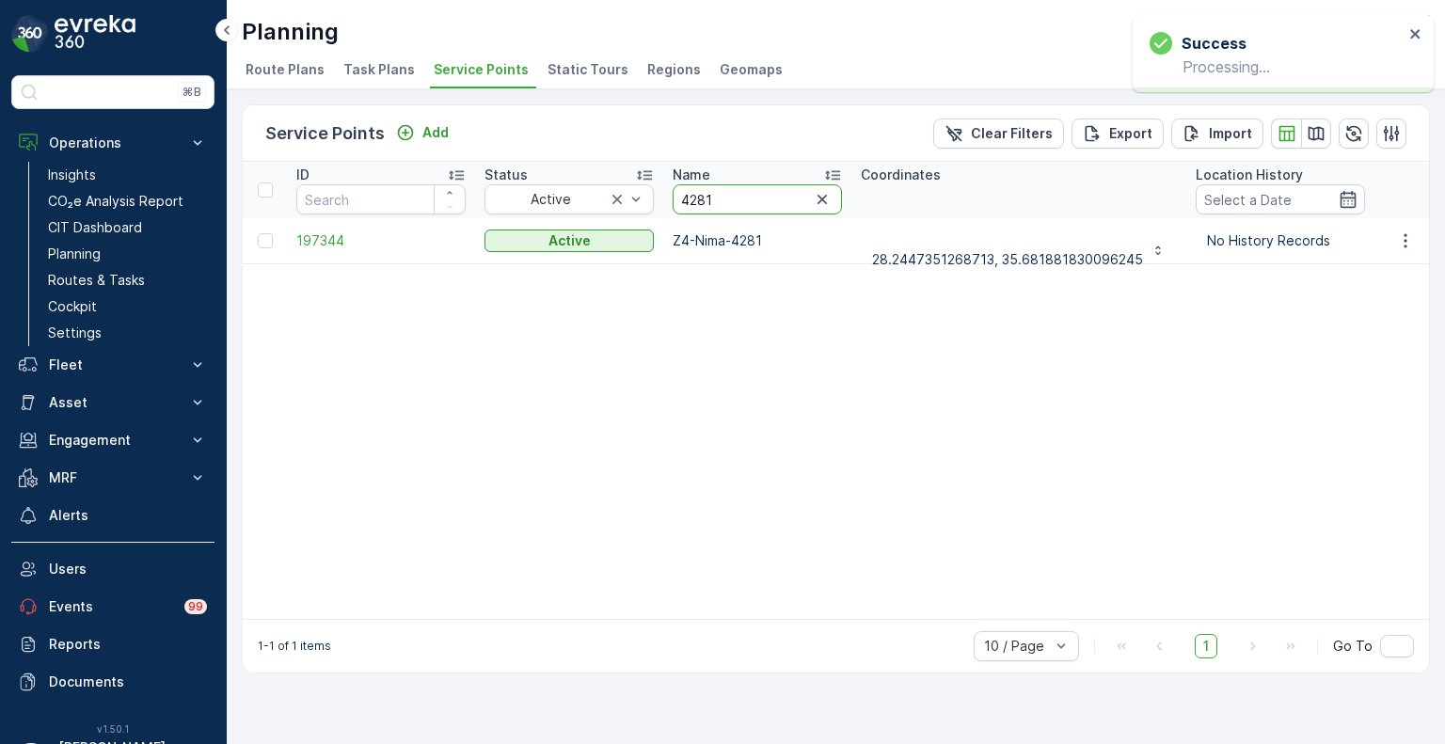
drag, startPoint x: 715, startPoint y: 199, endPoint x: 660, endPoint y: 196, distance: 55.6
paste input "2644"
type input "2644"
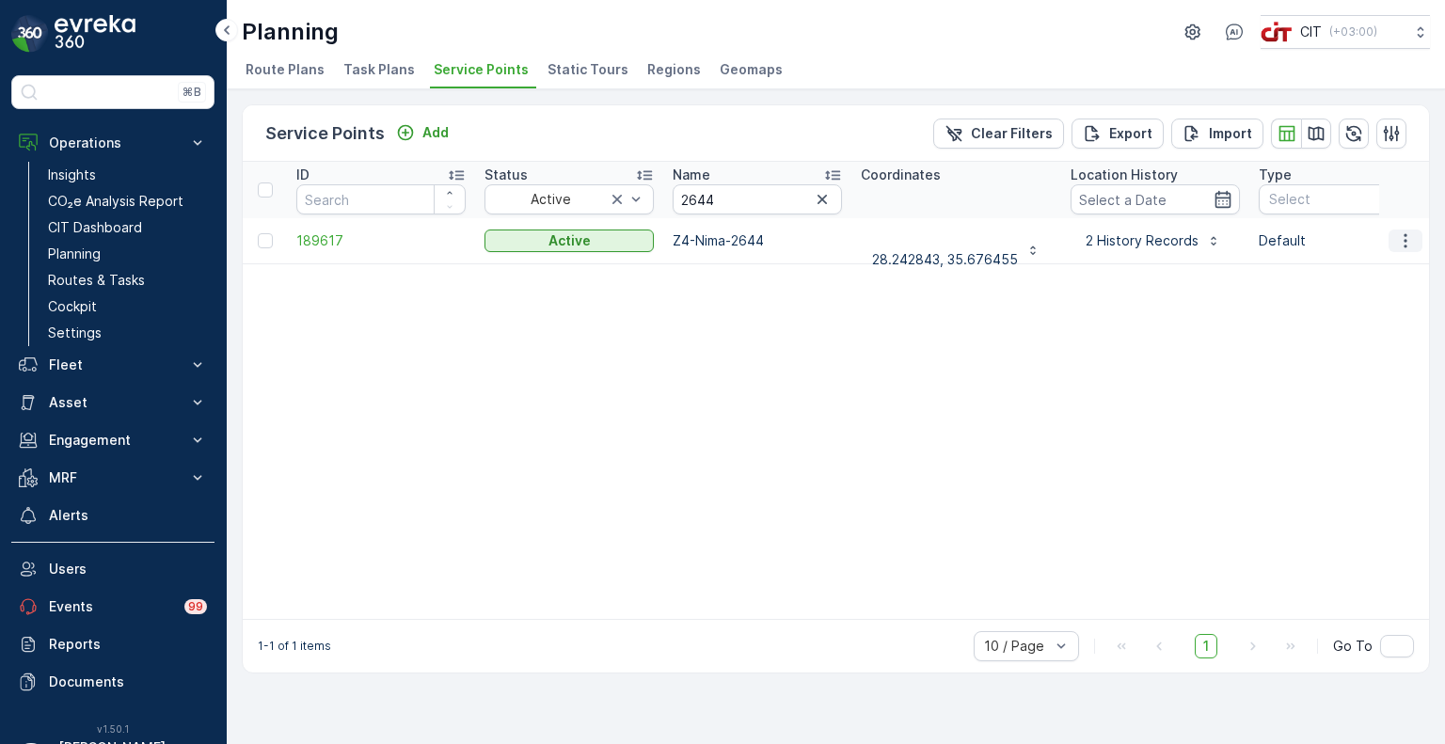
click at [1406, 242] on icon "button" at bounding box center [1405, 240] width 19 height 19
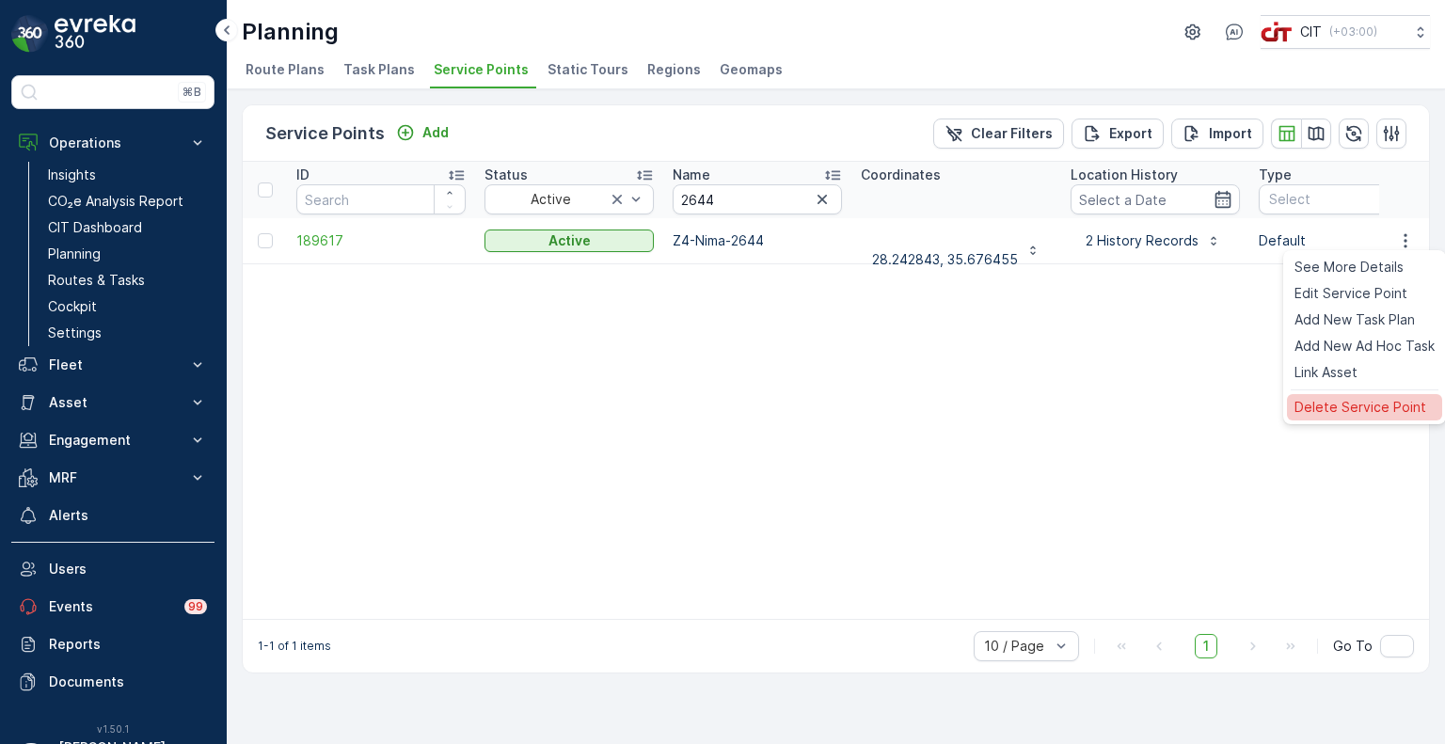
click at [1355, 408] on span "Delete Service Point" at bounding box center [1361, 407] width 132 height 19
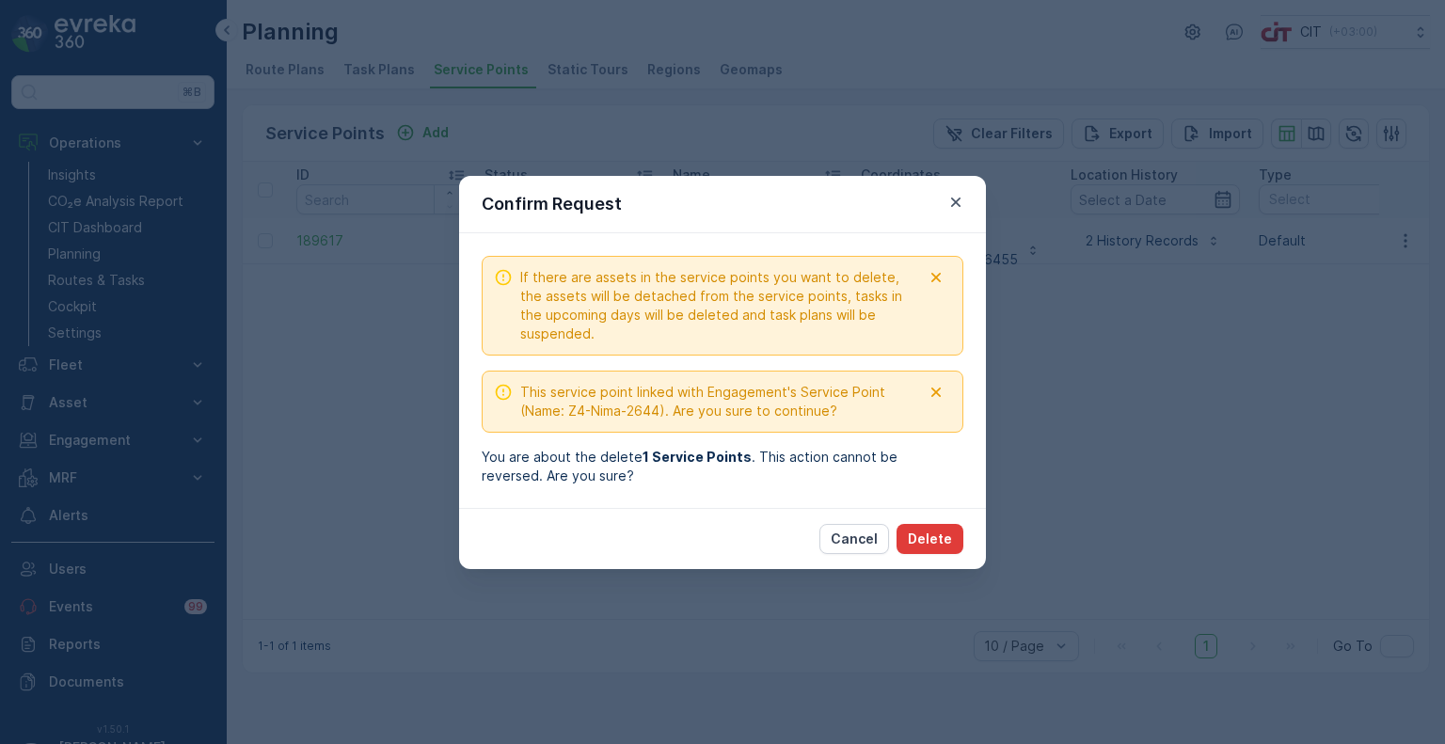
click at [939, 542] on p "Delete" at bounding box center [930, 539] width 44 height 19
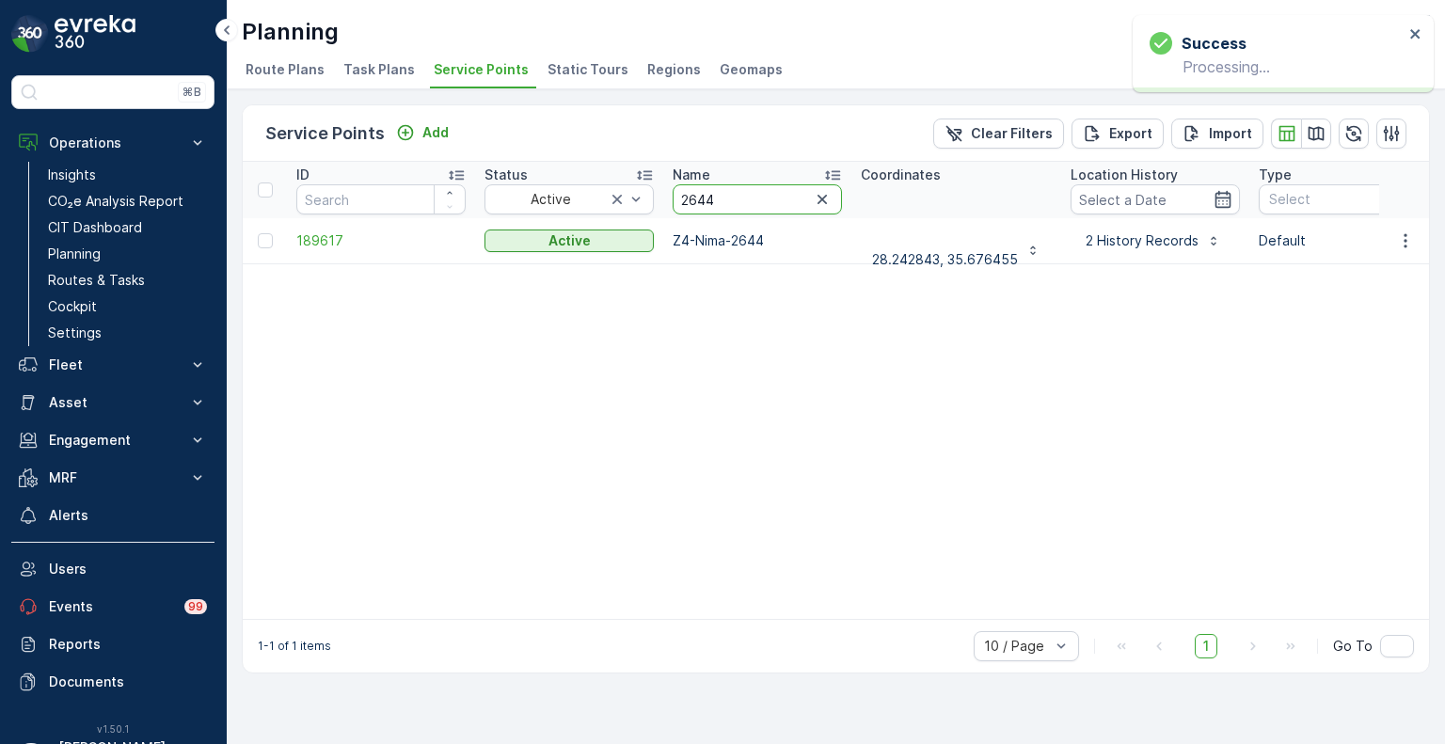
drag, startPoint x: 729, startPoint y: 197, endPoint x: 663, endPoint y: 195, distance: 65.9
click at [663, 195] on th "Name 2644" at bounding box center [757, 190] width 188 height 56
paste input "4288"
type input "4288"
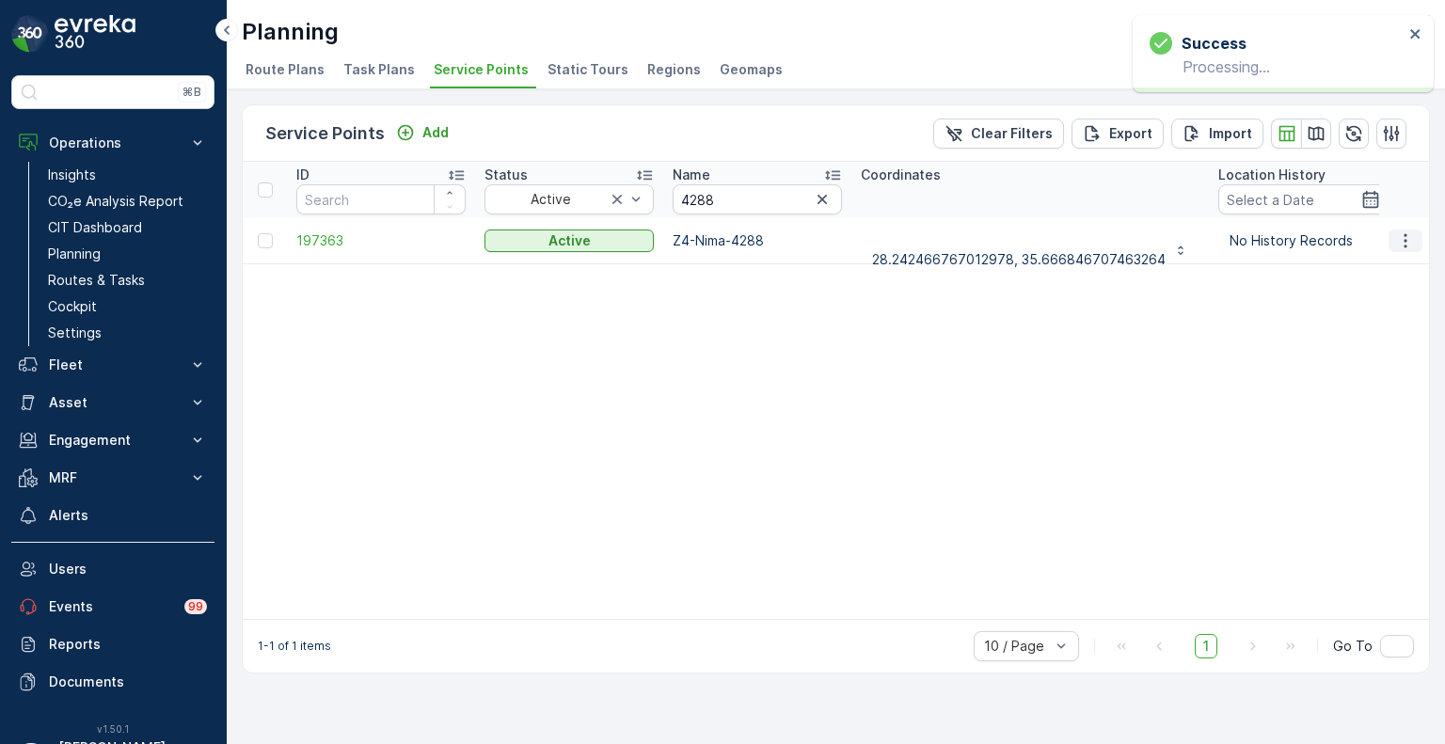
click at [1407, 231] on icon "button" at bounding box center [1405, 240] width 19 height 19
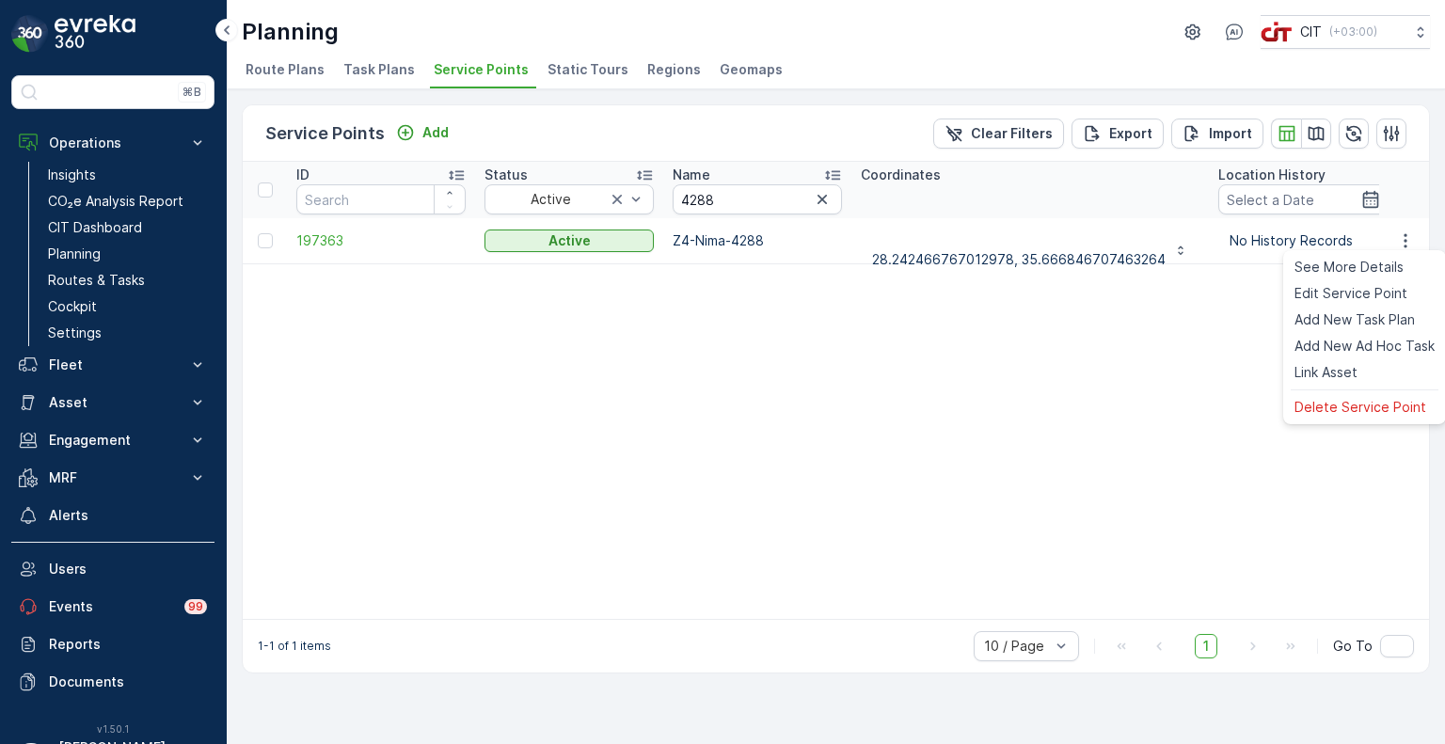
click at [1353, 391] on ul "See More Details Edit Service Point Add New Task Plan Add New Ad Hoc Task Link …" at bounding box center [1364, 337] width 163 height 174
click at [1351, 403] on span "Delete Service Point" at bounding box center [1361, 407] width 132 height 19
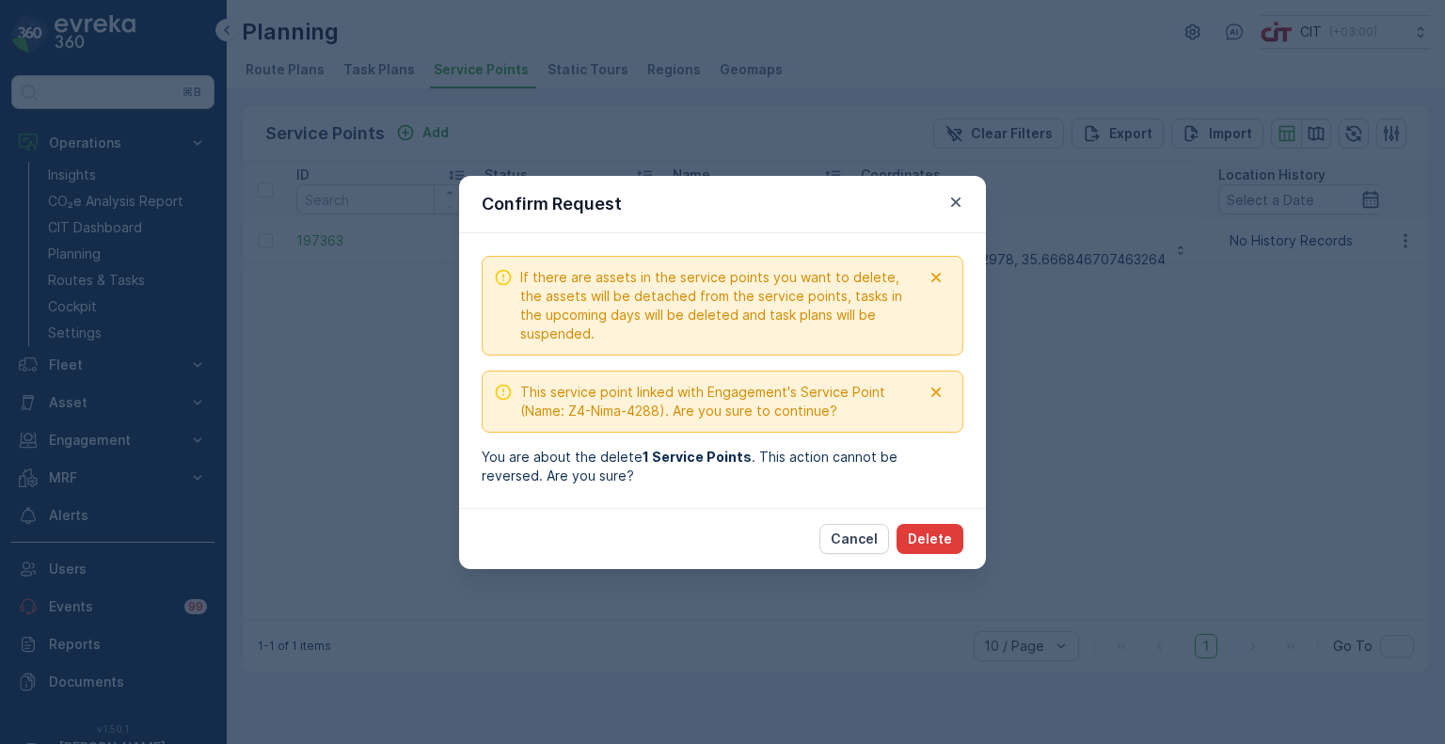
click at [946, 535] on p "Delete" at bounding box center [930, 539] width 44 height 19
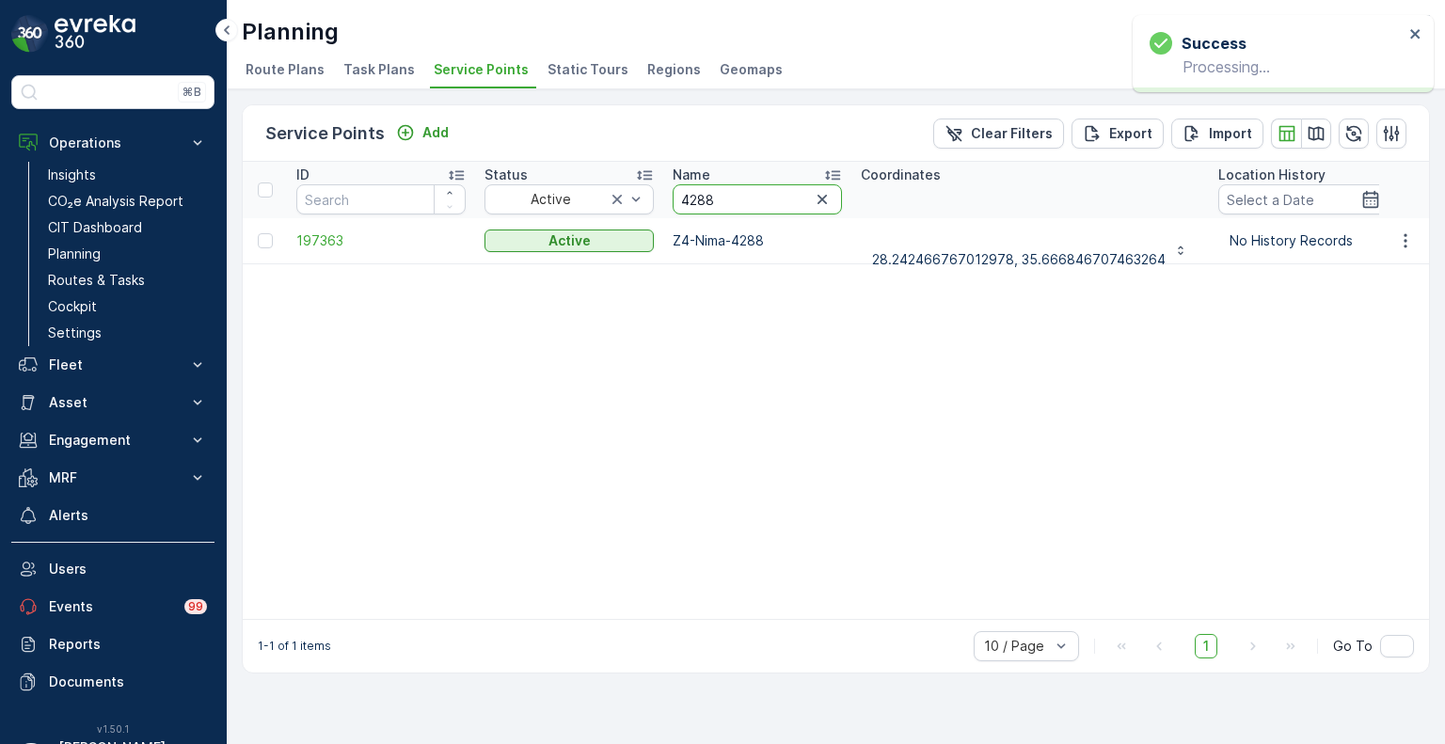
drag, startPoint x: 715, startPoint y: 195, endPoint x: 677, endPoint y: 193, distance: 37.7
click at [677, 193] on input "4288" at bounding box center [757, 199] width 169 height 30
paste input "1231"
type input "1231"
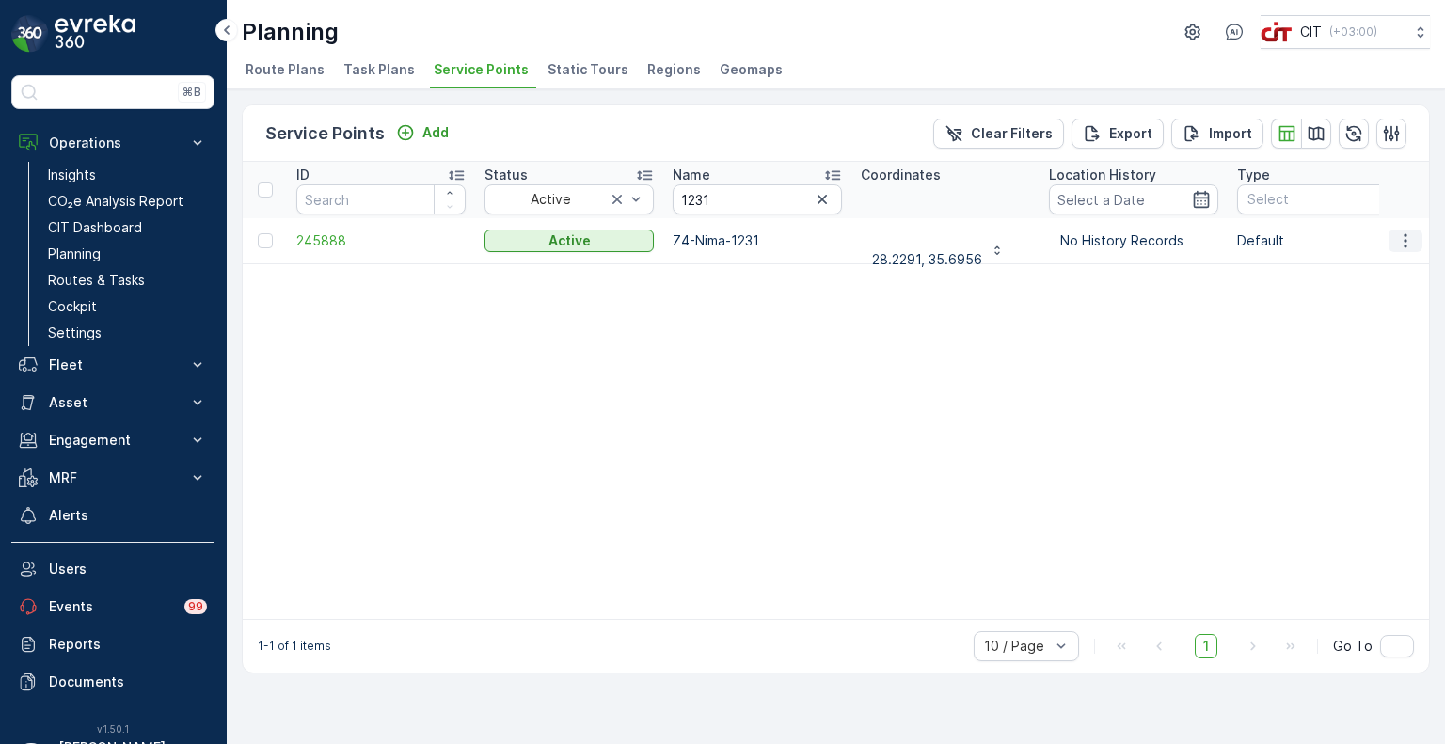
click at [1409, 240] on icon "button" at bounding box center [1405, 240] width 19 height 19
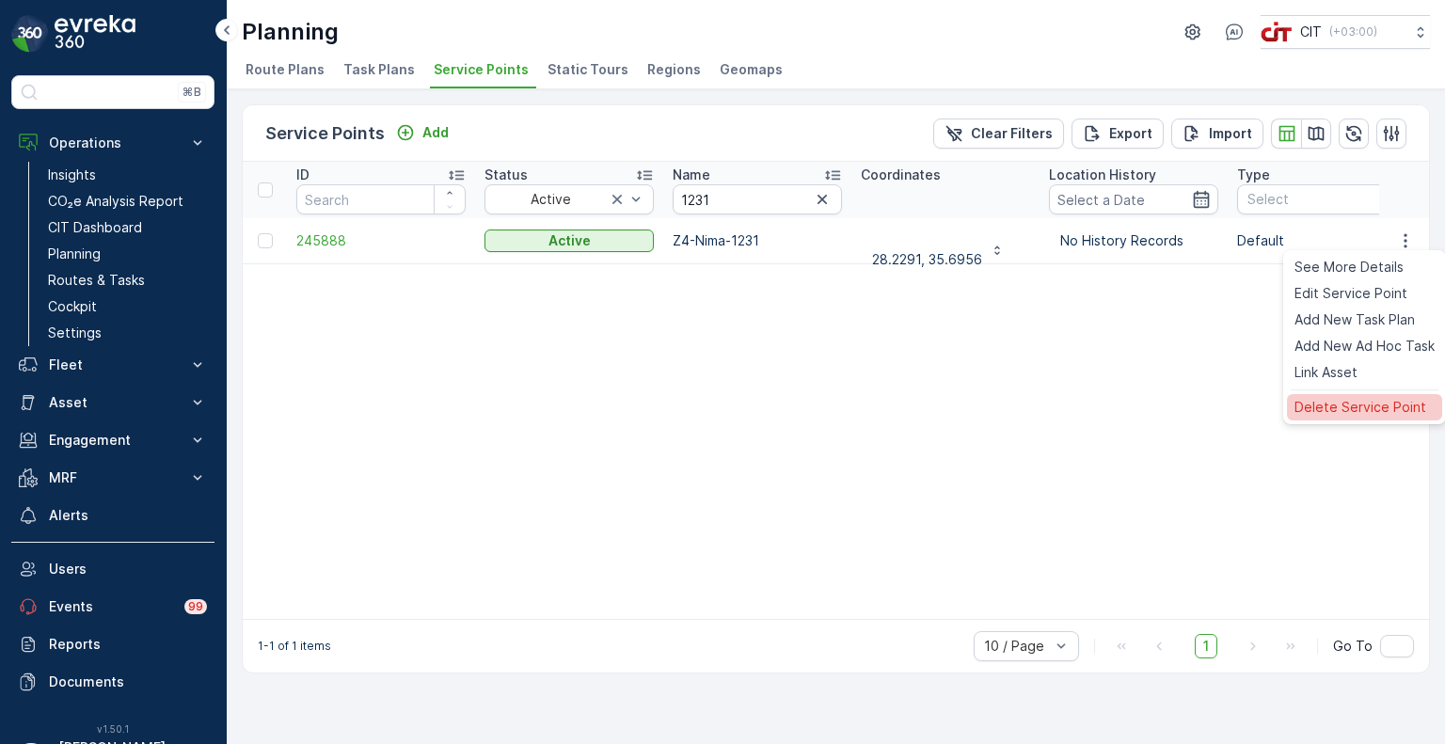
click at [1355, 404] on span "Delete Service Point" at bounding box center [1361, 407] width 132 height 19
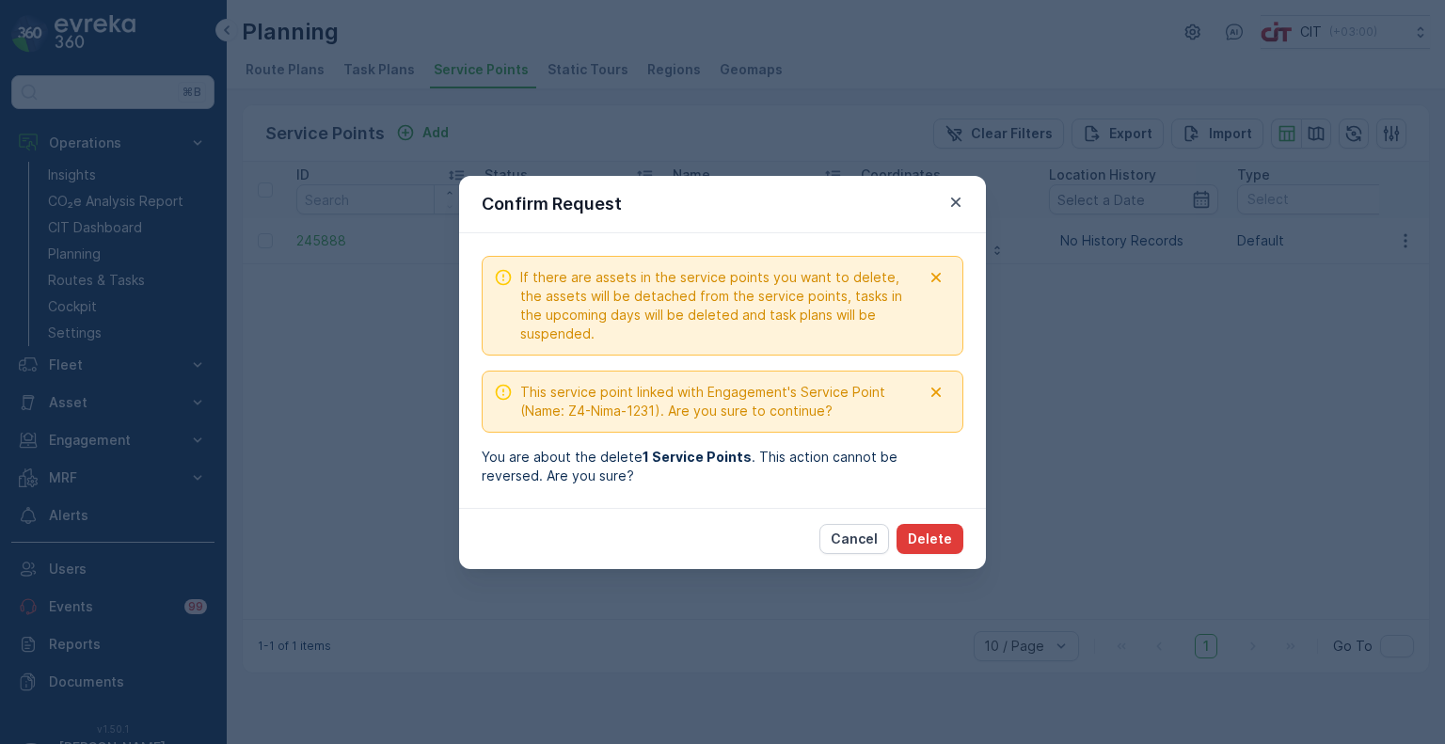
click at [932, 548] on button "Delete" at bounding box center [930, 539] width 67 height 30
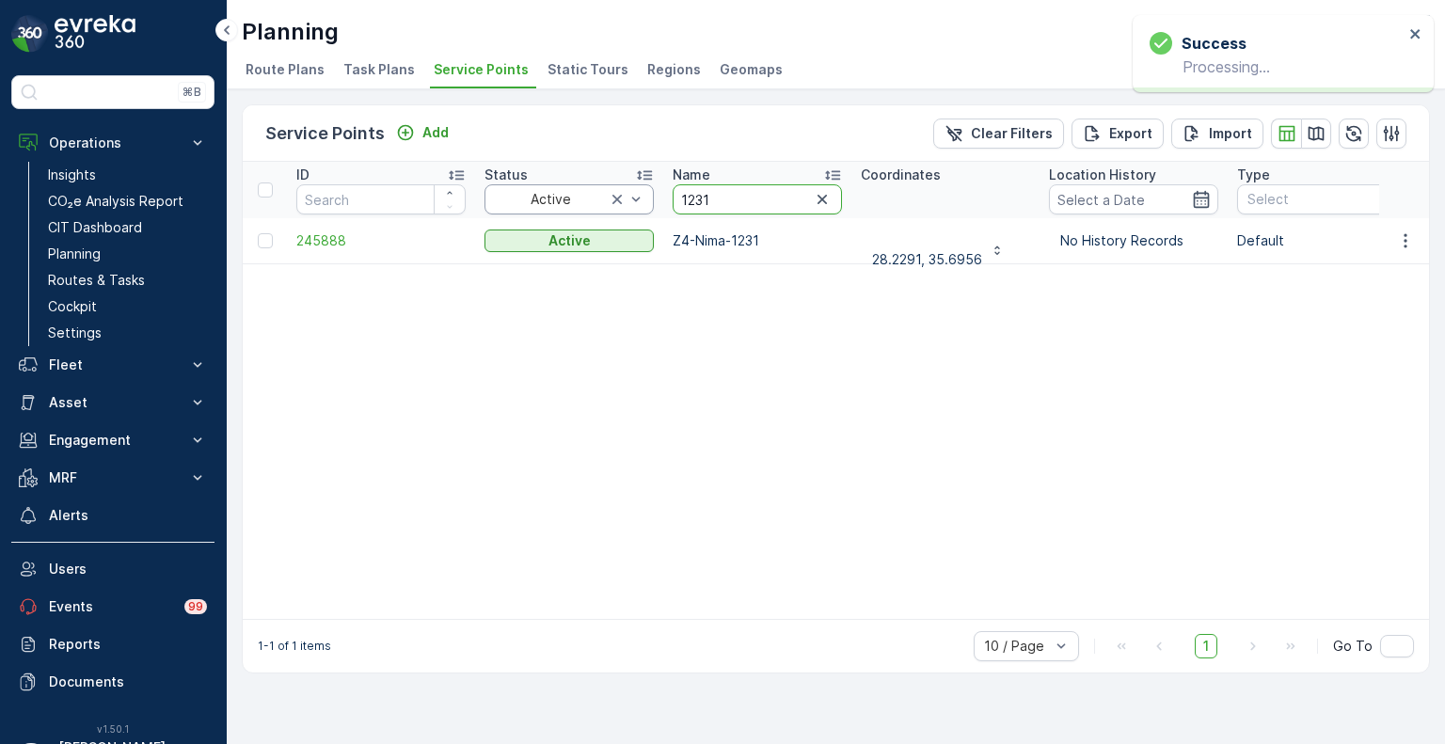
drag, startPoint x: 730, startPoint y: 202, endPoint x: 646, endPoint y: 197, distance: 83.9
paste input "4230"
type input "4230"
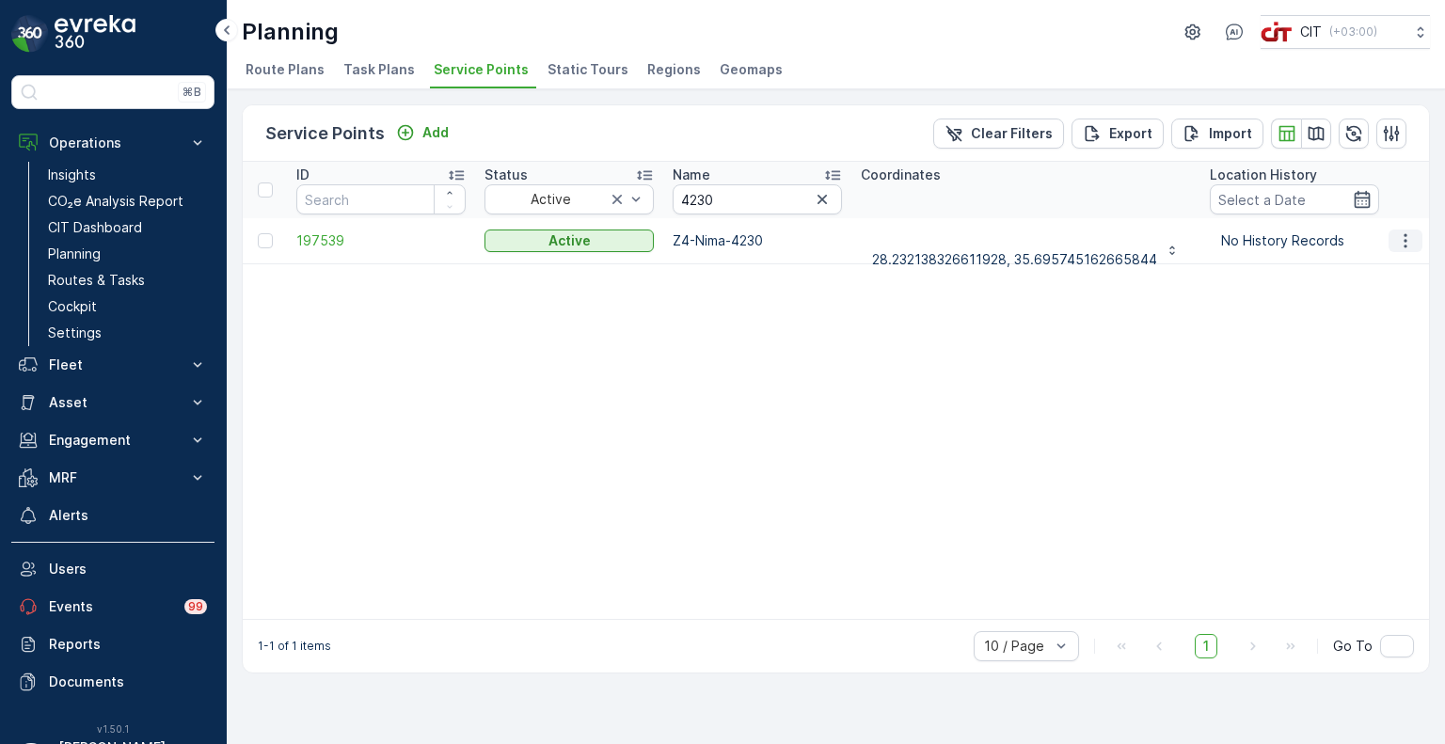
click at [1409, 239] on icon "button" at bounding box center [1405, 240] width 19 height 19
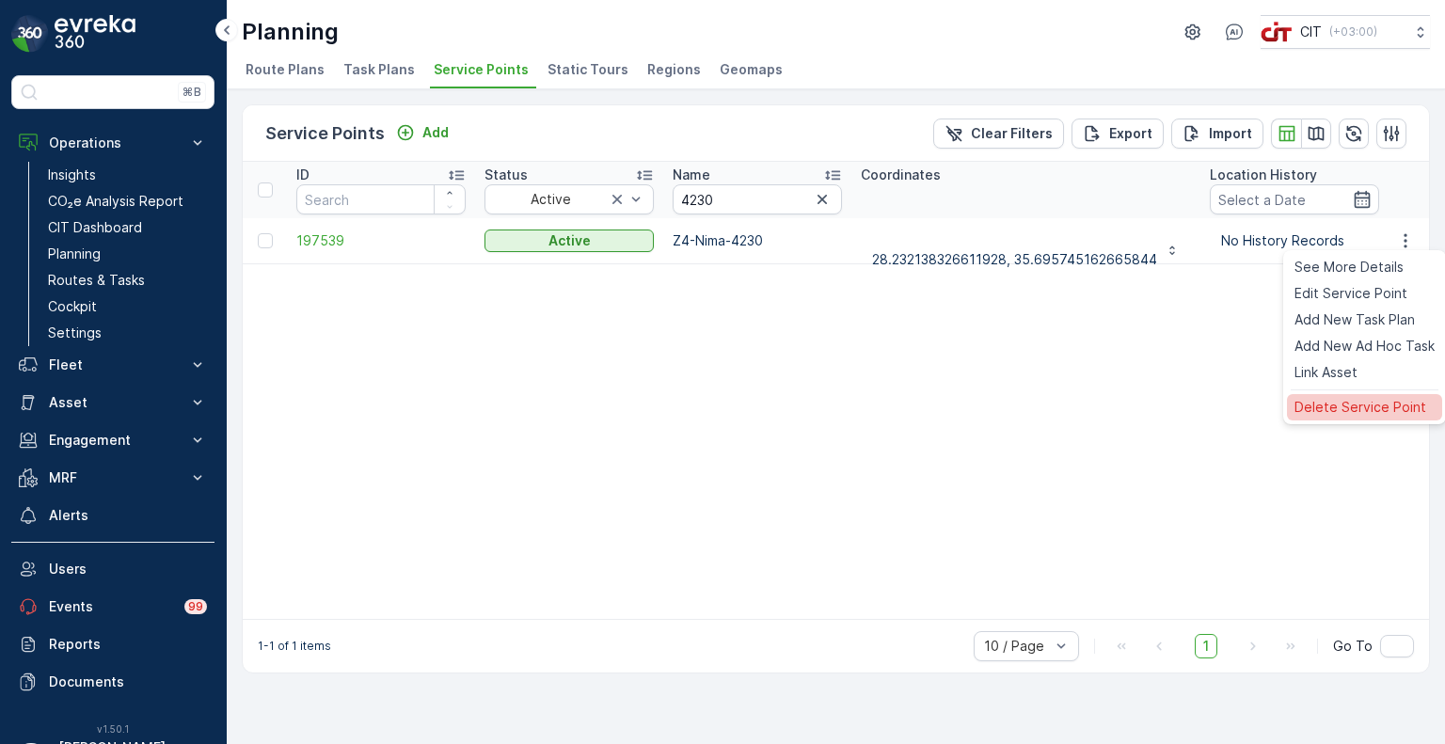
click at [1345, 411] on span "Delete Service Point" at bounding box center [1361, 407] width 132 height 19
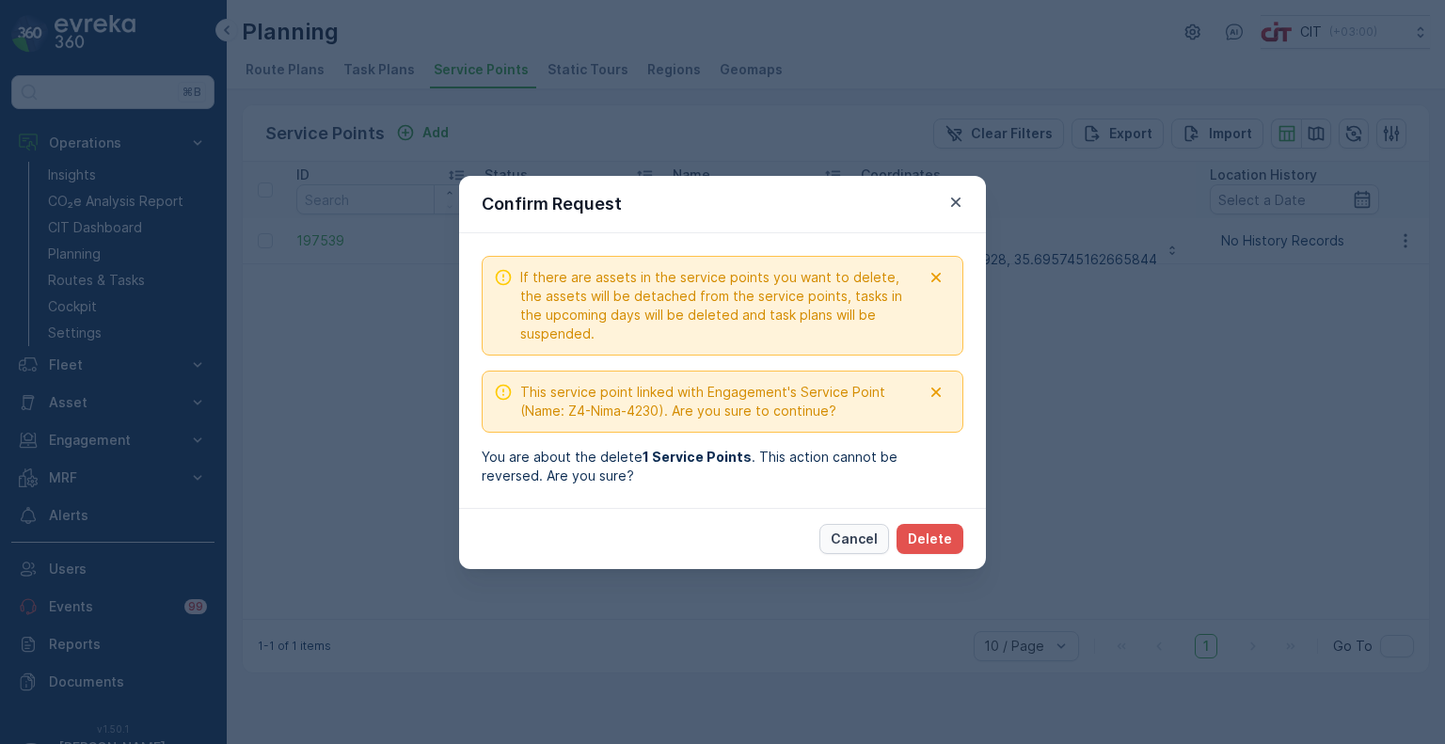
click at [888, 530] on button "Cancel" at bounding box center [854, 539] width 70 height 30
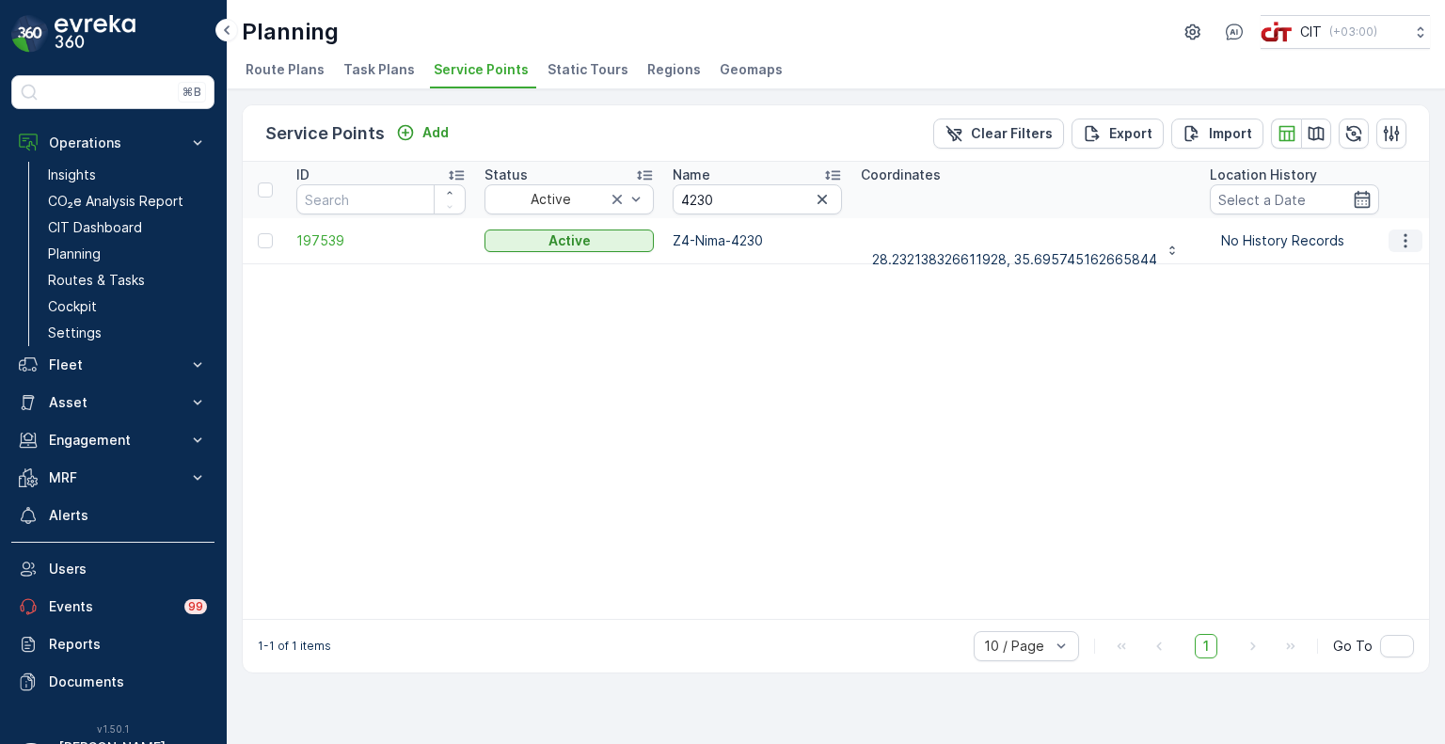
click at [1413, 245] on icon "button" at bounding box center [1405, 240] width 19 height 19
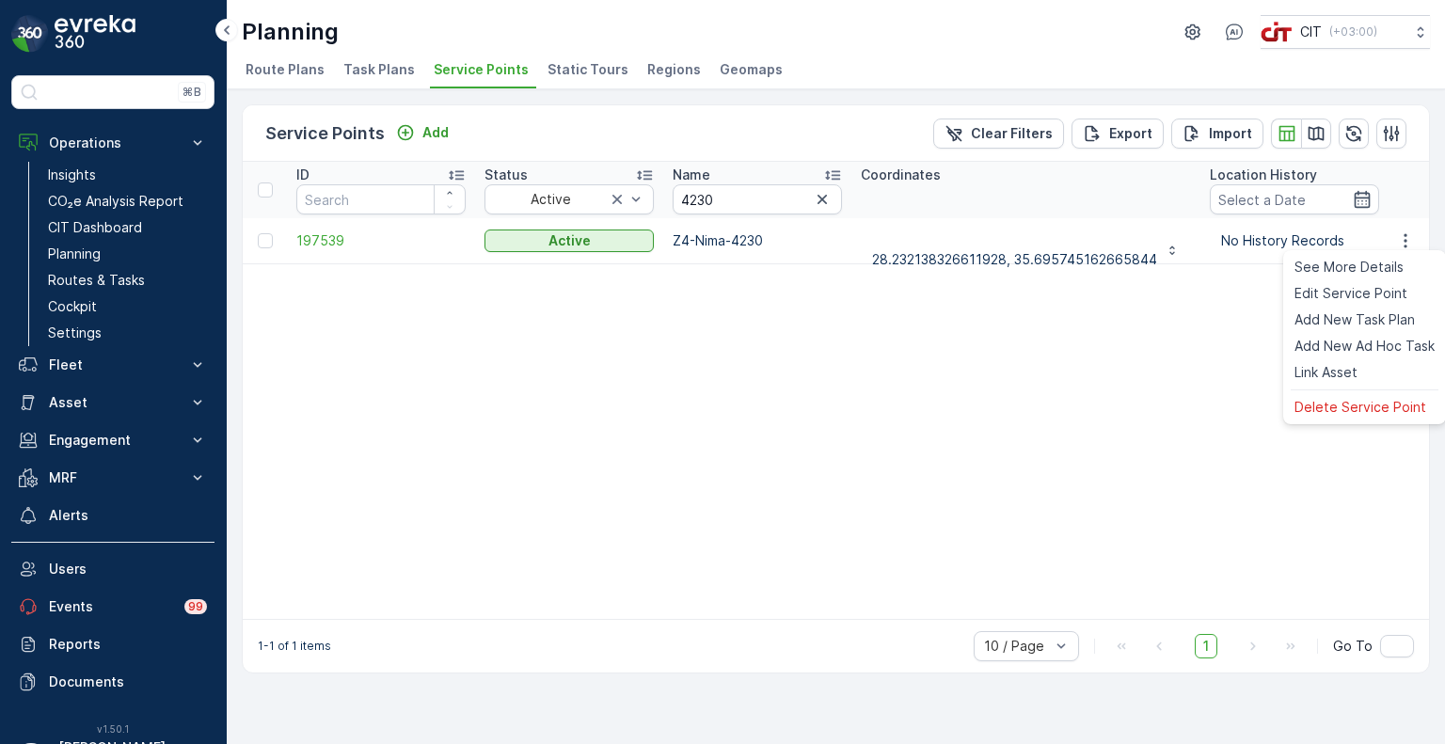
click at [1387, 394] on ul "See More Details Edit Service Point Add New Task Plan Add New Ad Hoc Task Link …" at bounding box center [1364, 337] width 163 height 174
click at [1372, 407] on span "Delete Service Point" at bounding box center [1361, 407] width 132 height 19
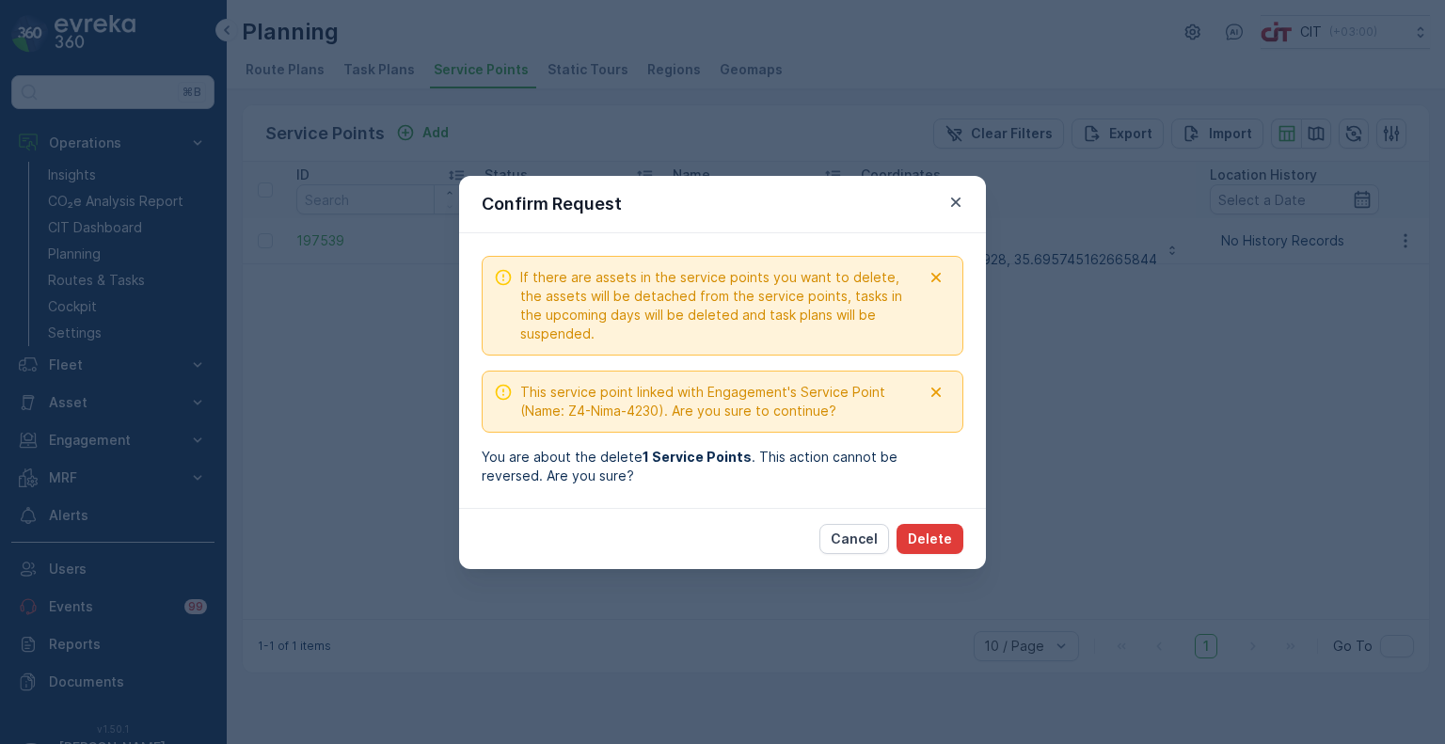
click at [945, 535] on p "Delete" at bounding box center [930, 539] width 44 height 19
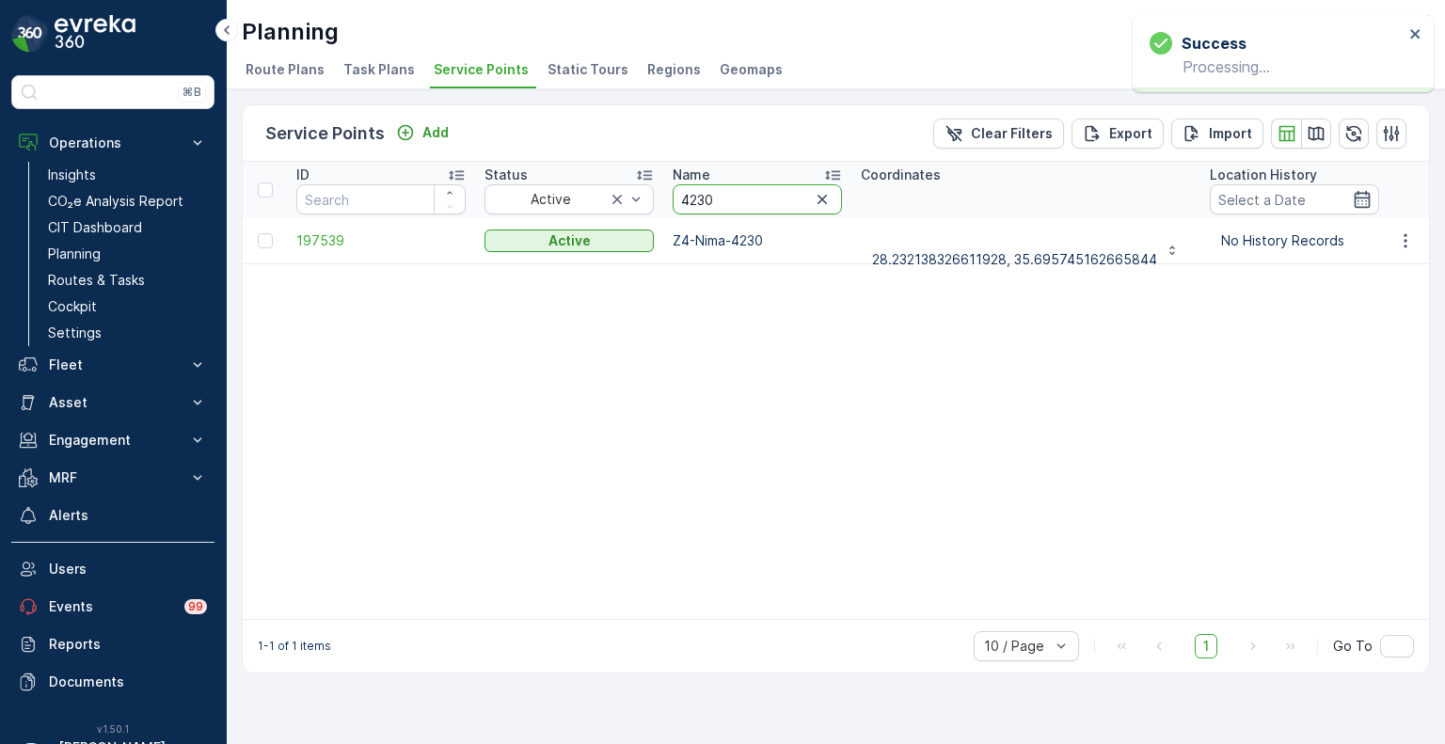
drag, startPoint x: 735, startPoint y: 197, endPoint x: 666, endPoint y: 198, distance: 68.7
click at [666, 198] on th "Name 4230" at bounding box center [757, 190] width 188 height 56
paste input "8"
type input "4238"
click at [1411, 235] on icon "button" at bounding box center [1405, 240] width 19 height 19
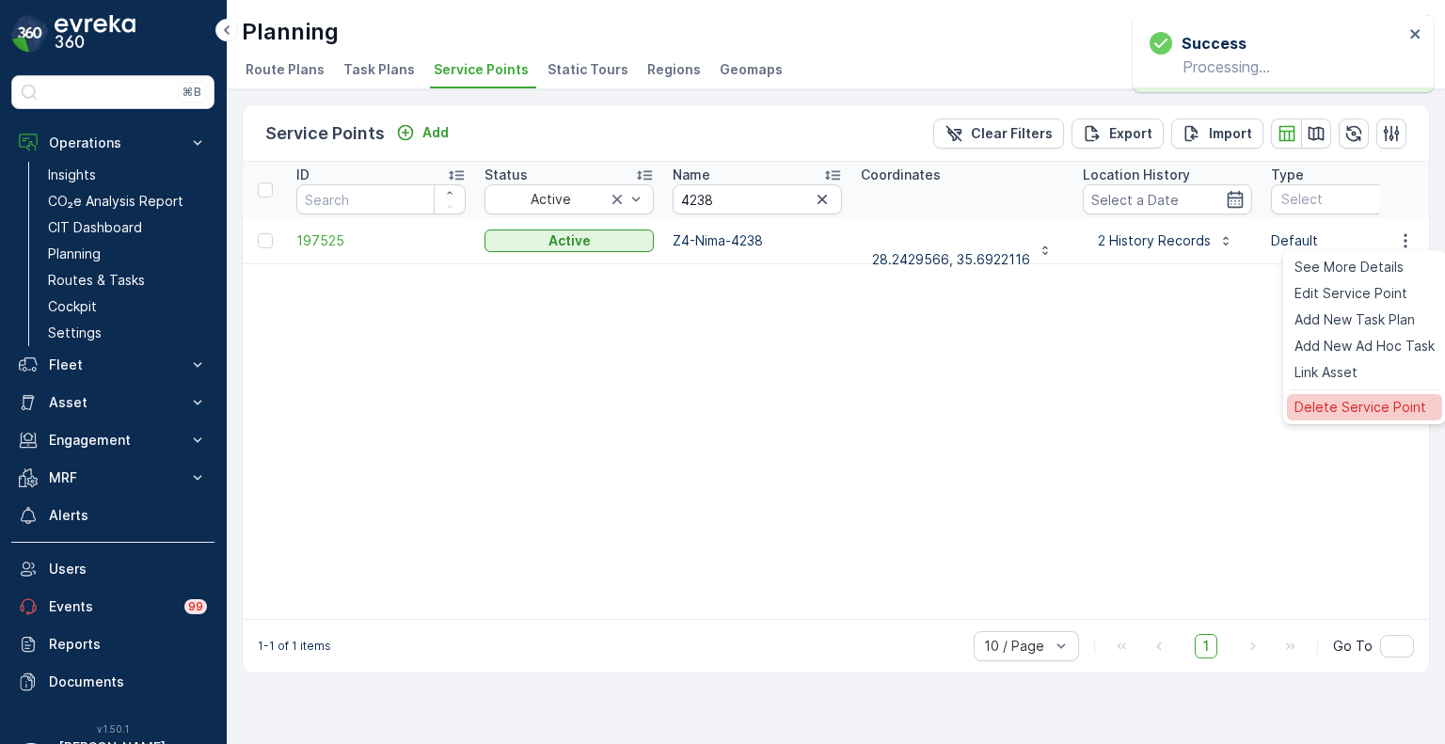
click at [1341, 409] on span "Delete Service Point" at bounding box center [1361, 407] width 132 height 19
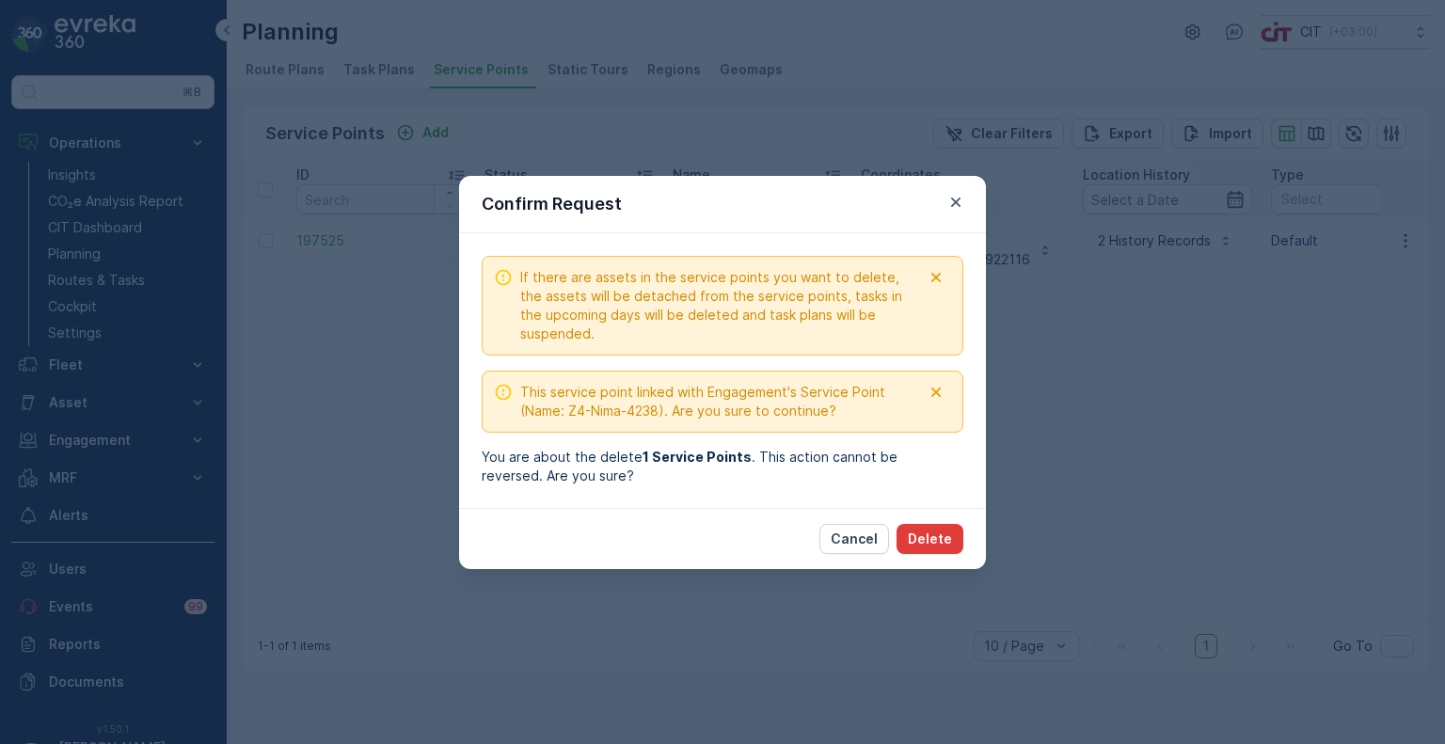
click at [930, 541] on p "Delete" at bounding box center [930, 539] width 44 height 19
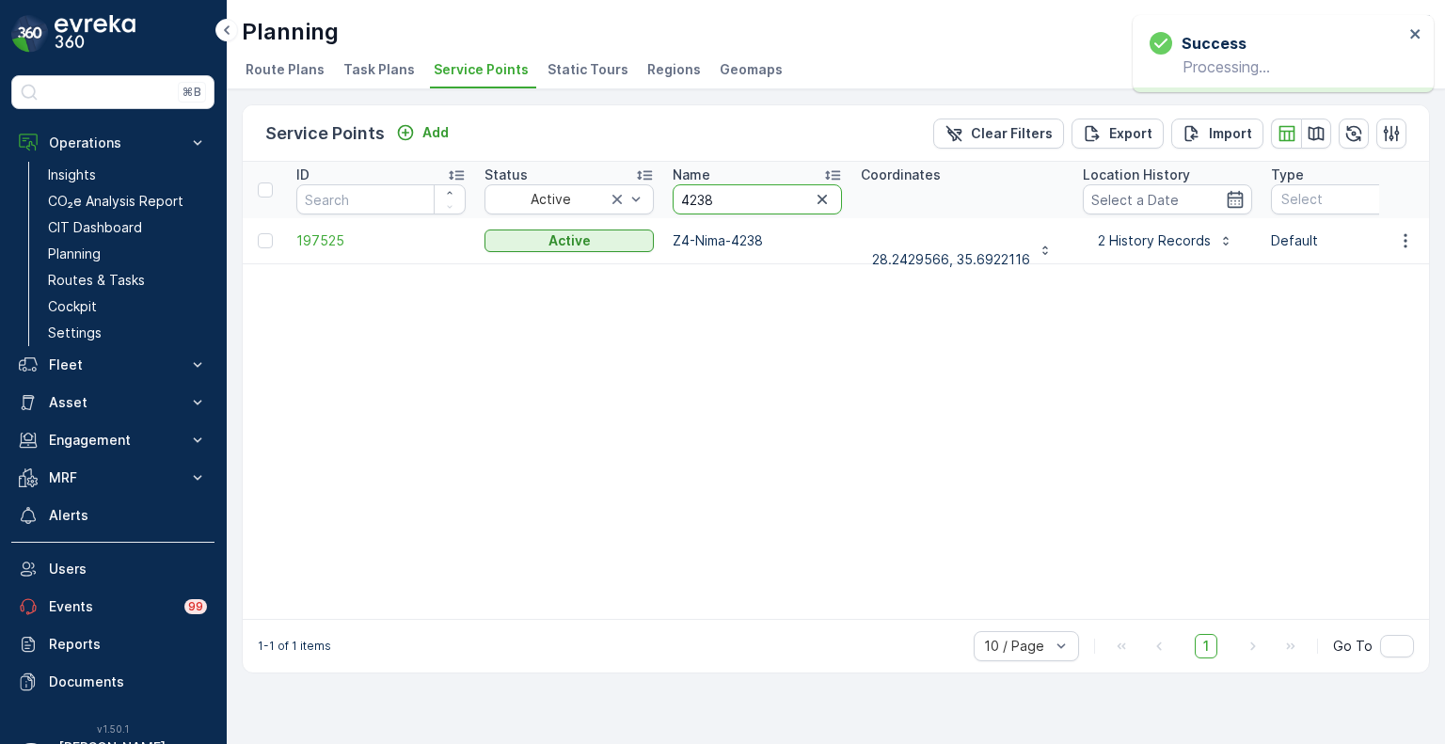
drag, startPoint x: 724, startPoint y: 194, endPoint x: 659, endPoint y: 191, distance: 65.9
paste input "407"
type input "4407"
click at [1406, 239] on icon "button" at bounding box center [1405, 240] width 3 height 14
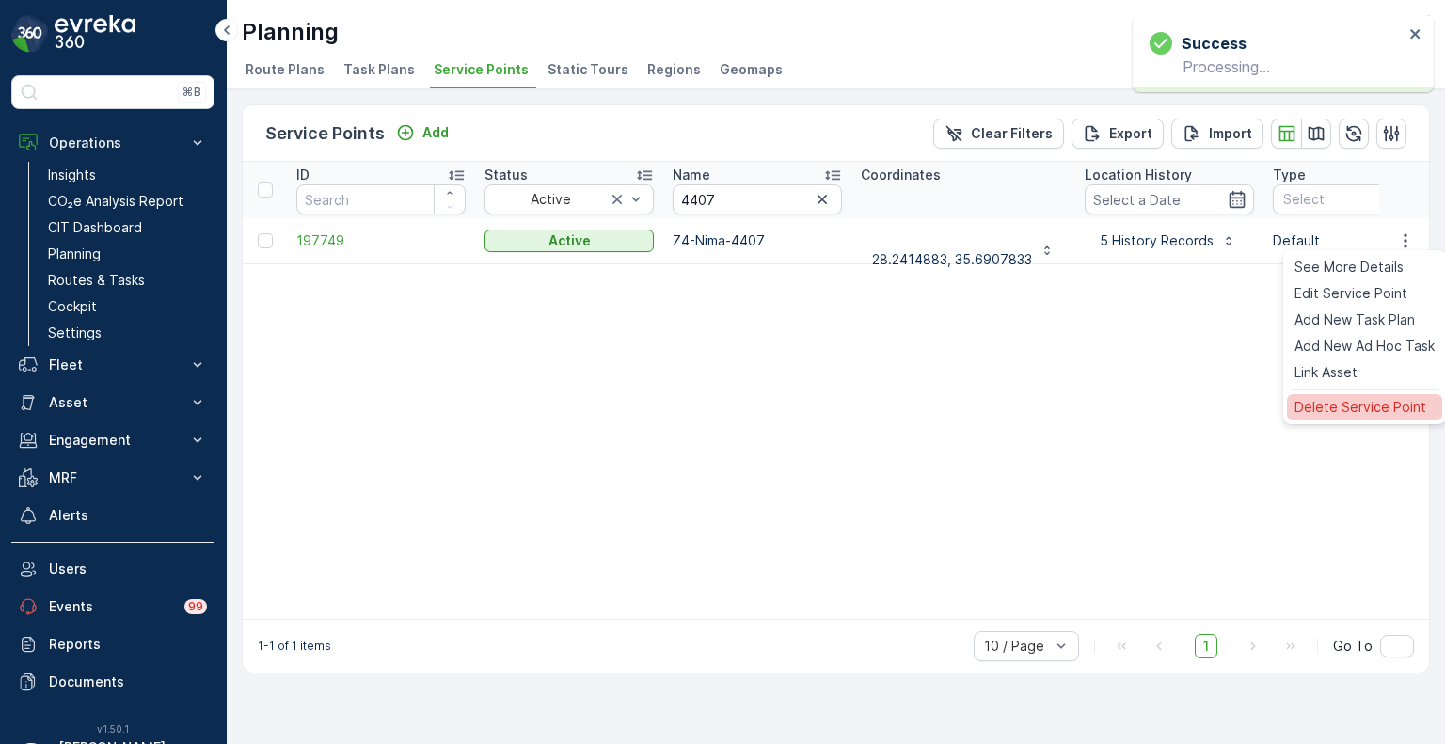
click at [1320, 405] on span "Delete Service Point" at bounding box center [1361, 407] width 132 height 19
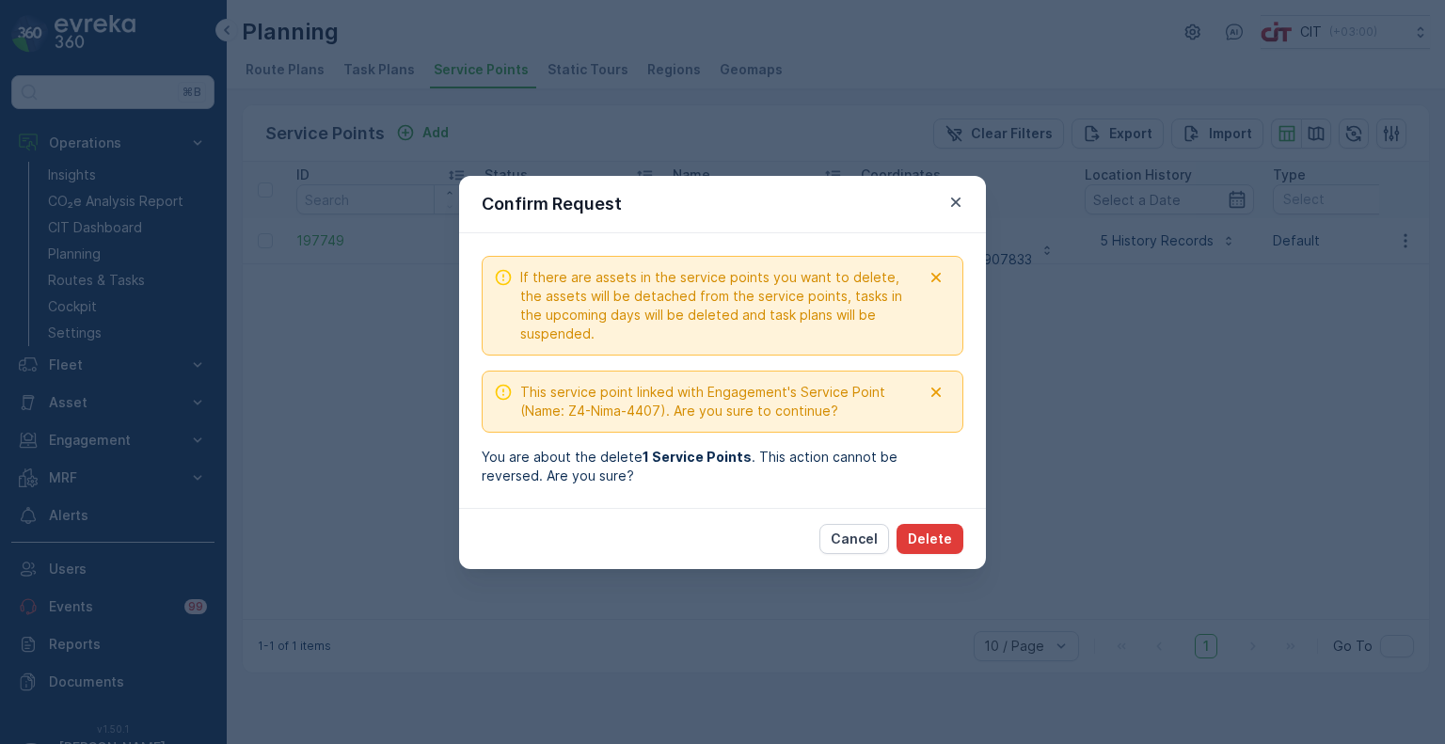
click at [934, 539] on p "Delete" at bounding box center [930, 539] width 44 height 19
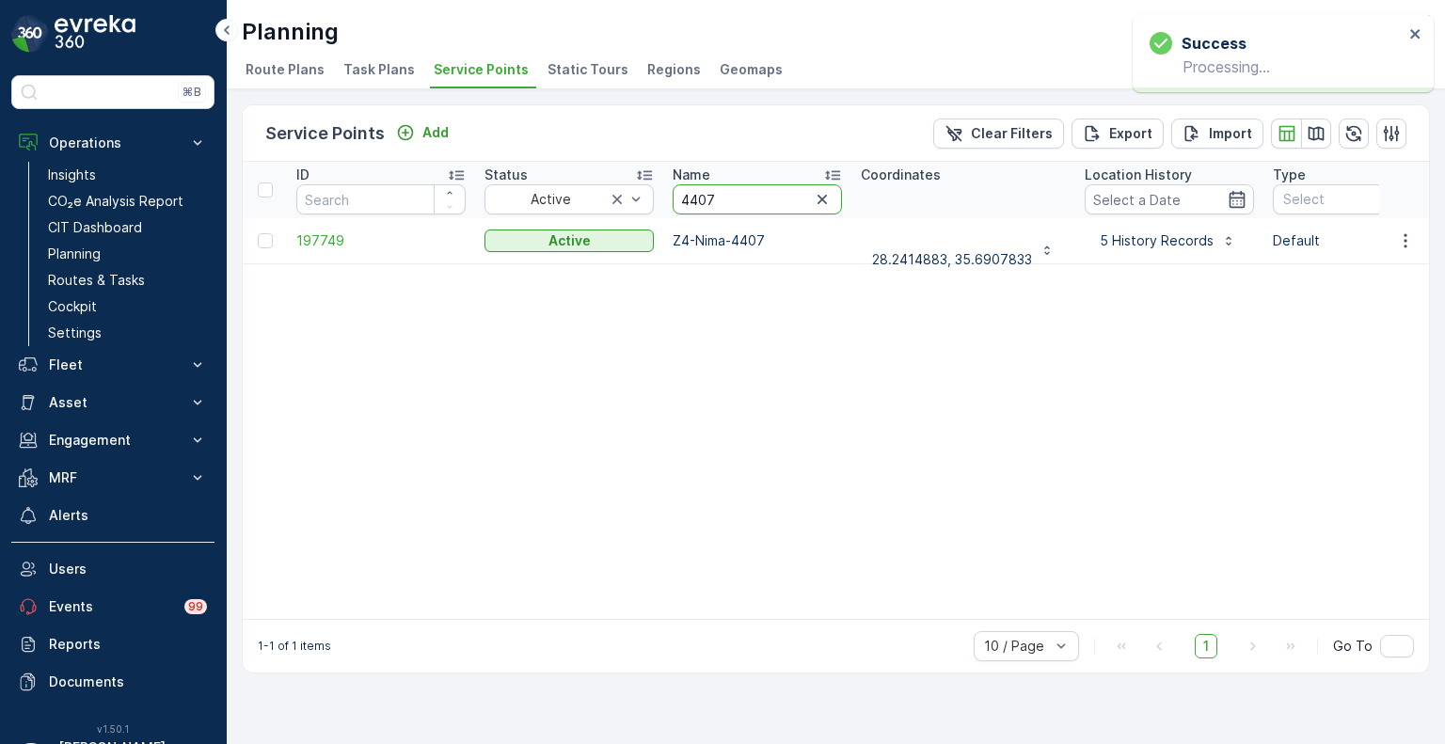
drag, startPoint x: 746, startPoint y: 195, endPoint x: 663, endPoint y: 195, distance: 82.8
click at [663, 195] on th "Name 4407" at bounding box center [757, 190] width 188 height 56
paste input "236"
type input "4236"
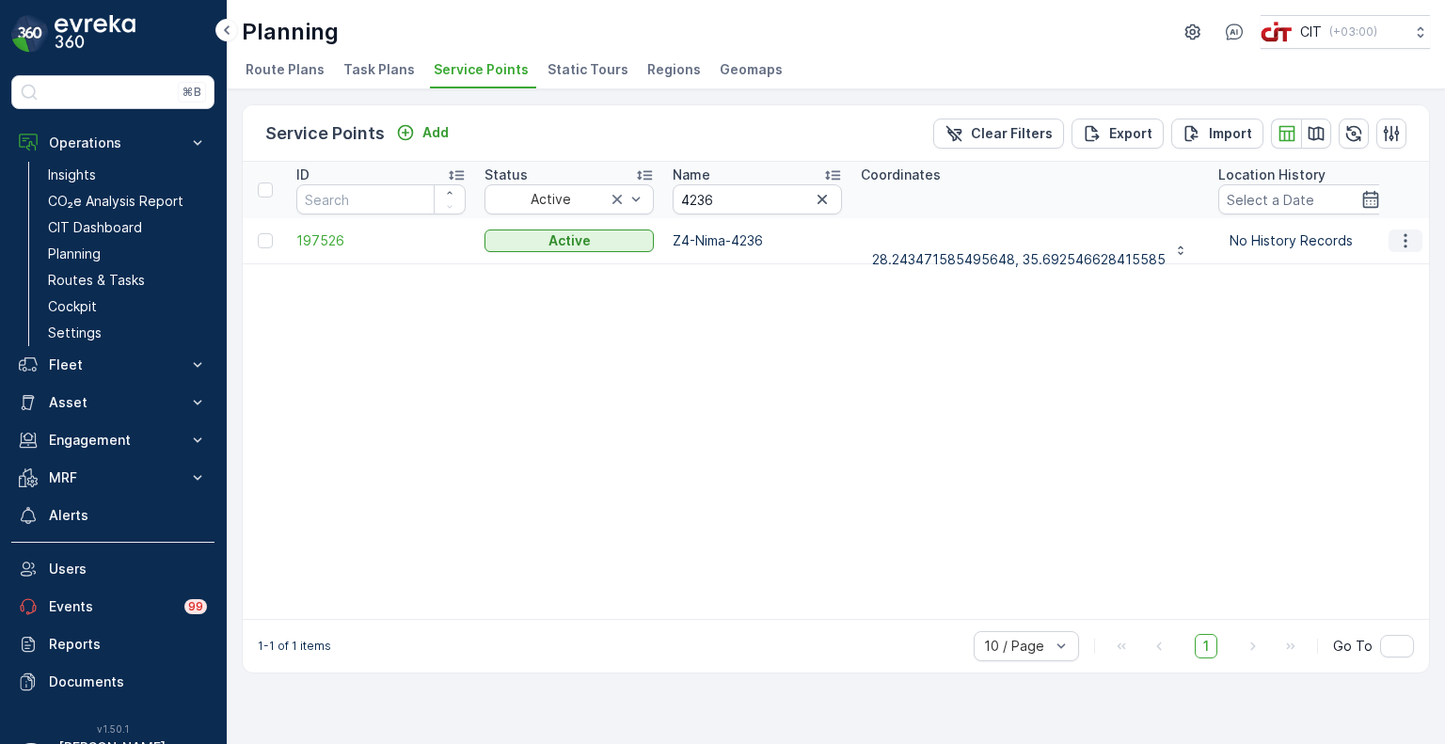
click at [1405, 238] on icon "button" at bounding box center [1405, 240] width 3 height 14
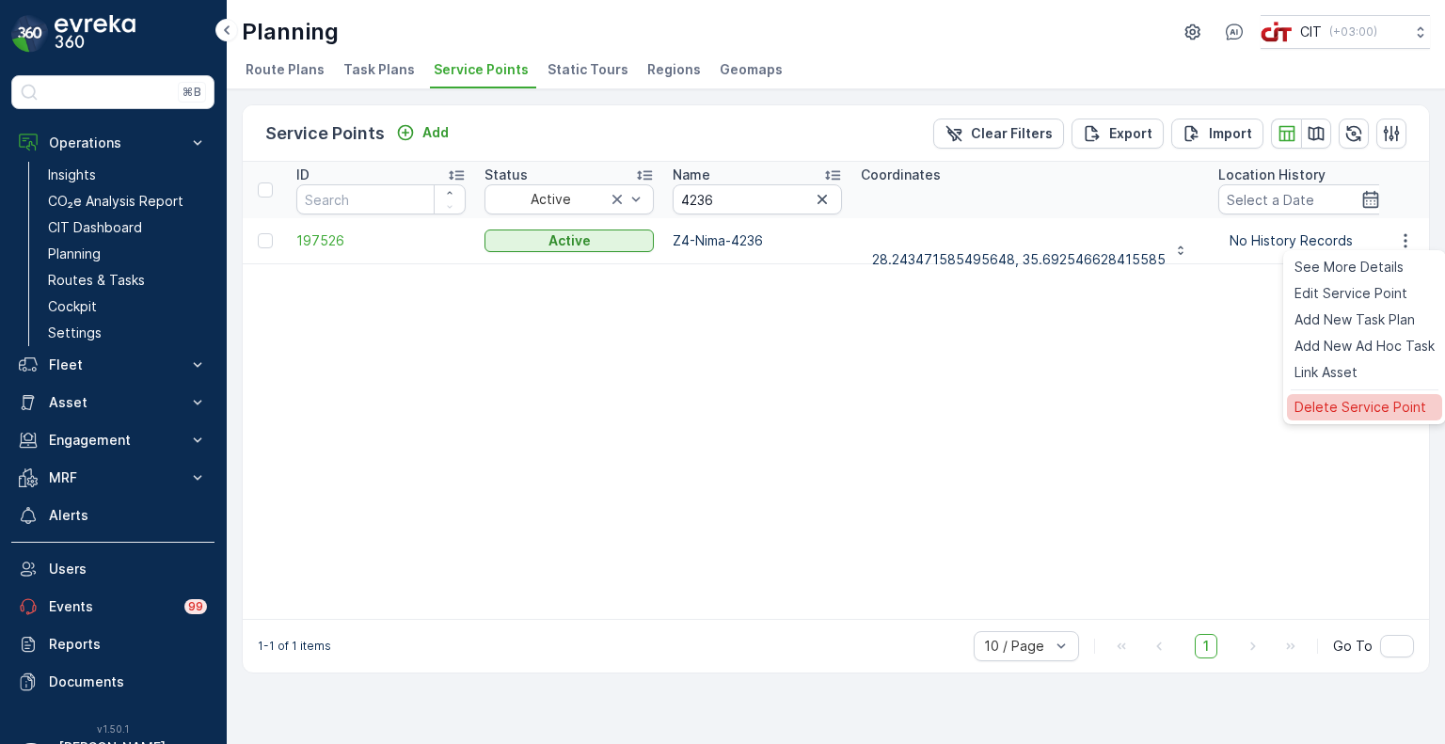
click at [1346, 408] on span "Delete Service Point" at bounding box center [1361, 407] width 132 height 19
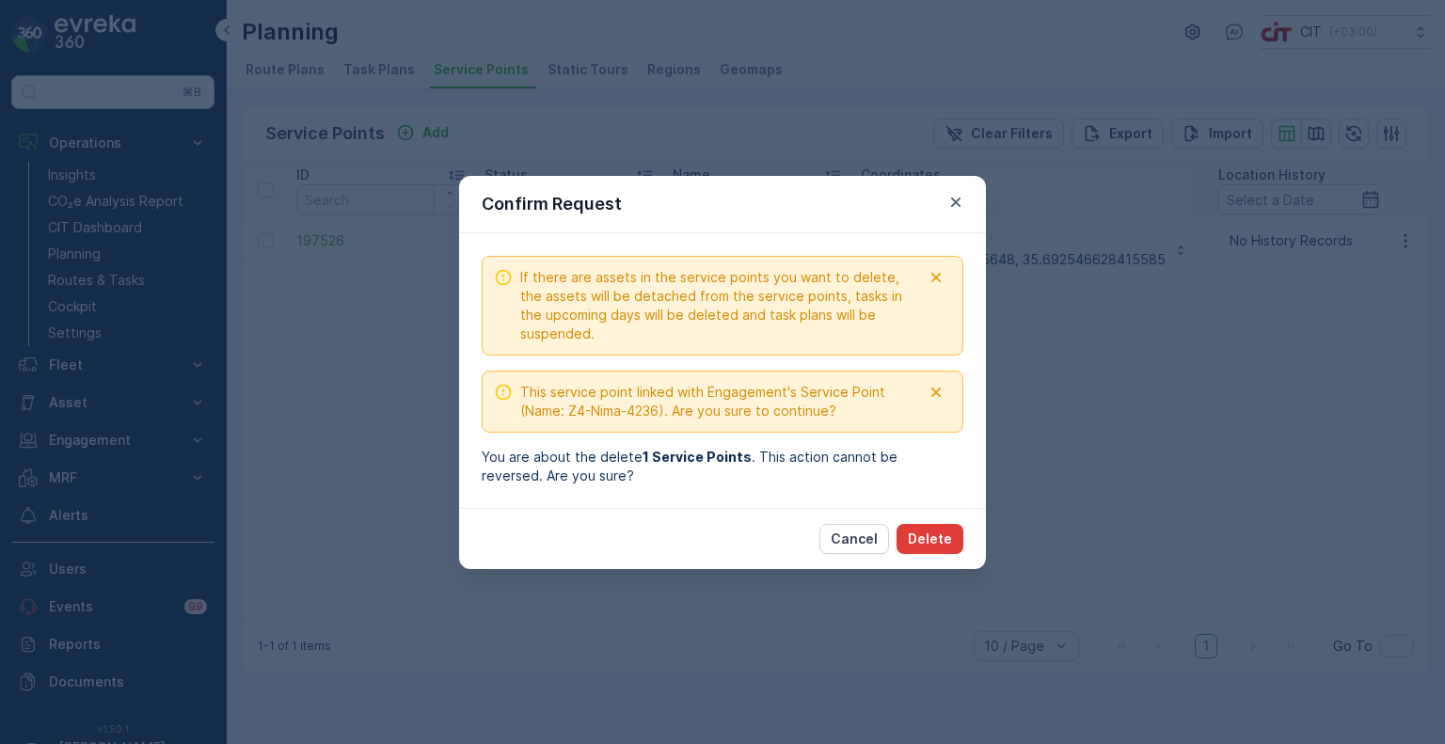
click at [949, 546] on p "Delete" at bounding box center [930, 539] width 44 height 19
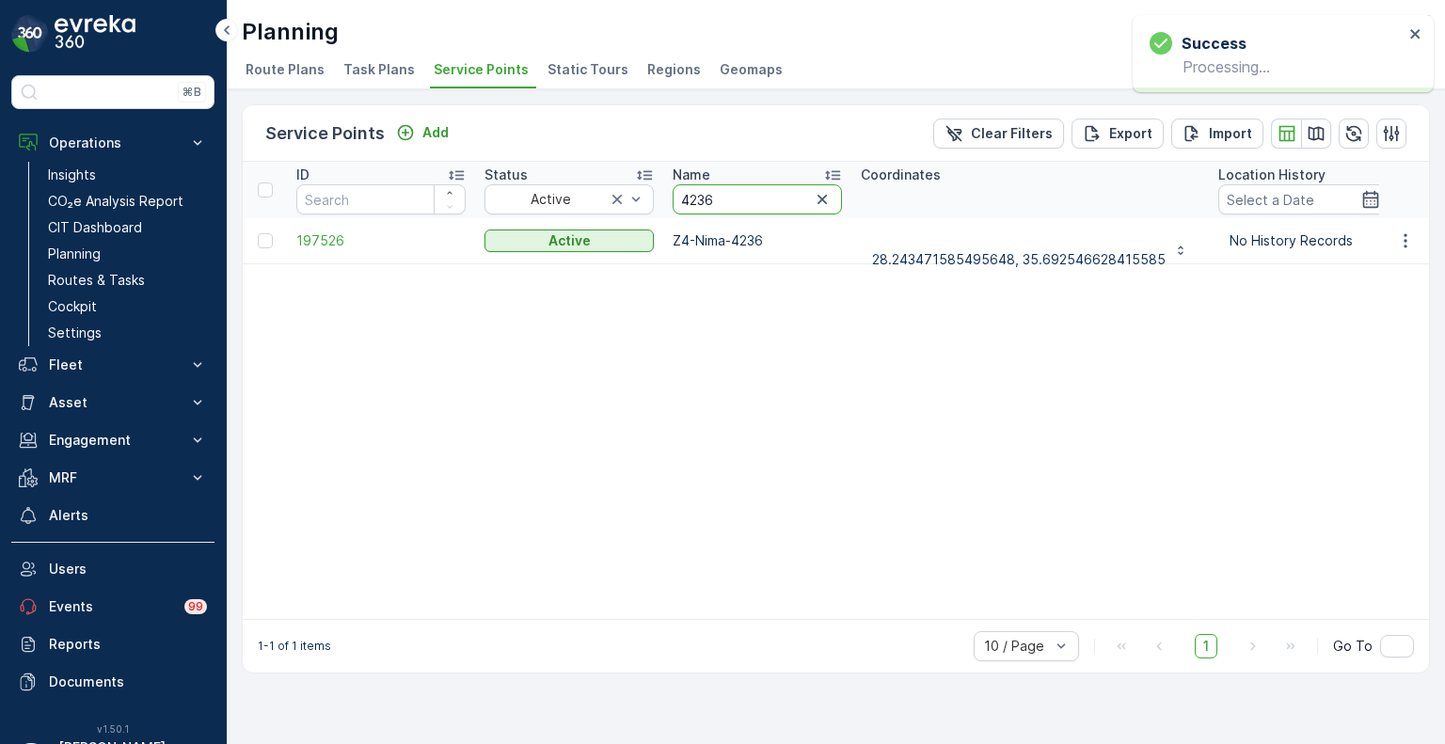
drag, startPoint x: 722, startPoint y: 195, endPoint x: 660, endPoint y: 194, distance: 61.2
paste input "82"
type input "4282"
click at [1401, 244] on icon "button" at bounding box center [1405, 240] width 19 height 19
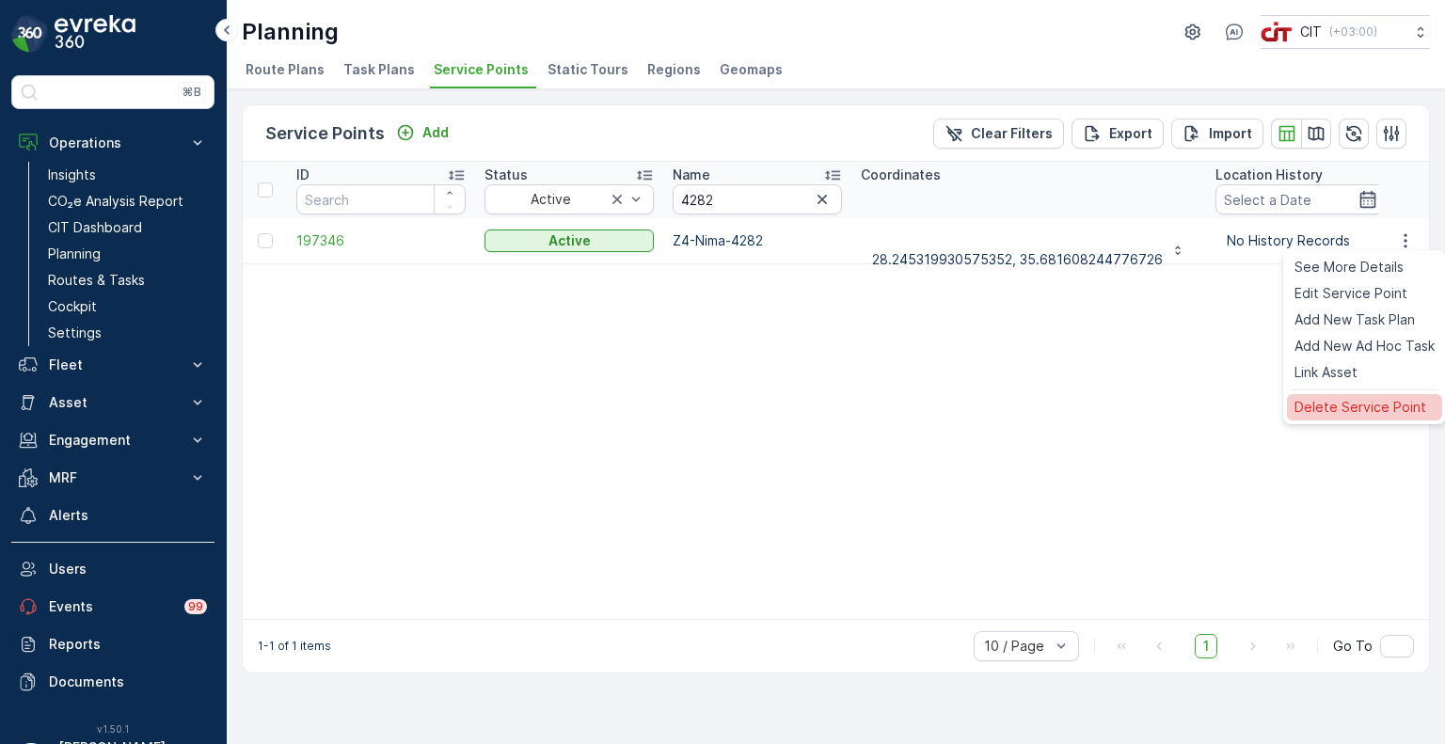
click at [1317, 408] on span "Delete Service Point" at bounding box center [1361, 407] width 132 height 19
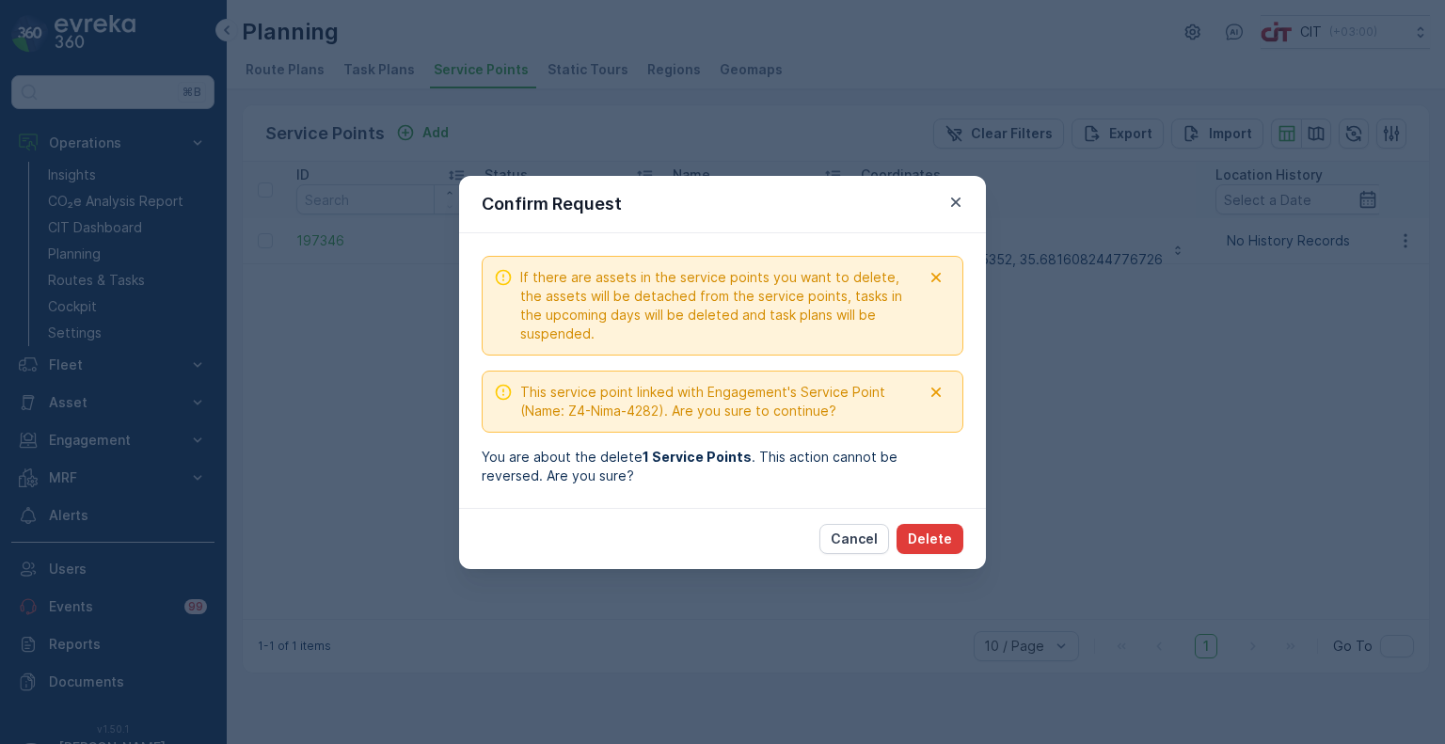
click at [936, 534] on p "Delete" at bounding box center [930, 539] width 44 height 19
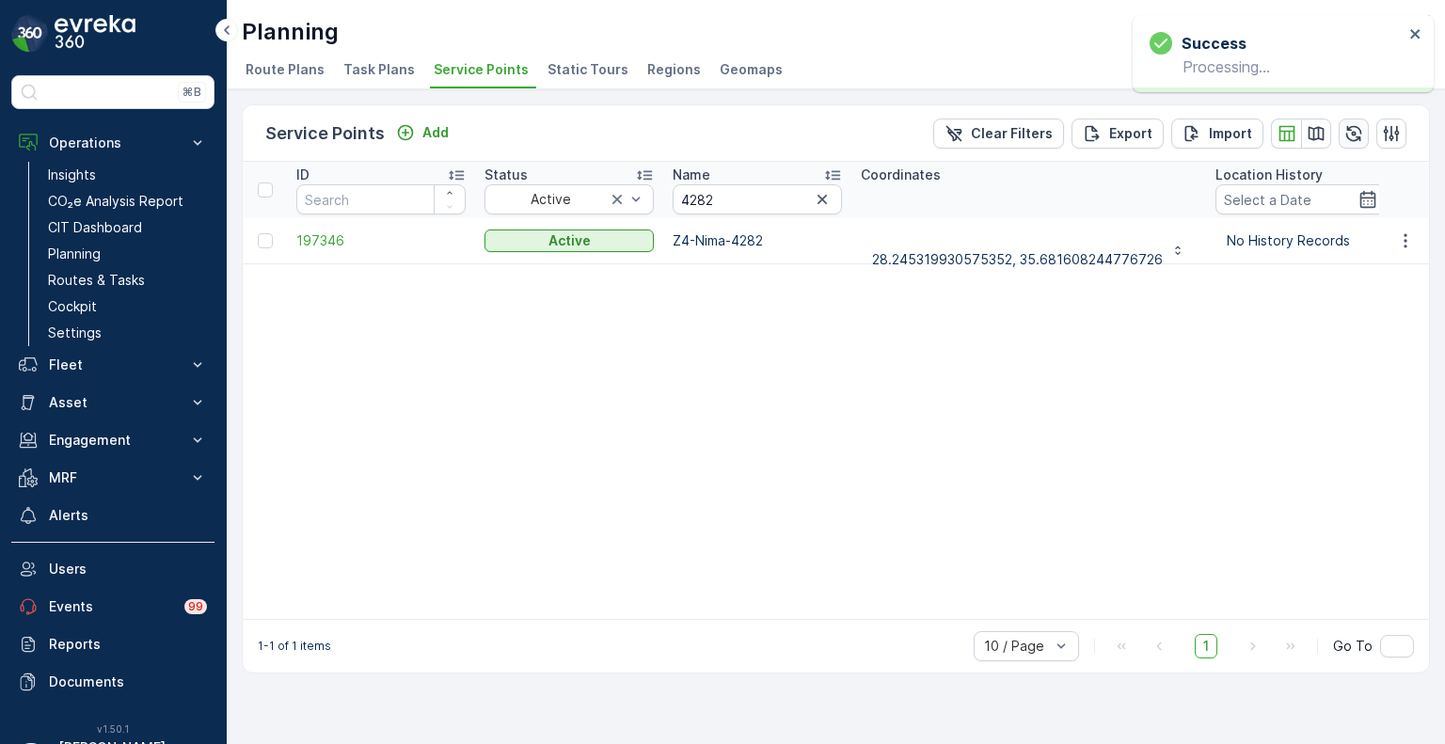
click at [1358, 136] on icon "button" at bounding box center [1353, 133] width 19 height 19
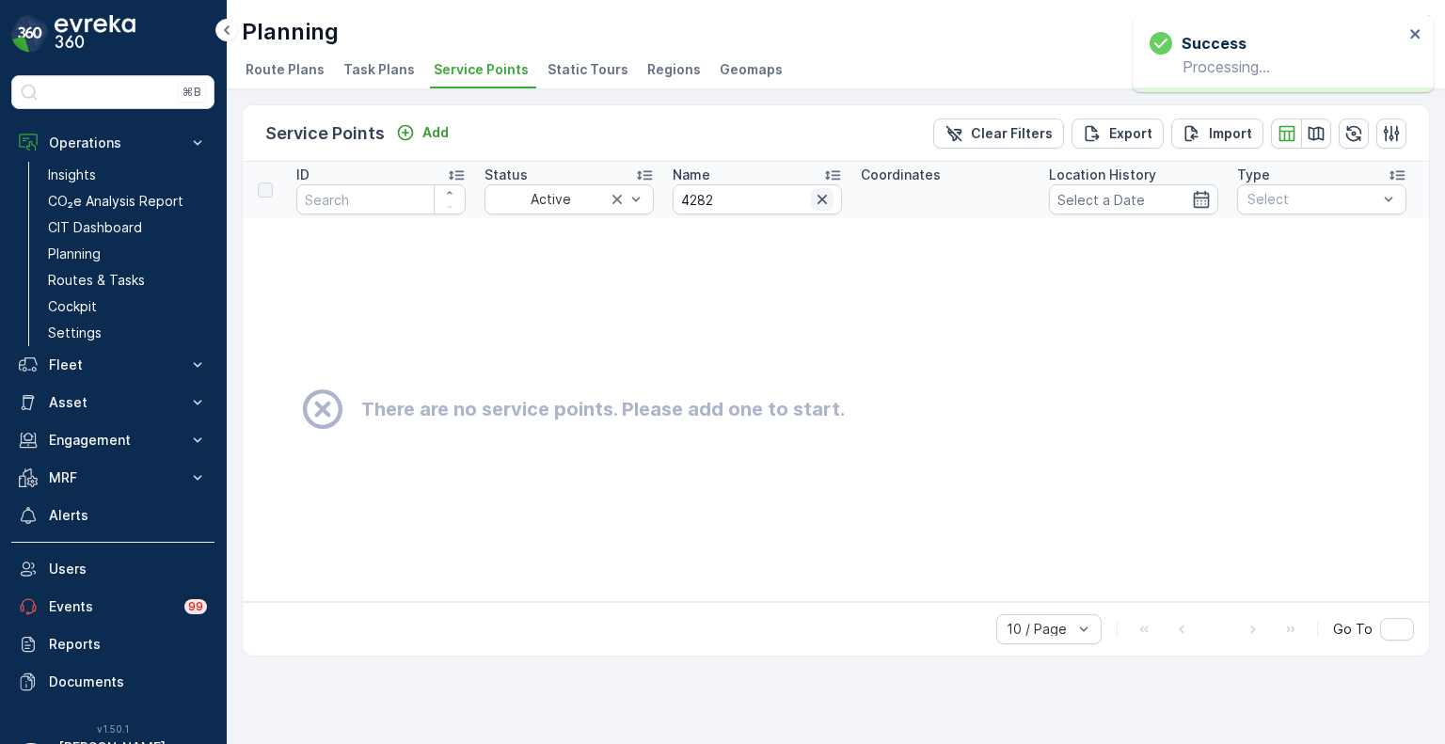
click at [820, 199] on icon "button" at bounding box center [822, 199] width 9 height 9
